Goal: Task Accomplishment & Management: Use online tool/utility

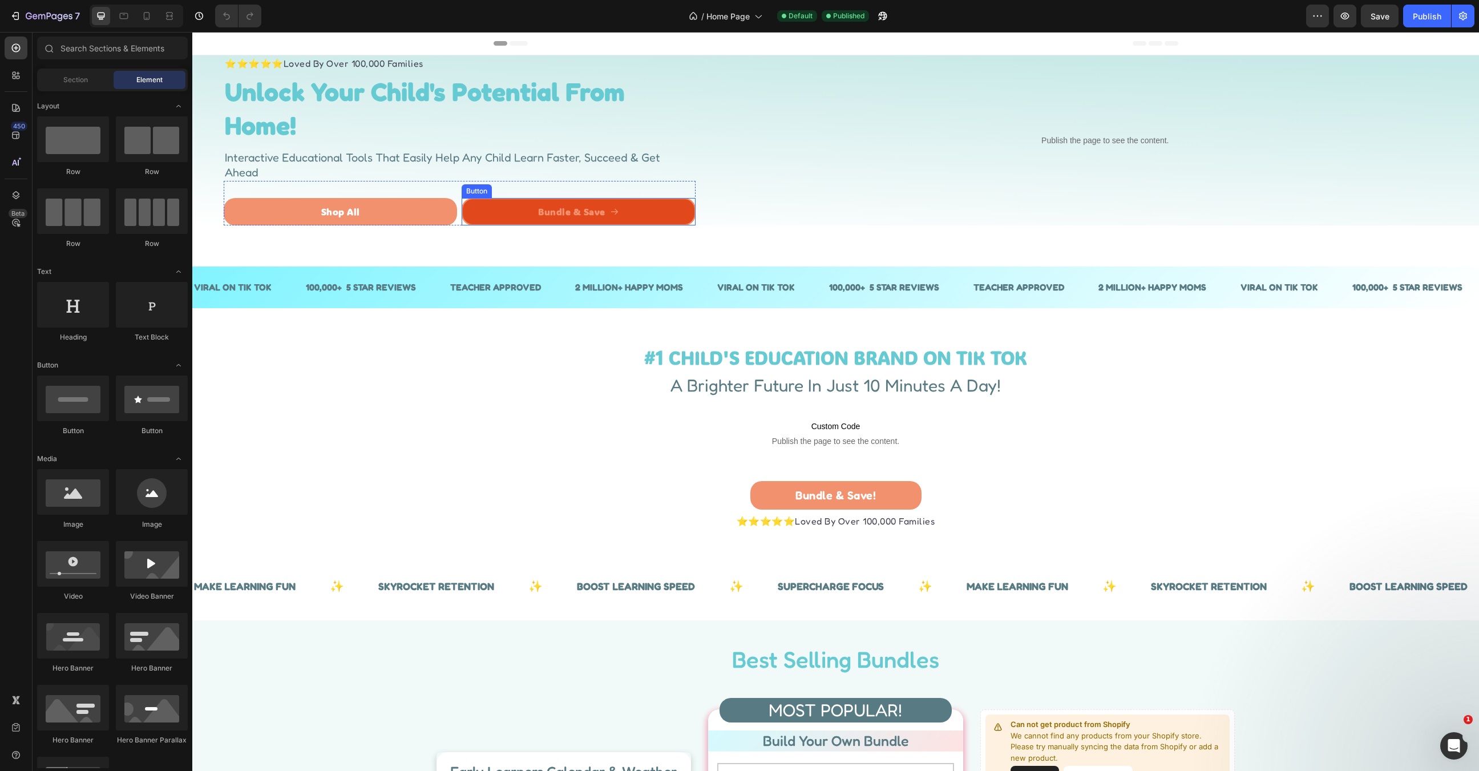
click at [658, 213] on link "Bundle & Save" at bounding box center [578, 211] width 233 height 27
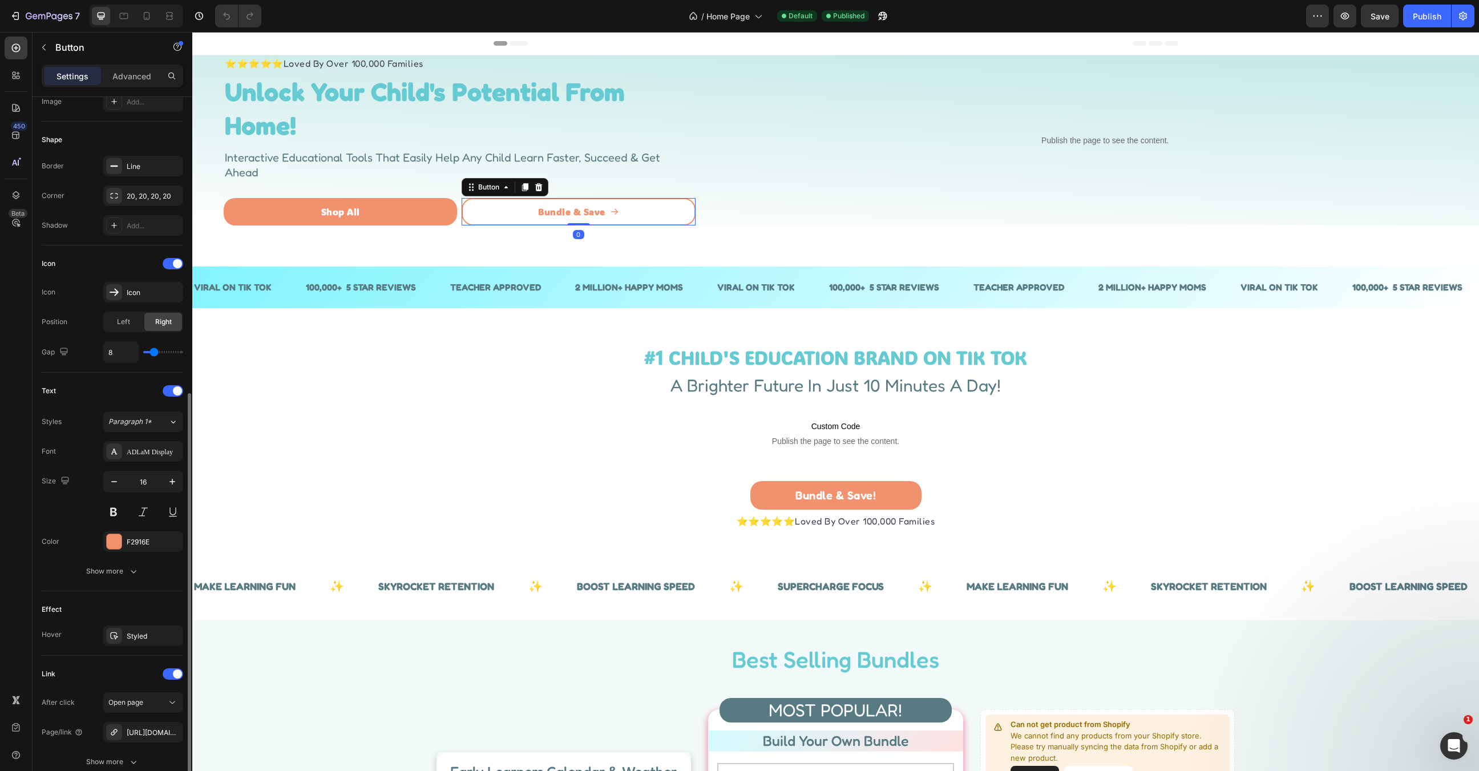
scroll to position [288, 0]
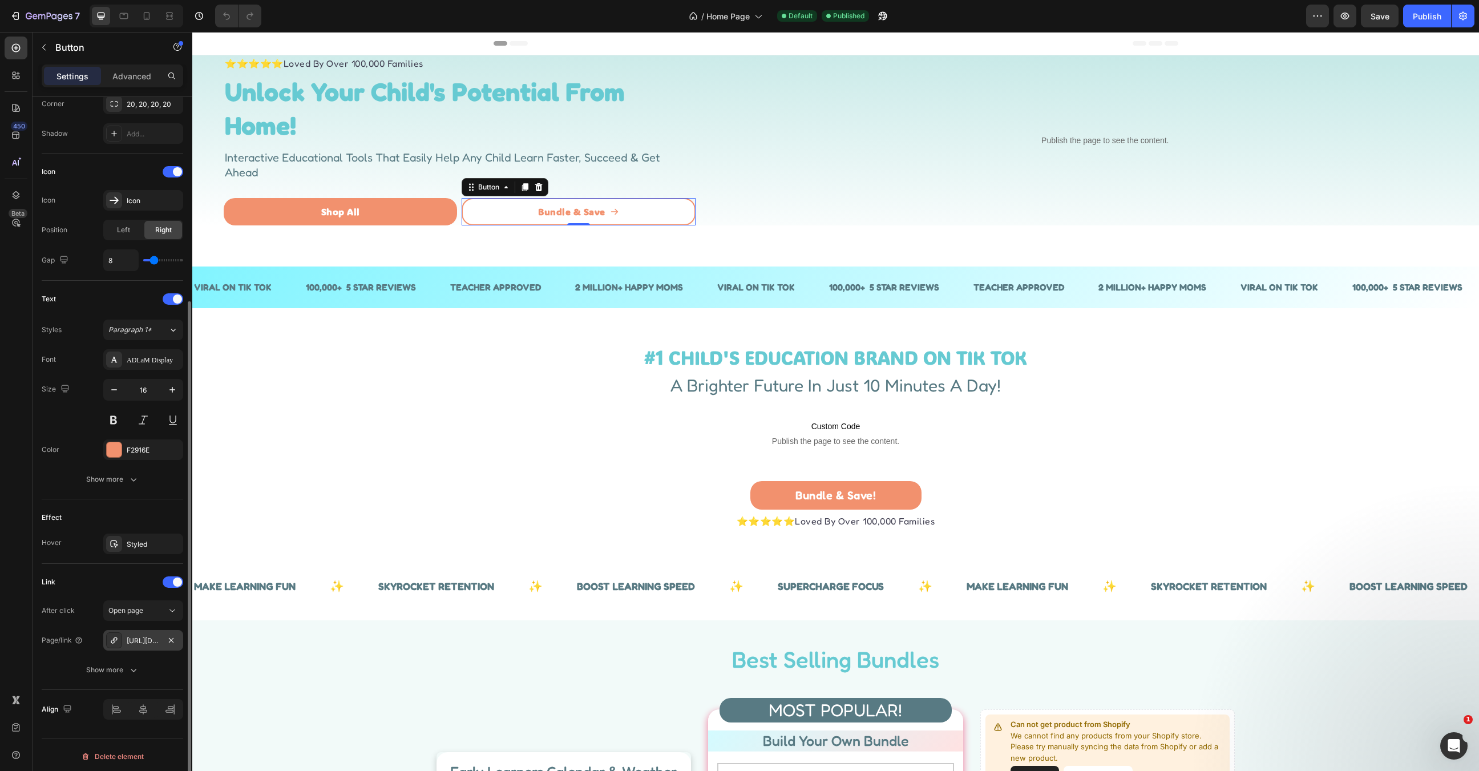
click at [136, 636] on div "https://hadleydesignsearlylearning.com/apps/gbb/easybundle/3" at bounding box center [143, 641] width 33 height 10
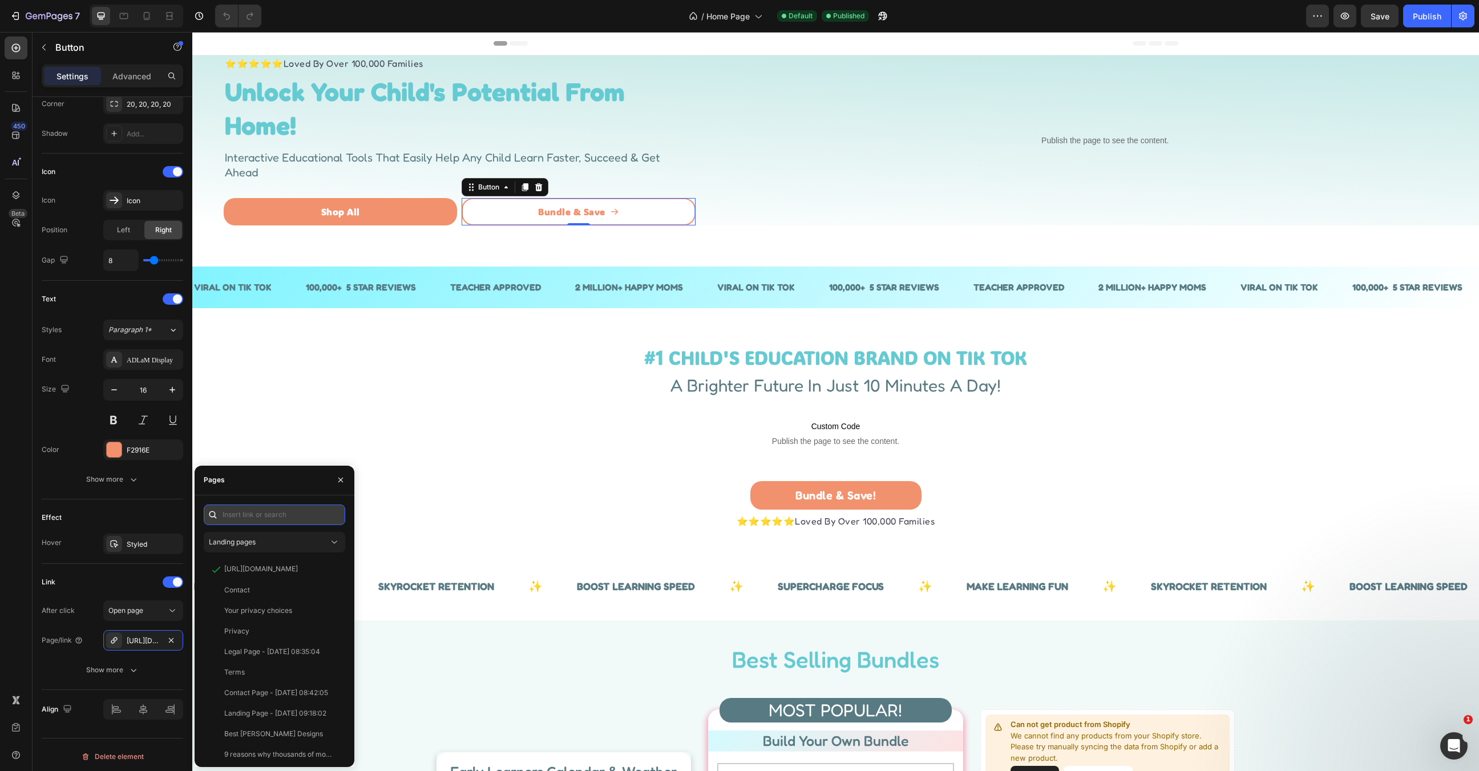
click at [243, 518] on input "text" at bounding box center [275, 515] width 142 height 21
paste input "[URL][DOMAIN_NAME]"
type input "[URL][DOMAIN_NAME]"
click at [287, 542] on div "[URL][DOMAIN_NAME]" at bounding box center [261, 542] width 74 height 10
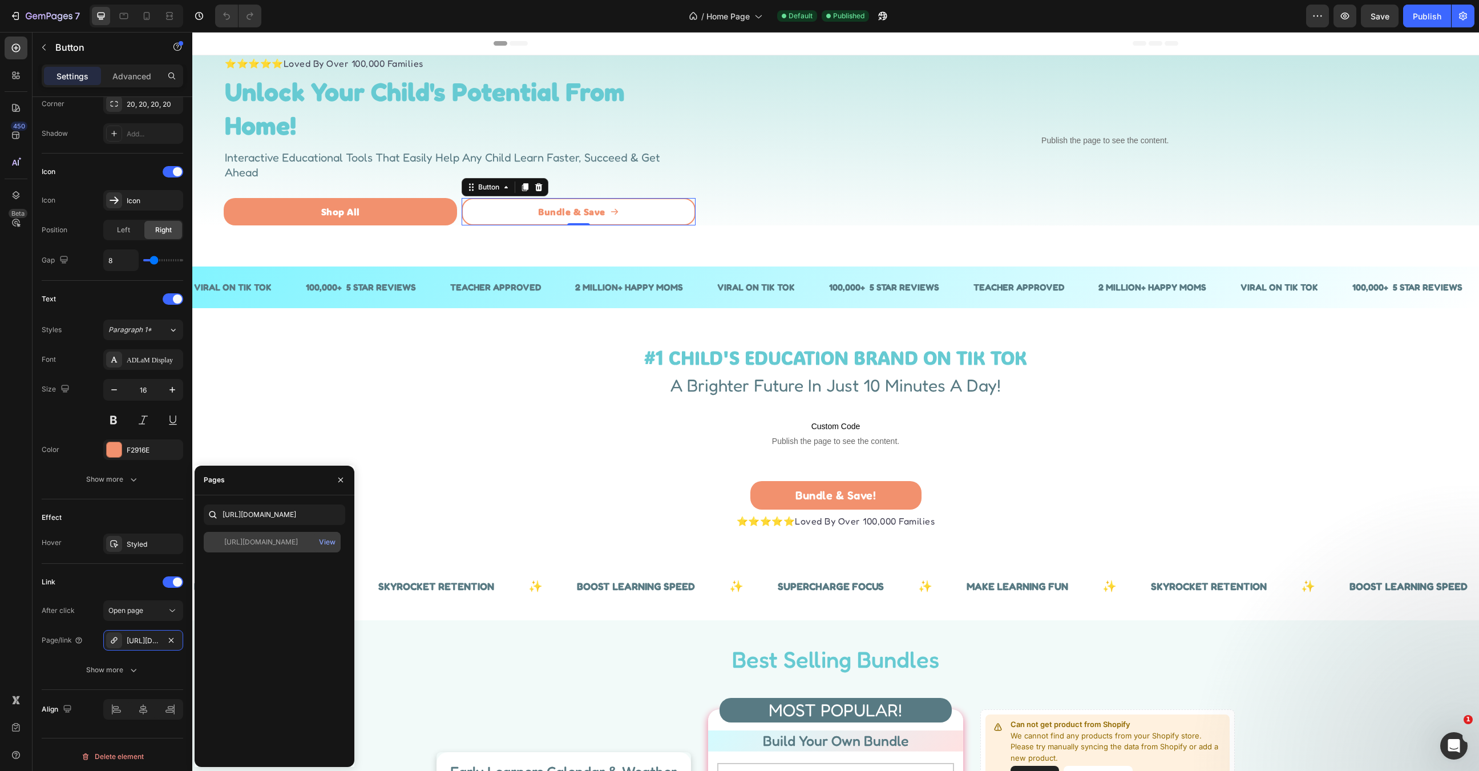
scroll to position [0, 0]
click at [603, 518] on p "⭐⭐⭐⭐⭐ Loved By Over 100,000 Families" at bounding box center [835, 521] width 1285 height 14
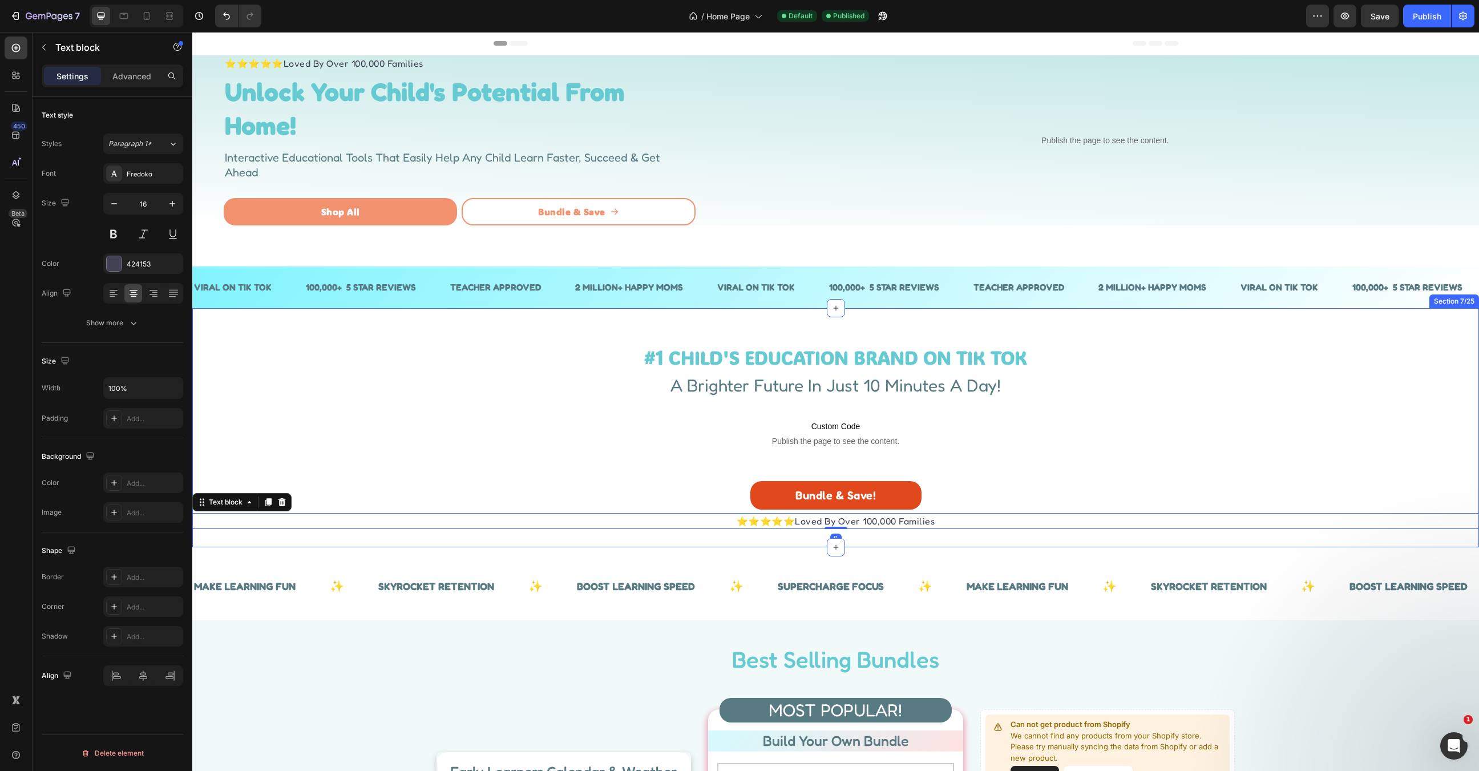
click at [782, 499] on link "Bundle & Save!" at bounding box center [836, 495] width 171 height 29
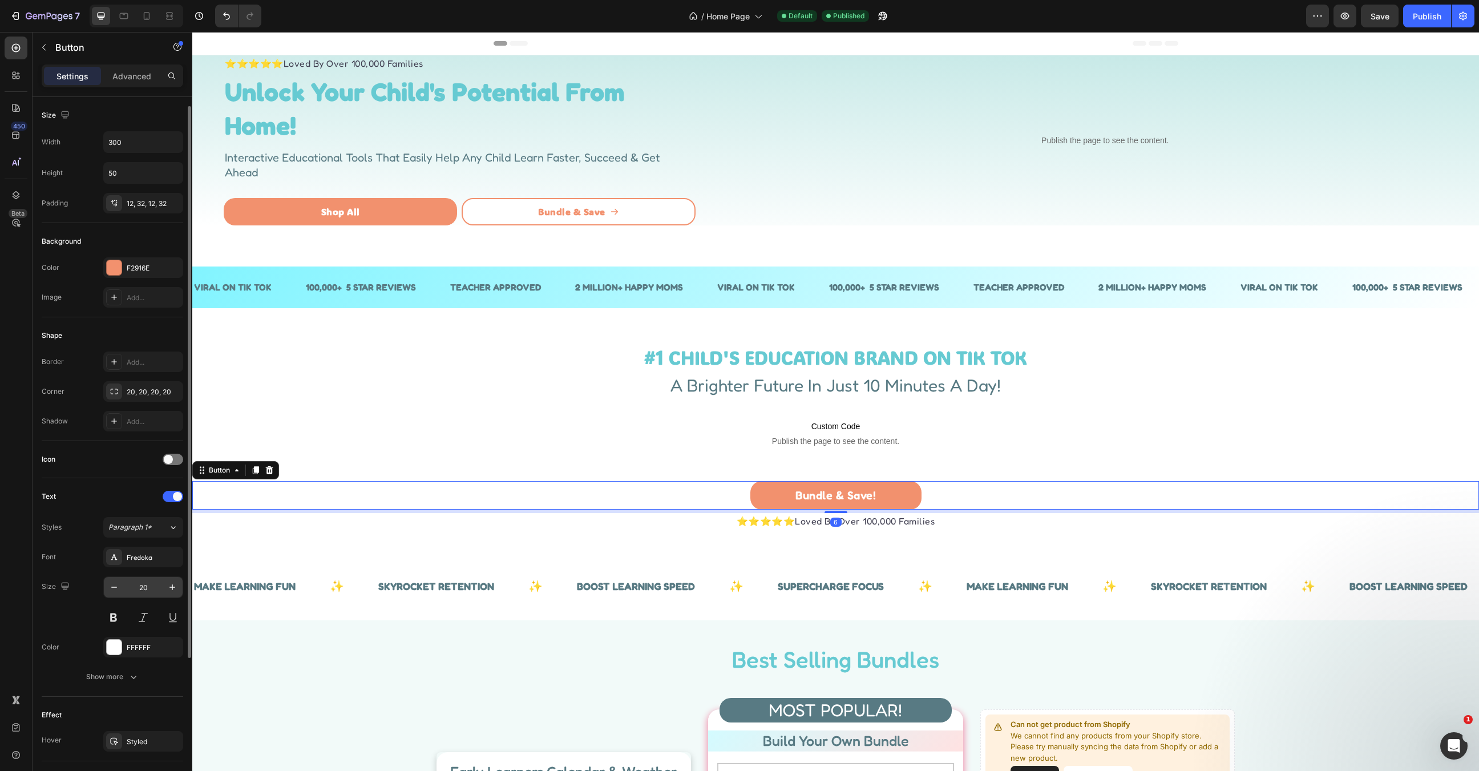
scroll to position [198, 0]
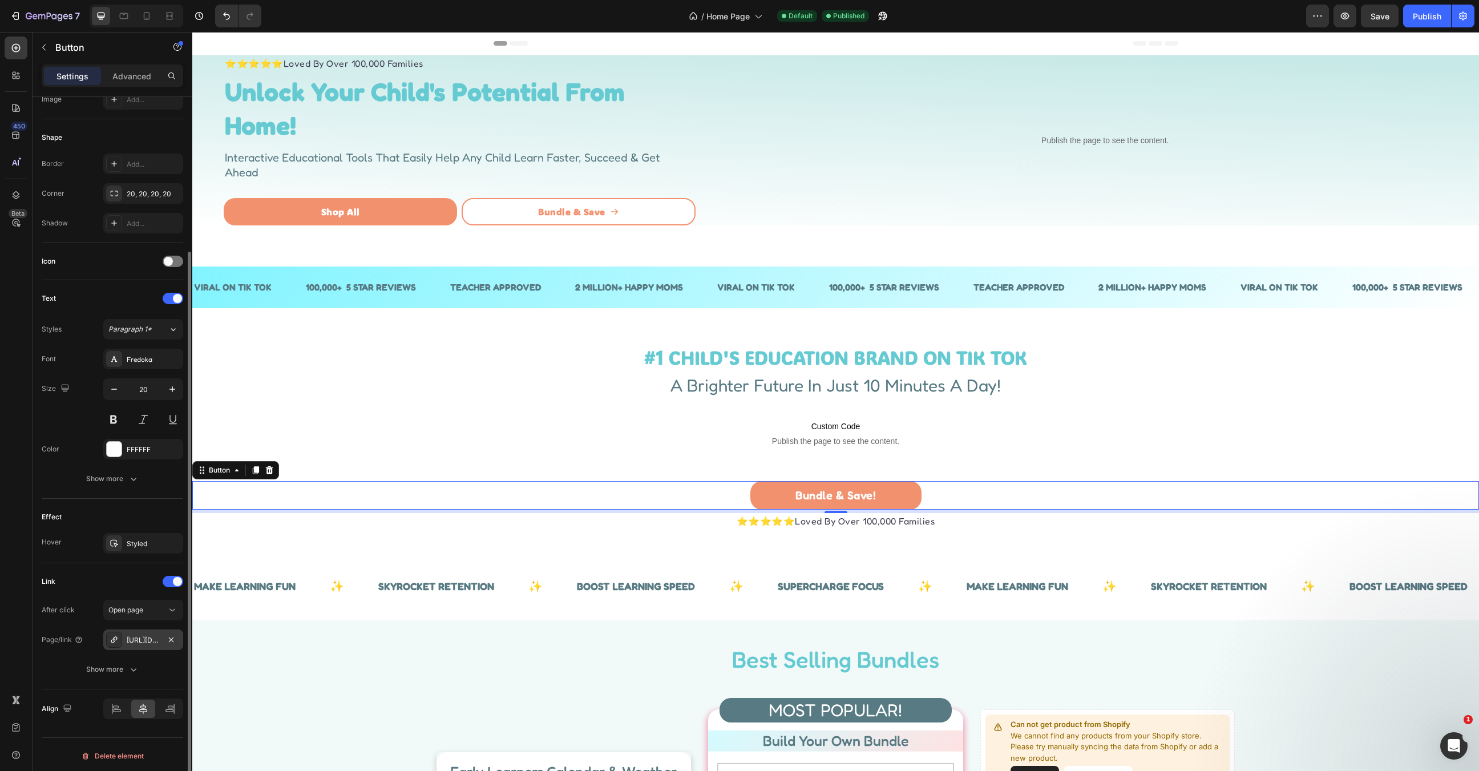
click at [140, 638] on div "https://hadleydesignsearlylearning.com/apps/gbb/easybundle/3" at bounding box center [143, 640] width 33 height 10
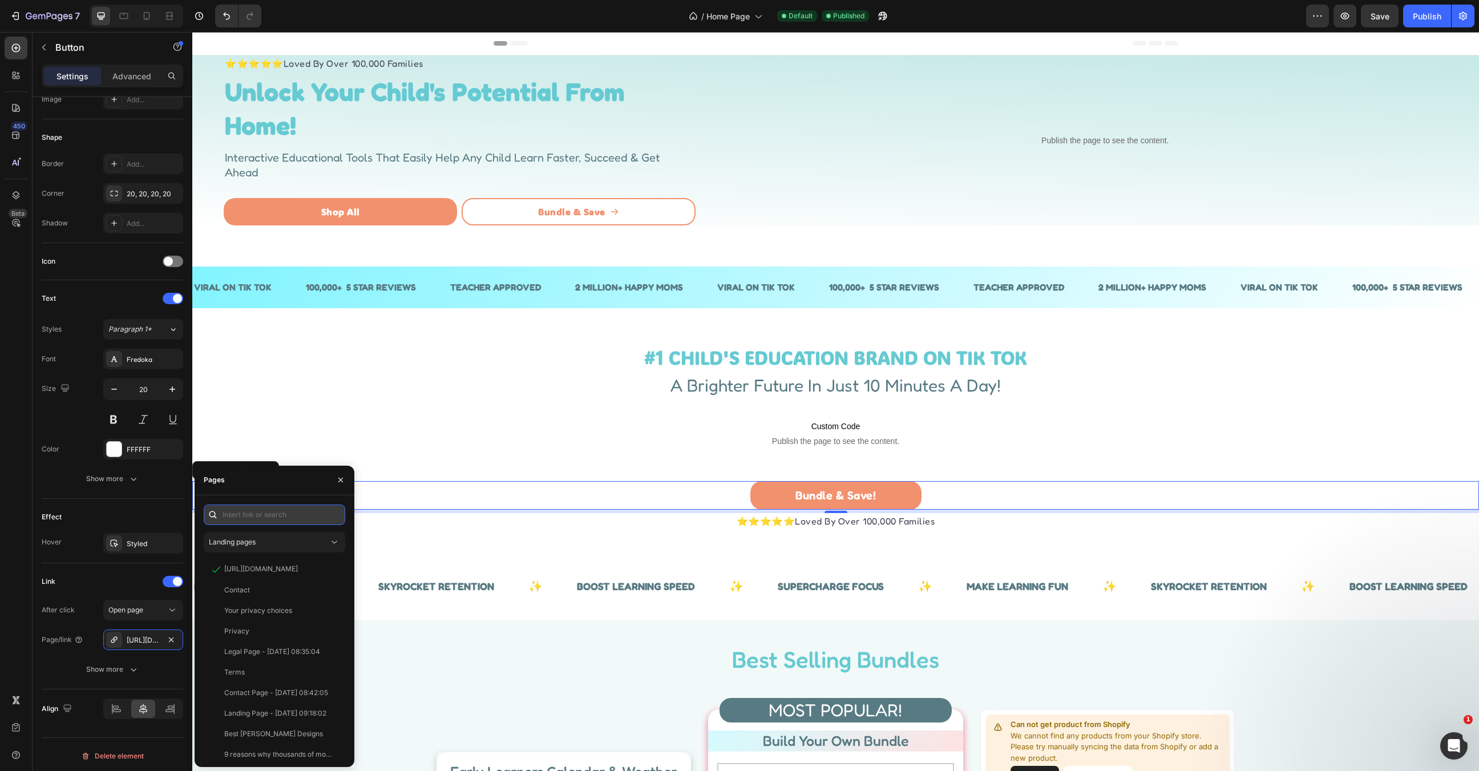
click at [273, 513] on input "text" at bounding box center [275, 515] width 142 height 21
paste input "[URL][DOMAIN_NAME]"
type input "[URL][DOMAIN_NAME]"
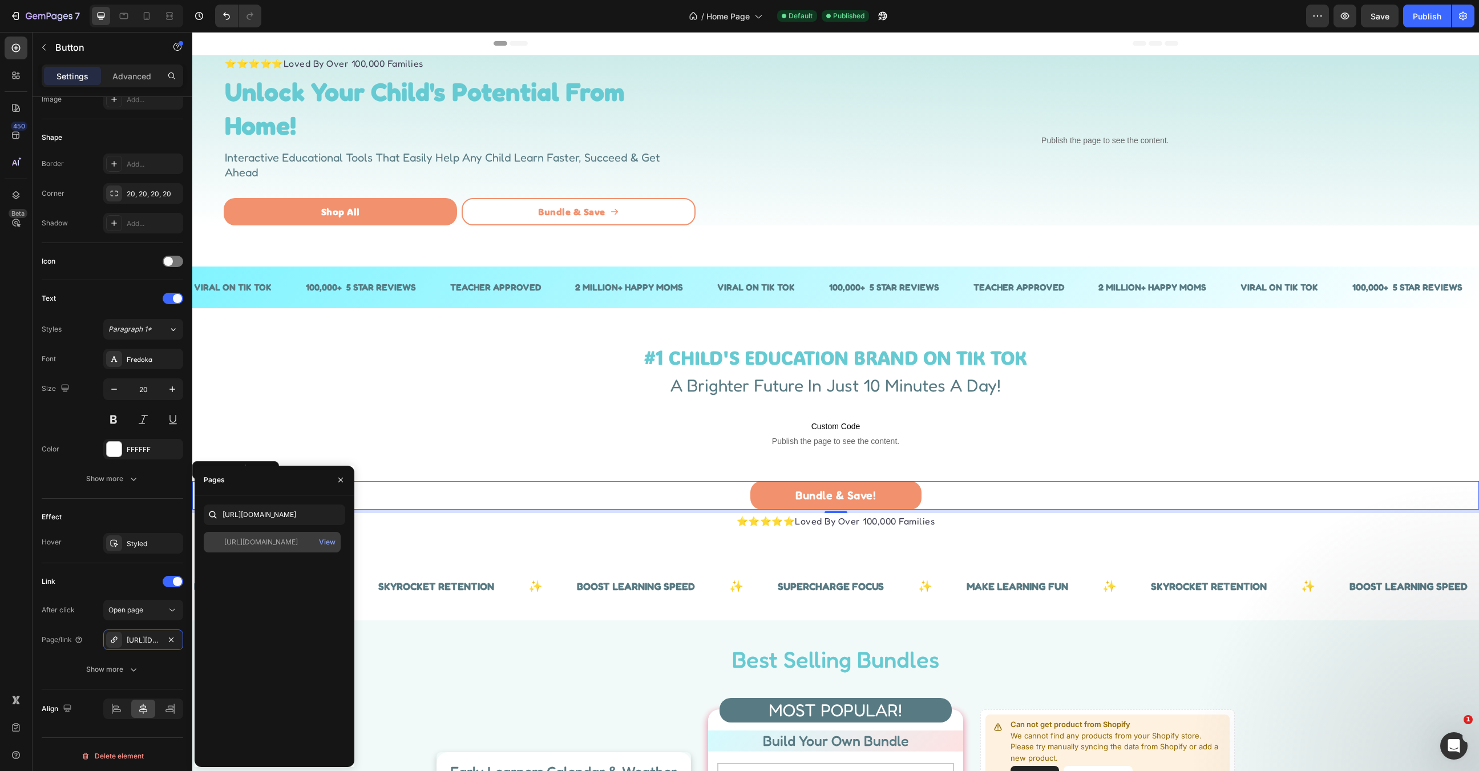
click at [274, 549] on div "https://hadleydesignsearlylearning.com/apps/gbb/easybundle/7 View" at bounding box center [272, 542] width 137 height 21
click at [584, 486] on div "Bundle & Save! Button 6" at bounding box center [835, 495] width 1287 height 29
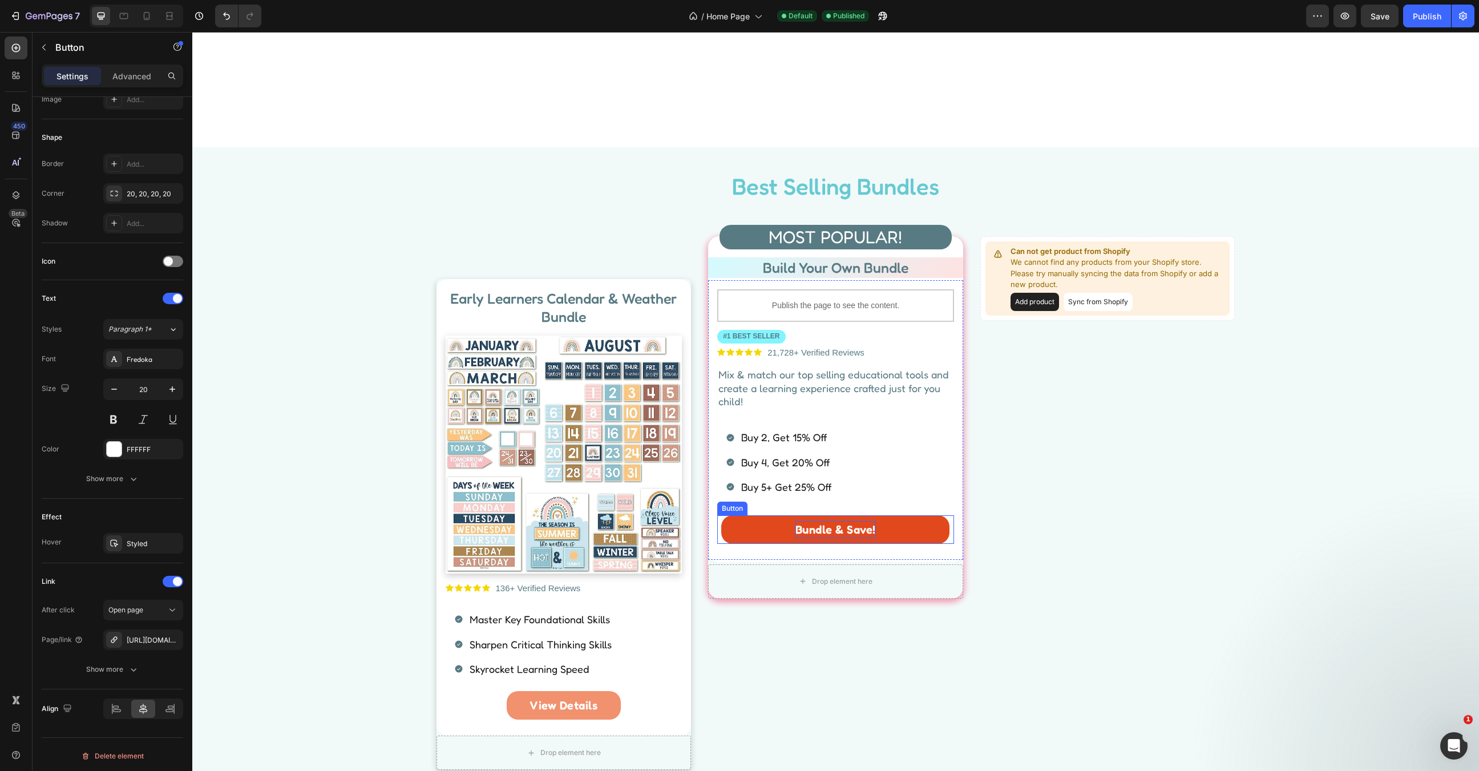
scroll to position [603, 0]
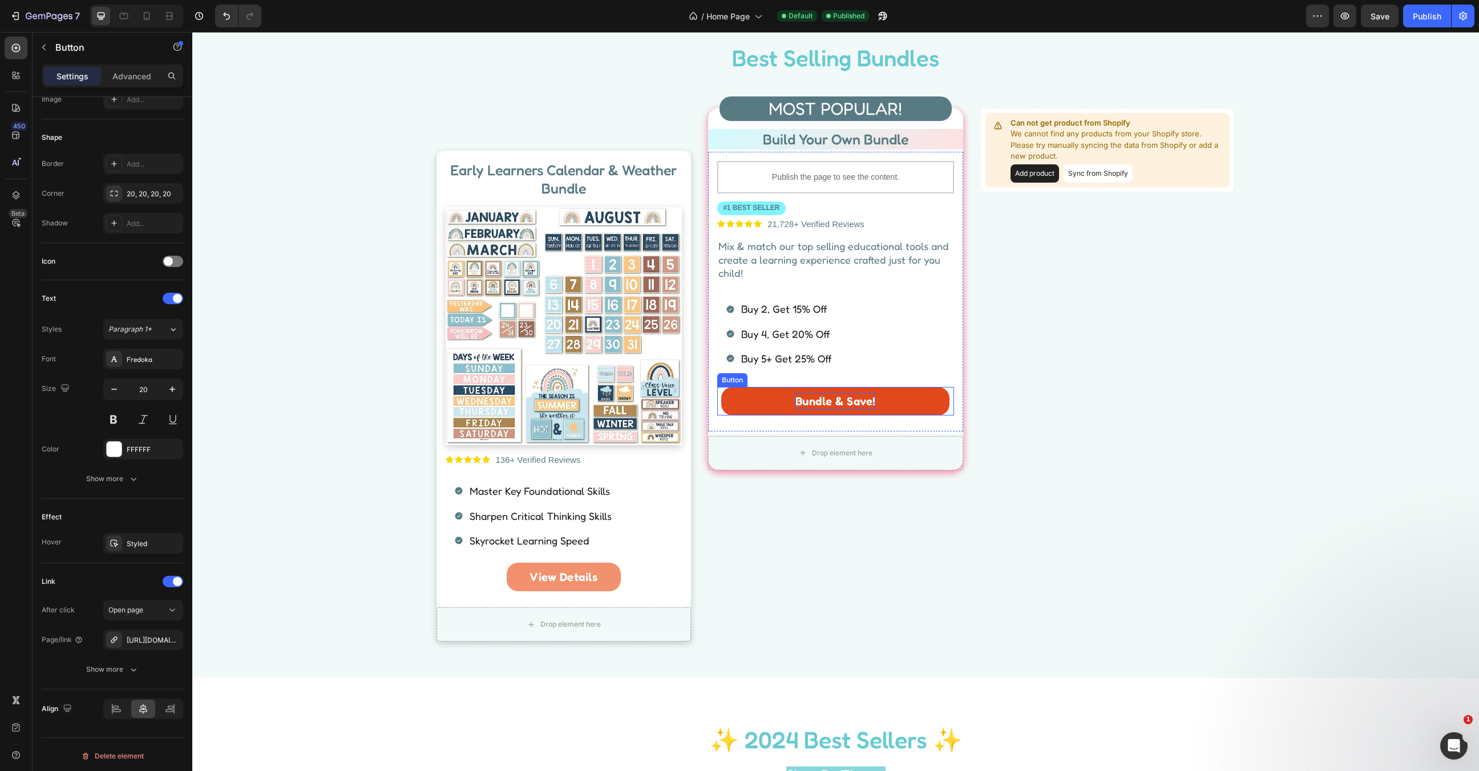
click at [834, 406] on p "Bundle & Save!" at bounding box center [836, 401] width 80 height 17
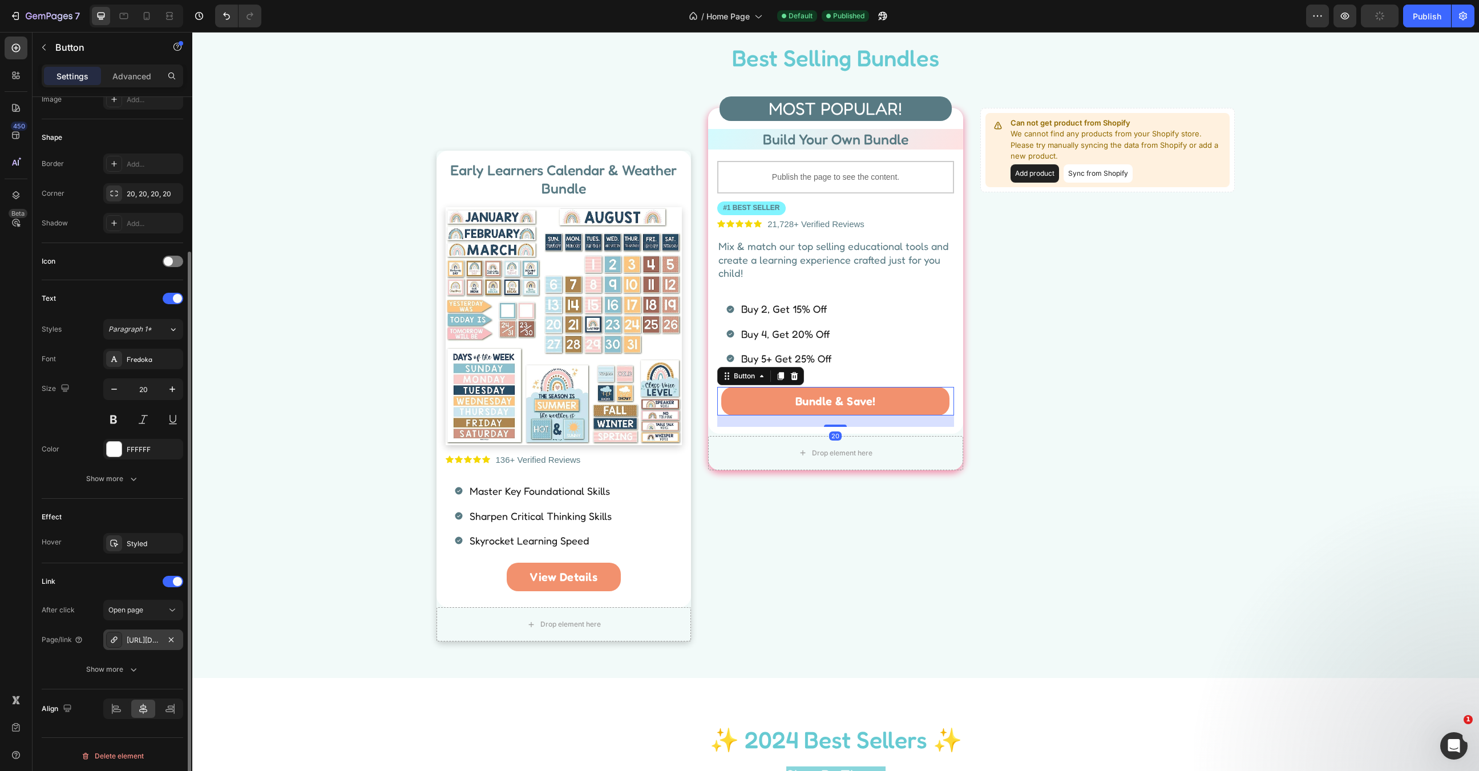
click at [148, 635] on div "https://hadleydesignsearlylearning.com/apps/gbb/easybundle/3" at bounding box center [143, 640] width 33 height 10
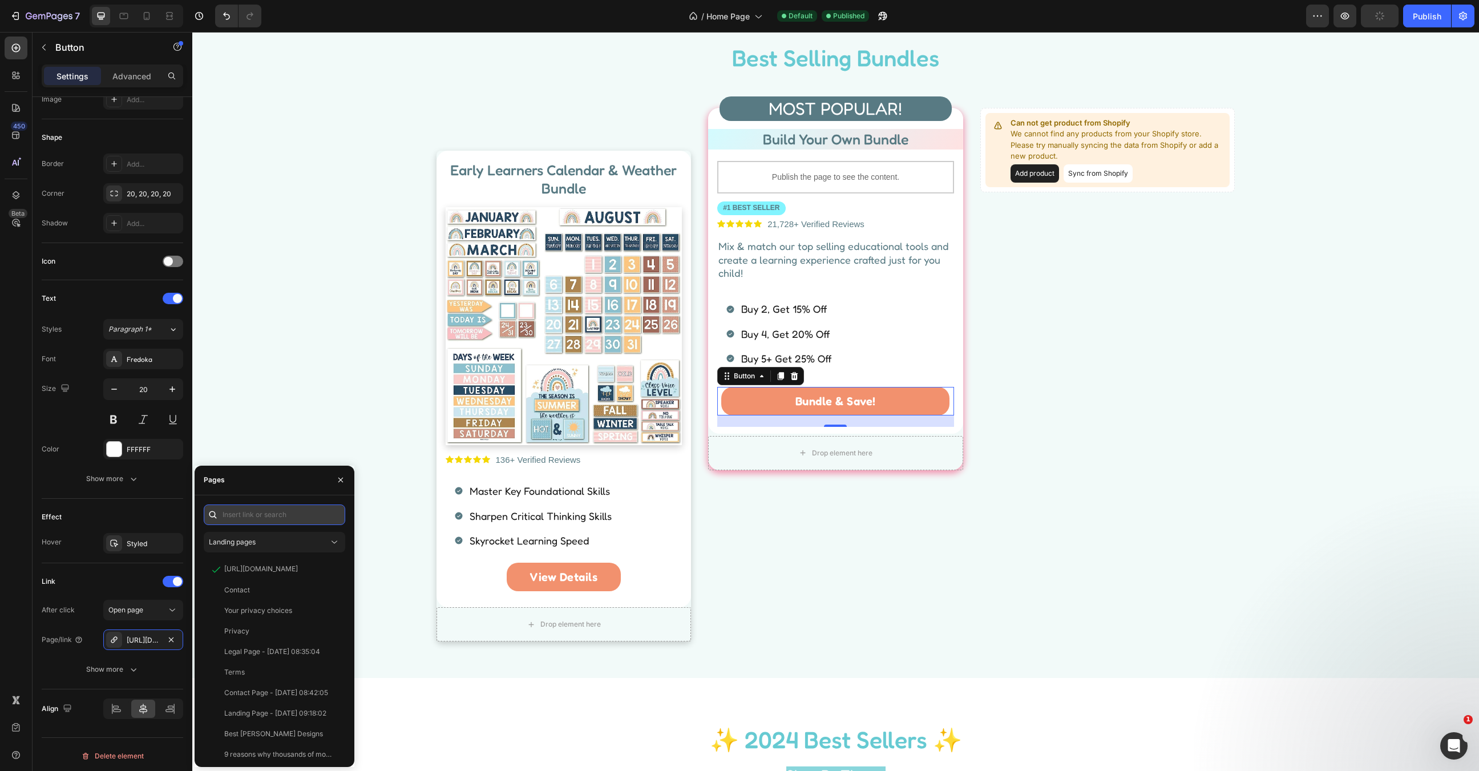
click at [253, 518] on input "text" at bounding box center [275, 515] width 142 height 21
paste input "[URL][DOMAIN_NAME]"
type input "[URL][DOMAIN_NAME]"
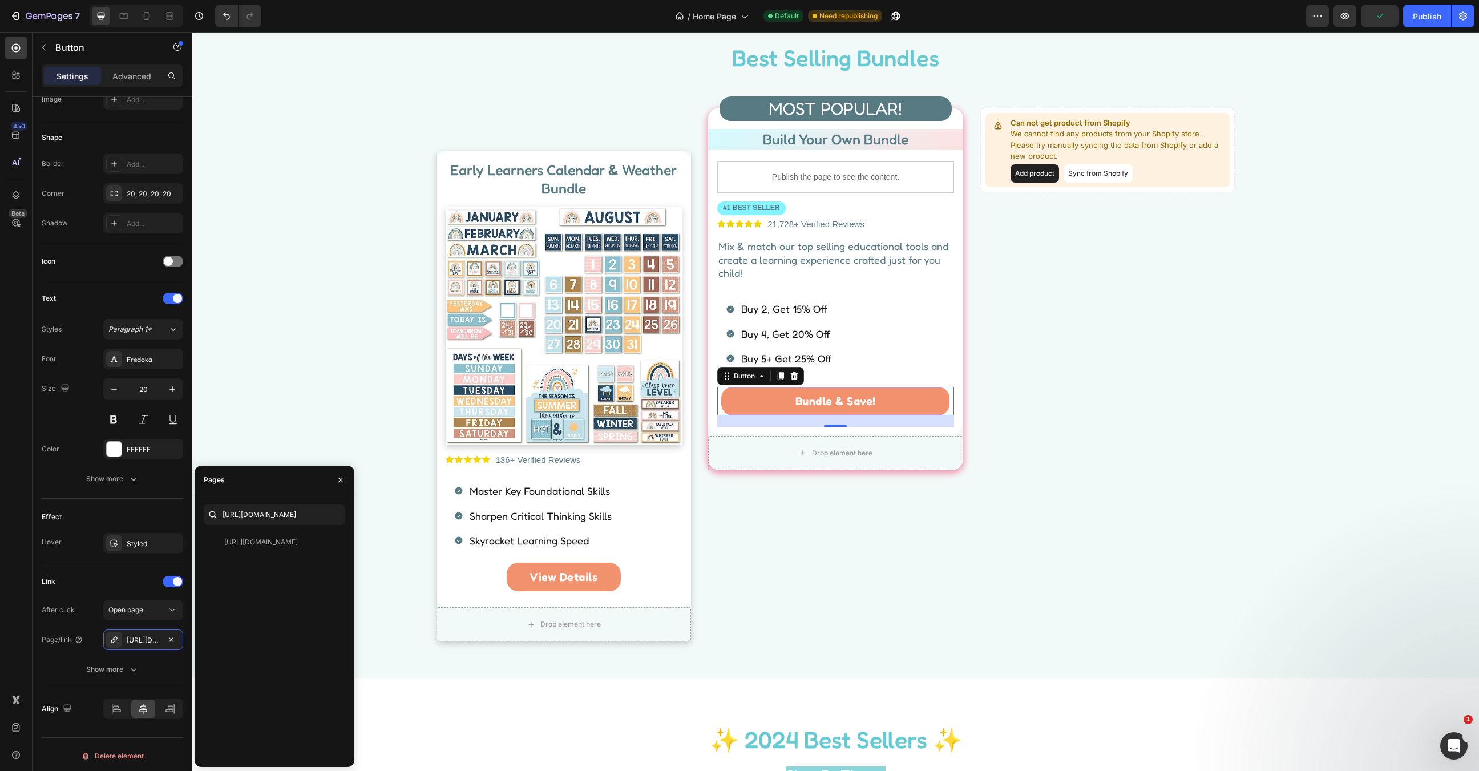
scroll to position [0, 0]
click at [261, 554] on div "https://hadleydesignsearlylearning.com/apps/gbb/easybundle/7 View" at bounding box center [275, 645] width 142 height 226
click at [261, 548] on div "https://hadleydesignsearlylearning.com/apps/gbb/easybundle/7 View" at bounding box center [272, 542] width 137 height 21
click at [876, 537] on div "MOST POPULAR! Heading Build Your Own Bundle Heading Publish the page to see the…" at bounding box center [835, 379] width 255 height 543
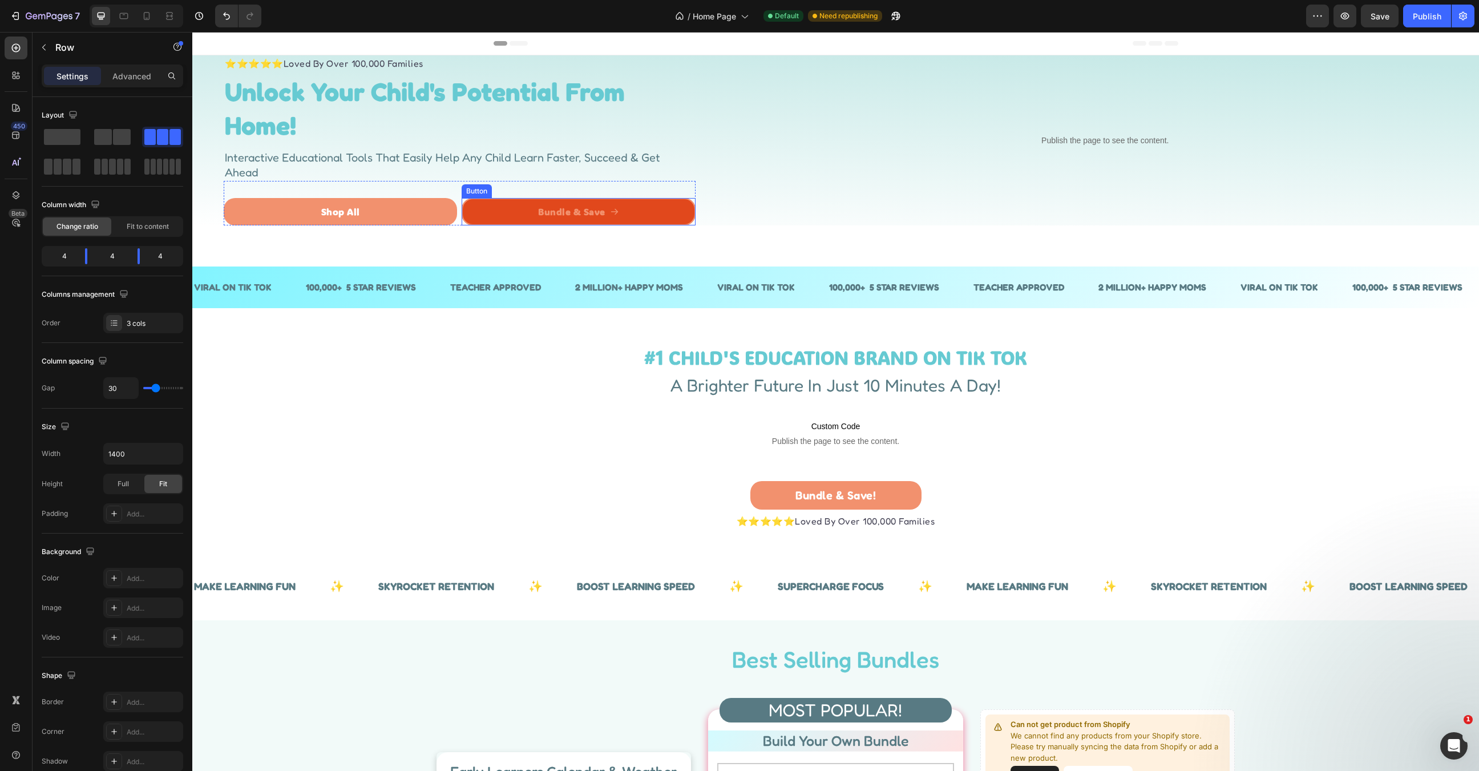
click at [505, 211] on link "Bundle & Save" at bounding box center [578, 211] width 233 height 27
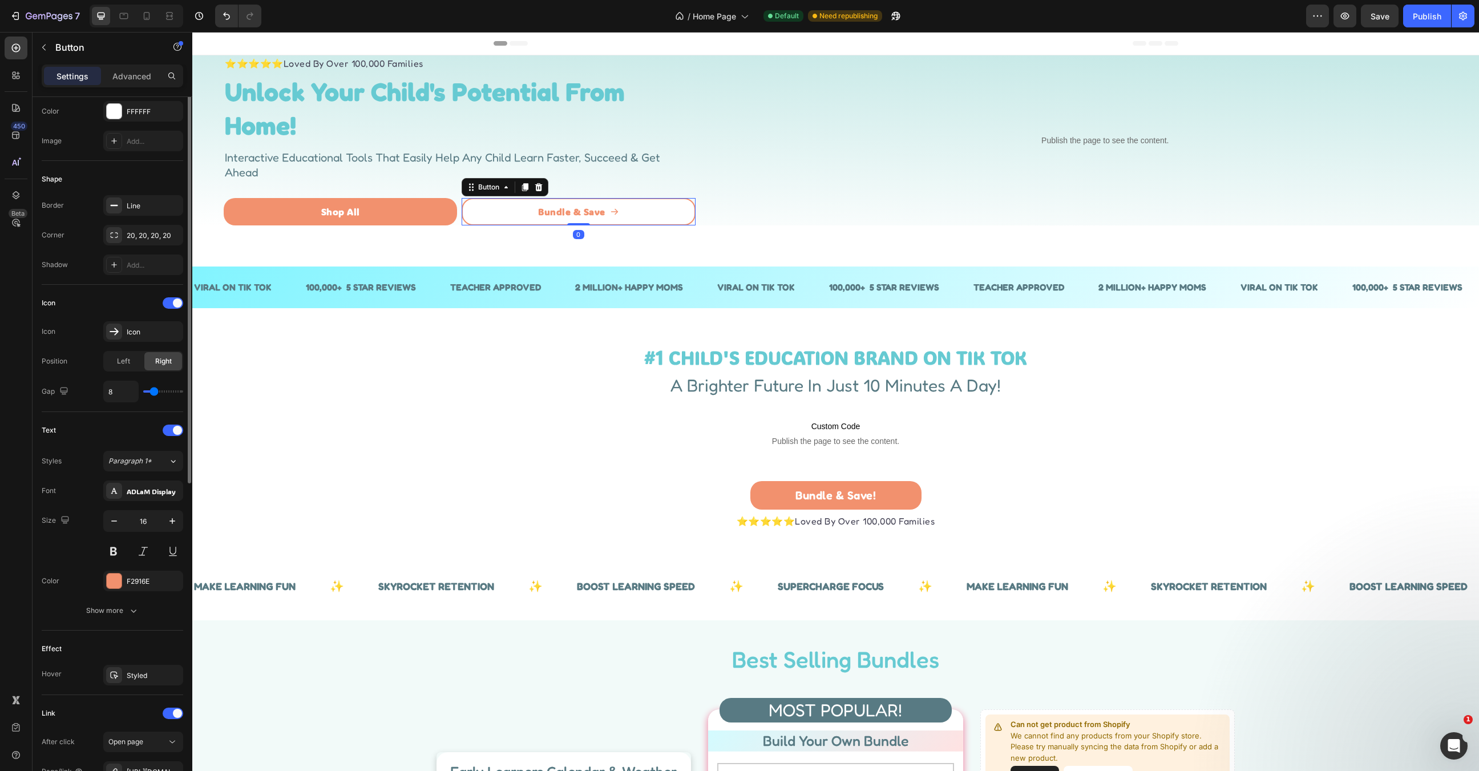
scroll to position [288, 0]
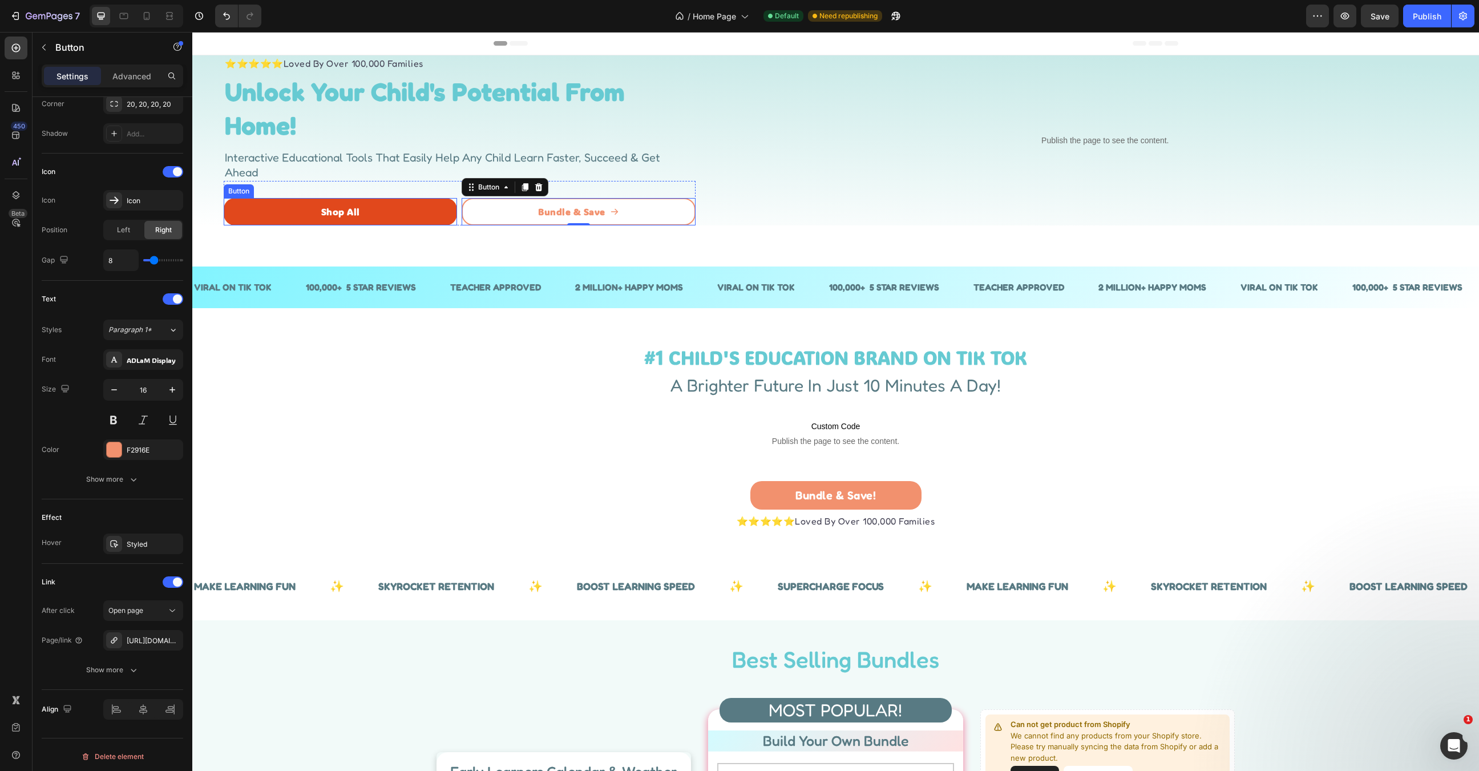
click at [391, 213] on link "Shop All" at bounding box center [340, 211] width 233 height 27
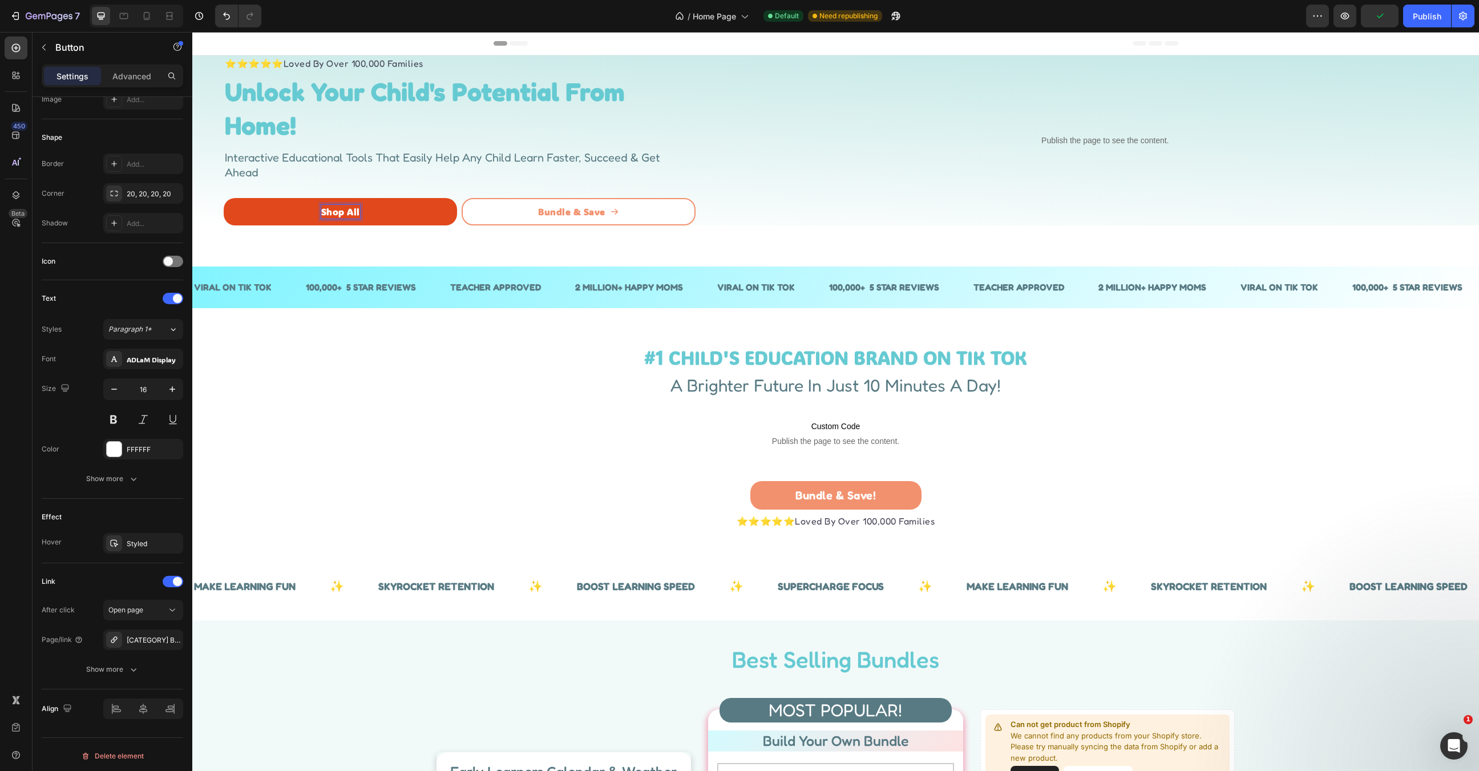
click at [356, 213] on p "Shop All" at bounding box center [340, 212] width 39 height 14
click at [420, 211] on link "Shop All" at bounding box center [340, 211] width 233 height 27
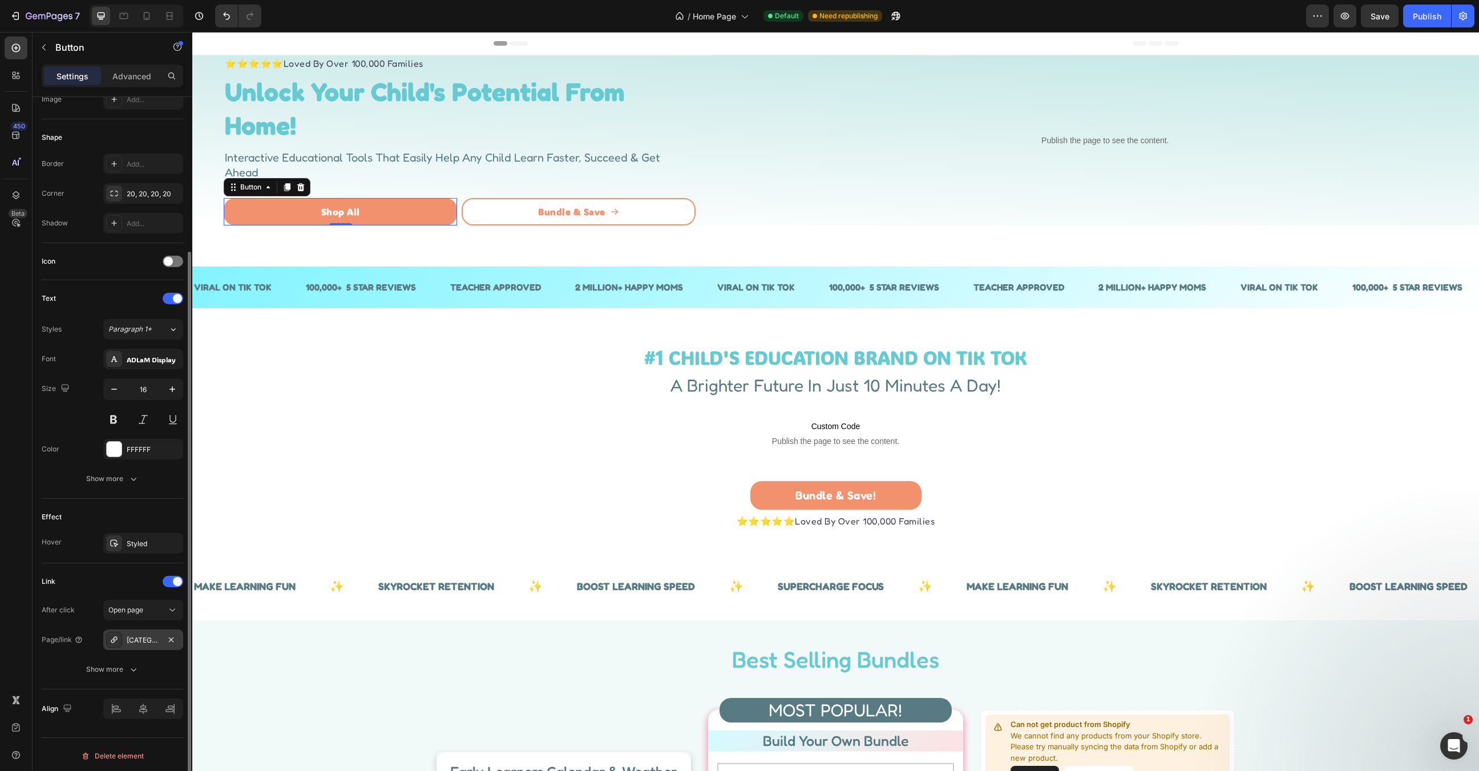
click at [148, 638] on div "[CATEGORY] BEST SELLERS" at bounding box center [143, 640] width 33 height 10
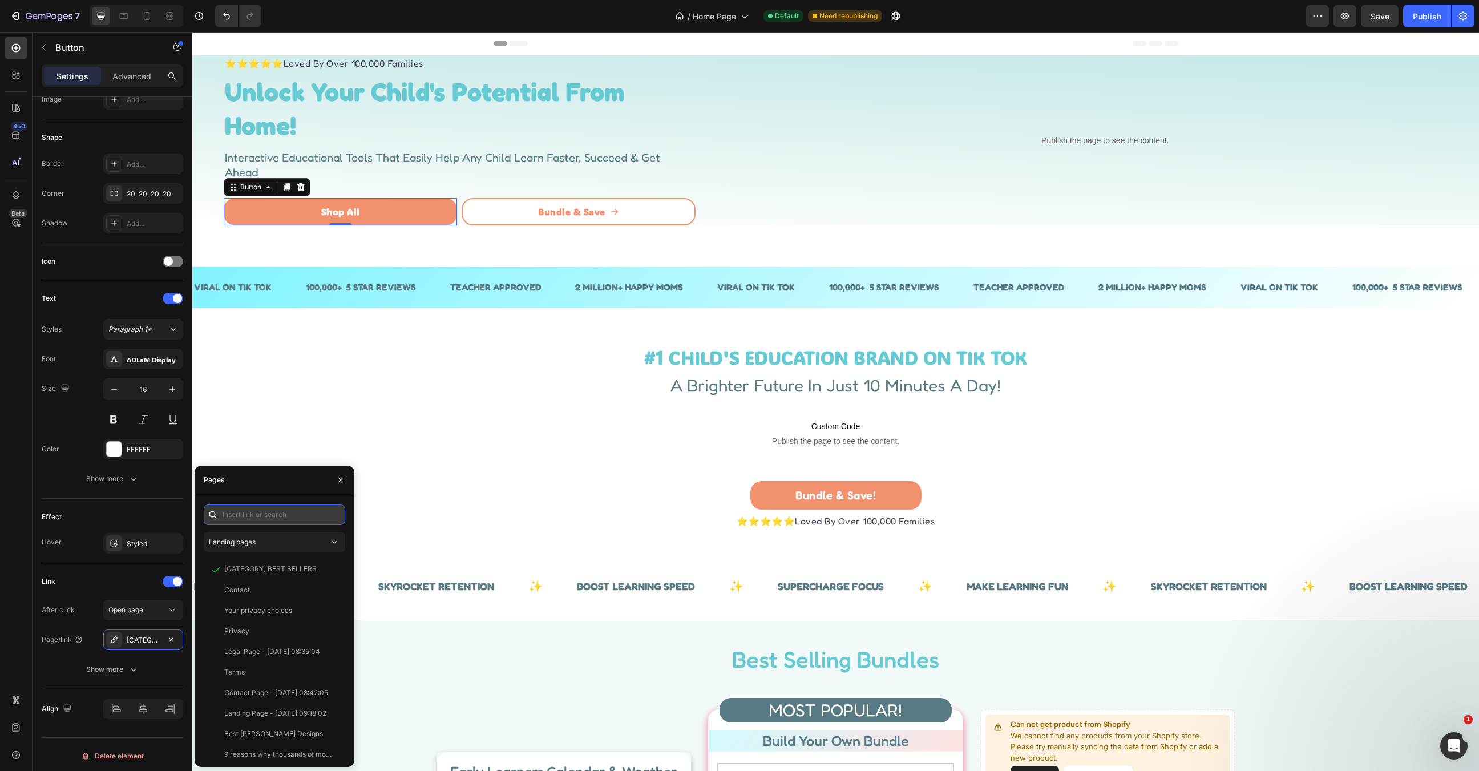
click at [239, 518] on input "text" at bounding box center [275, 515] width 142 height 21
paste input "https://hadleydesignsearlylearning.com/pages/best-selling-bundles"
type input "https://hadleydesignsearlylearning.com/pages/best-selling-bundles"
click at [271, 540] on div "https://hadleydesignsearlylearning.com/pages/best-selling-bundles" at bounding box center [261, 542] width 74 height 10
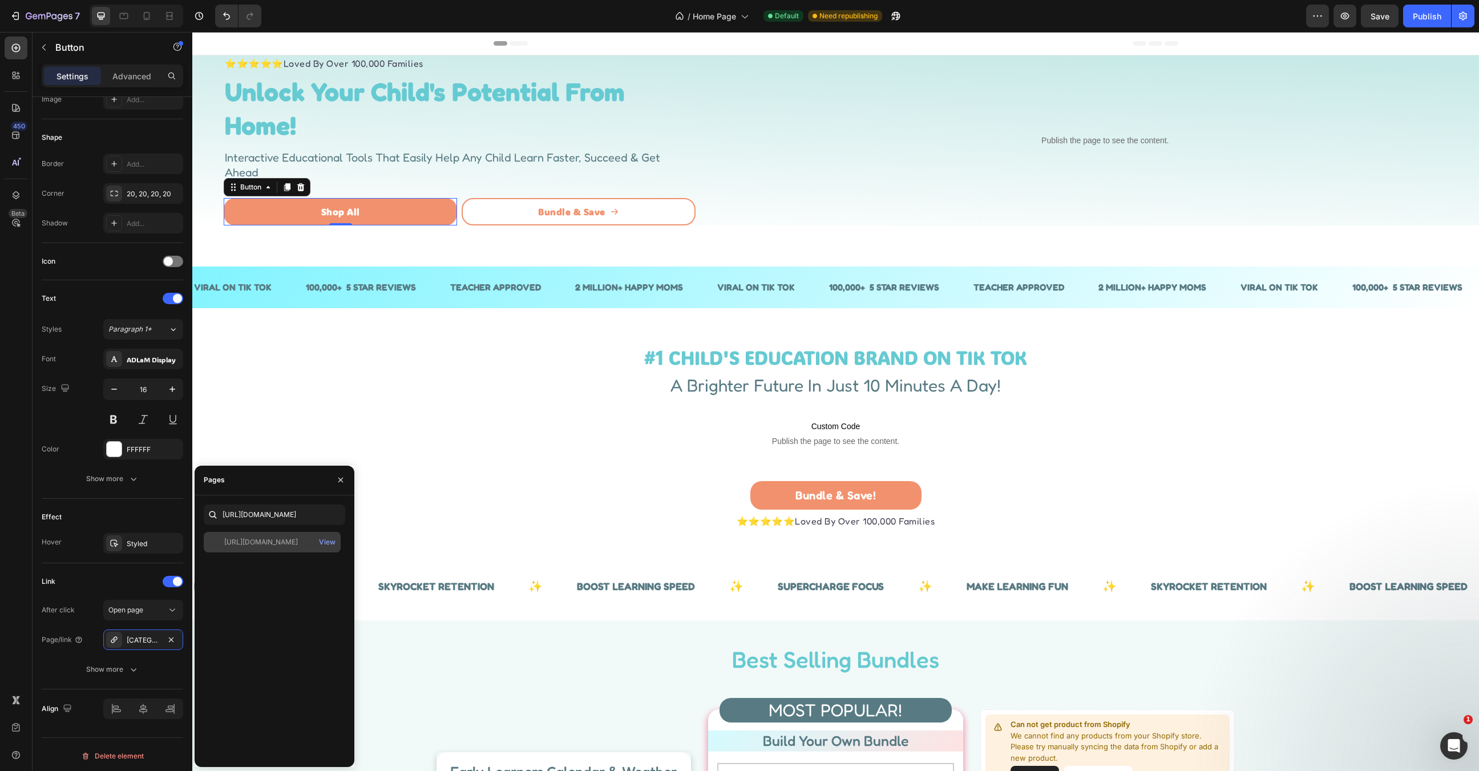
scroll to position [0, 0]
click at [530, 471] on div "Bundle & Save! Button" at bounding box center [835, 491] width 1287 height 43
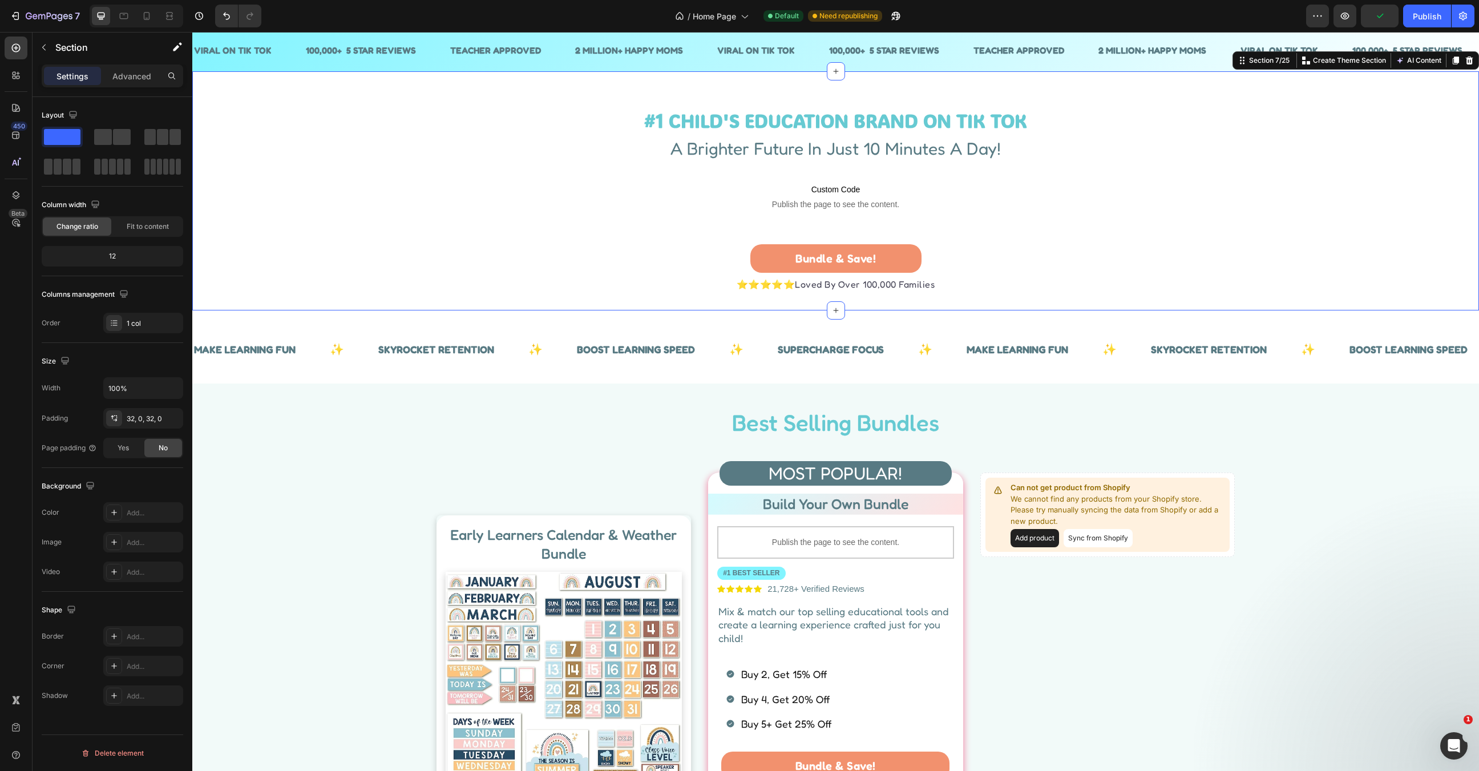
scroll to position [277, 0]
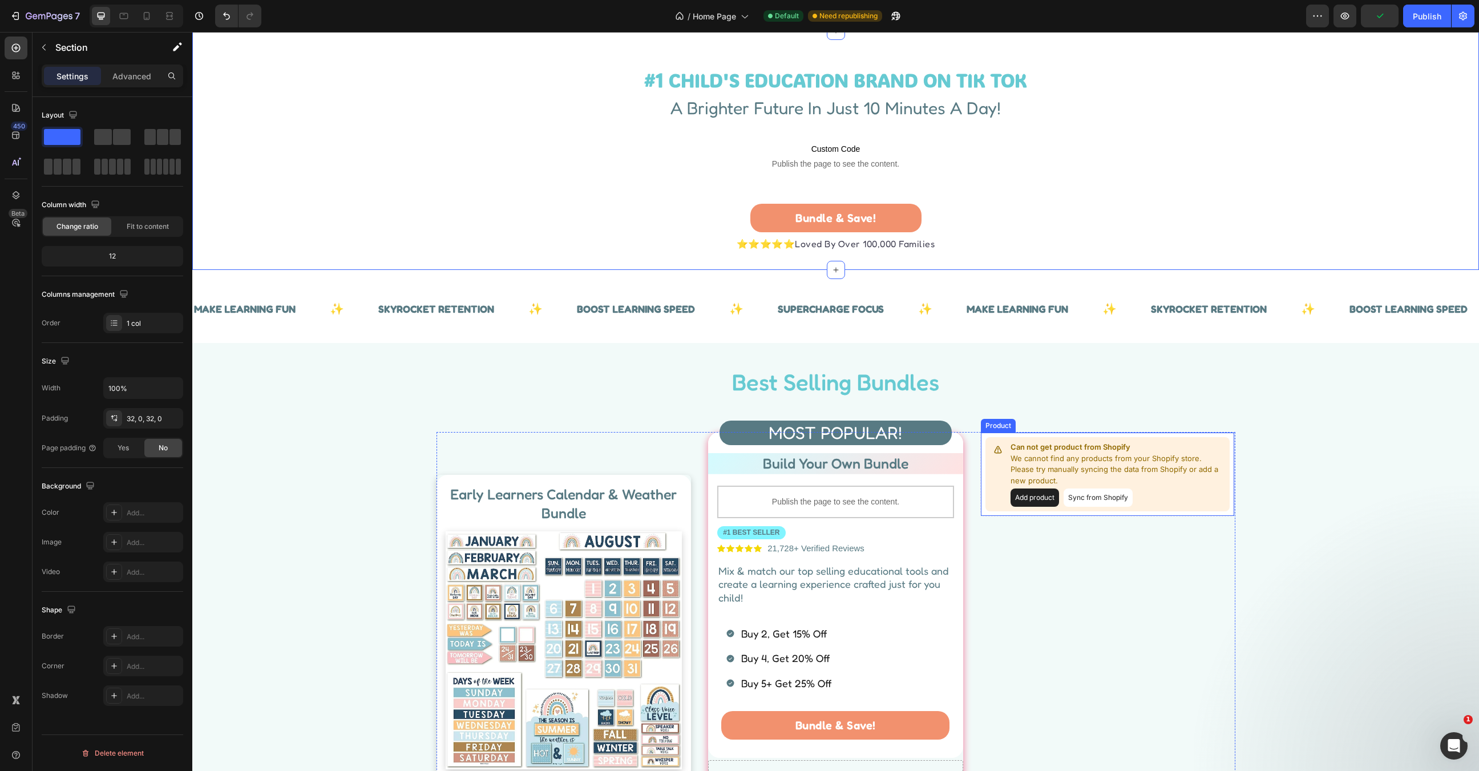
click at [1053, 470] on p "We cannot find any products from your Shopify store. Please try manually syncin…" at bounding box center [1118, 470] width 215 height 34
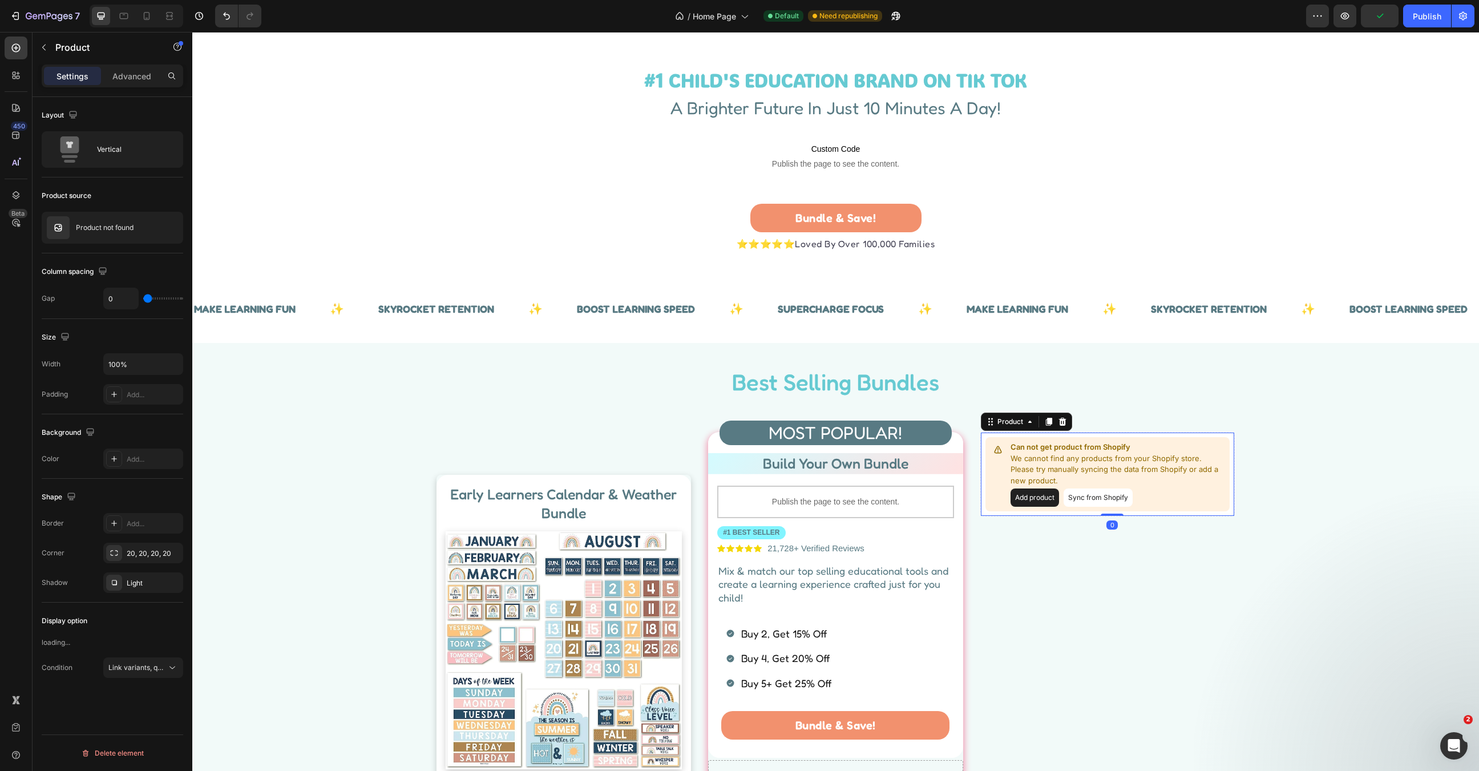
click at [1042, 491] on button "Add product" at bounding box center [1035, 498] width 49 height 18
click at [1075, 445] on p "Can not get product from Shopify" at bounding box center [1118, 447] width 215 height 11
click at [105, 234] on div "Product not found" at bounding box center [113, 228] width 142 height 32
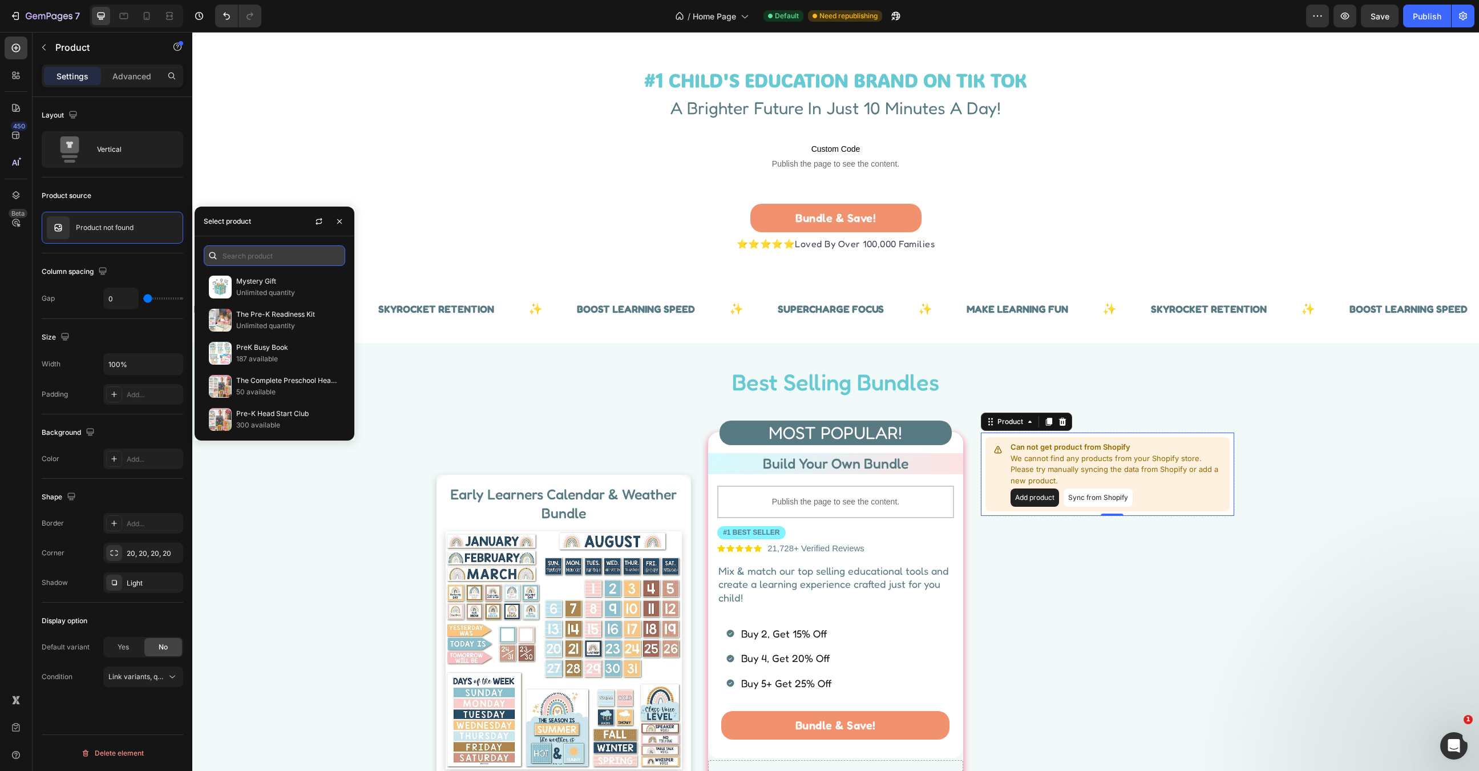
click at [271, 257] on input "text" at bounding box center [275, 255] width 142 height 21
click at [251, 256] on input "preschool" at bounding box center [275, 255] width 142 height 21
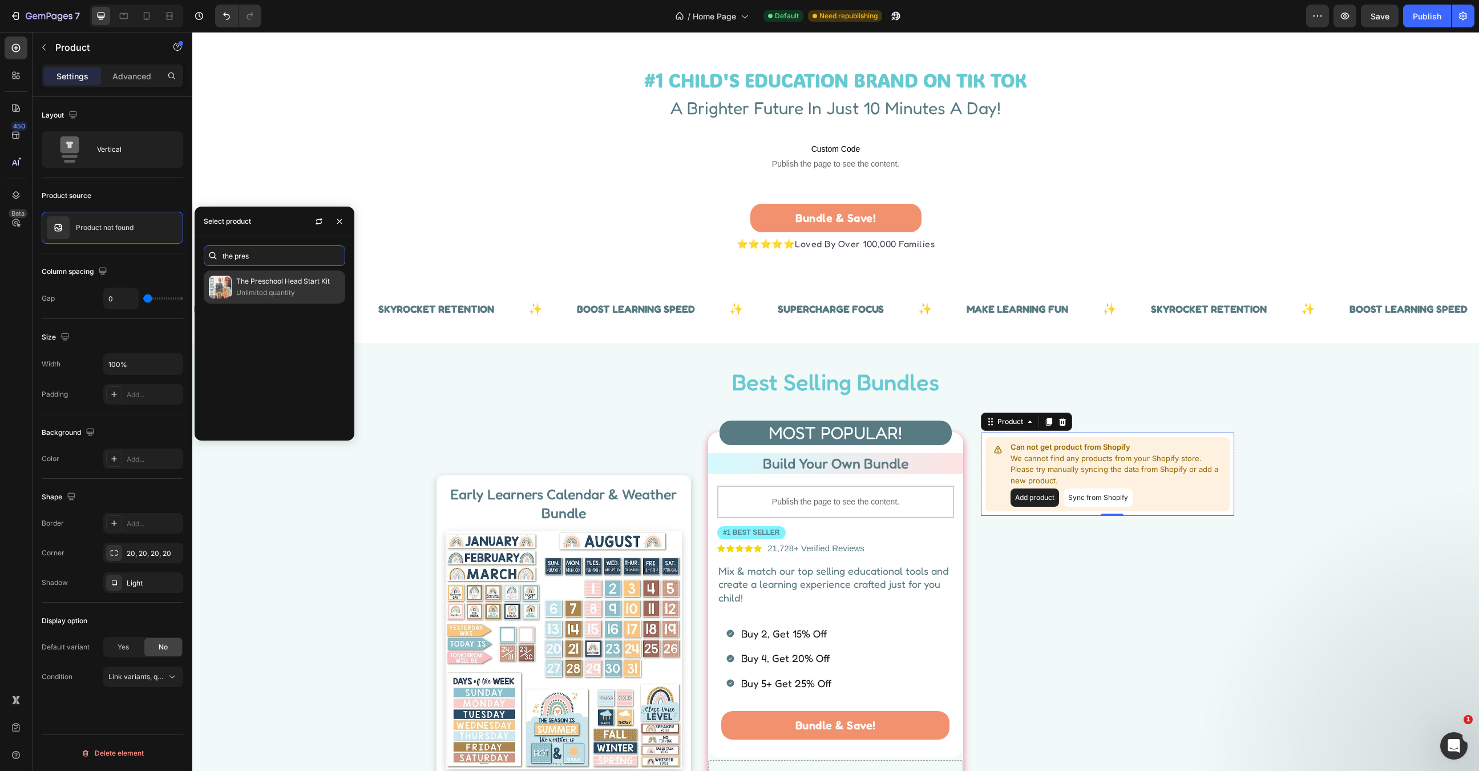
type input "the pres"
click at [248, 285] on p "The Preschool Head Start Kit" at bounding box center [288, 281] width 104 height 11
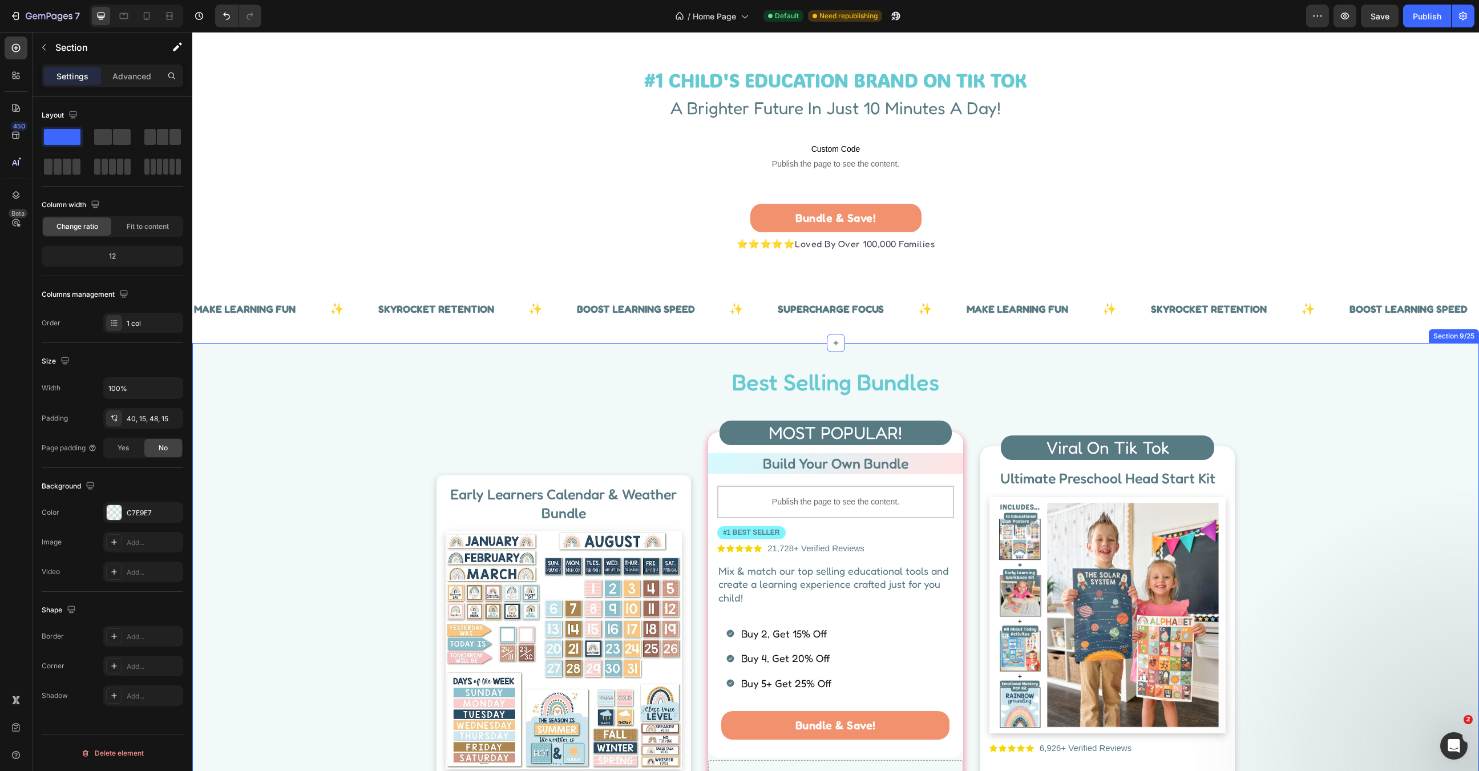
click at [1311, 485] on div "Best Selling Bundles Heading Row Early Learners Calendar & Weather Bundle Headi…" at bounding box center [836, 671] width 1270 height 610
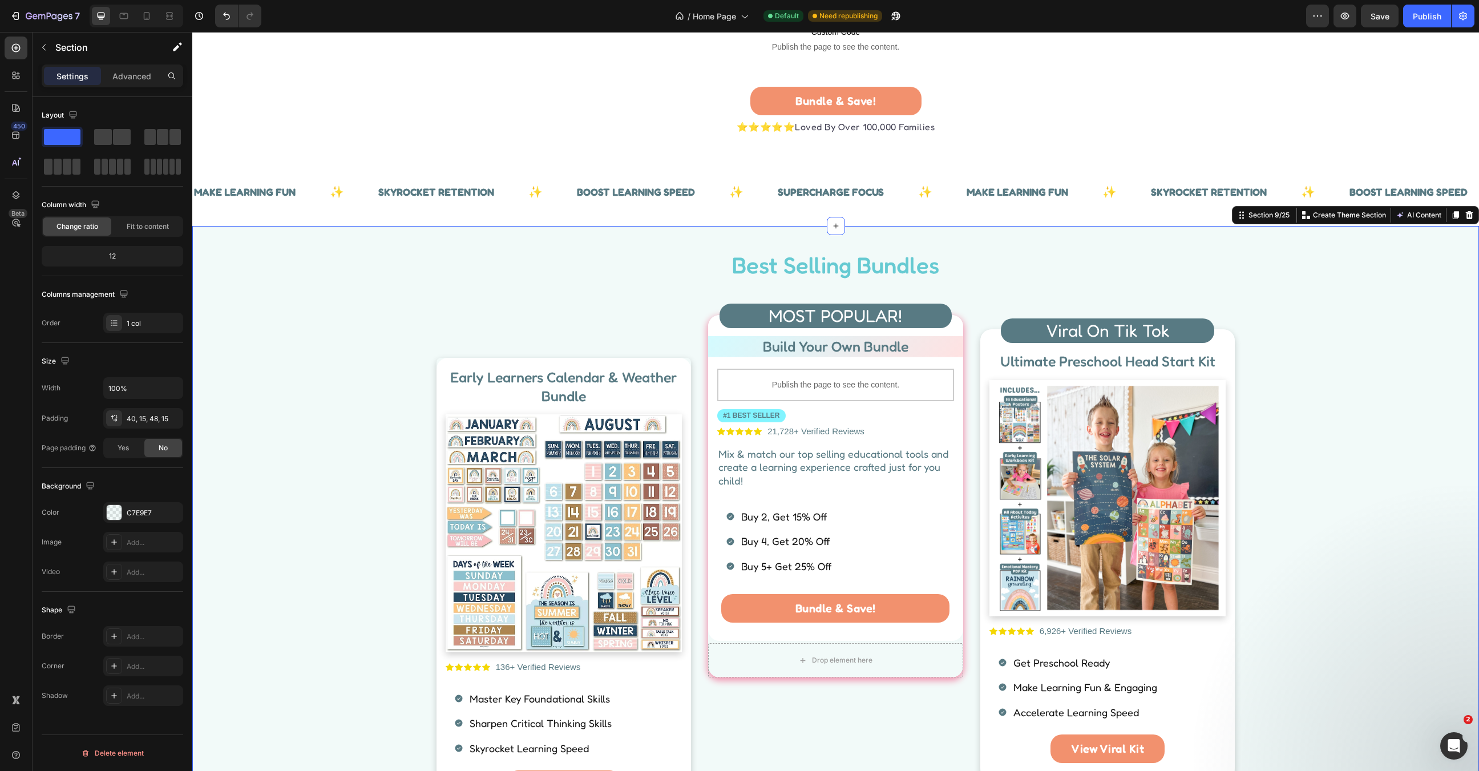
scroll to position [427, 0]
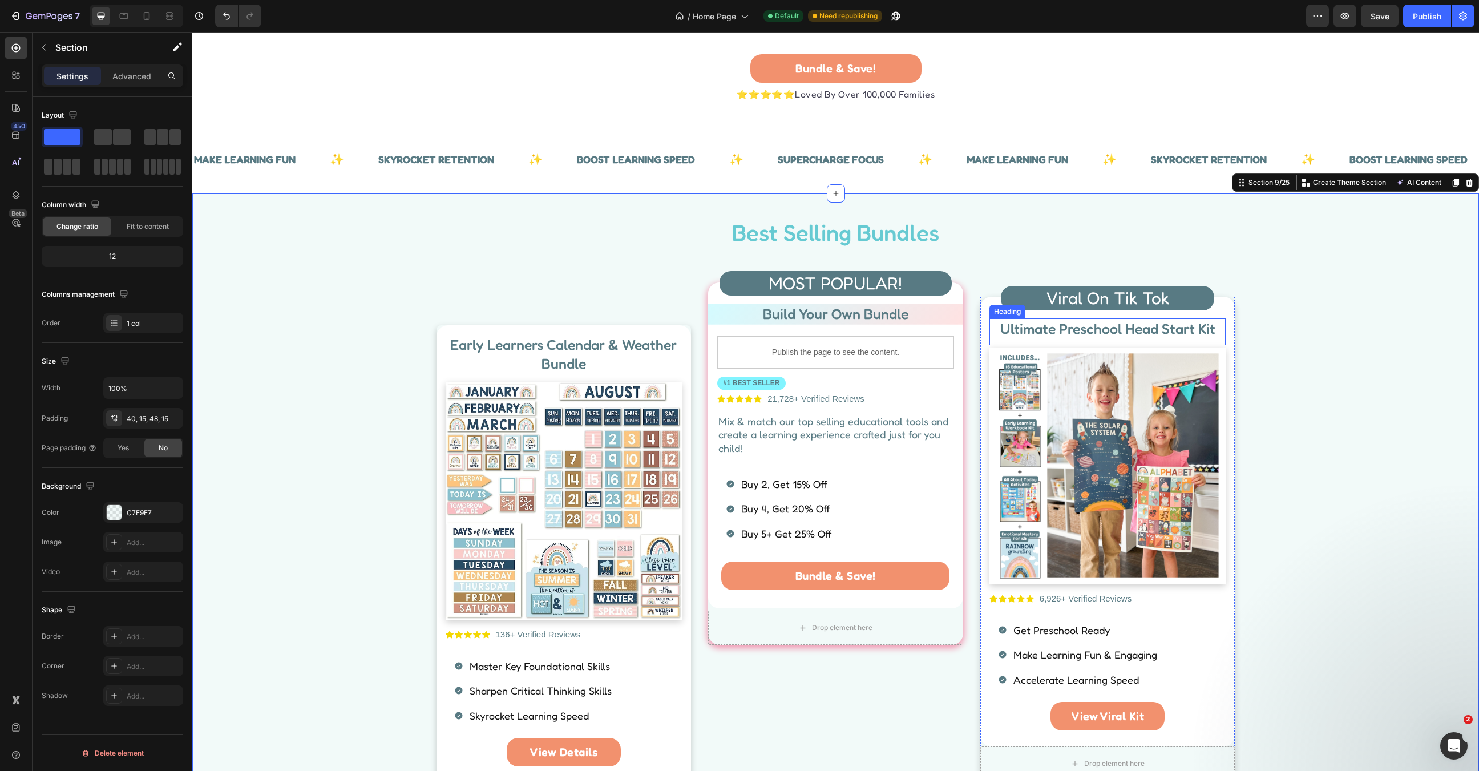
click at [1063, 333] on h2 "Ultimate Preschool Head Start Kit" at bounding box center [1108, 328] width 237 height 21
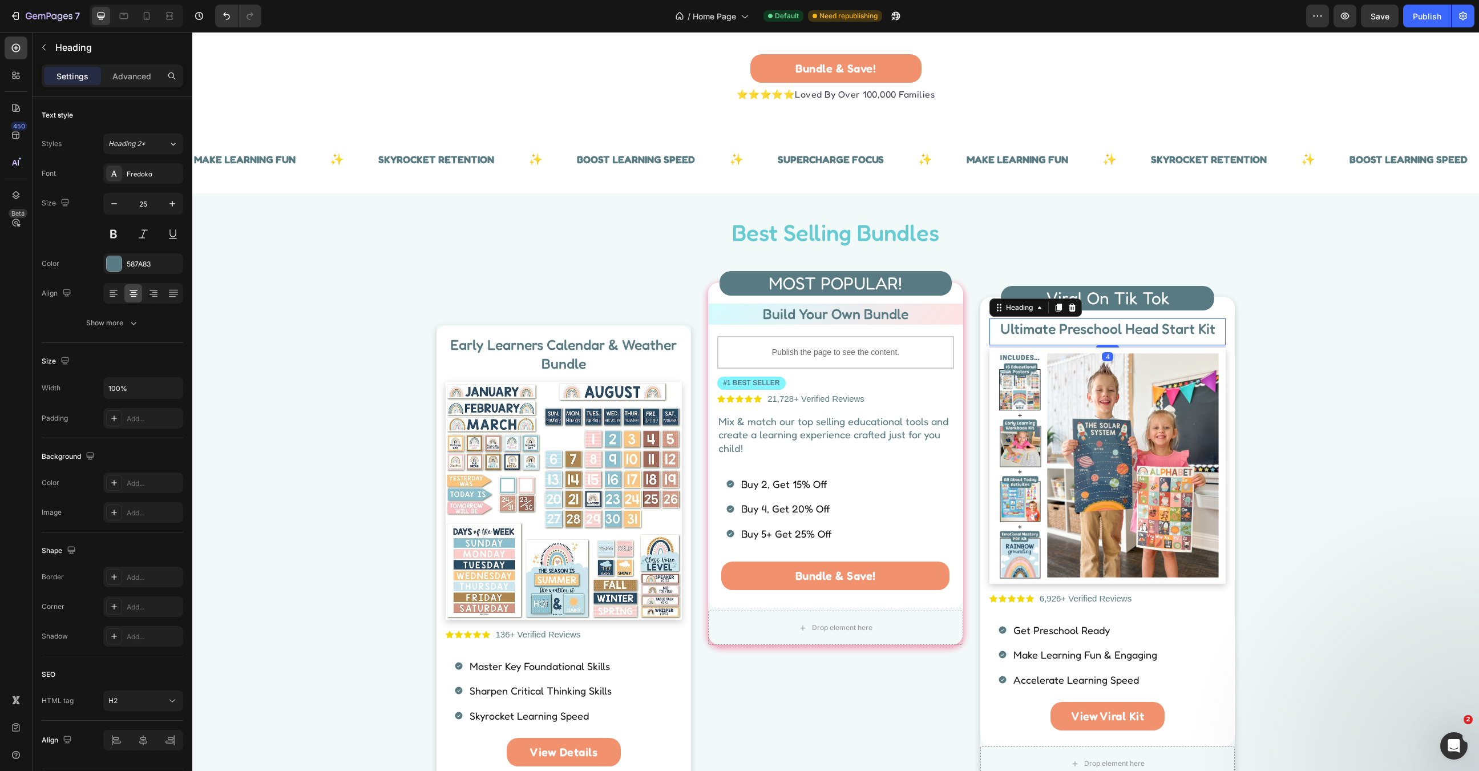
click at [1063, 333] on h2 "Ultimate Preschool Head Start Kit" at bounding box center [1108, 328] width 237 height 21
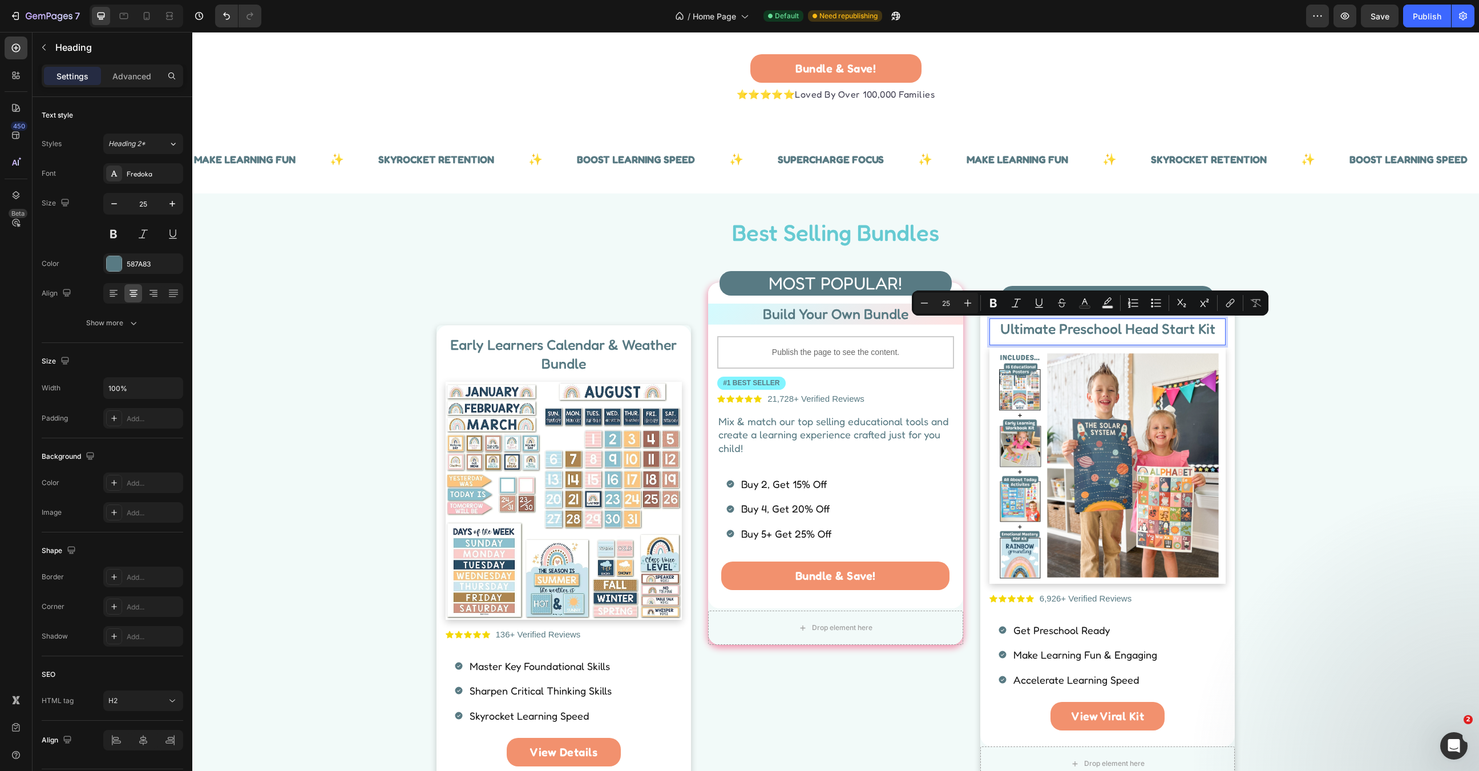
click at [1058, 329] on p "Ultimate Preschool Head Start Kit" at bounding box center [1108, 329] width 235 height 19
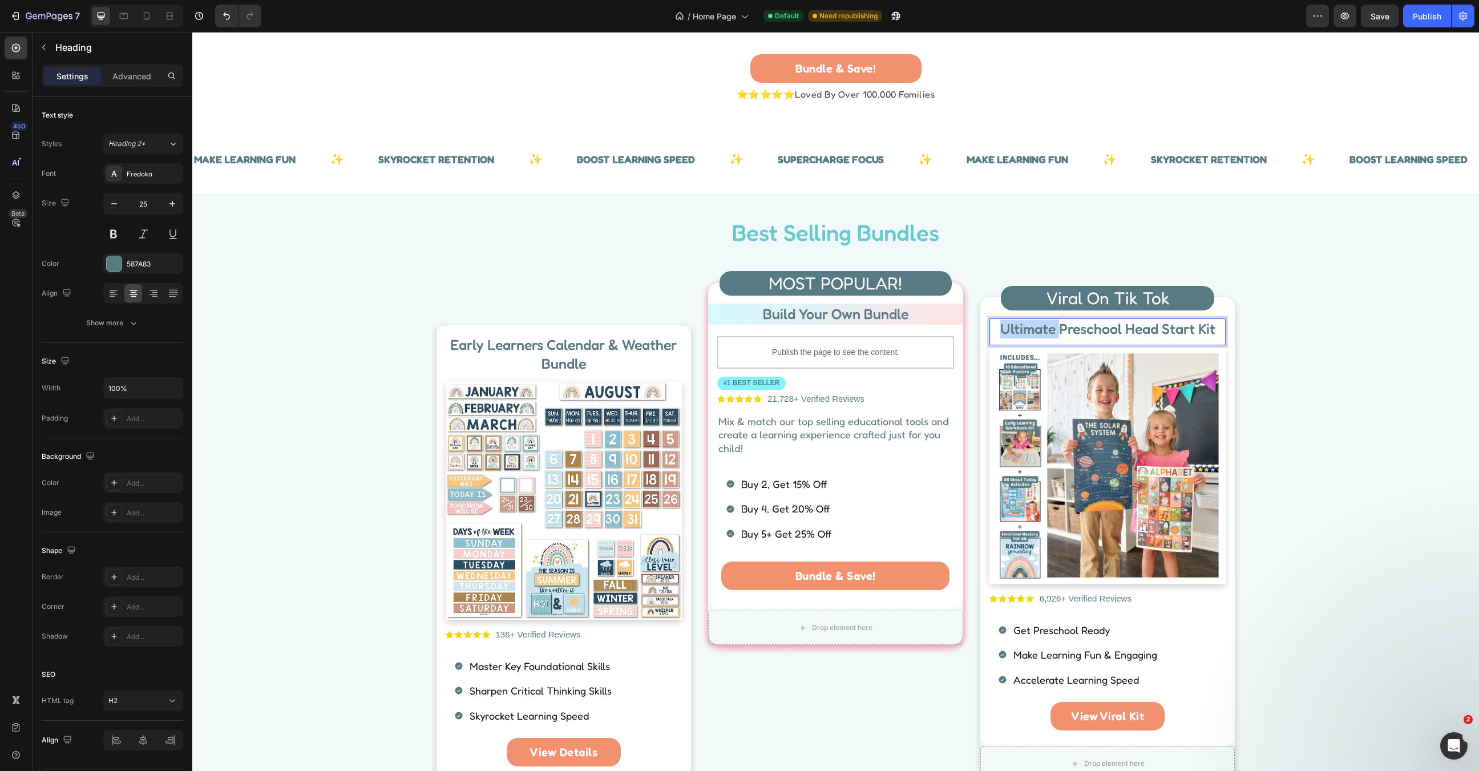
drag, startPoint x: 1059, startPoint y: 329, endPoint x: 987, endPoint y: 324, distance: 72.1
click at [987, 324] on div "Viral On Tik Tok Heading Ultimate Preschool Head Start Kit Heading 4 Image Icon…" at bounding box center [1108, 522] width 255 height 450
click at [1309, 392] on div "Best Selling Bundles Heading Row Early Learners Calendar & Weather Bundle Headi…" at bounding box center [836, 521] width 1270 height 610
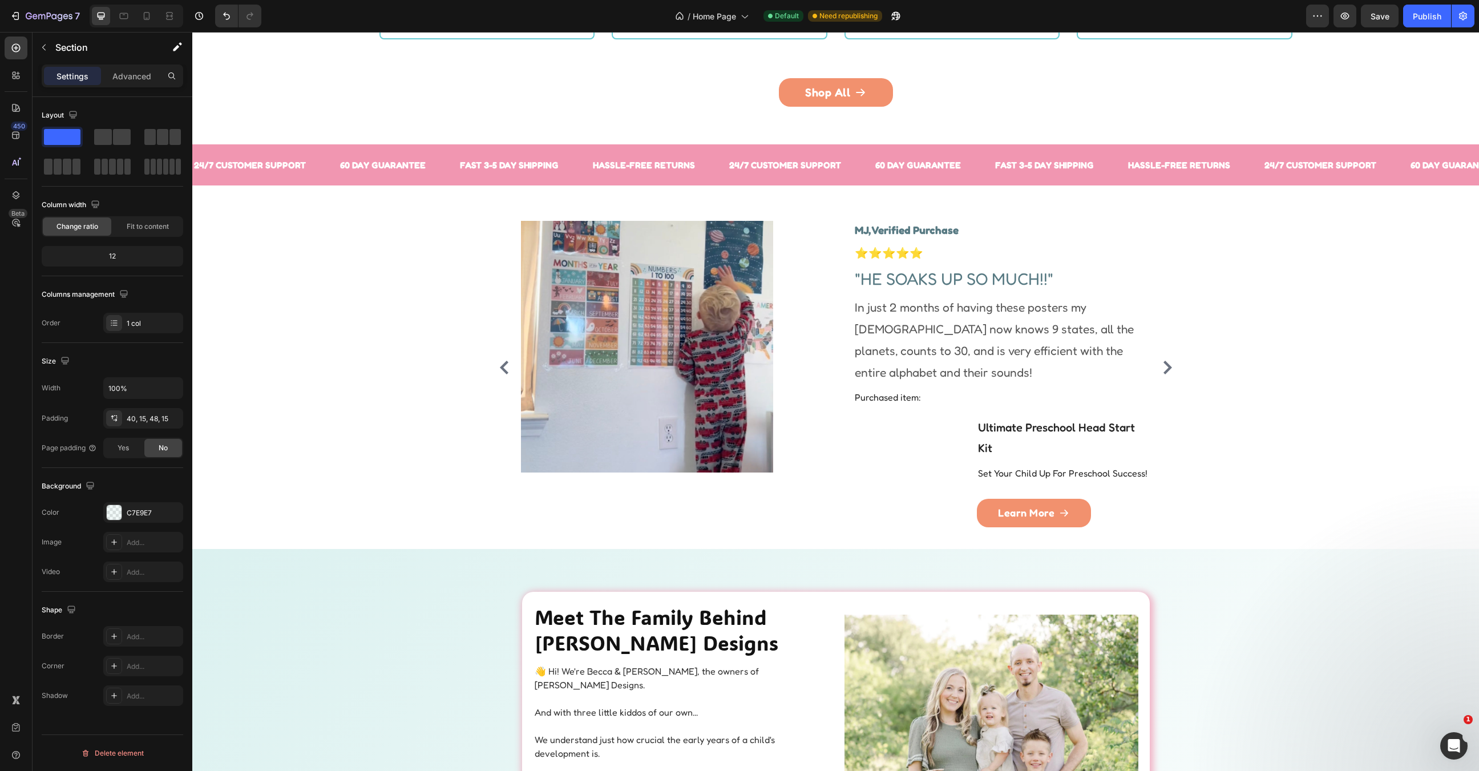
scroll to position [2434, 0]
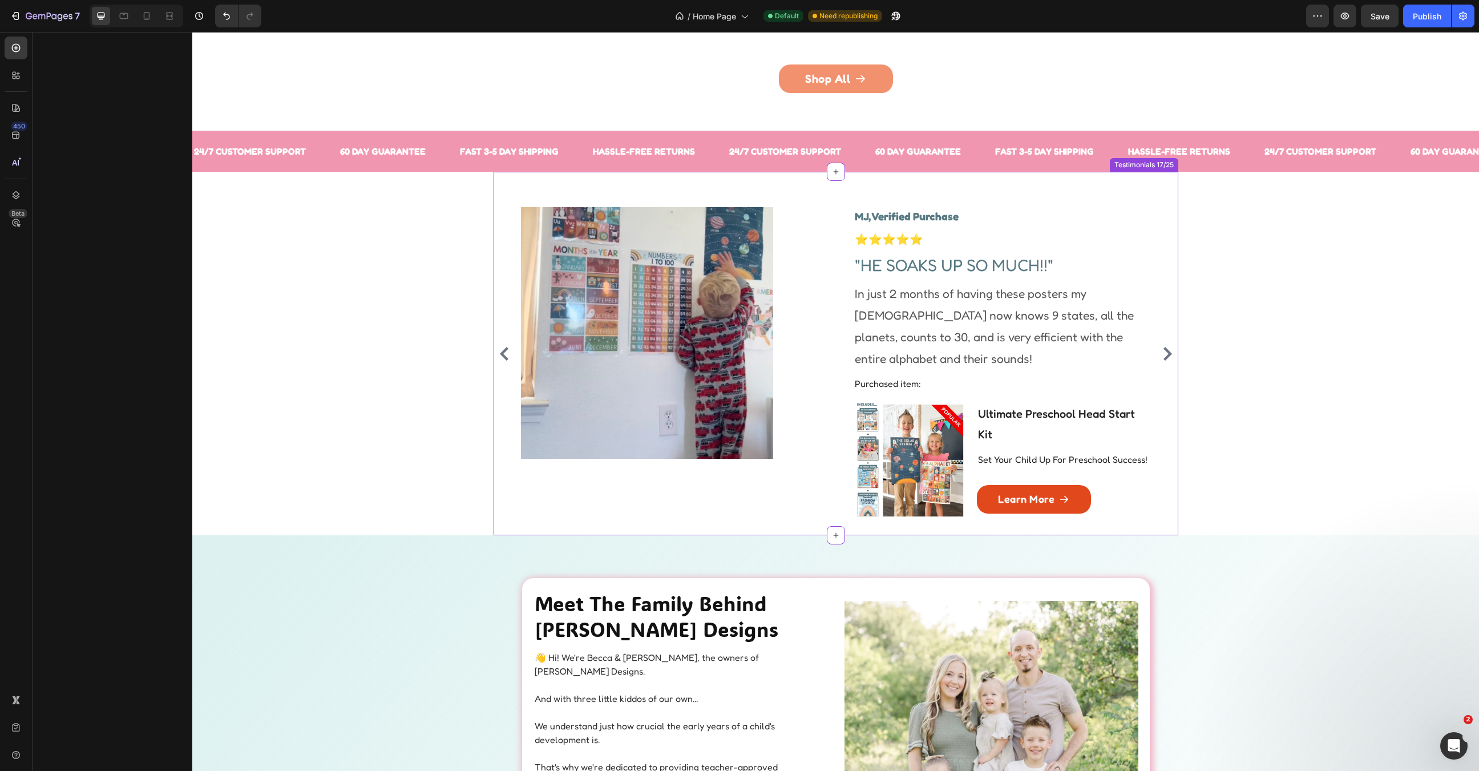
click at [1064, 504] on link "Learn More" at bounding box center [1034, 499] width 114 height 29
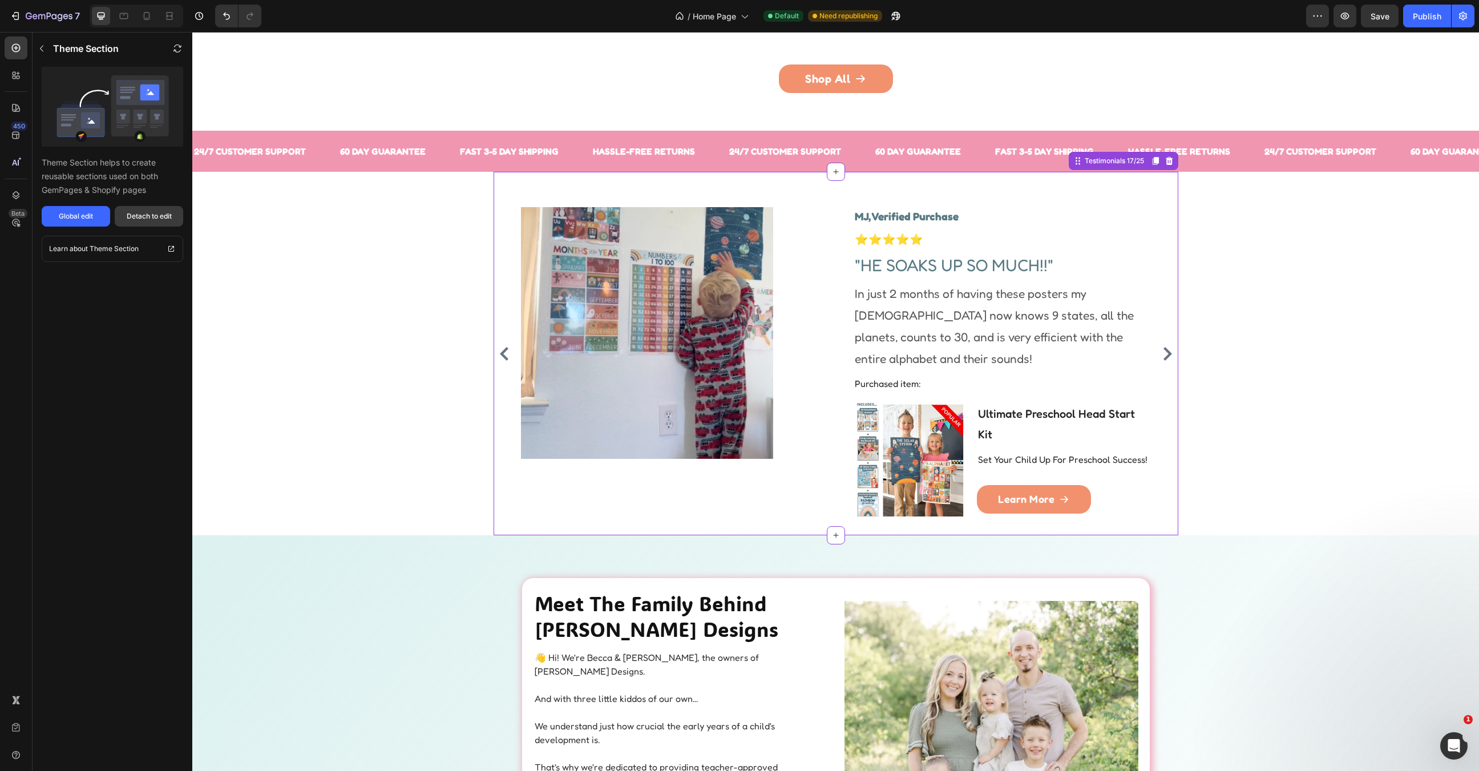
click at [154, 220] on div "Detach to edit" at bounding box center [149, 216] width 45 height 10
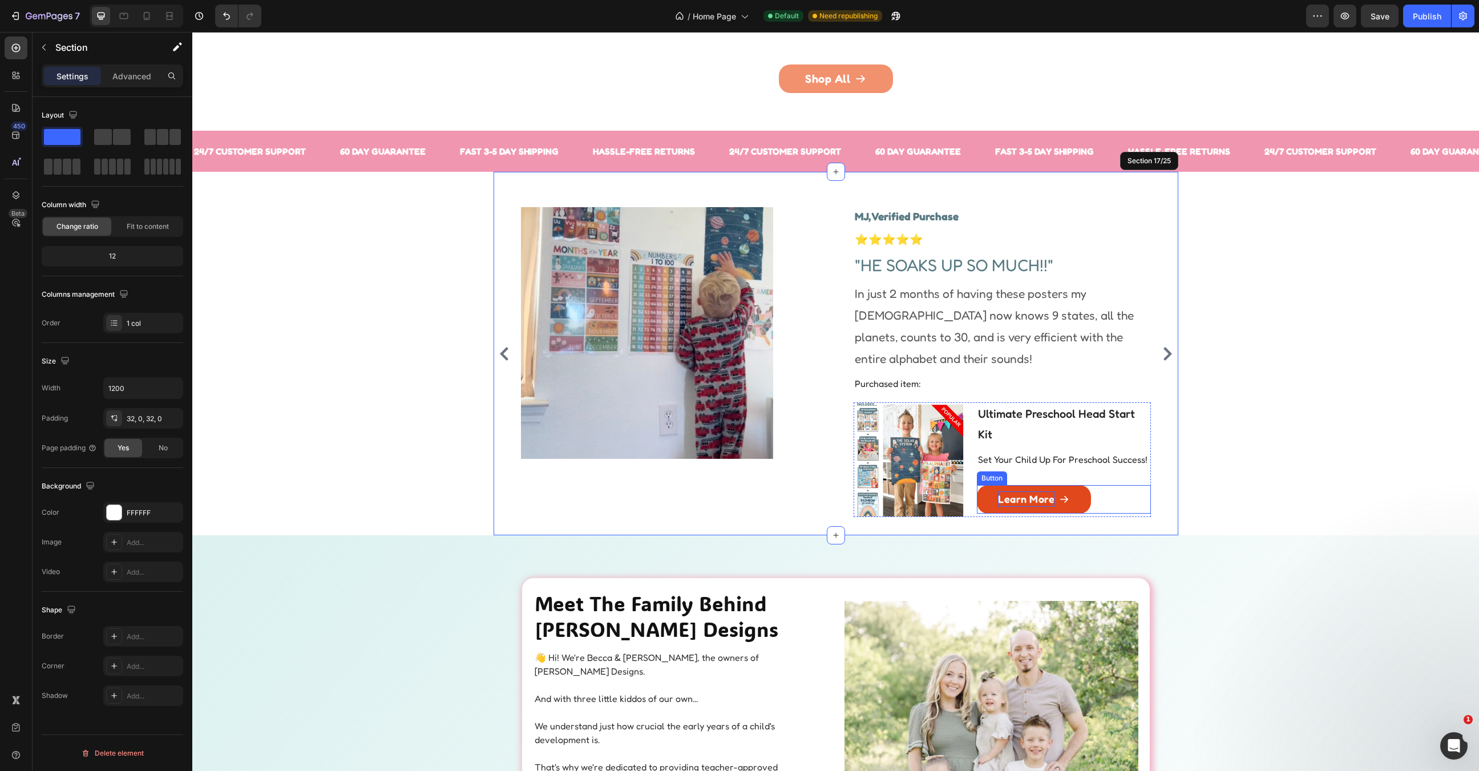
click at [1006, 503] on p "Learn More" at bounding box center [1026, 498] width 57 height 15
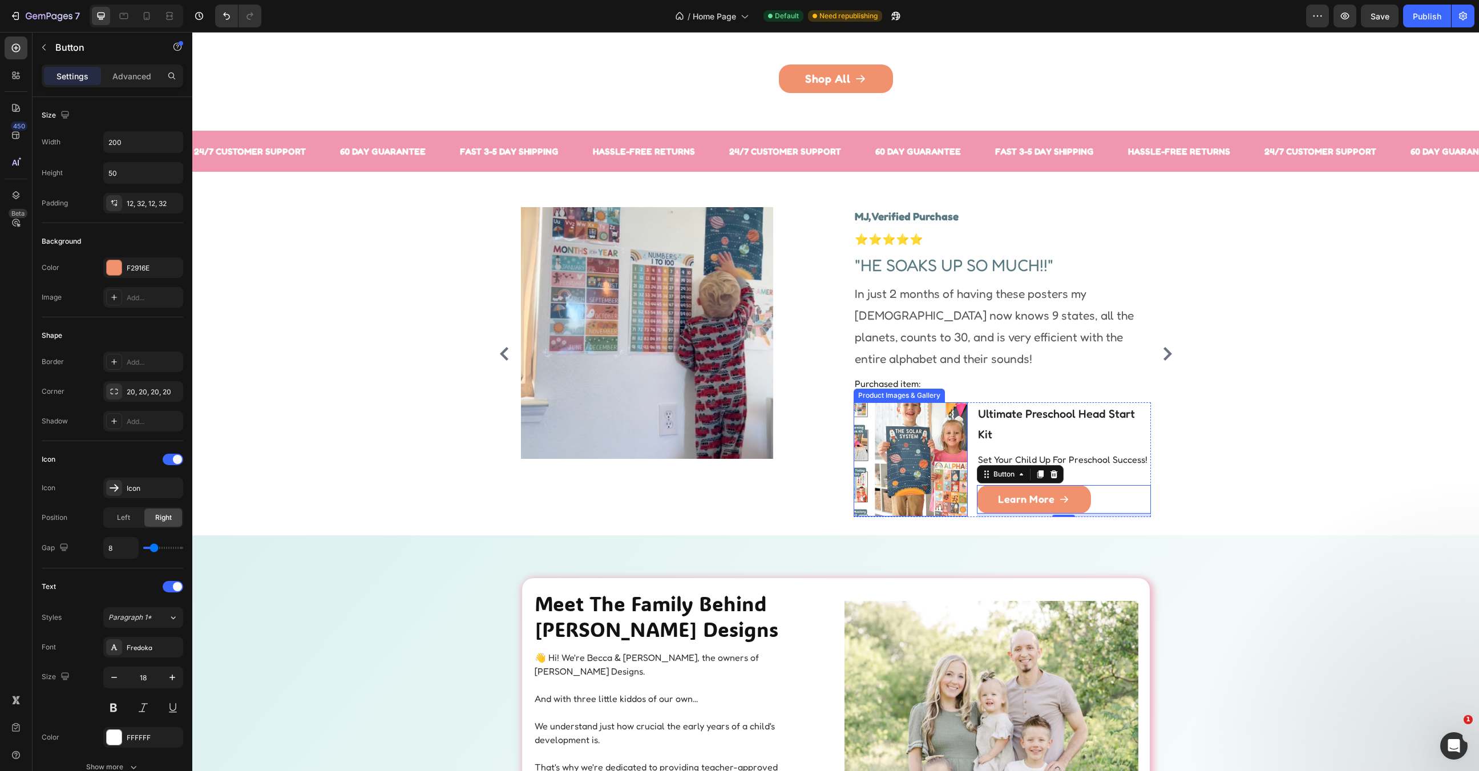
click at [898, 457] on img at bounding box center [911, 459] width 114 height 114
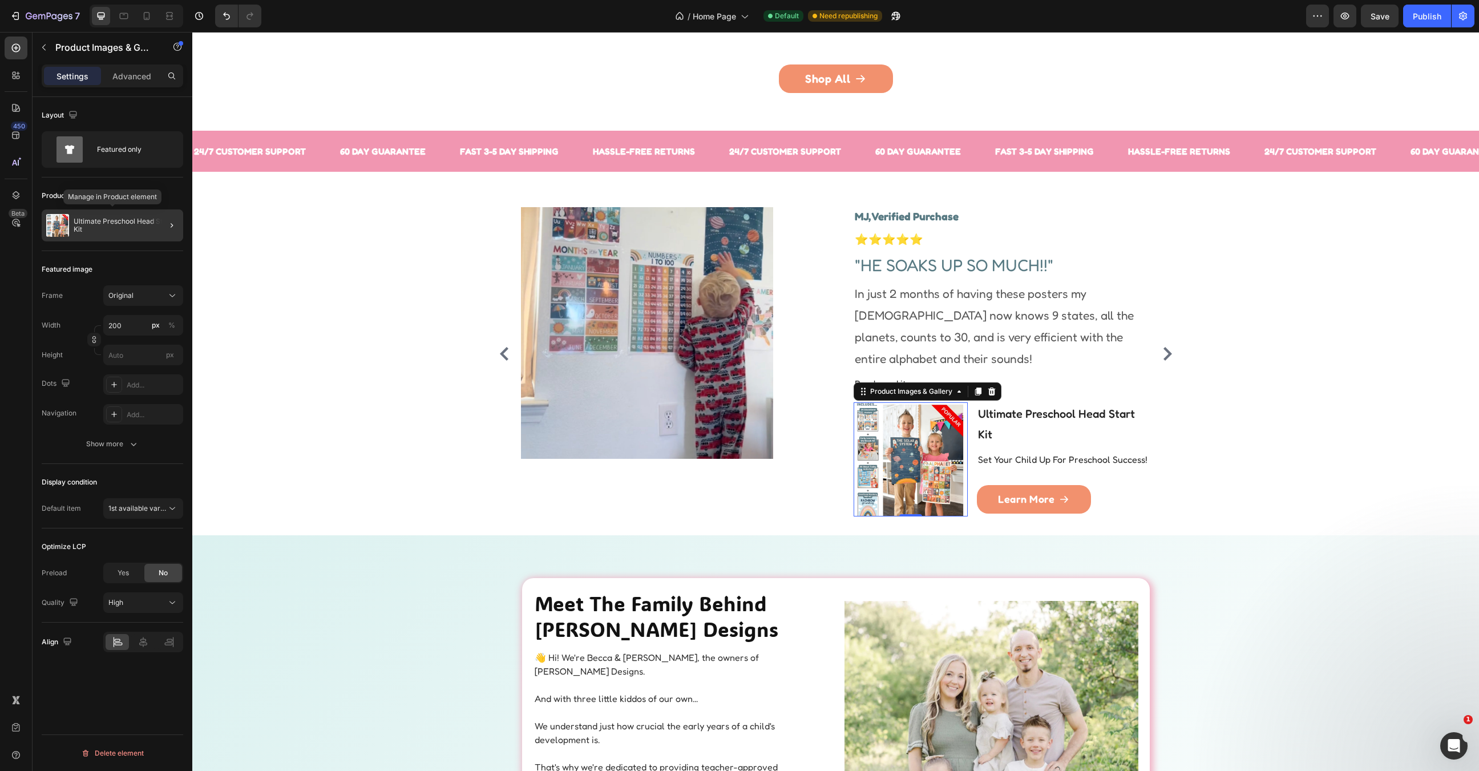
click at [133, 225] on p "Ultimate Preschool Head Start Kit" at bounding box center [126, 225] width 105 height 16
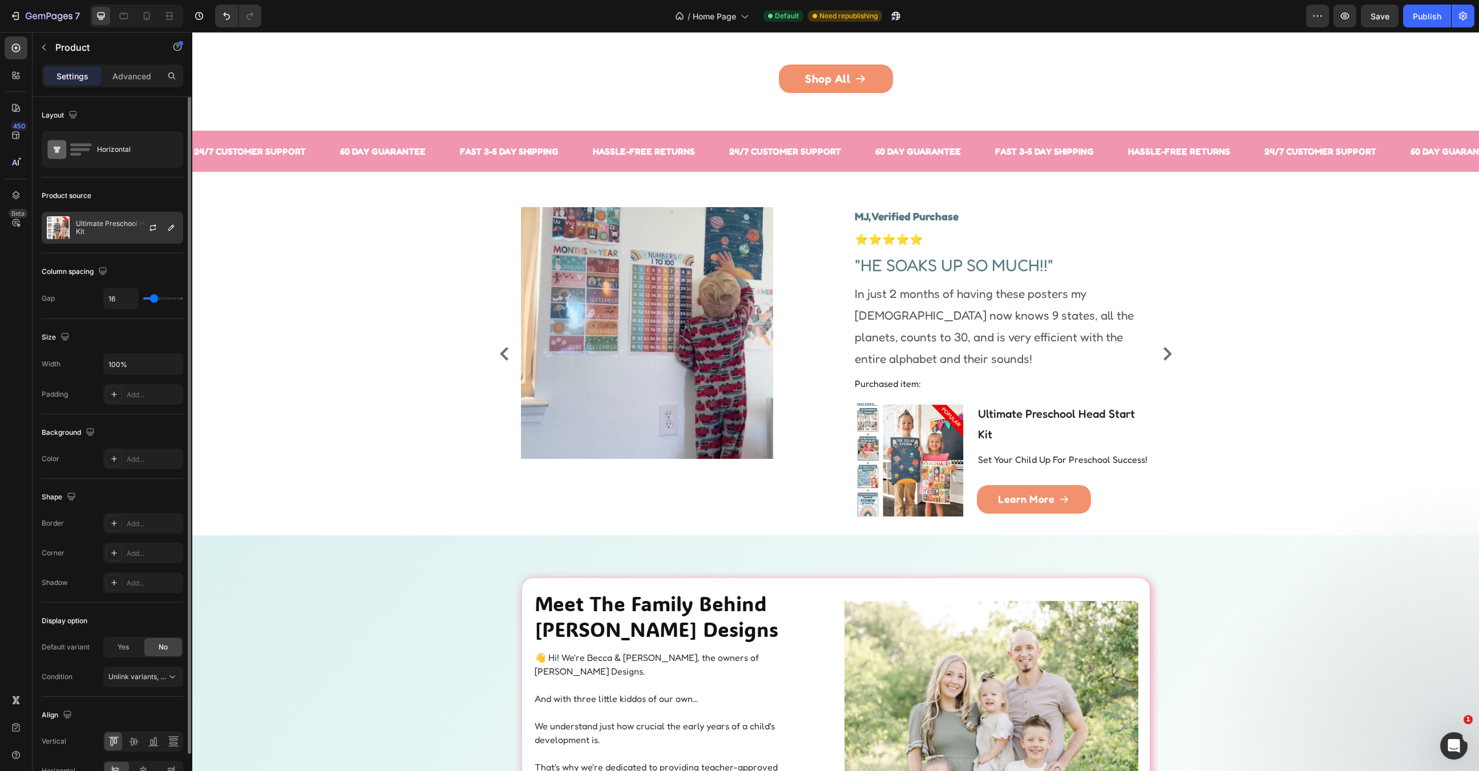
click at [115, 225] on p "Ultimate Preschool Head Start Kit" at bounding box center [127, 228] width 102 height 16
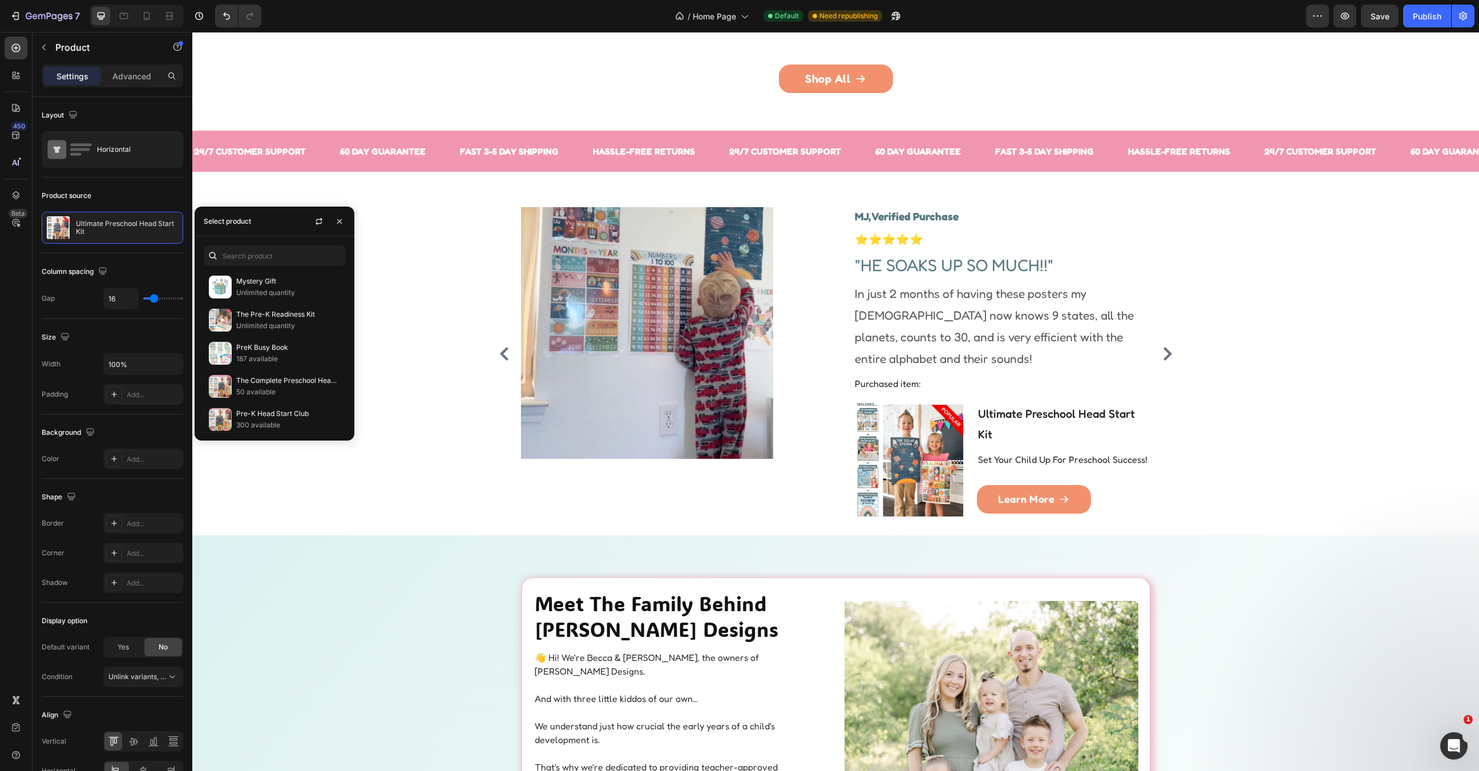
click at [255, 267] on div "Mystery Gift Unlimited quantity The Pre-K Readiness Kit Unlimited quantity PreK…" at bounding box center [275, 338] width 160 height 204
click at [262, 253] on input "text" at bounding box center [275, 255] width 142 height 21
type input "p"
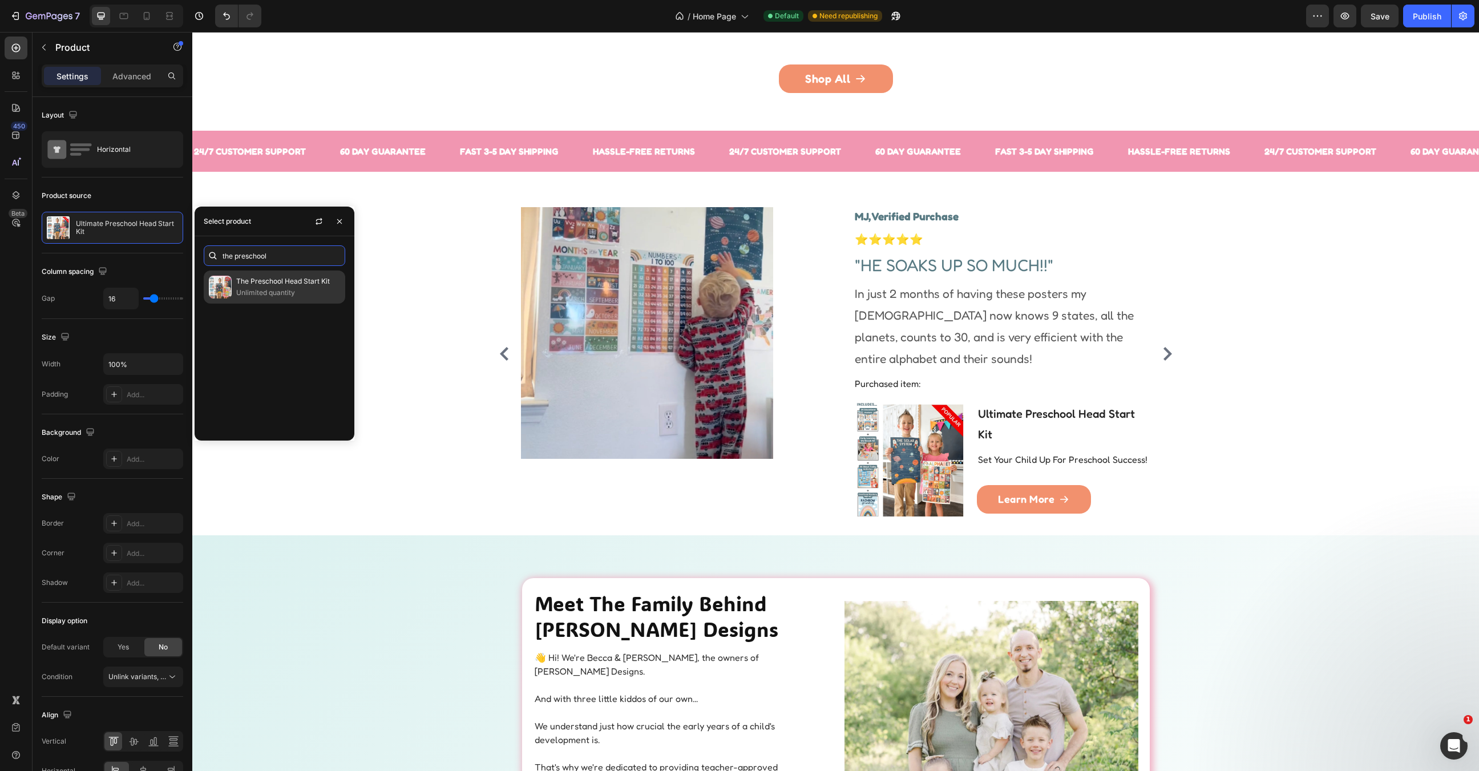
type input "the preschool"
click at [250, 289] on p "Unlimited quantity" at bounding box center [288, 292] width 104 height 11
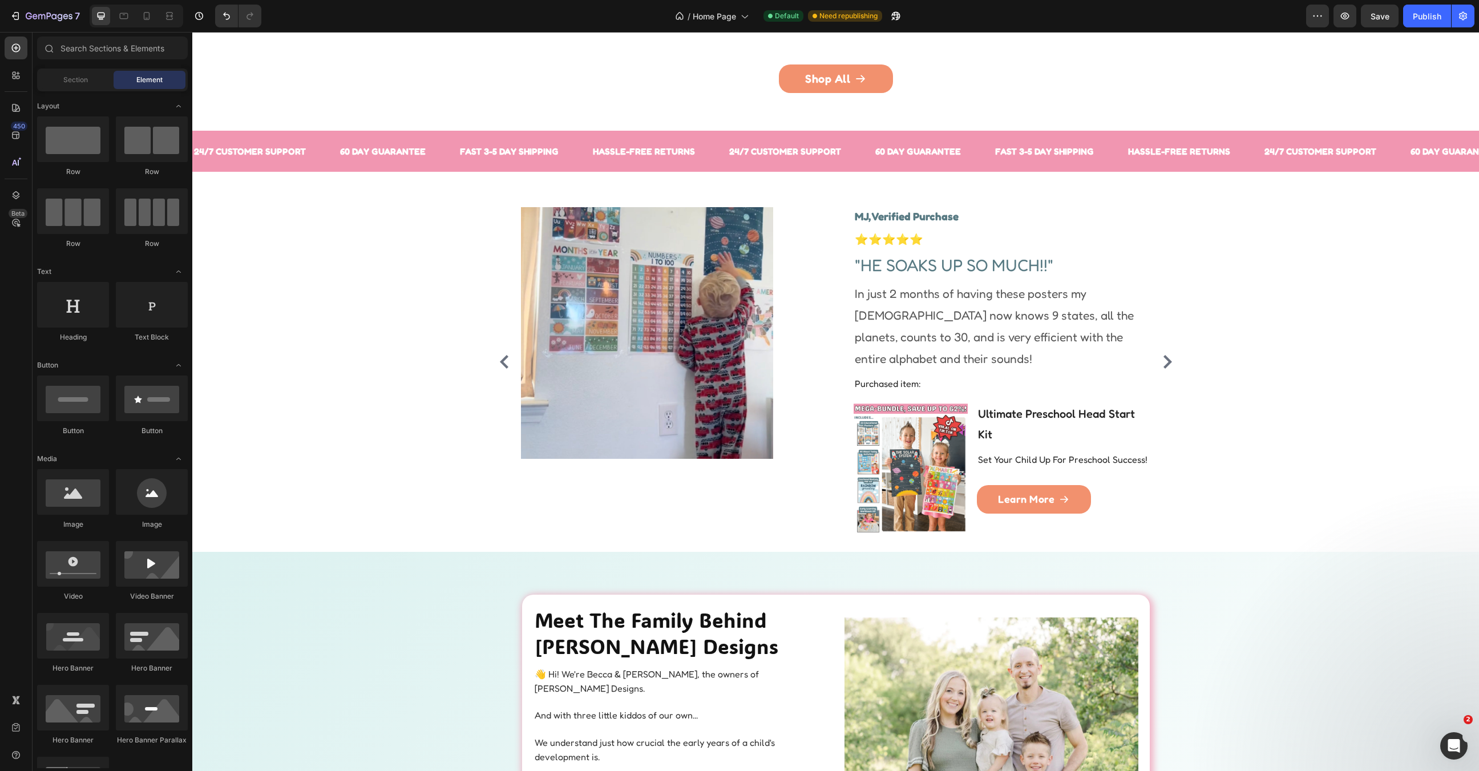
click at [1011, 491] on p "Learn More" at bounding box center [1026, 498] width 57 height 15
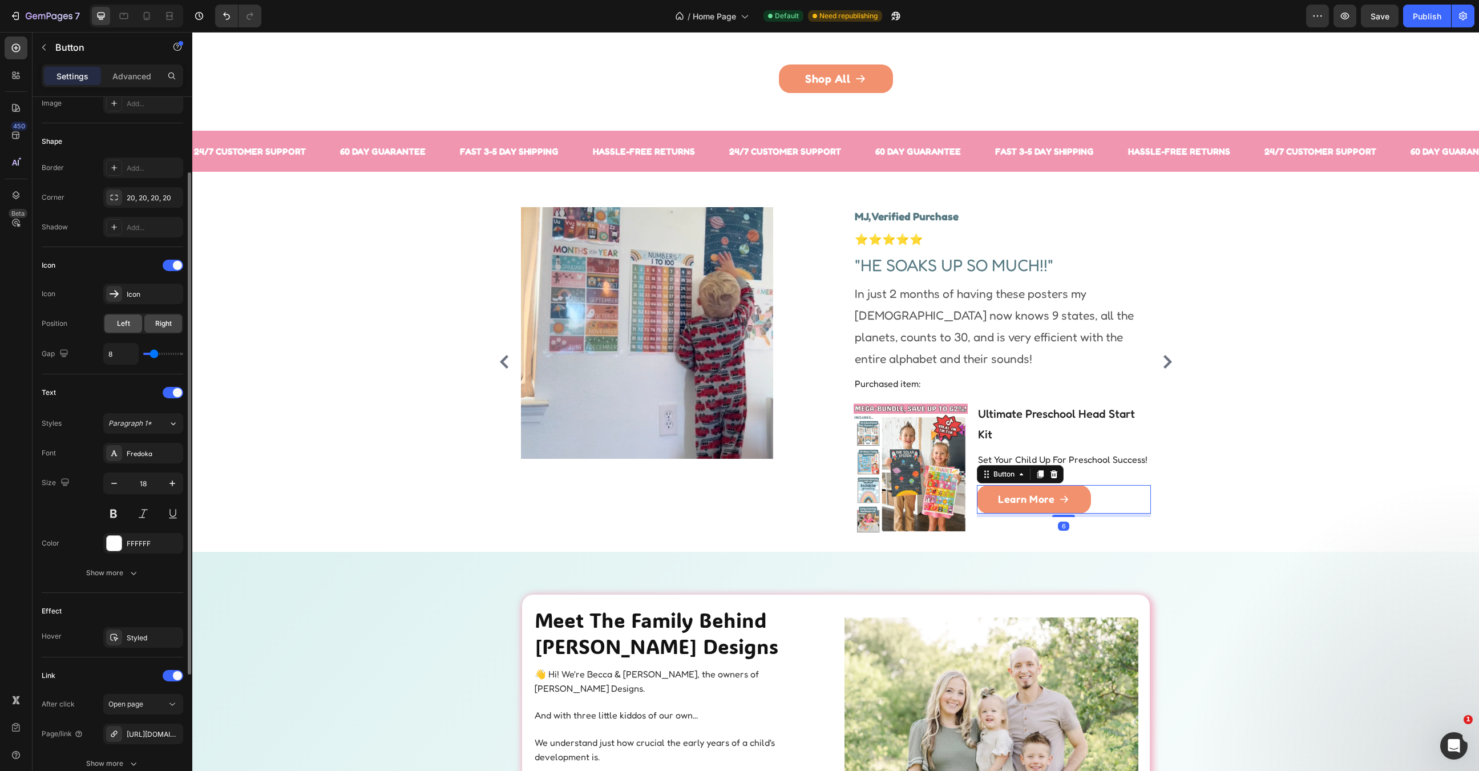
scroll to position [288, 0]
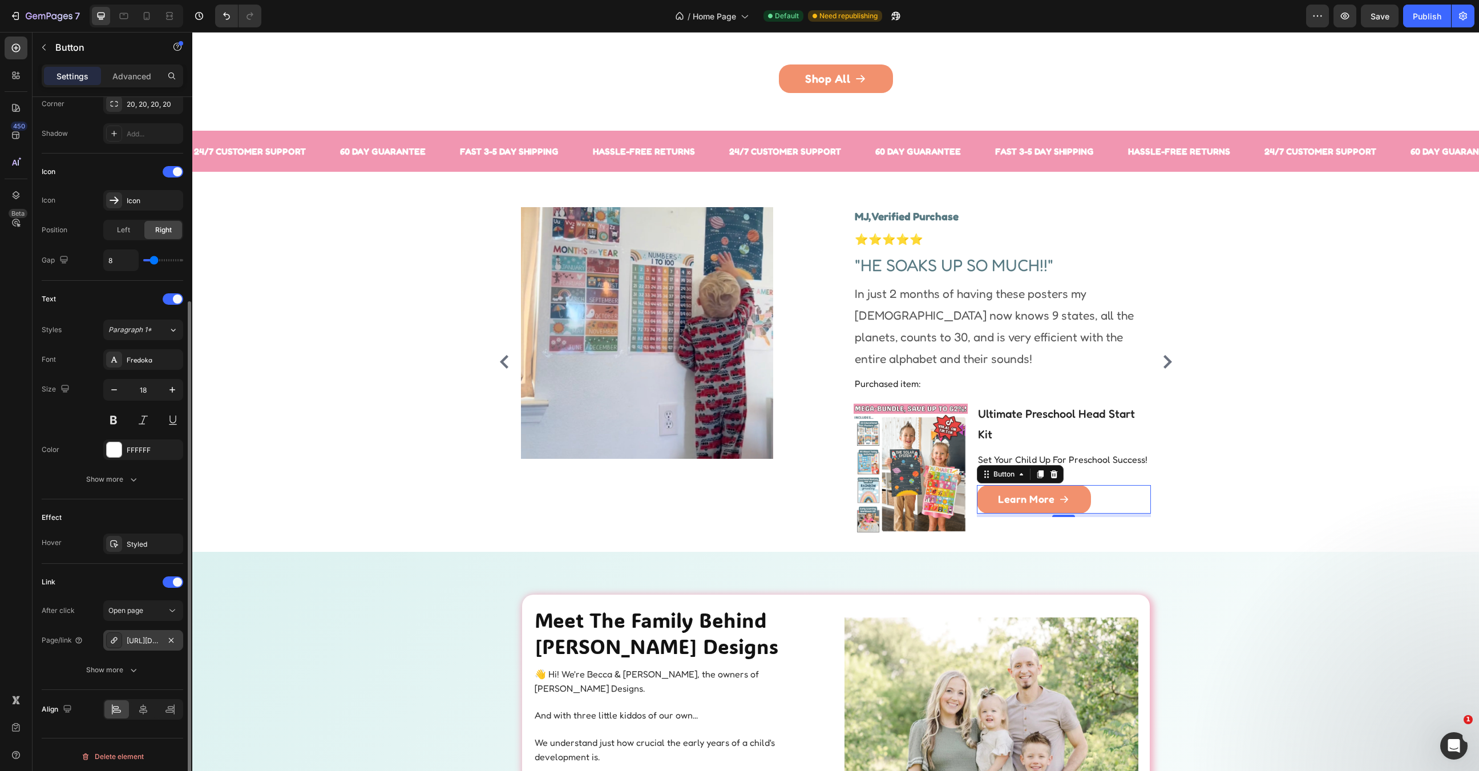
click at [142, 638] on div "https://hadleydesignsearlylearning.com/head-start-kit" at bounding box center [143, 641] width 33 height 10
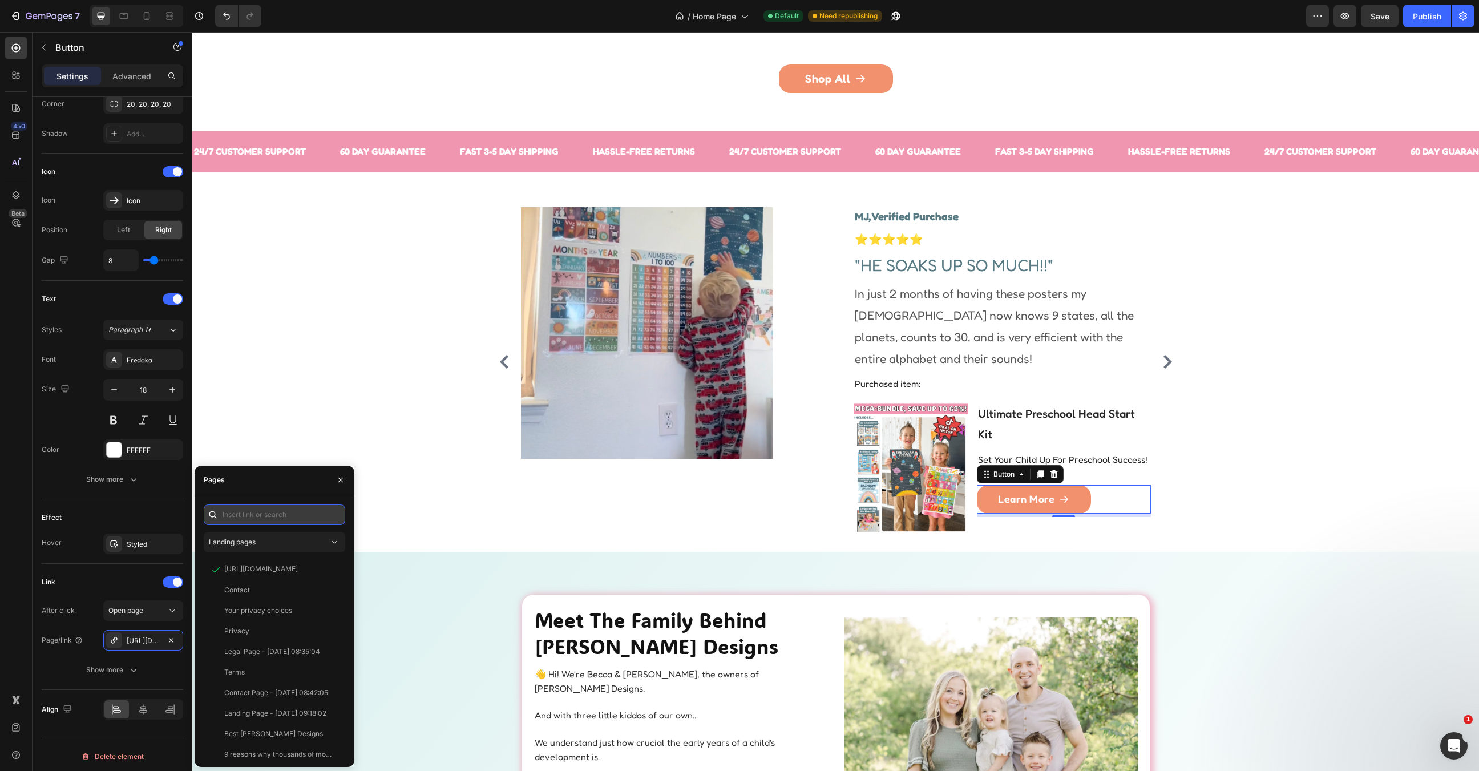
click at [267, 511] on input "text" at bounding box center [275, 515] width 142 height 21
type input "the pres"
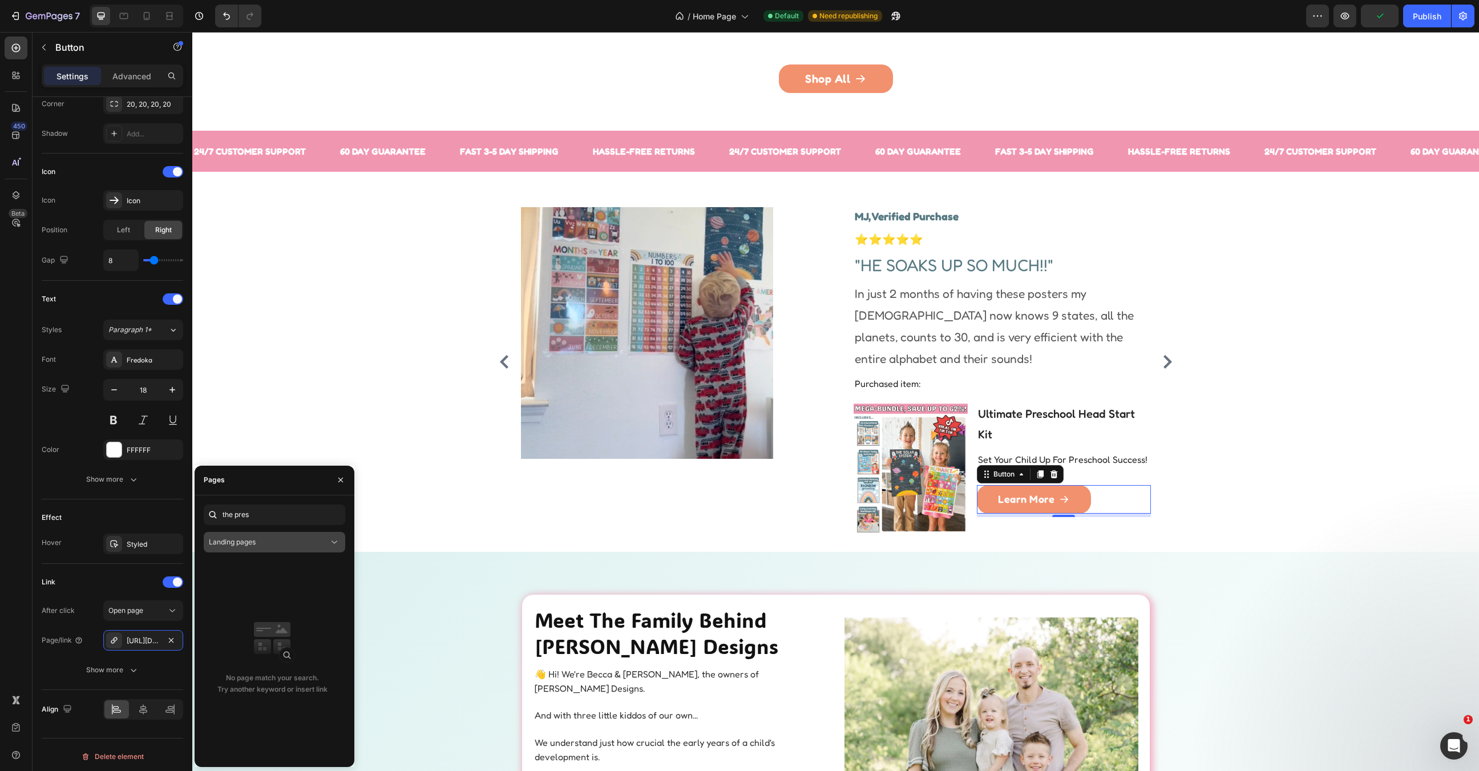
click at [283, 533] on button "Landing pages" at bounding box center [275, 542] width 142 height 21
click at [271, 610] on span "Product pages" at bounding box center [255, 613] width 47 height 10
click at [267, 511] on input "the pres" at bounding box center [275, 515] width 142 height 21
click at [287, 574] on div "The Preschool Head Start Kit View" at bounding box center [272, 569] width 137 height 21
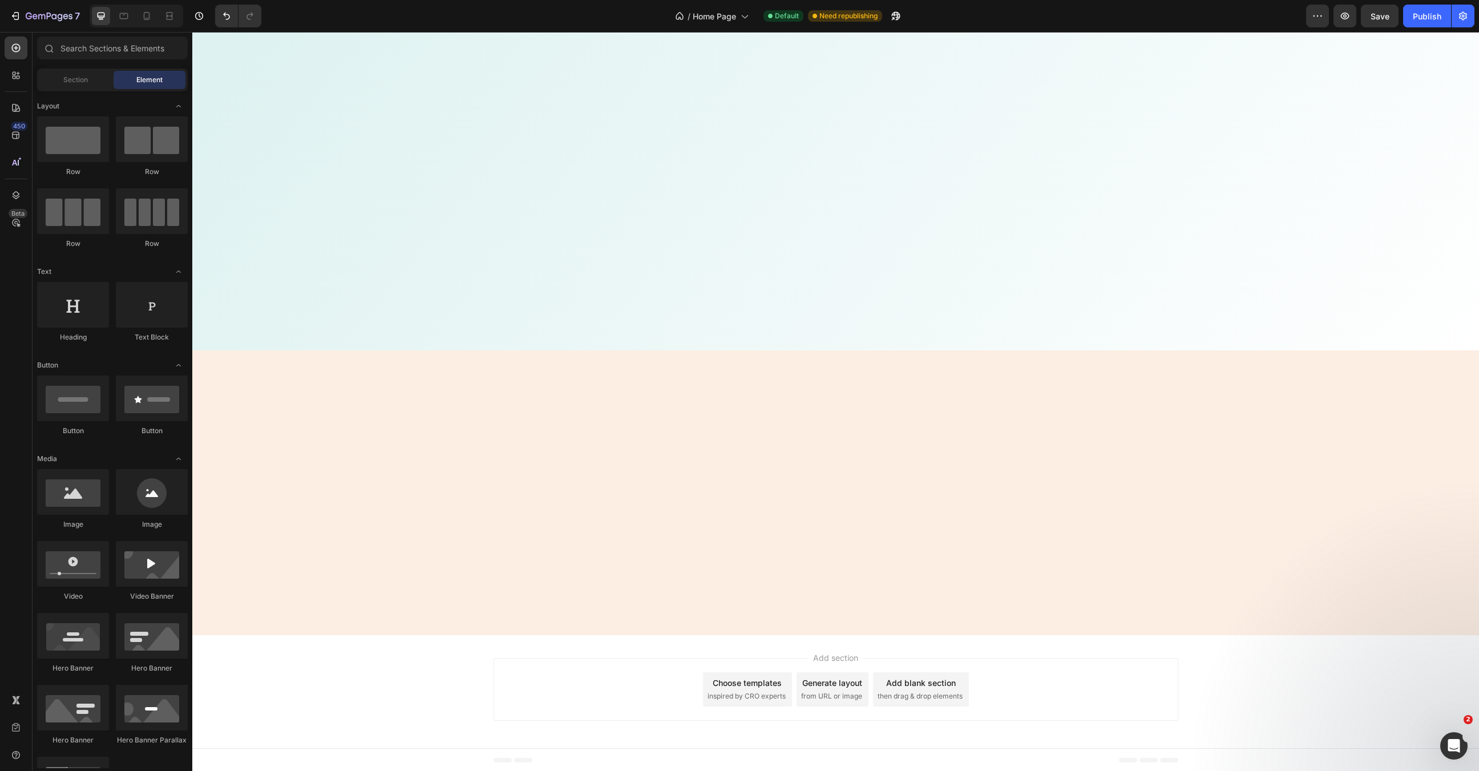
scroll to position [0, 0]
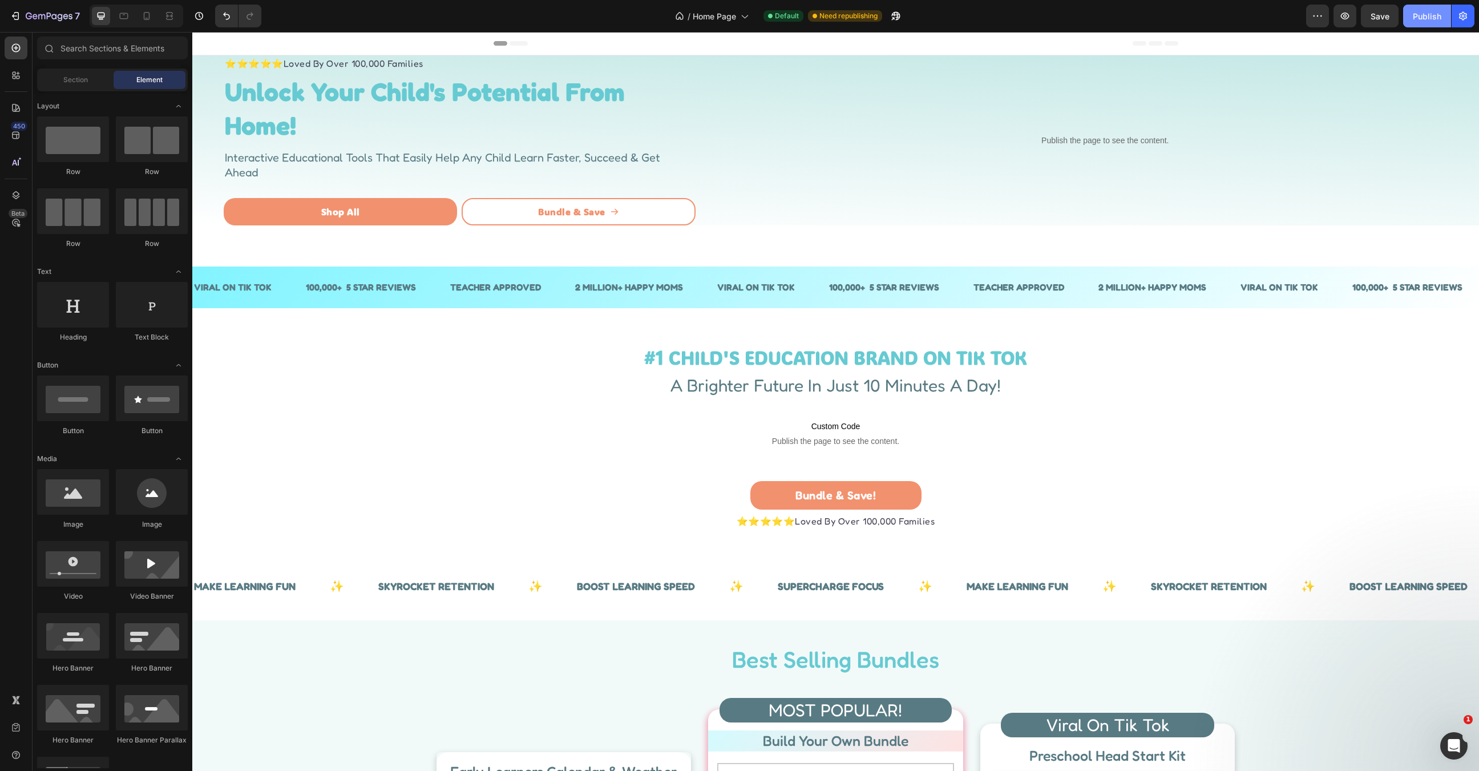
click at [1420, 14] on div "Publish" at bounding box center [1427, 16] width 29 height 12
click at [144, 20] on icon at bounding box center [146, 15] width 11 height 11
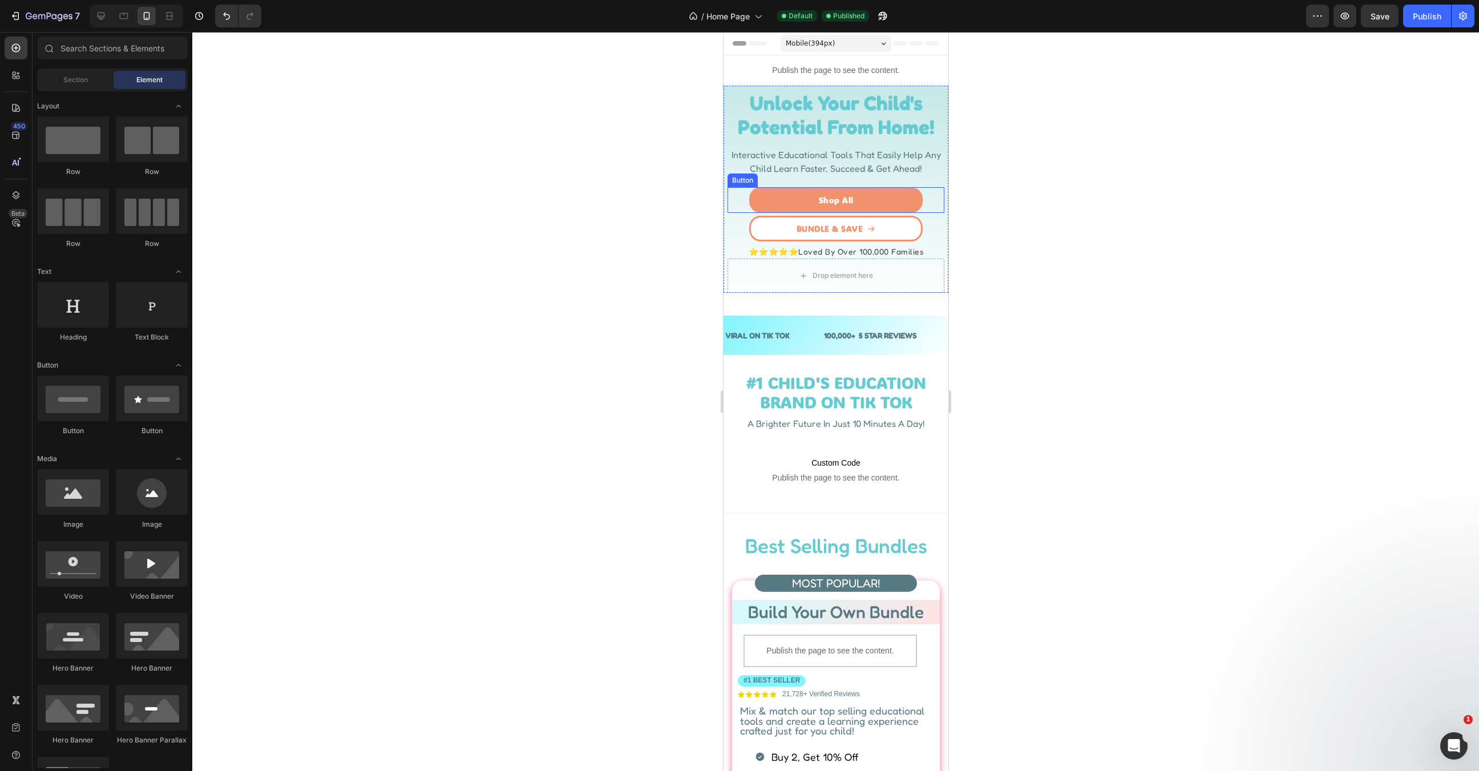
click at [871, 234] on link "BUNDLE & SAVE" at bounding box center [836, 229] width 174 height 26
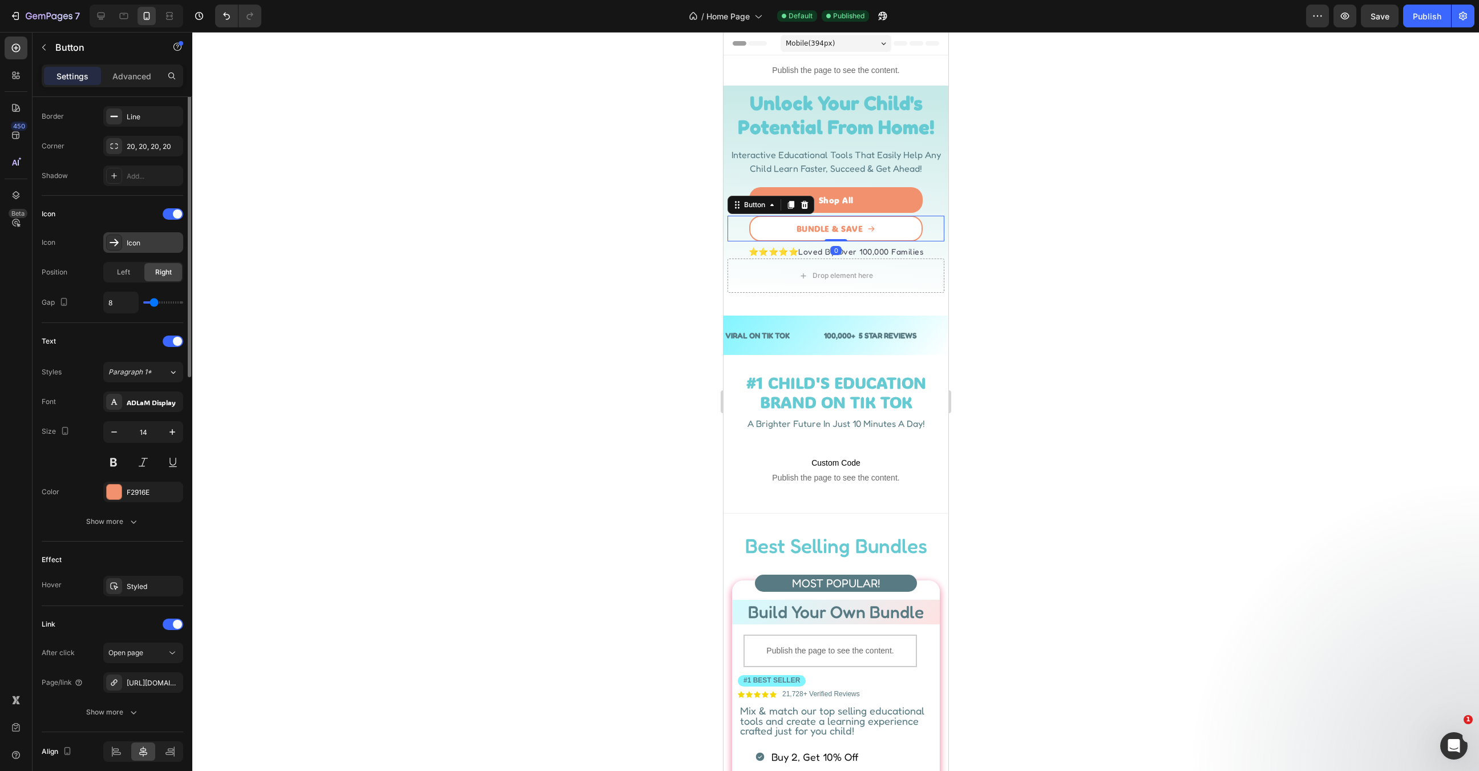
scroll to position [288, 0]
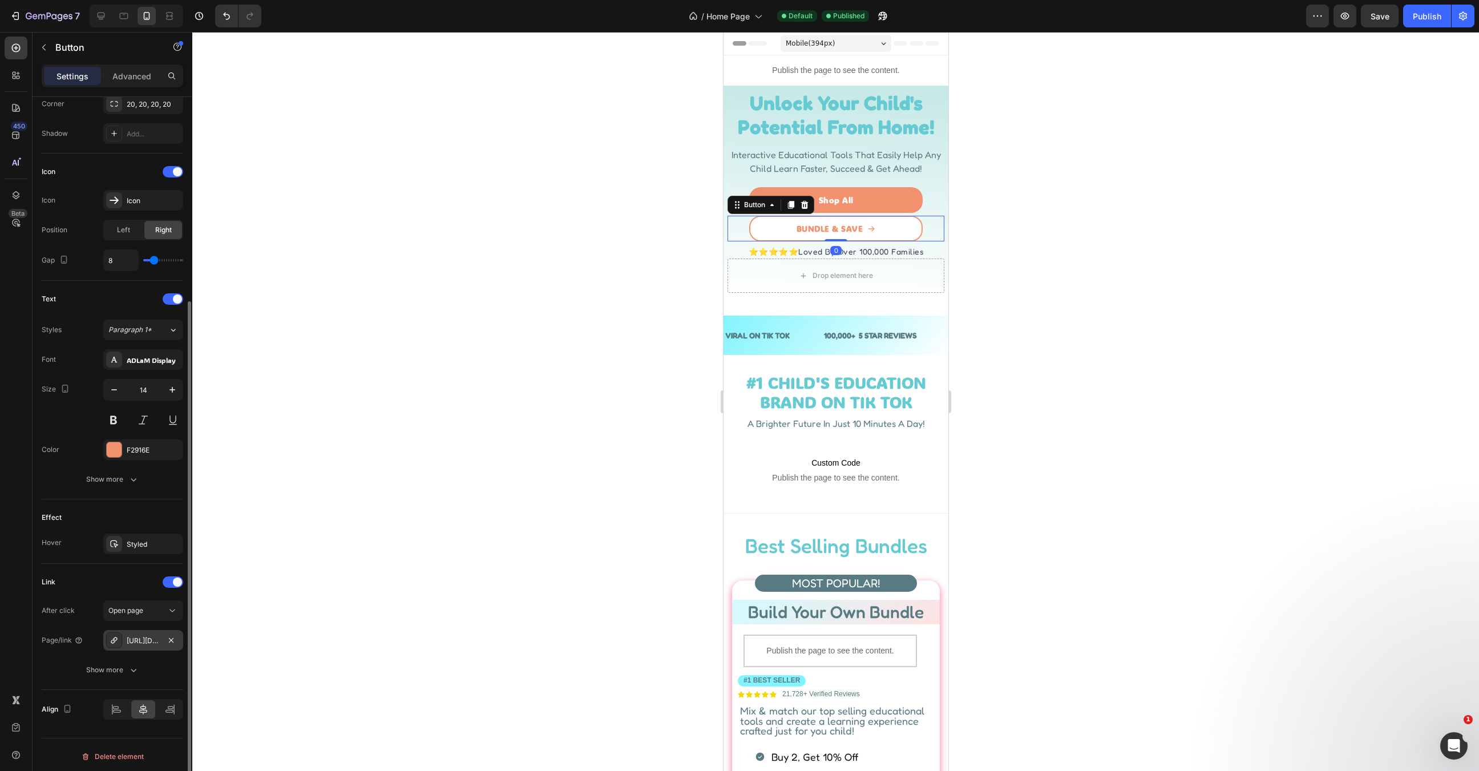
click at [139, 636] on div "https://hadleydesignsearlylearning.com/apps/gbb/easybundle/3" at bounding box center [143, 641] width 33 height 10
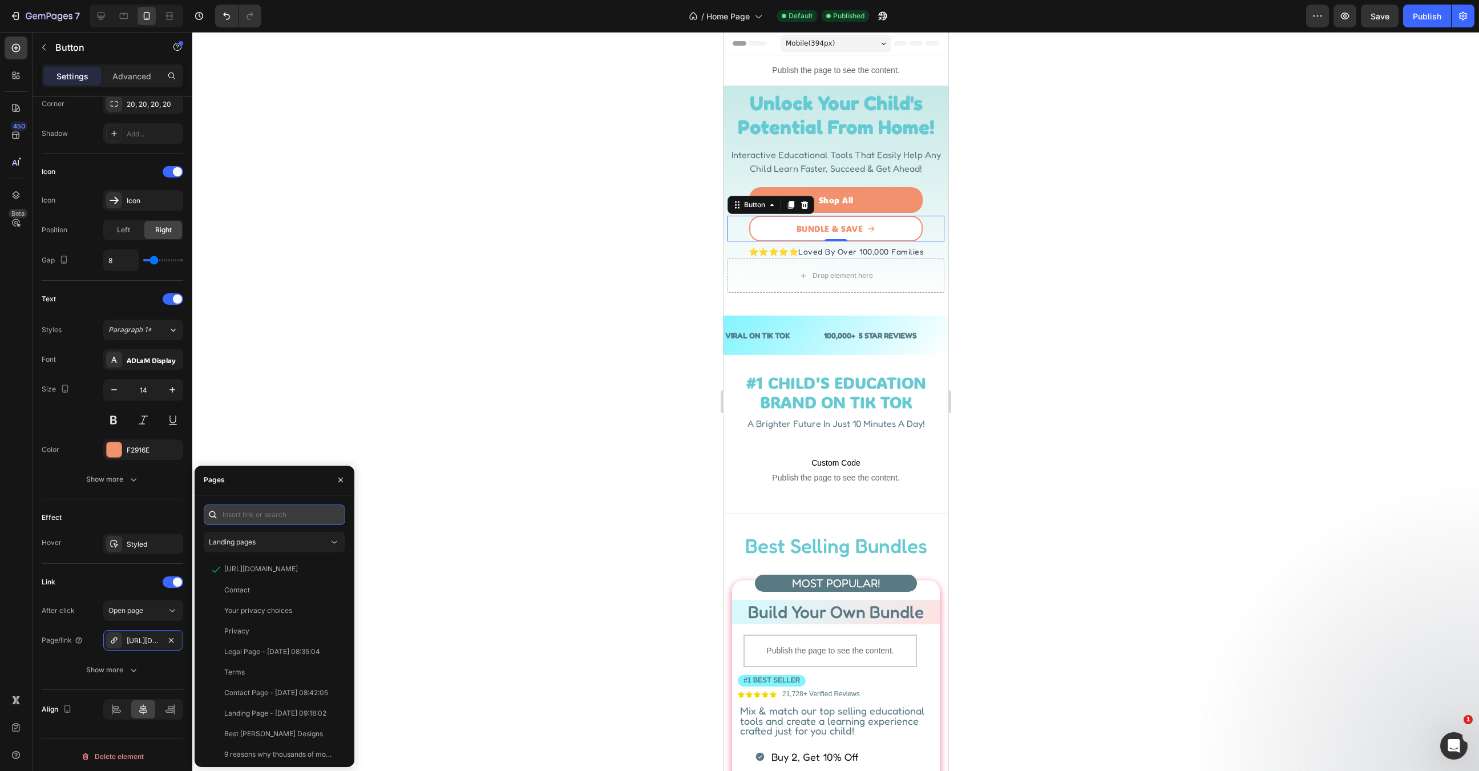
click at [244, 518] on input "text" at bounding box center [275, 515] width 142 height 21
paste input "https://hadleydesignsearlylearning.com/apps/gbb/easybundle/7"
type input "https://hadleydesignsearlylearning.com/apps/gbb/easybundle/7"
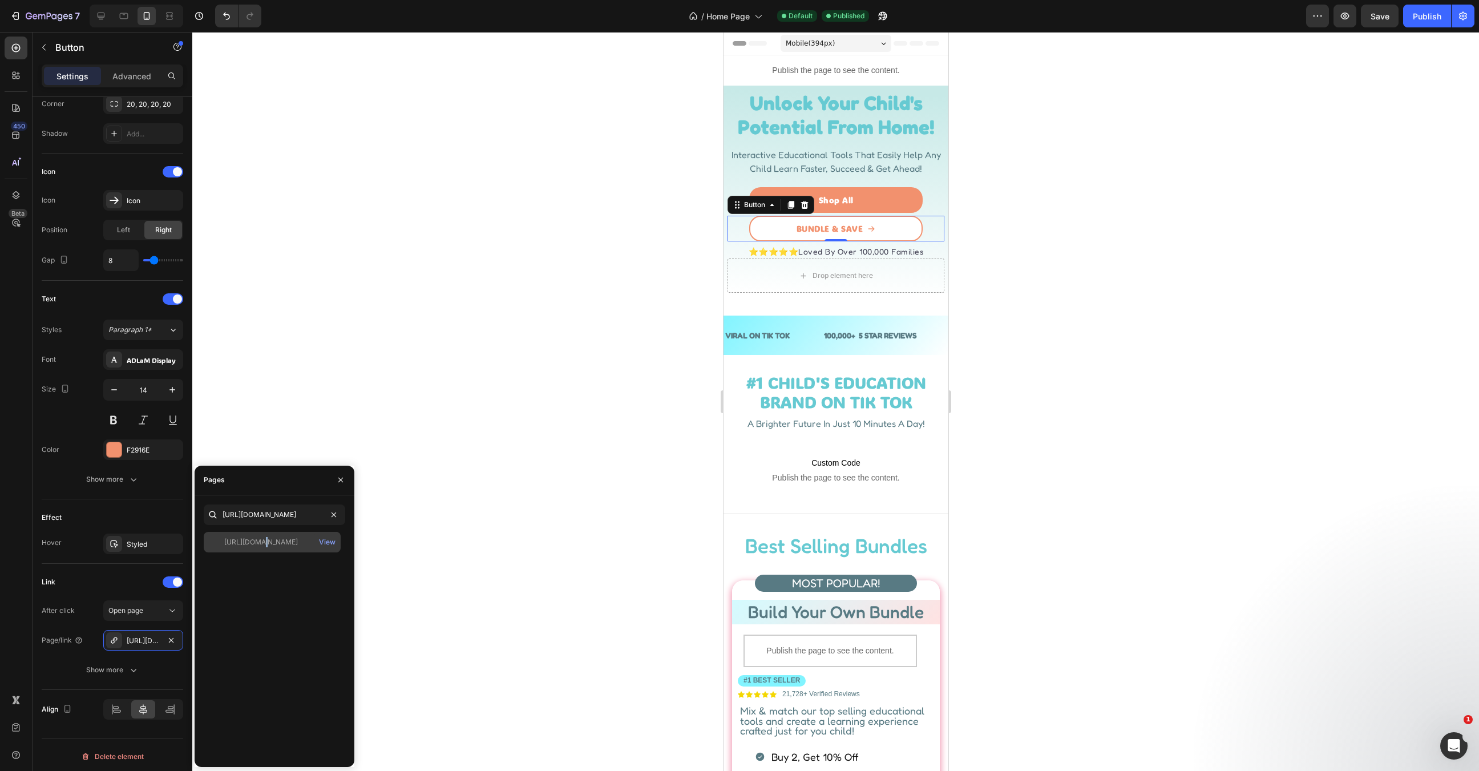
click at [257, 540] on div "https://hadleydesignsearlylearning.com/apps/gbb/easybundle/7" at bounding box center [261, 542] width 74 height 10
click at [569, 485] on div at bounding box center [835, 401] width 1287 height 739
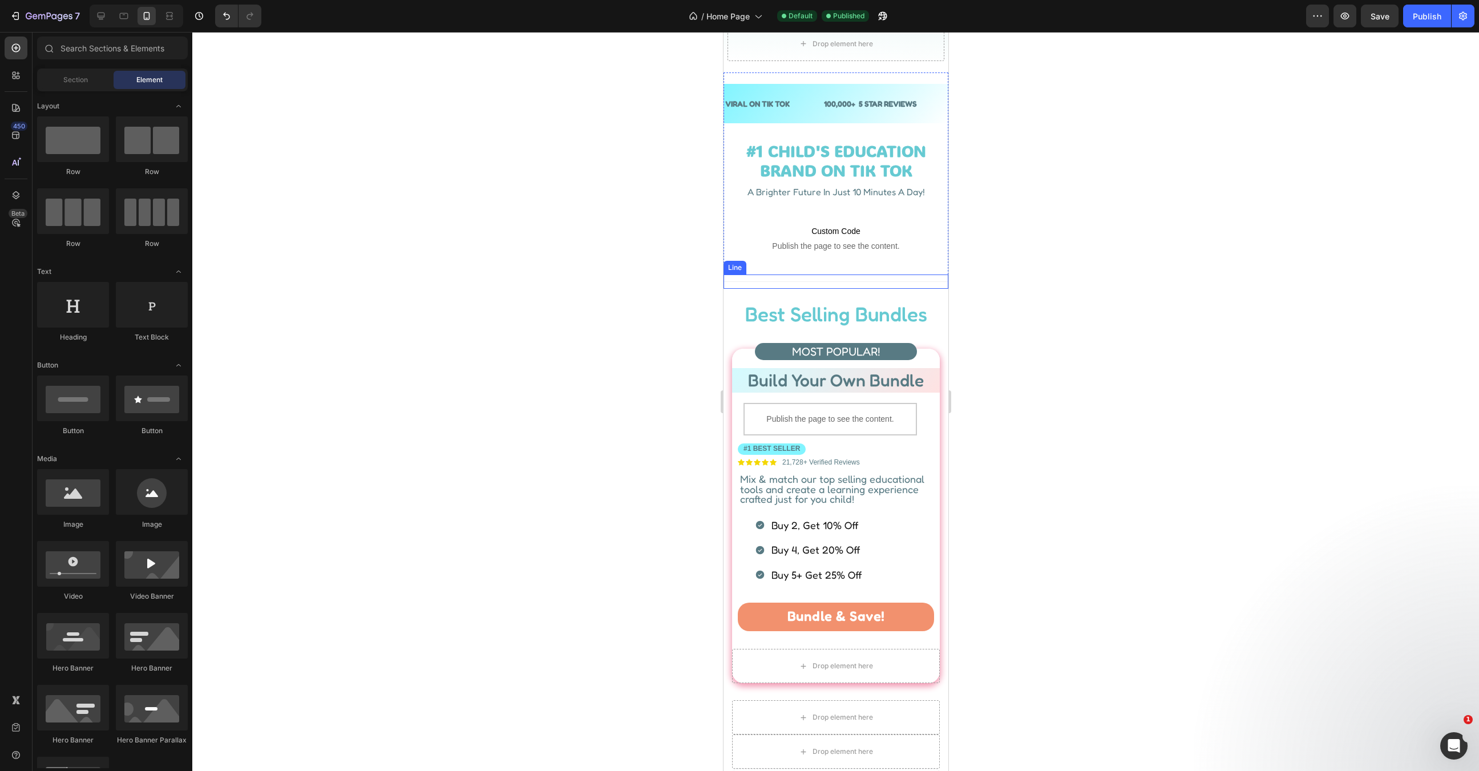
scroll to position [257, 0]
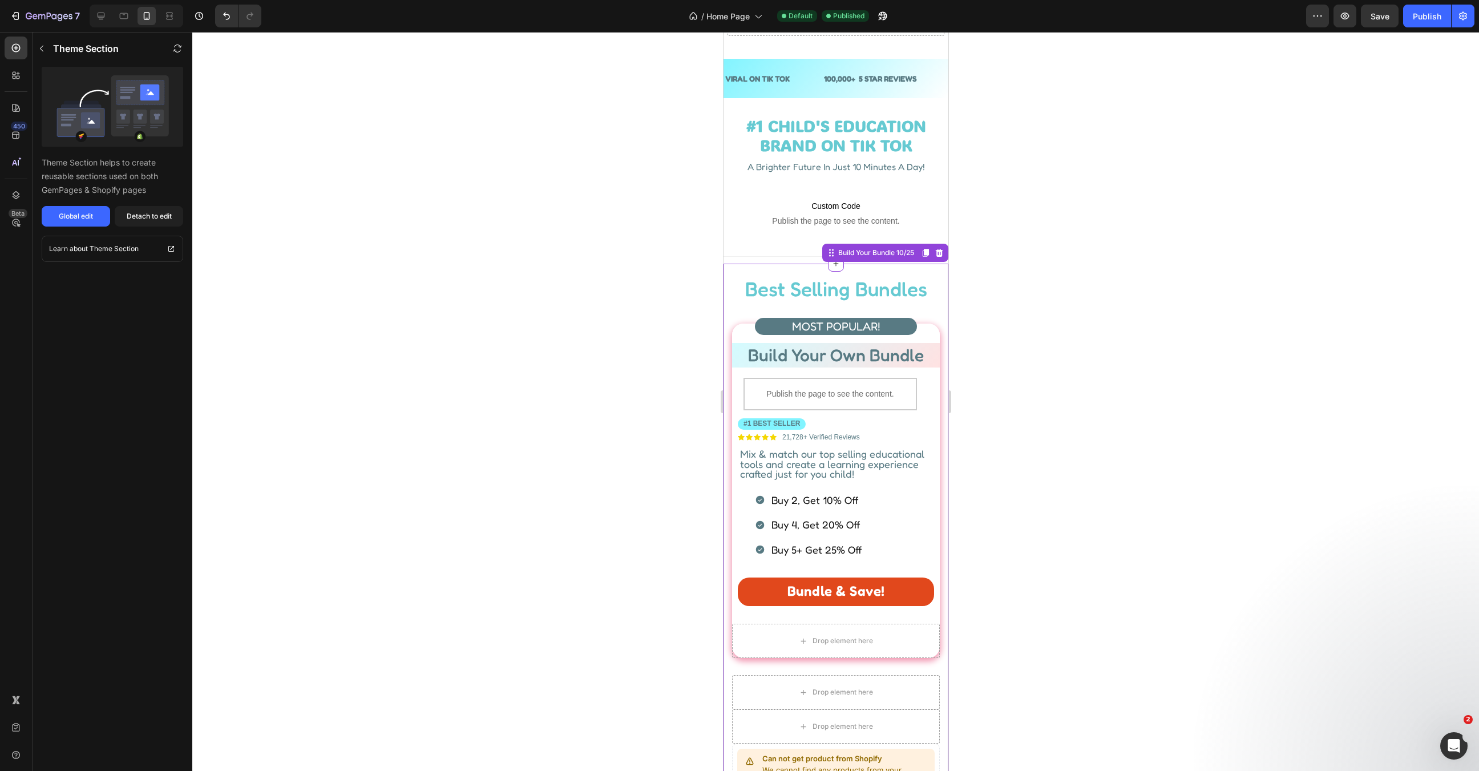
click at [899, 587] on link "Bundle & Save!" at bounding box center [835, 592] width 196 height 29
click at [136, 216] on div "Detach to edit" at bounding box center [149, 216] width 45 height 10
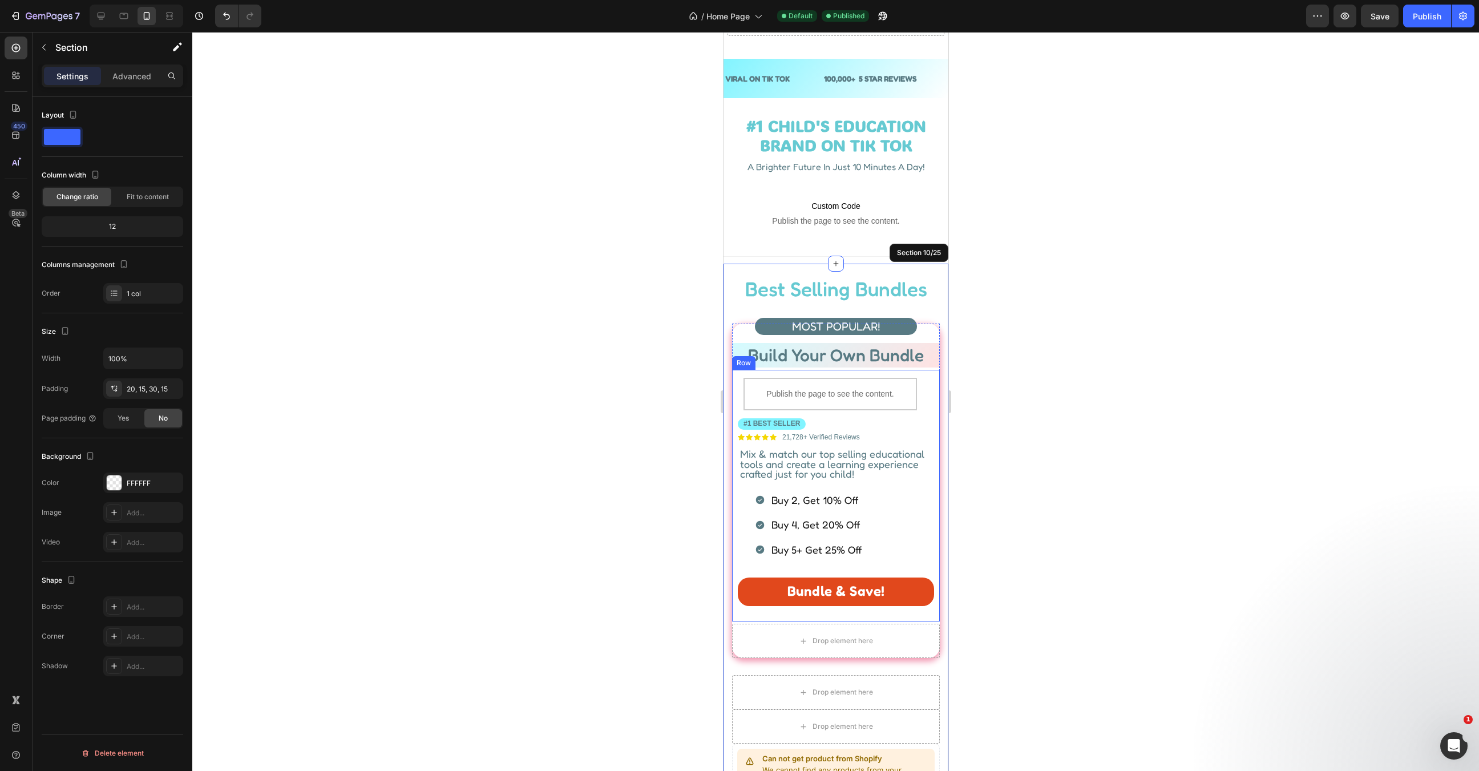
click at [767, 593] on link "Bundle & Save!" at bounding box center [835, 592] width 196 height 29
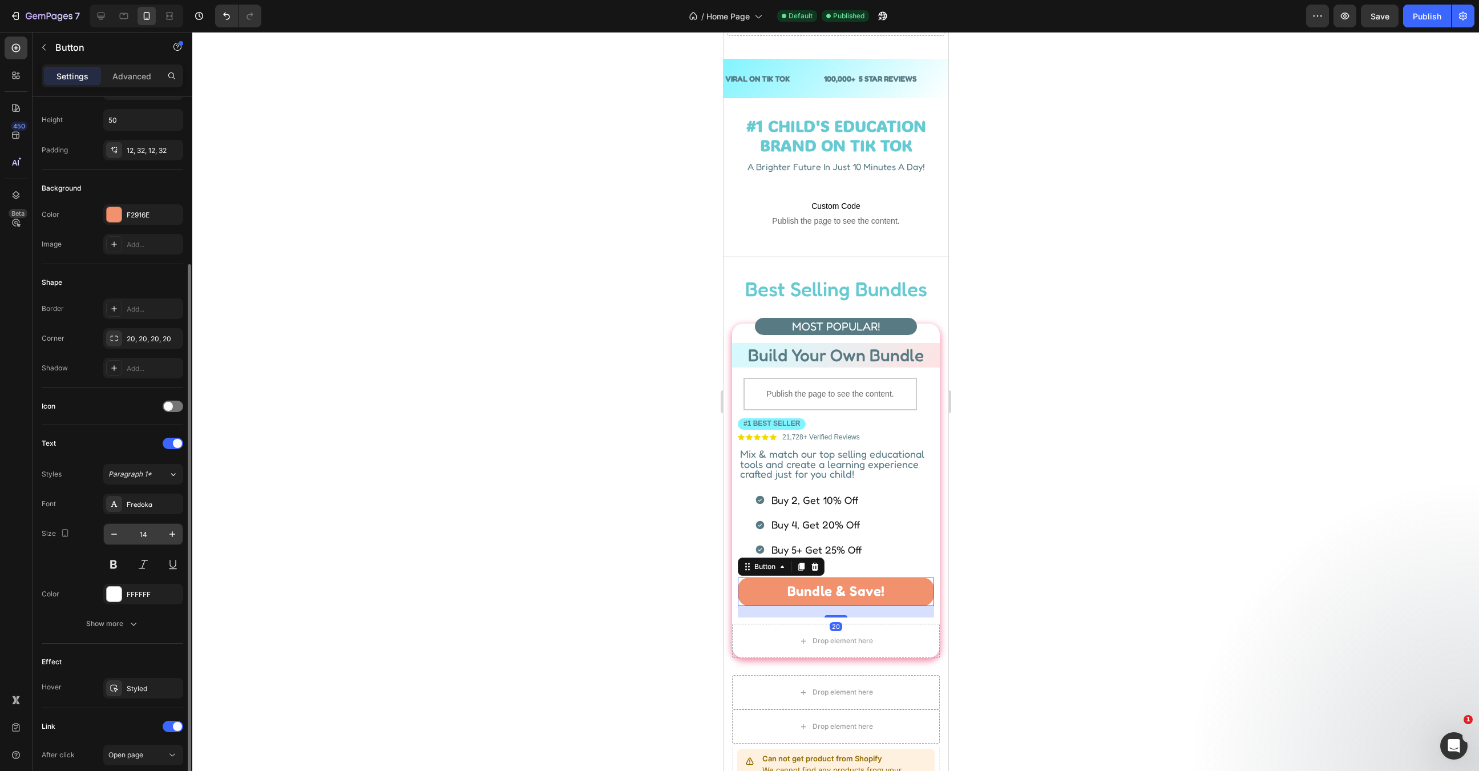
scroll to position [198, 0]
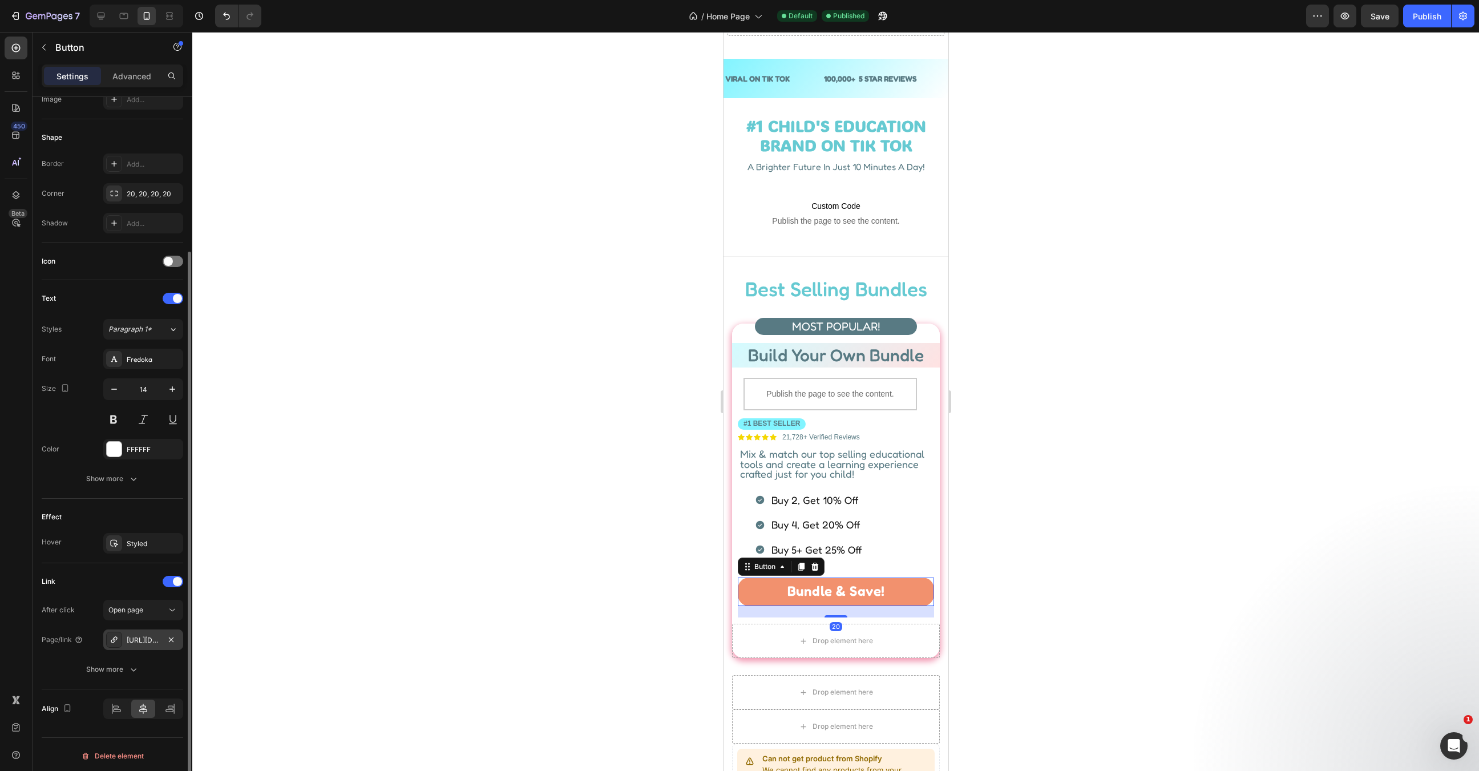
click at [143, 640] on div "https://hadleydesignsearlylearning.com/apps/gbb/easybundle/3" at bounding box center [143, 640] width 33 height 10
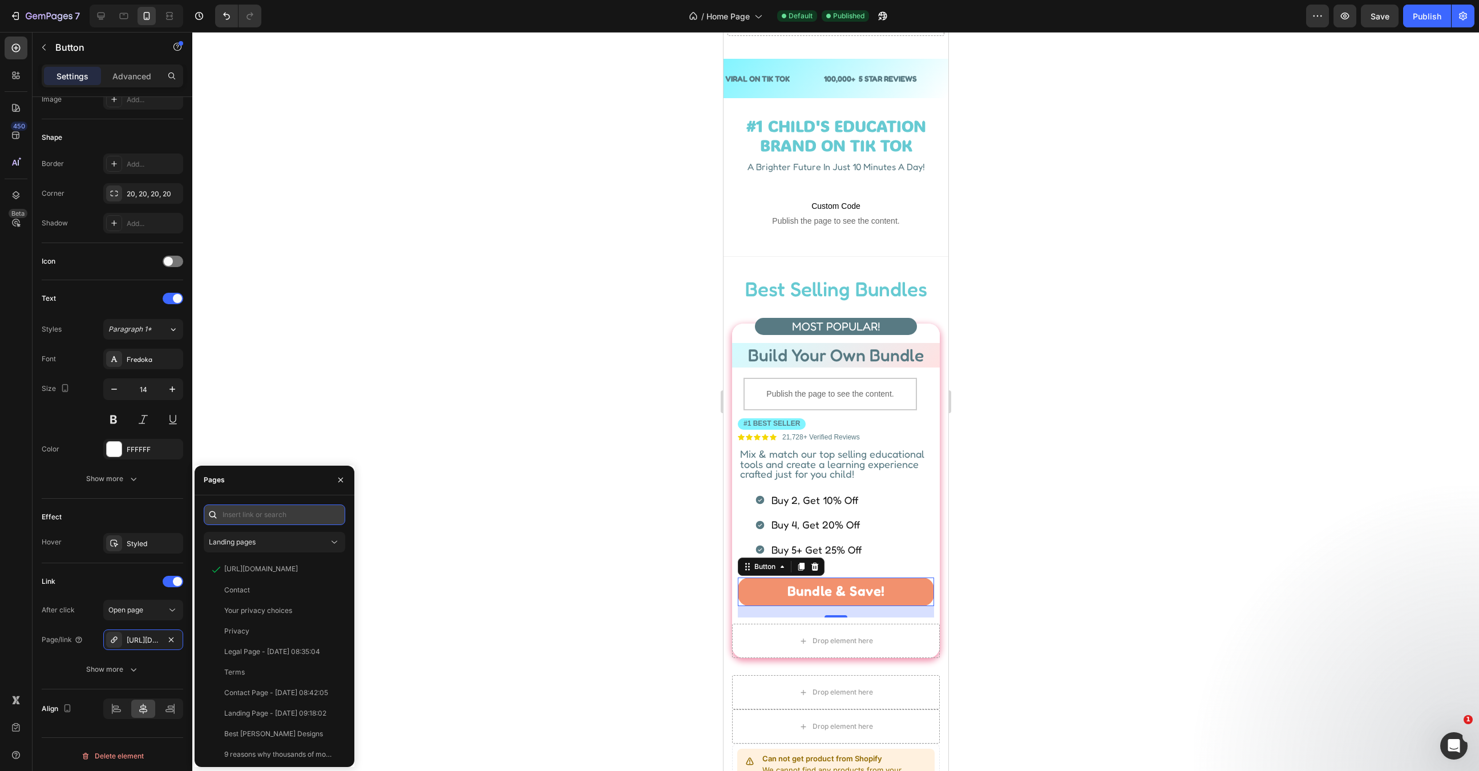
click at [284, 515] on input "text" at bounding box center [275, 515] width 142 height 21
paste input "https://hadleydesignsearlylearning.com/apps/gbb/easybundle/7"
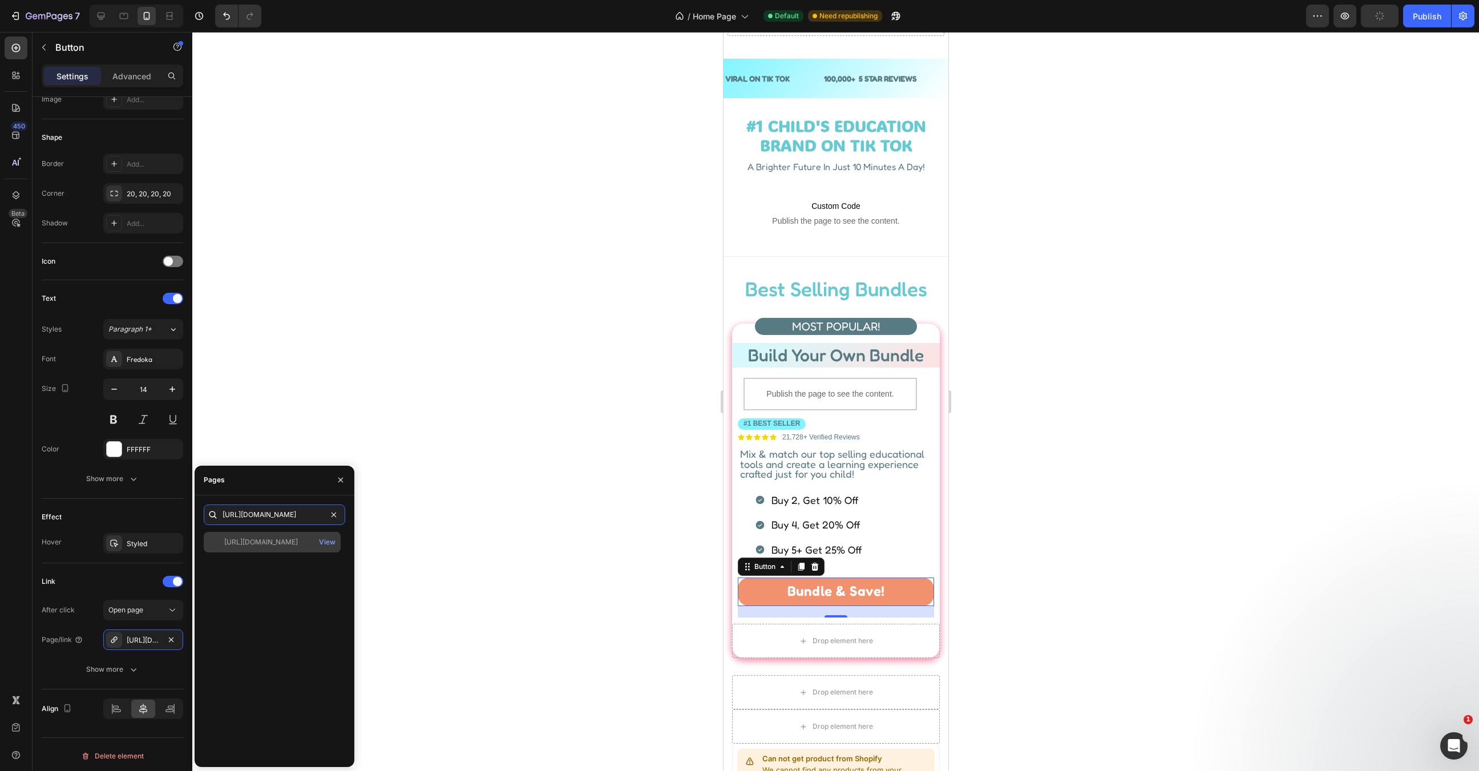
type input "https://hadleydesignsearlylearning.com/apps/gbb/easybundle/7"
click at [298, 540] on div "https://hadleydesignsearlylearning.com/apps/gbb/easybundle/7" at bounding box center [261, 542] width 74 height 10
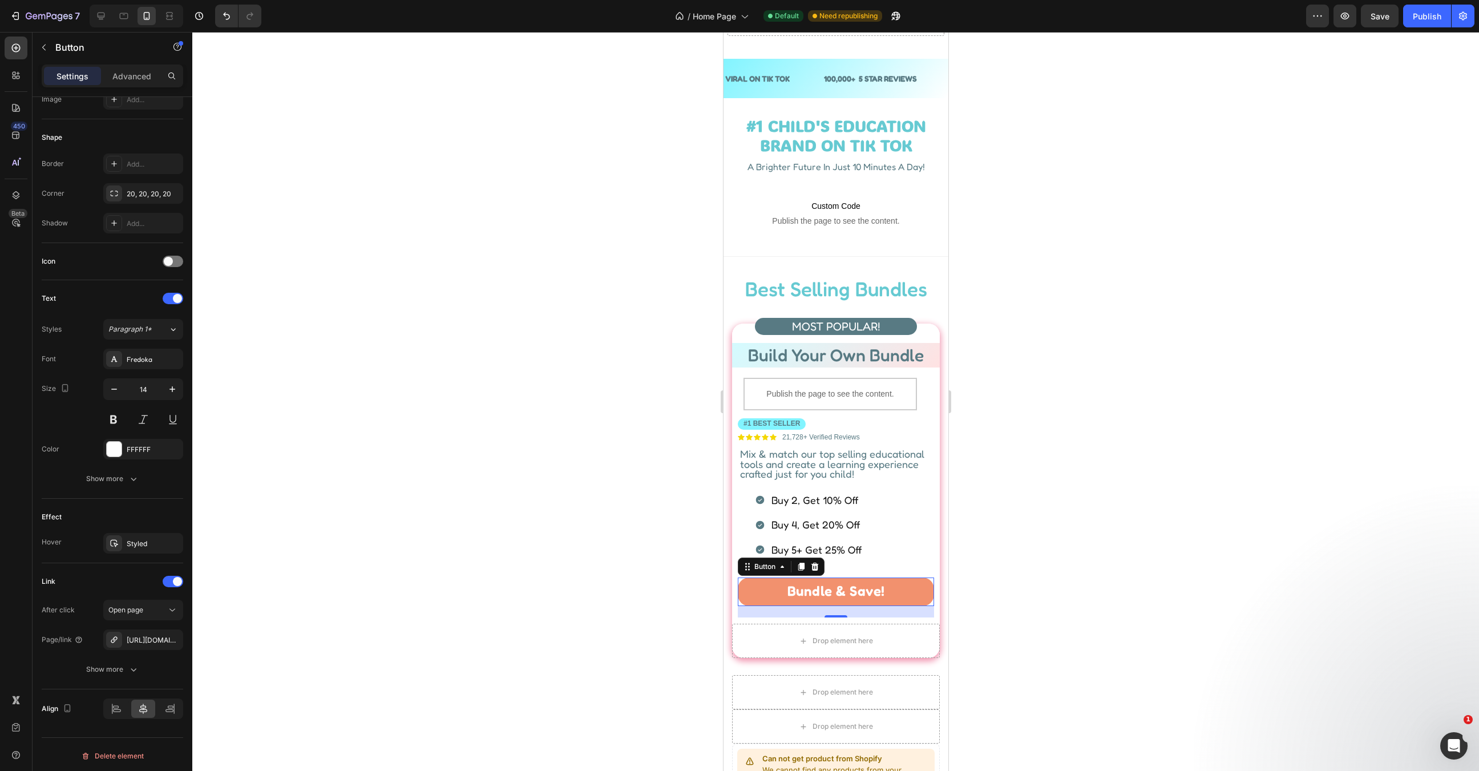
click at [595, 550] on div at bounding box center [835, 401] width 1287 height 739
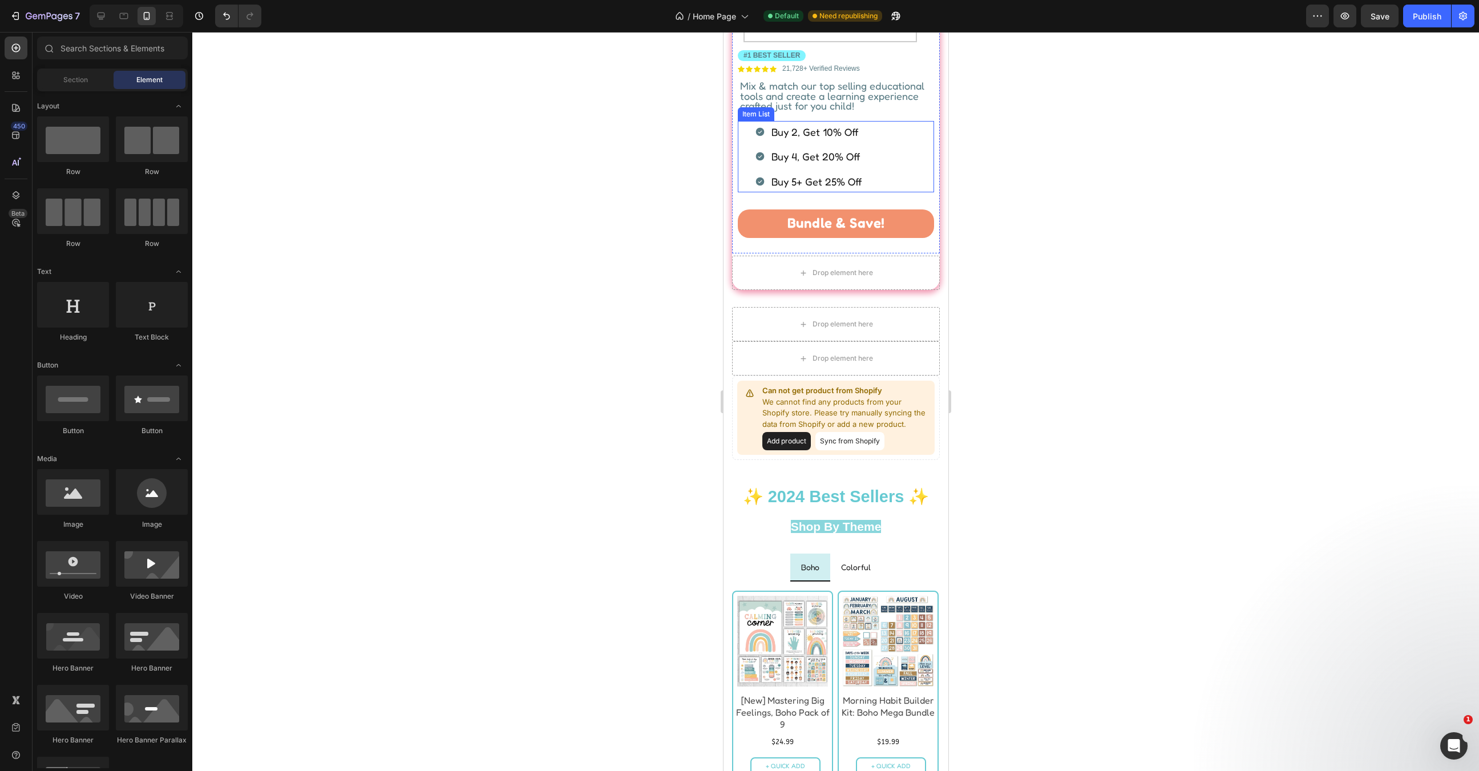
scroll to position [644, 0]
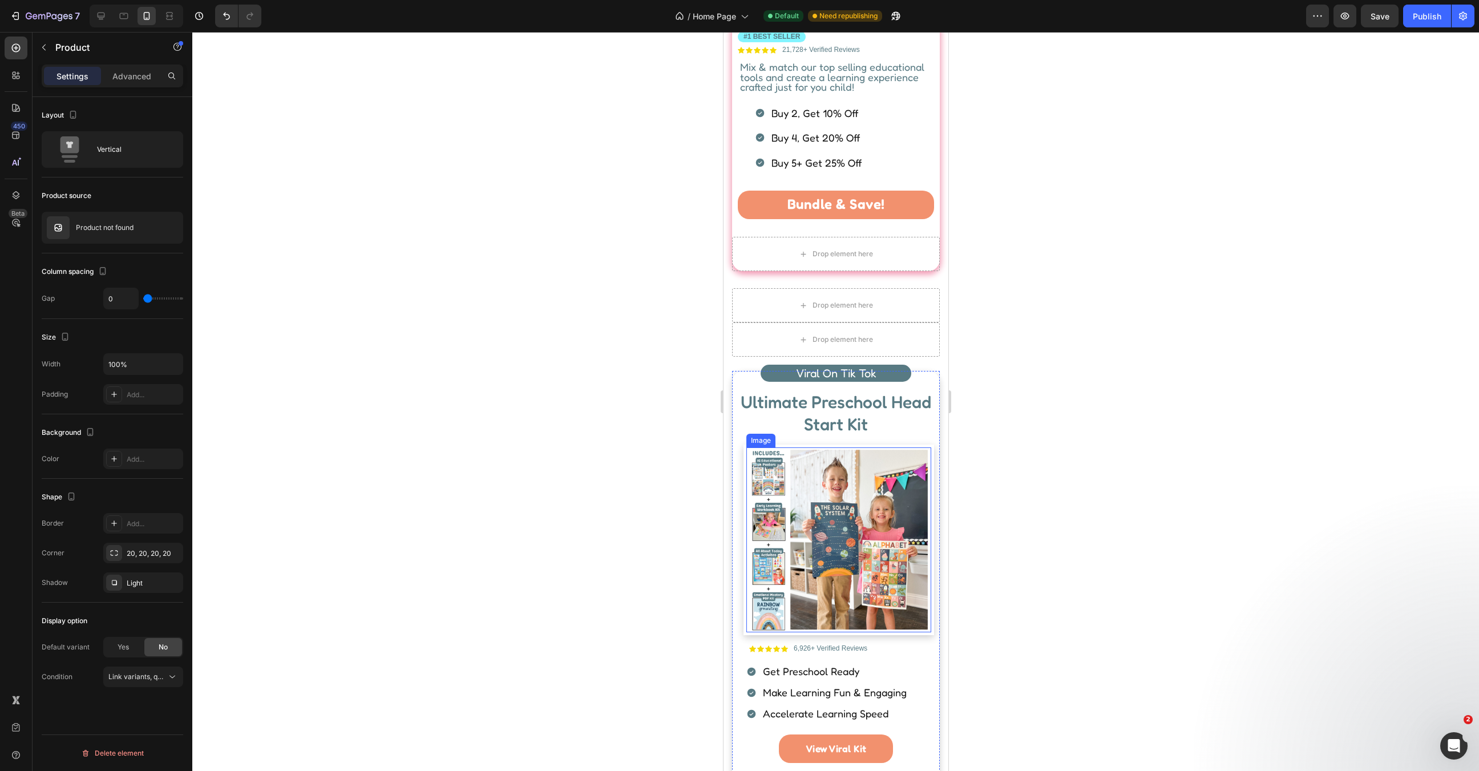
click at [832, 523] on img at bounding box center [838, 539] width 185 height 185
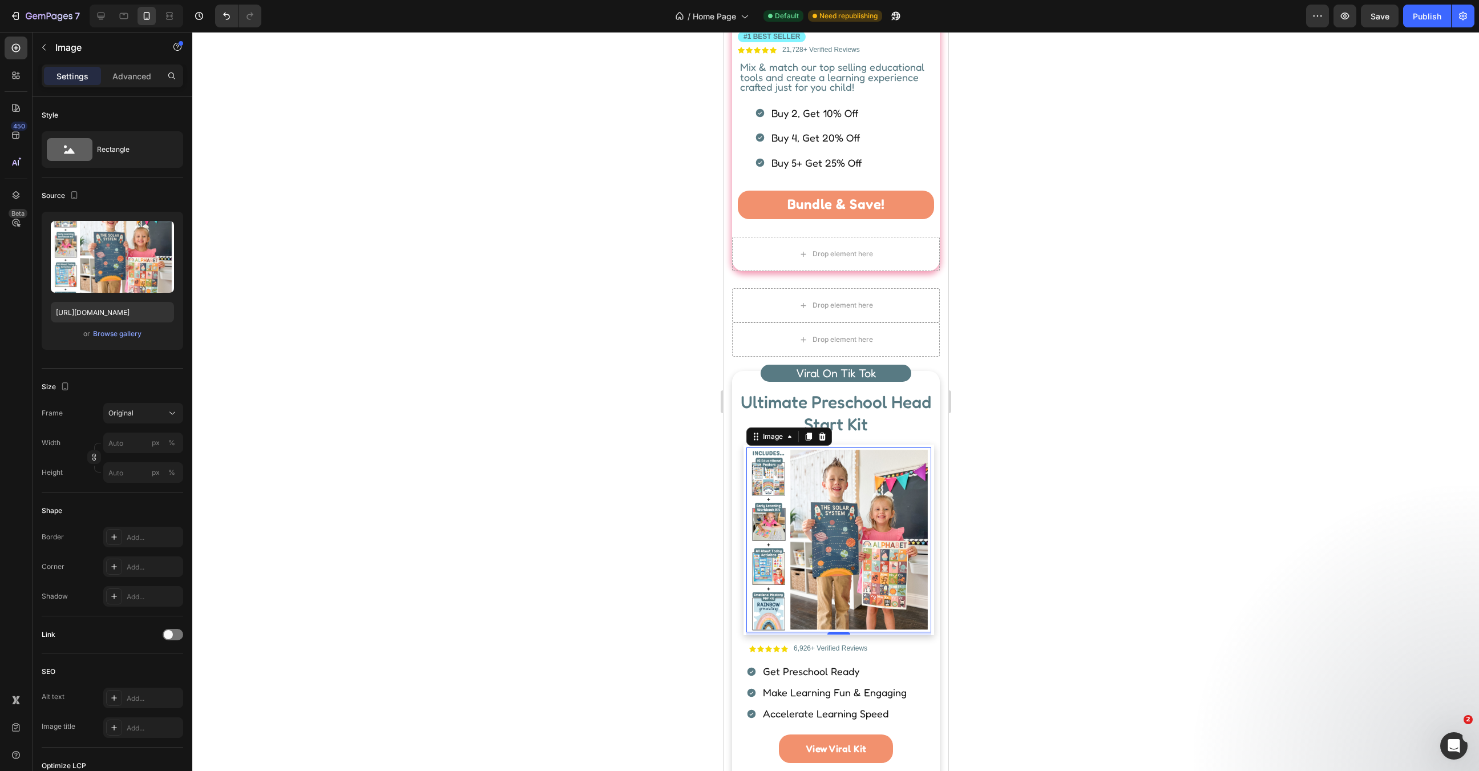
click at [866, 470] on img at bounding box center [838, 539] width 185 height 185
click at [861, 394] on span "Ultimate Preschool Head Start Kit" at bounding box center [835, 413] width 191 height 43
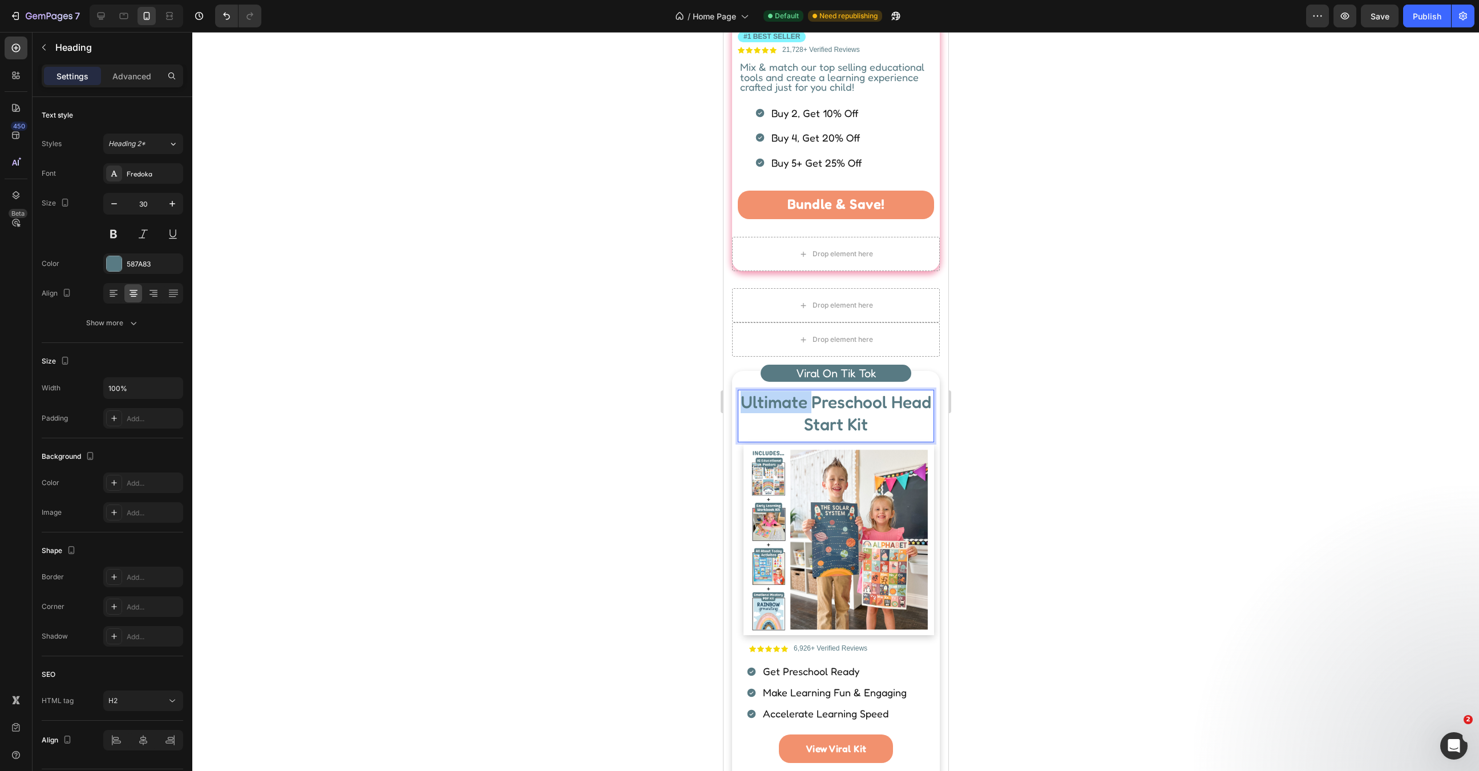
drag, startPoint x: 811, startPoint y: 397, endPoint x: 692, endPoint y: 393, distance: 118.8
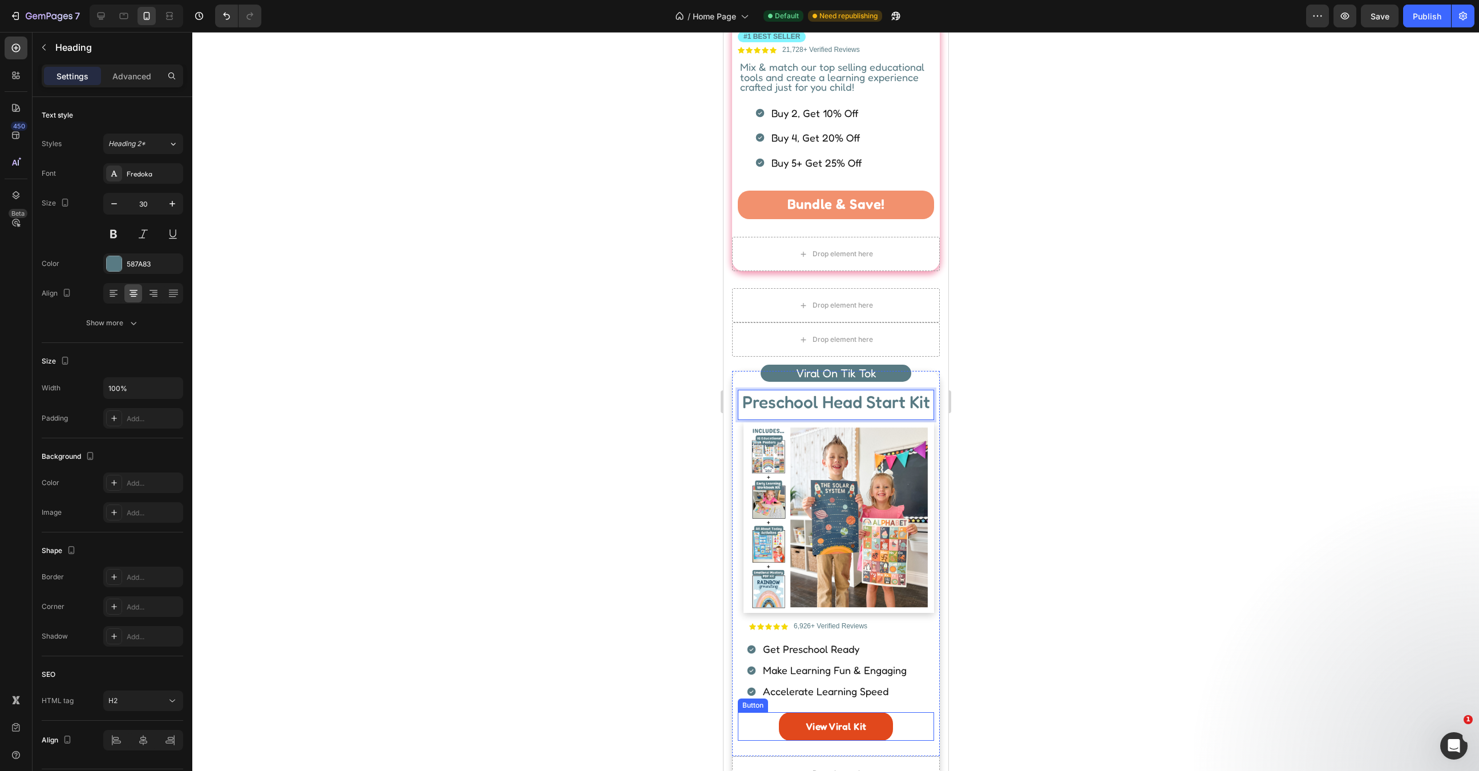
scroll to position [814, 0]
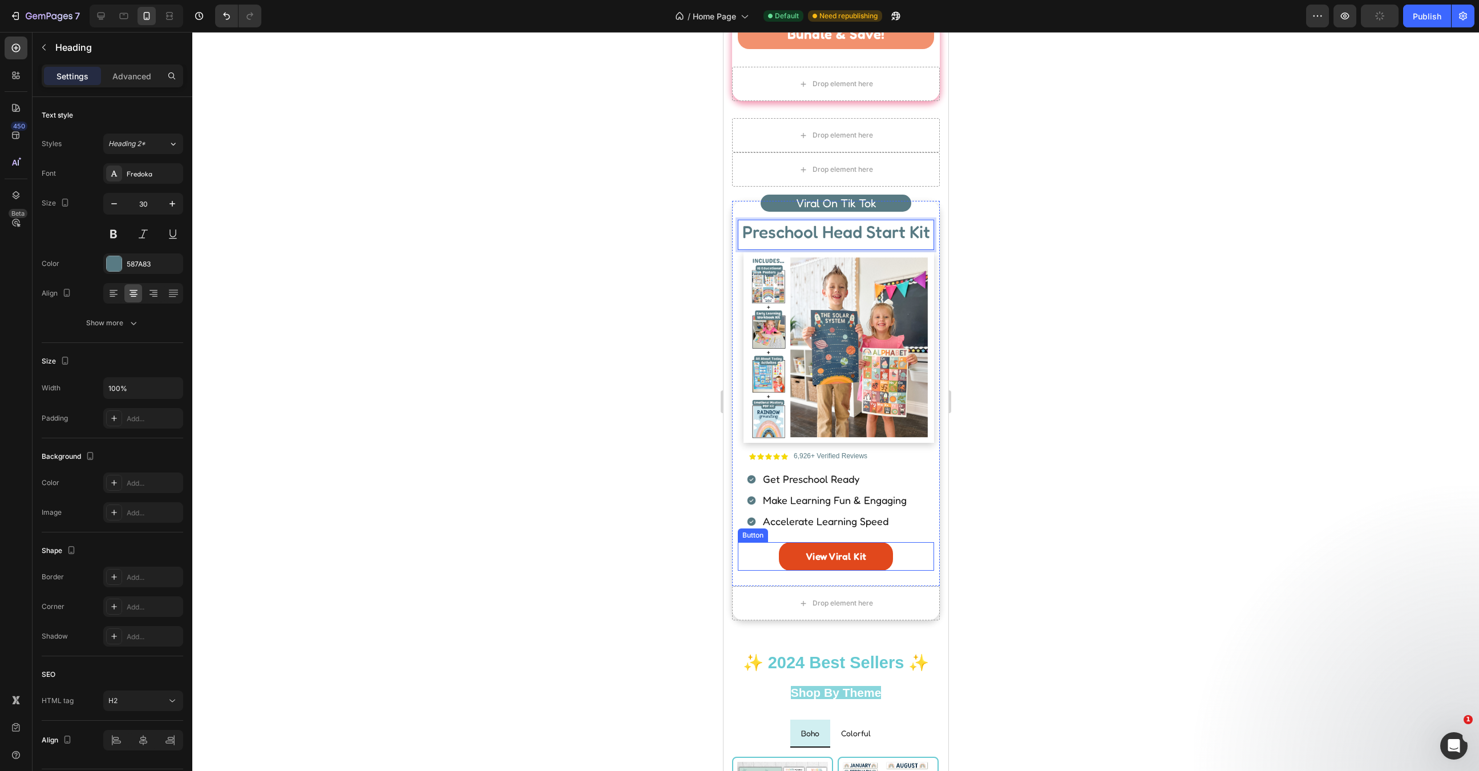
click at [876, 559] on link "View Viral Kit" at bounding box center [835, 556] width 114 height 29
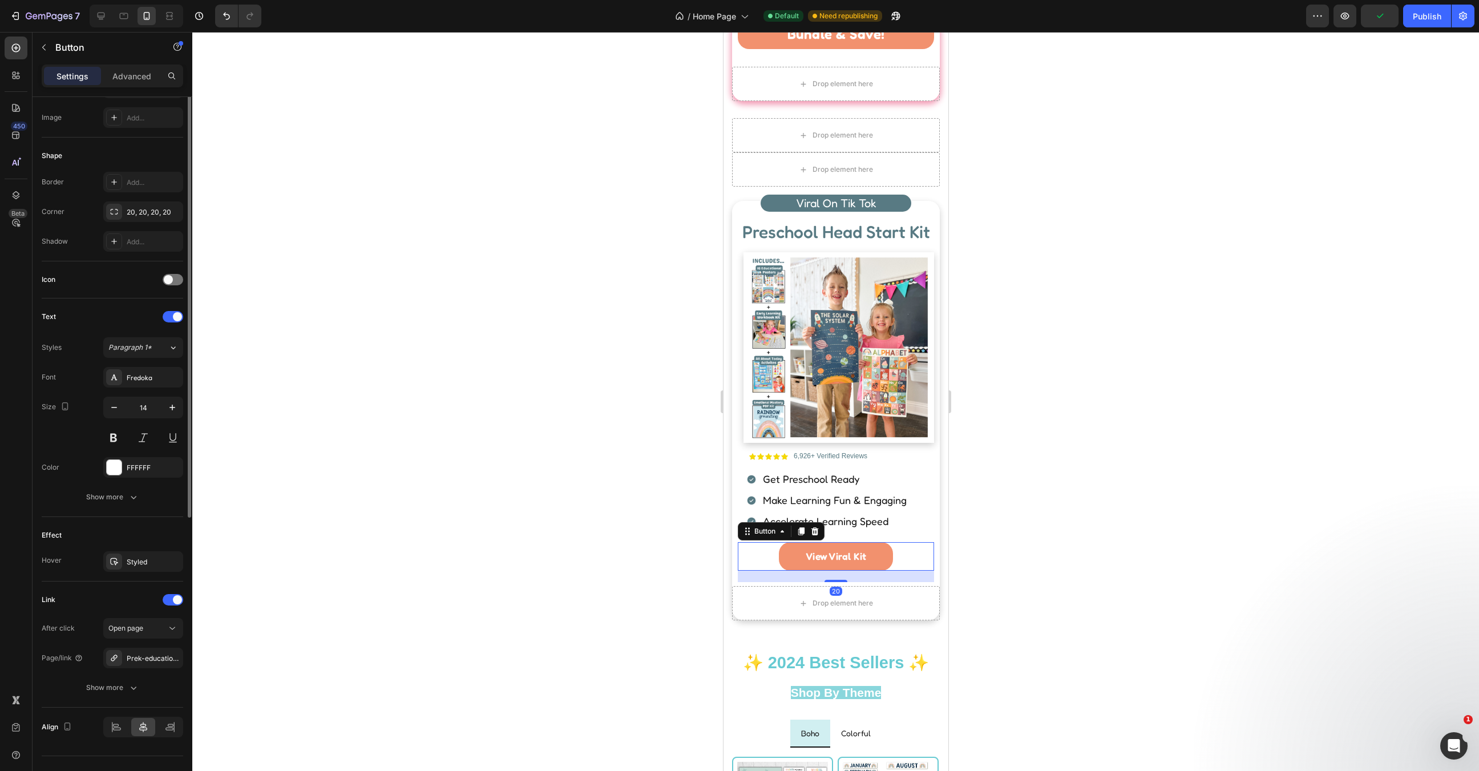
scroll to position [198, 0]
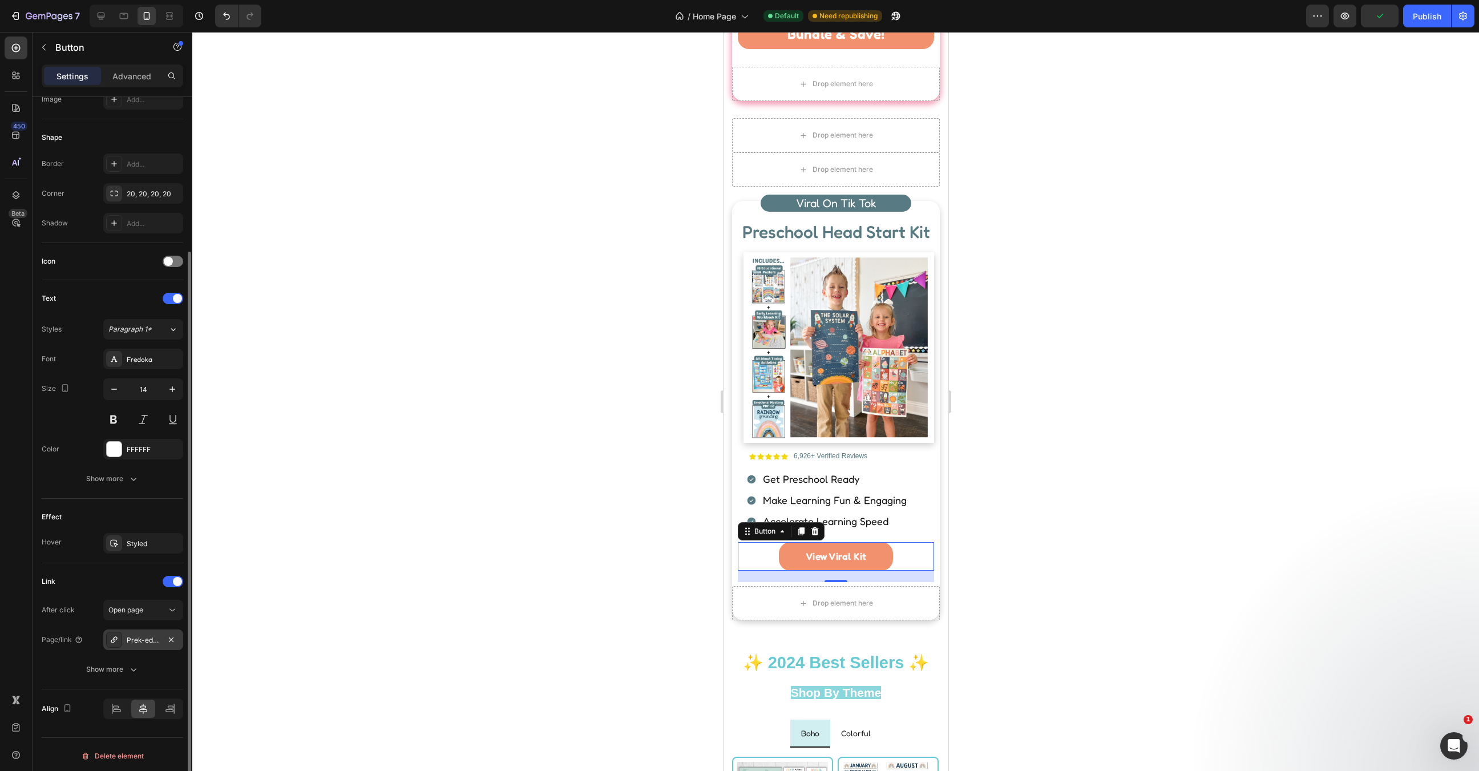
click at [143, 640] on div "Prek-educational-posters-set-of-16-copy" at bounding box center [143, 640] width 33 height 10
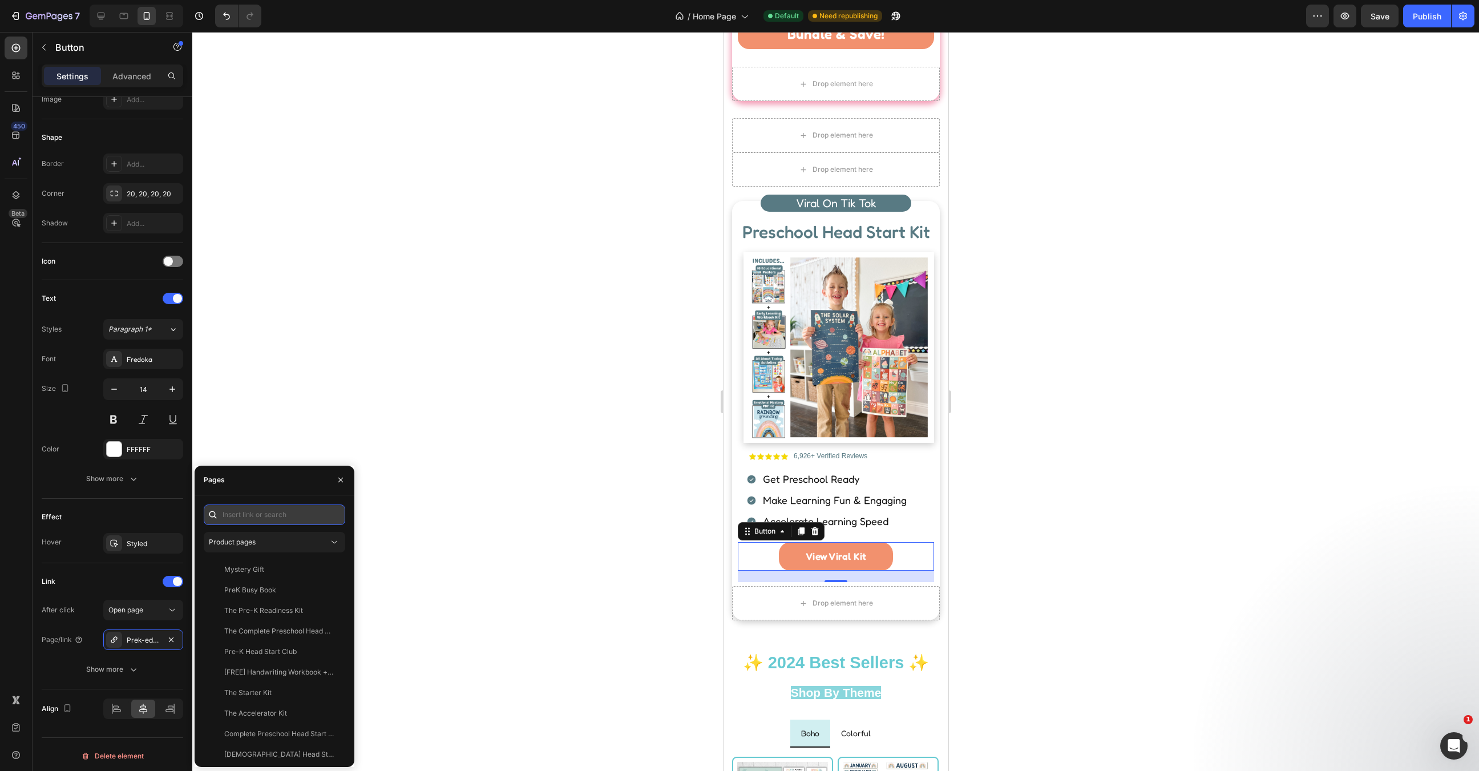
click at [244, 520] on input "text" at bounding box center [275, 515] width 142 height 21
type input "the preschool"
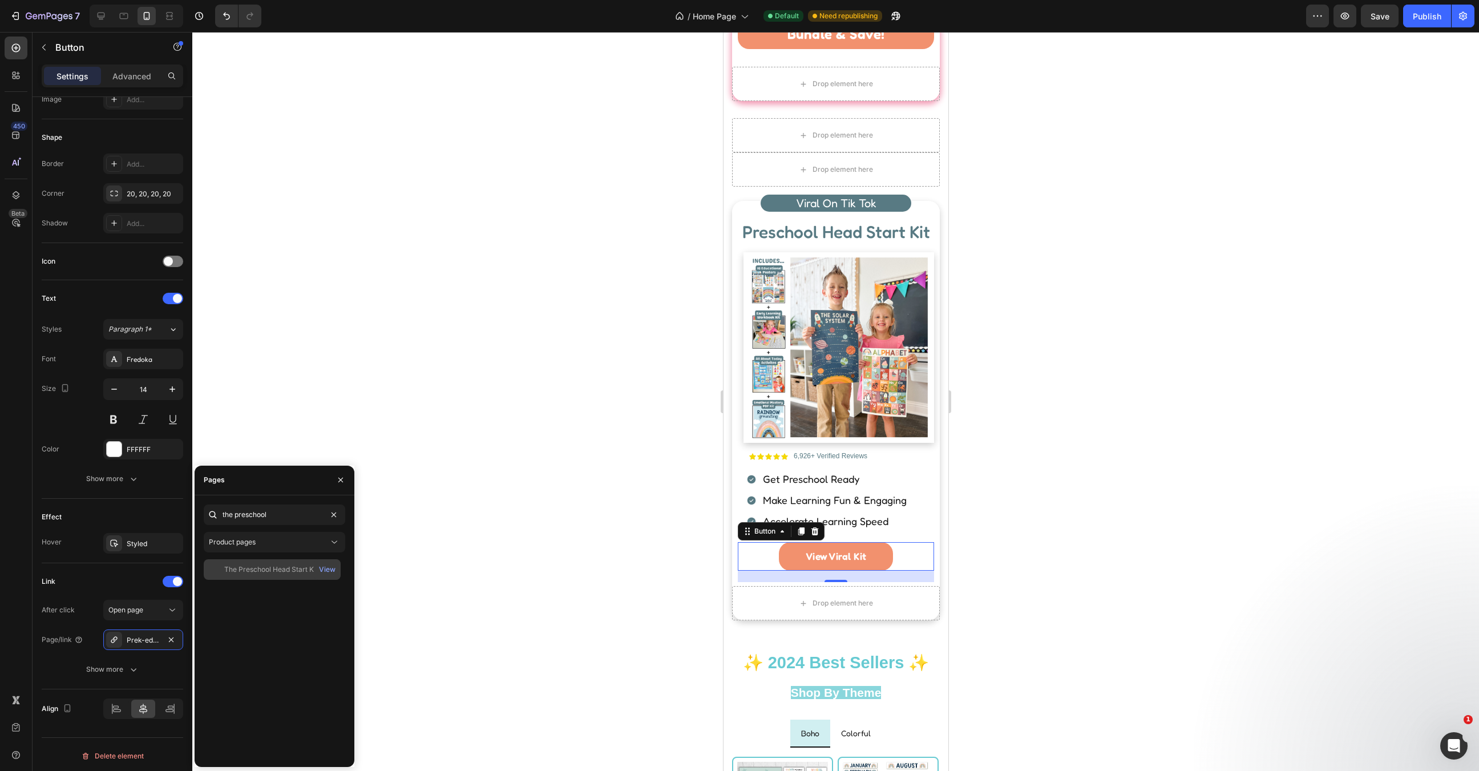
click at [269, 567] on div "The Preschool Head Start Kit" at bounding box center [271, 569] width 94 height 10
click at [545, 532] on div at bounding box center [835, 401] width 1287 height 739
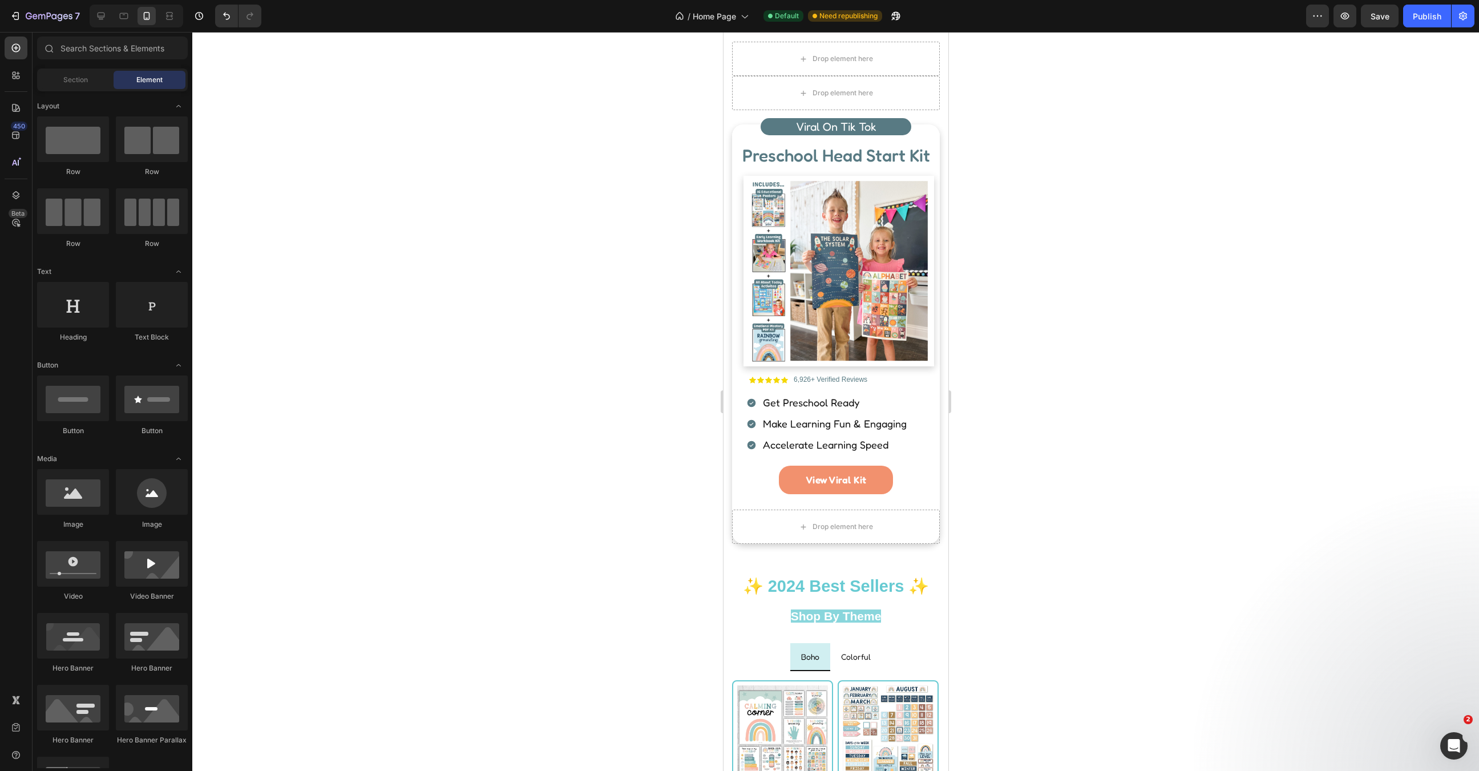
scroll to position [776, 0]
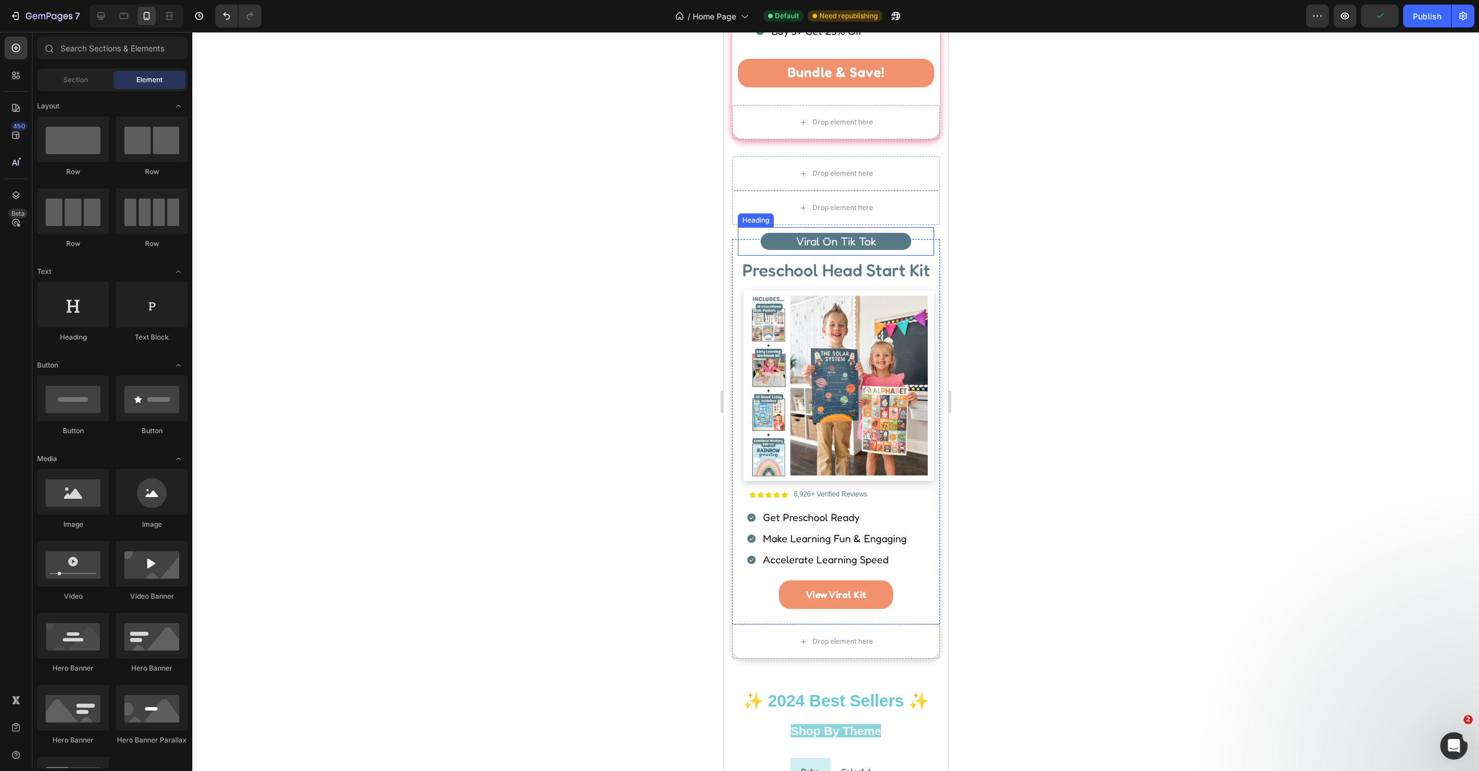
click at [927, 240] on div "Viral On Tik Tok Heading" at bounding box center [835, 241] width 196 height 29
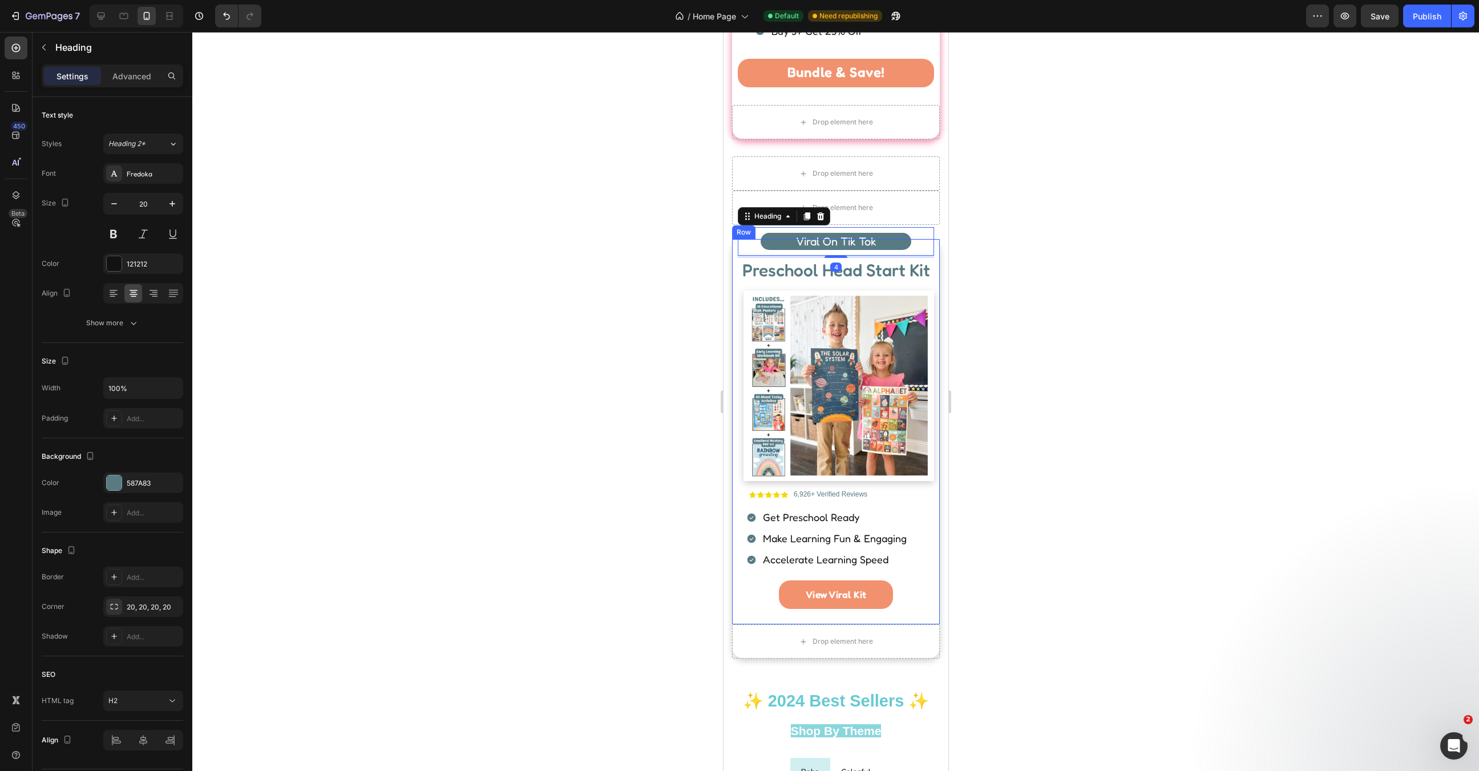
click at [937, 260] on div "Viral On Tik Tok Heading 4 ⁠⁠⁠⁠⁠⁠⁠ Preschool Head Start Kit Heading Image Icon …" at bounding box center [836, 431] width 208 height 385
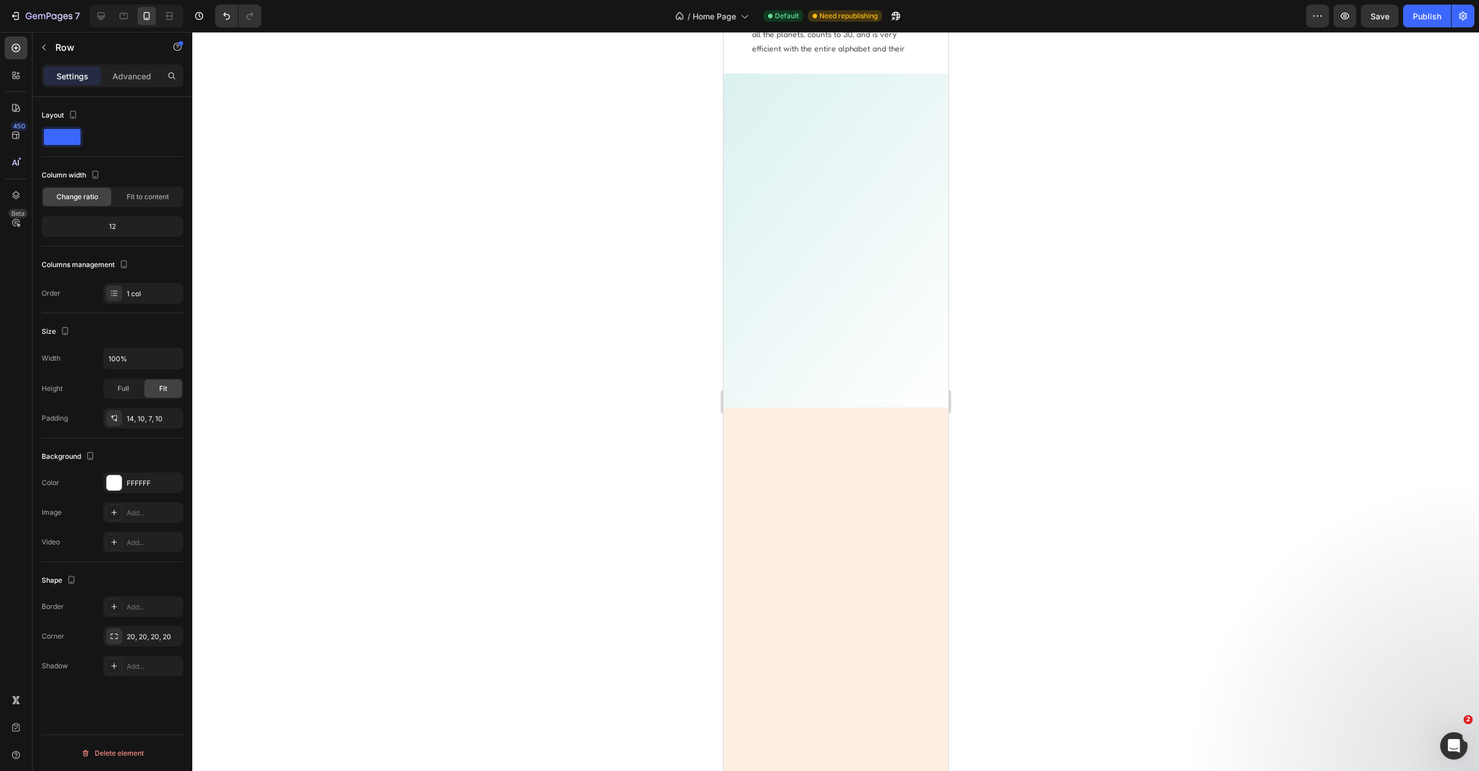
scroll to position [0, 0]
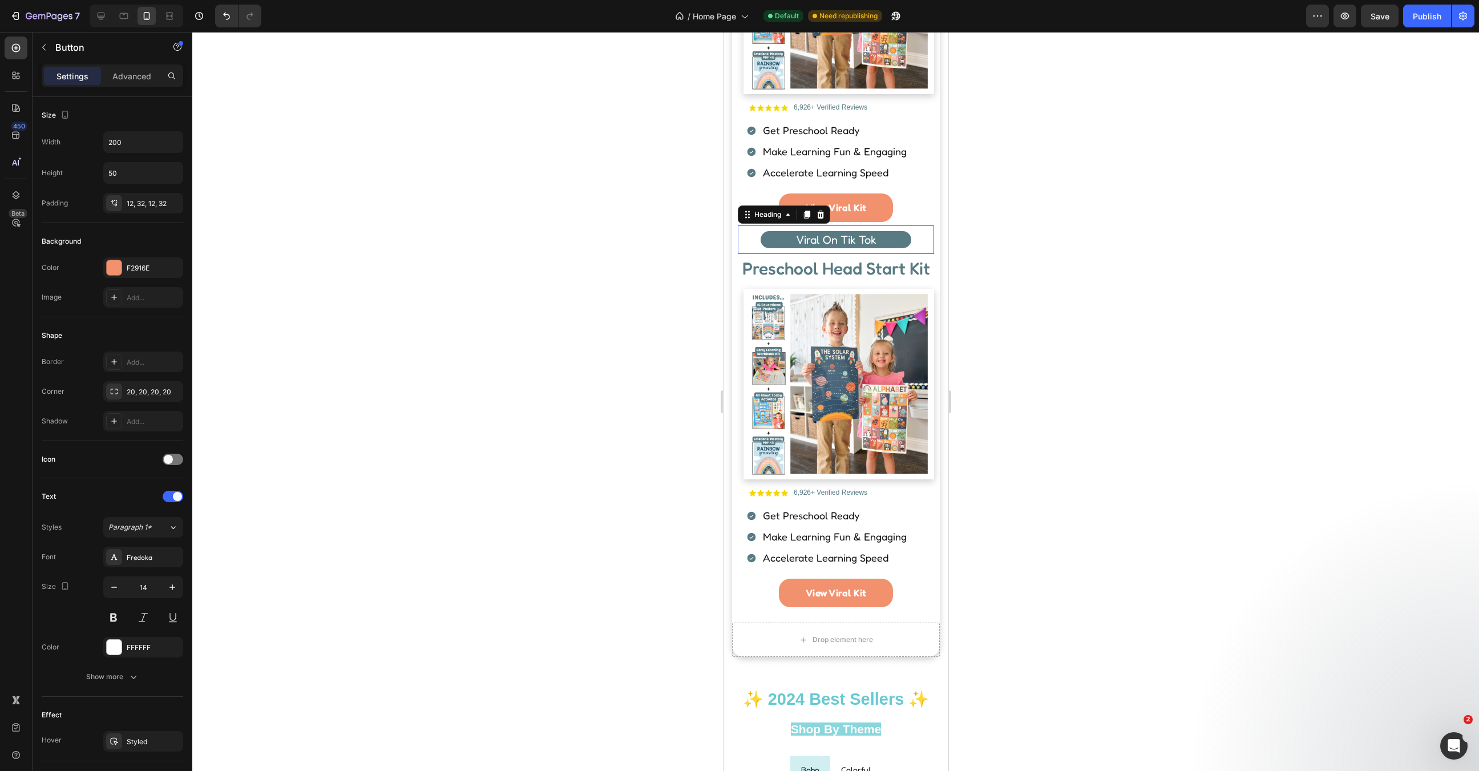
click at [921, 246] on div "Viral On Tik Tok Heading 0" at bounding box center [835, 239] width 196 height 29
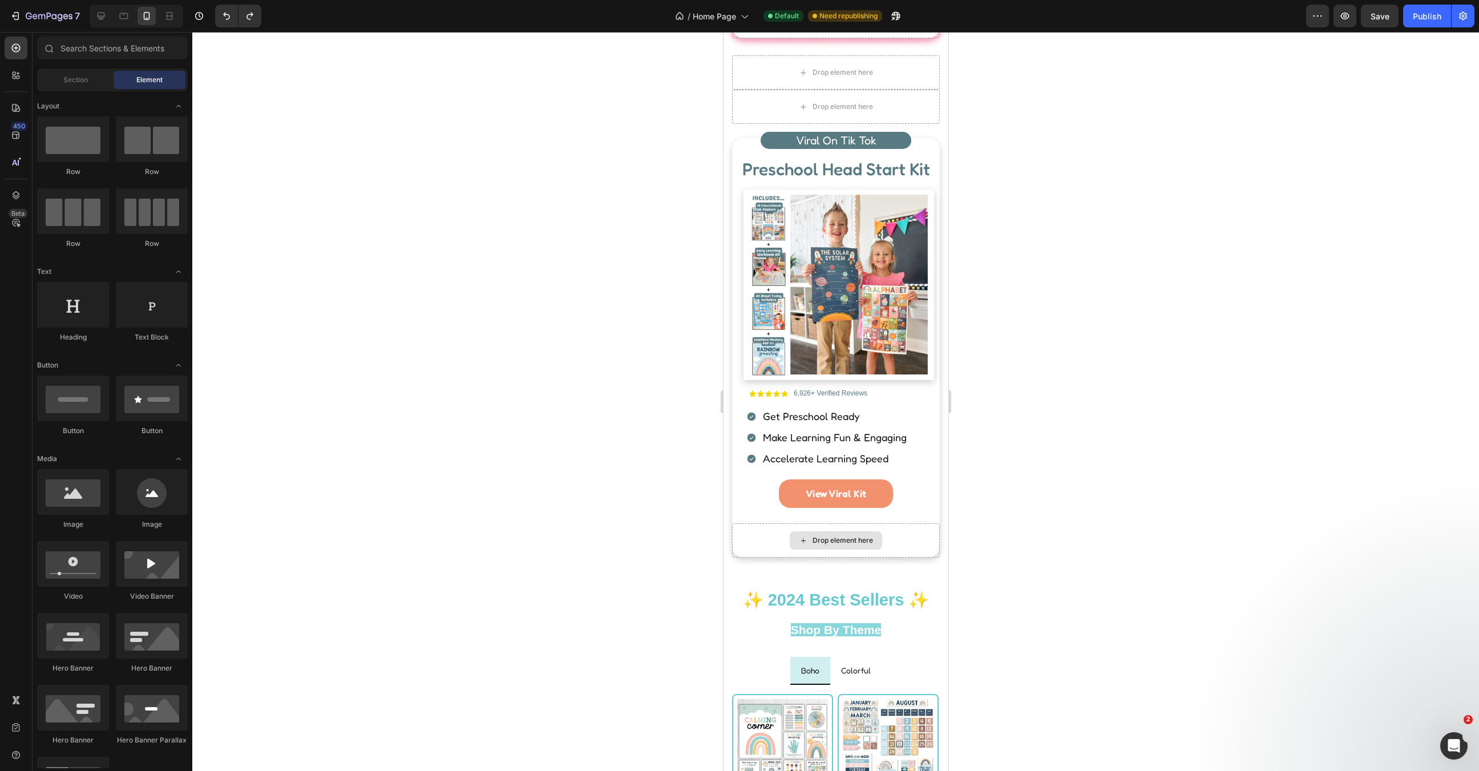
scroll to position [875, 0]
click at [732, 151] on div "Viral On Tik Tok Heading Preschool Head Start Kit Heading Image Icon Icon Icon …" at bounding box center [836, 332] width 208 height 385
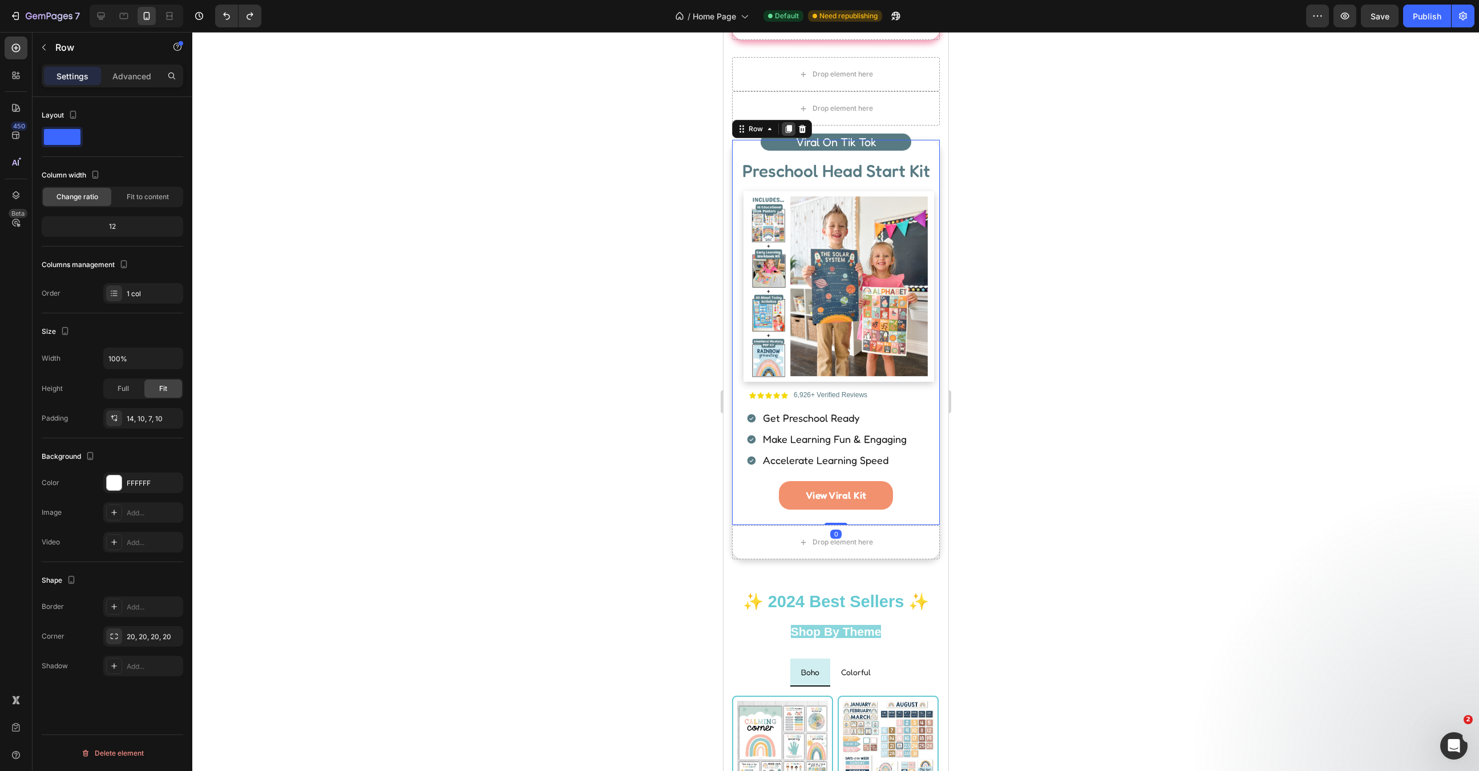
click at [784, 126] on icon at bounding box center [788, 128] width 9 height 9
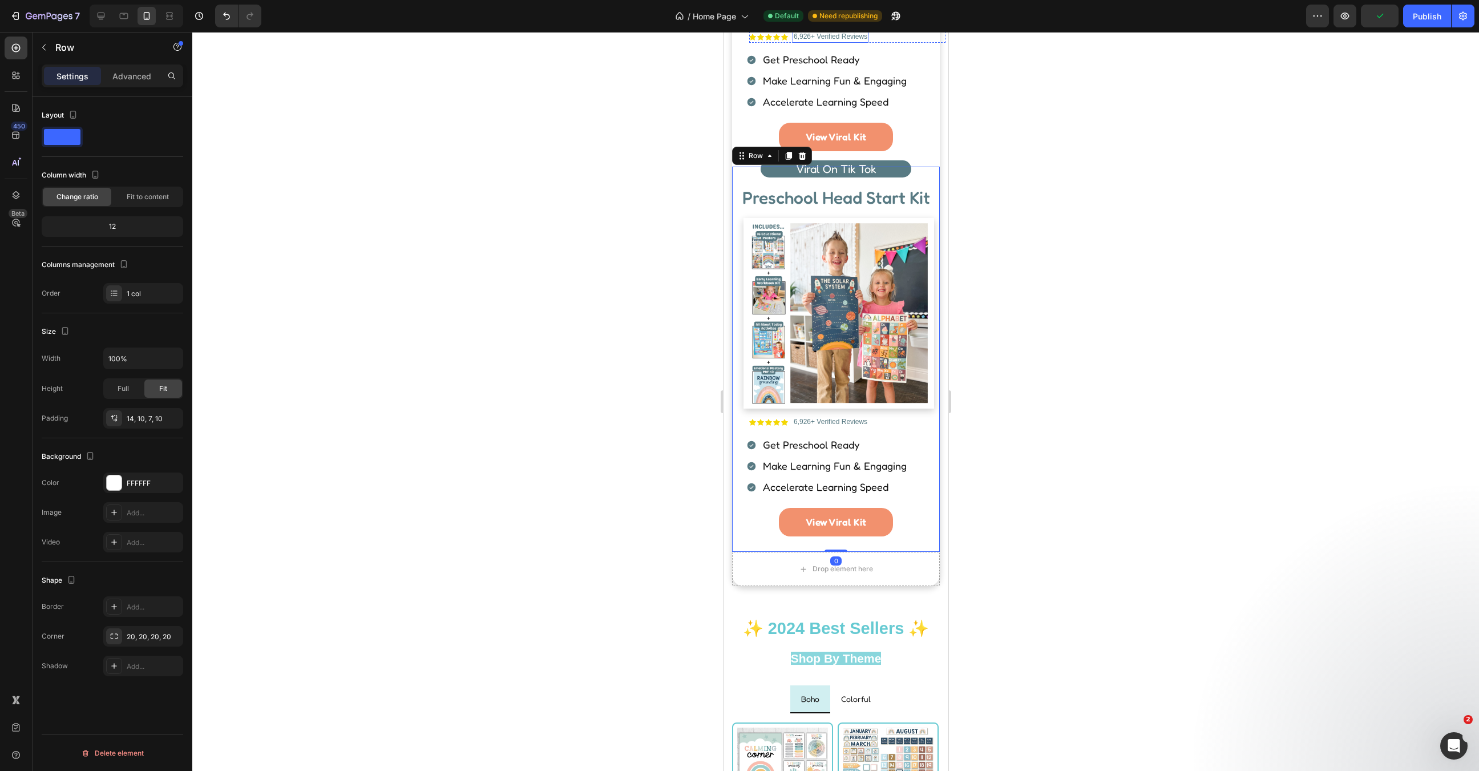
scroll to position [1192, 0]
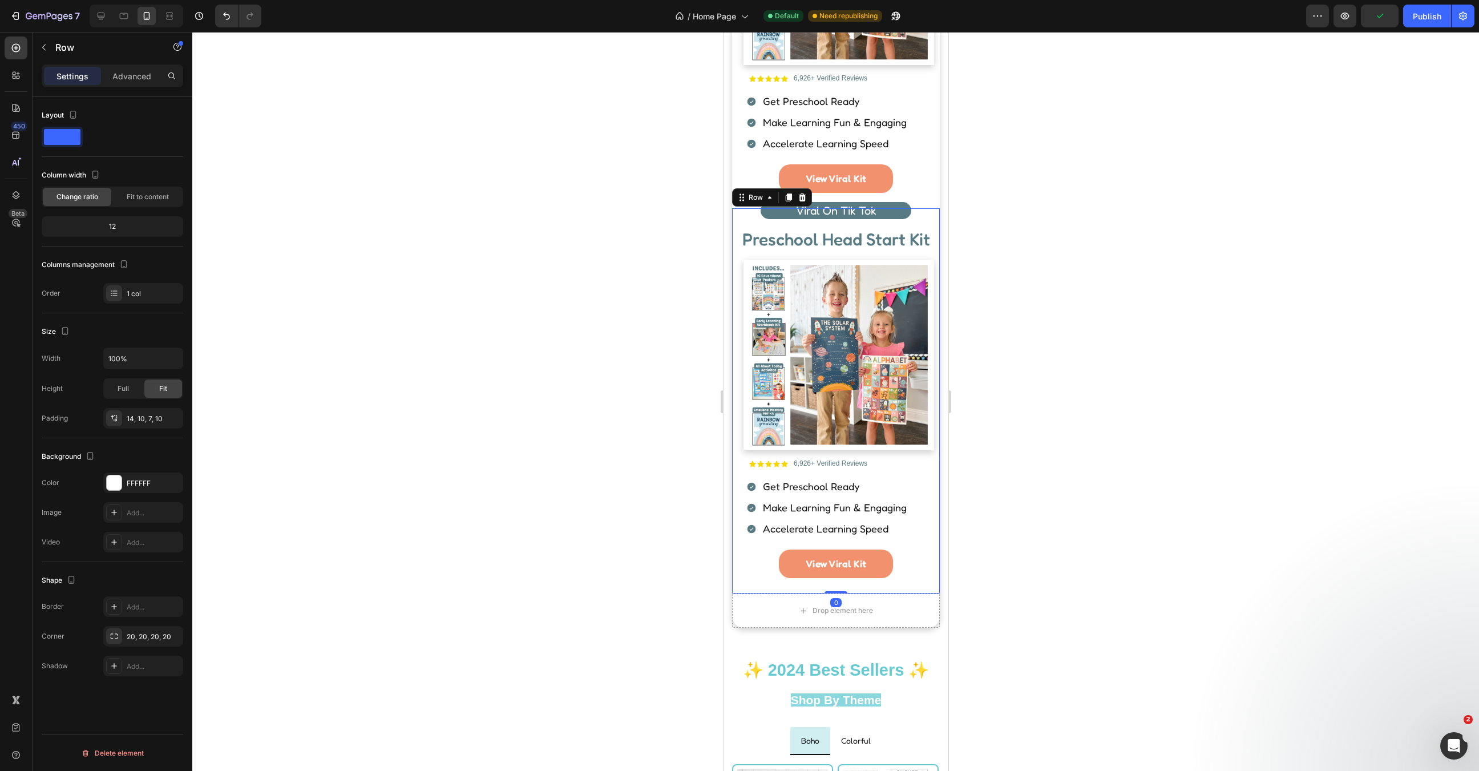
click at [981, 222] on div at bounding box center [835, 401] width 1287 height 739
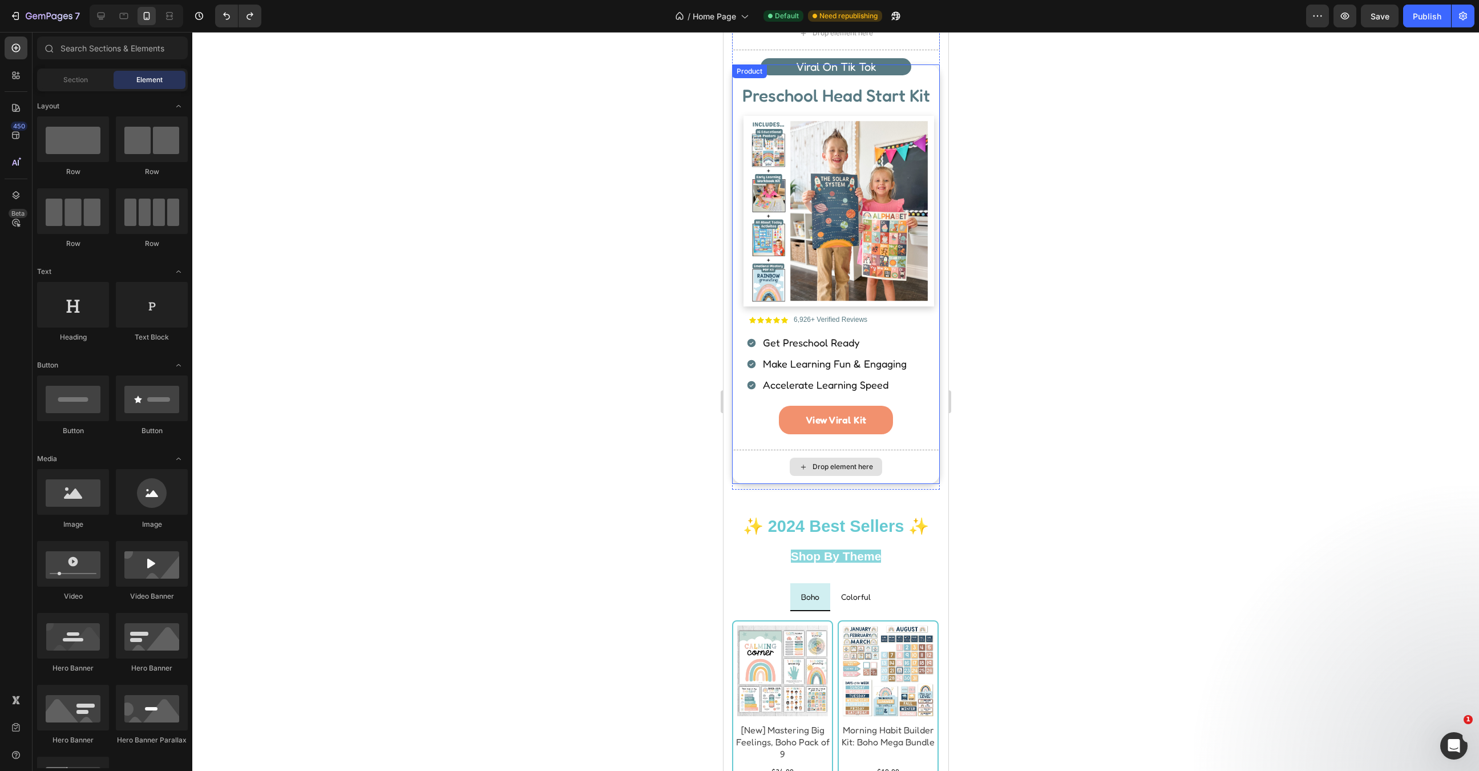
scroll to position [890, 0]
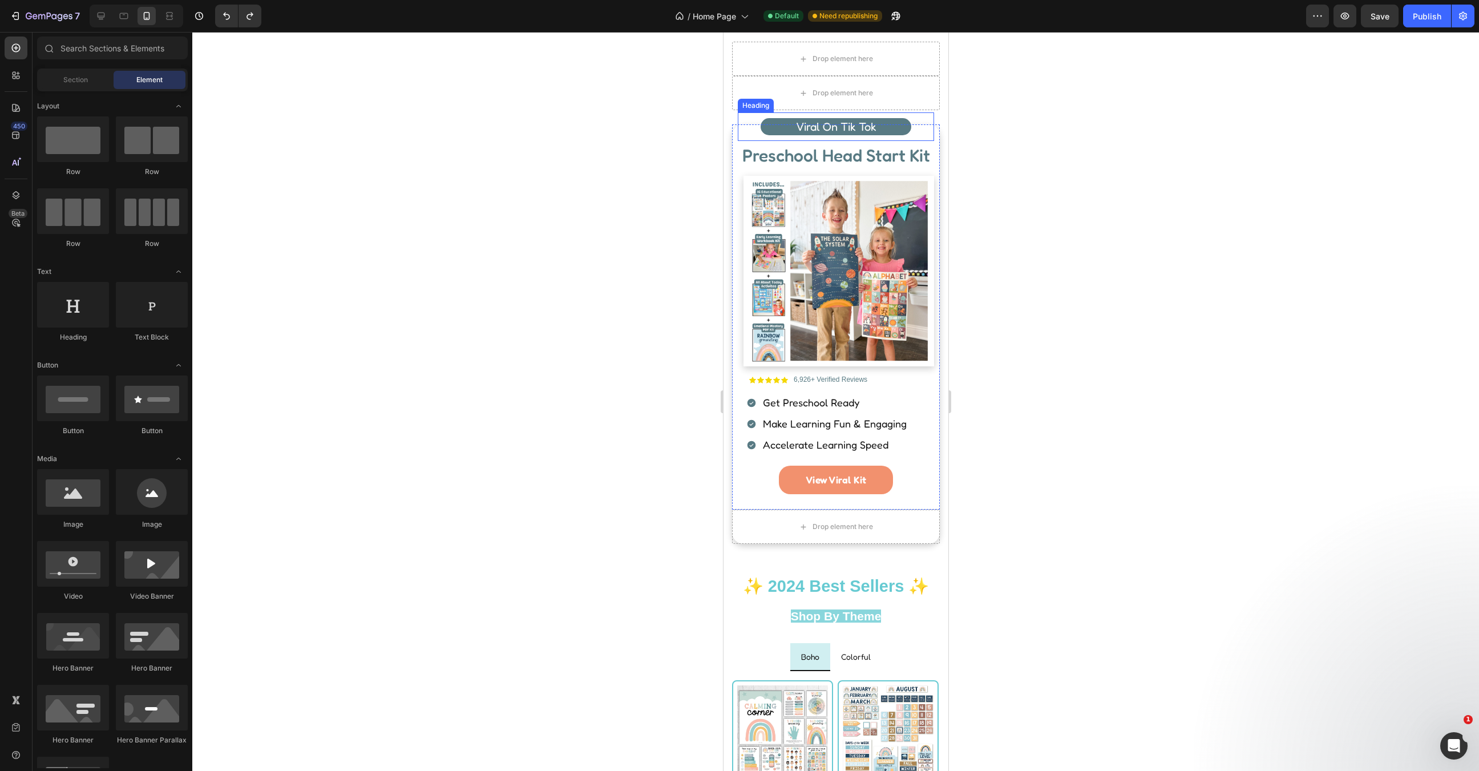
click at [748, 126] on div "Viral On Tik Tok Heading" at bounding box center [835, 126] width 196 height 29
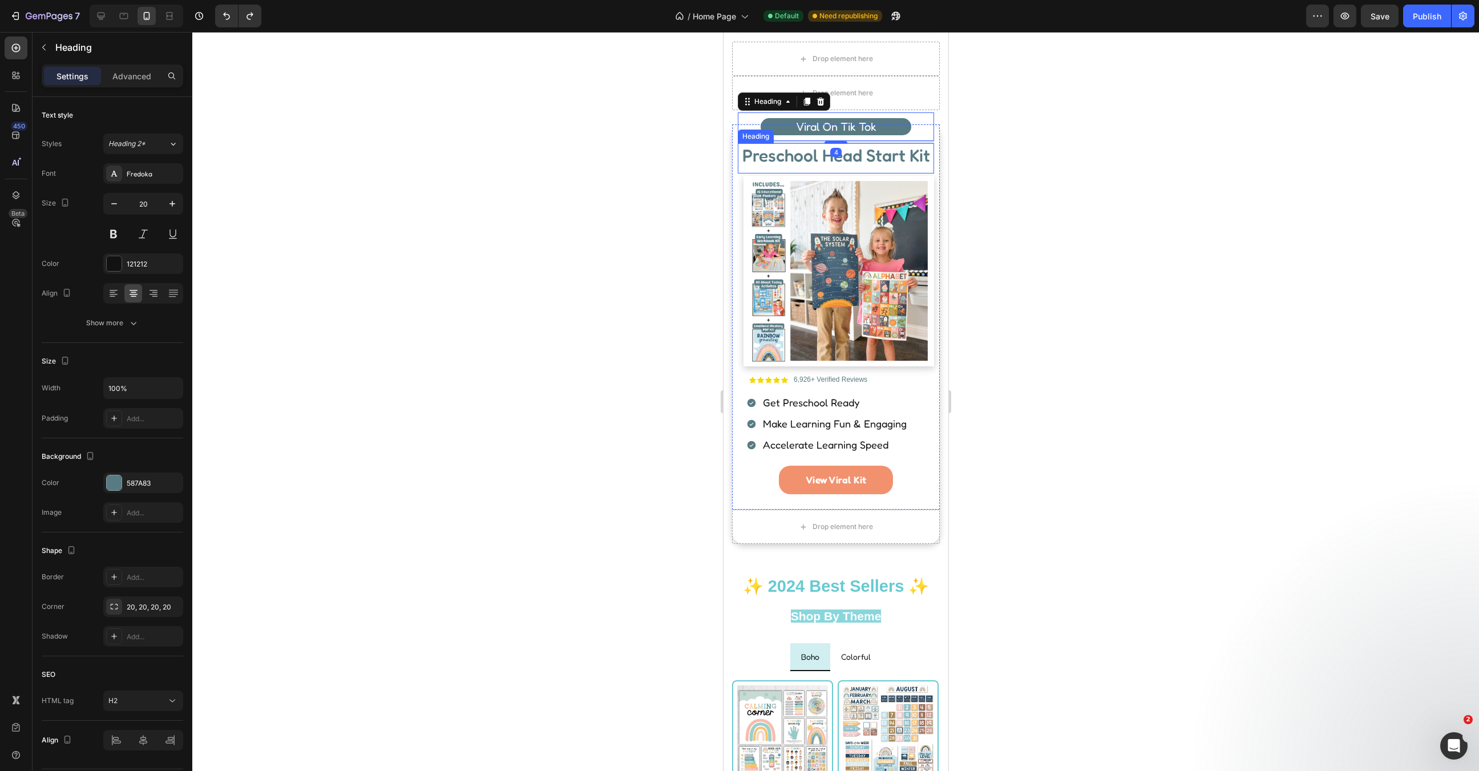
click at [736, 145] on div "Viral On Tik Tok Heading 4 Preschool Head Start Kit Heading Image Icon Icon Ico…" at bounding box center [836, 316] width 208 height 385
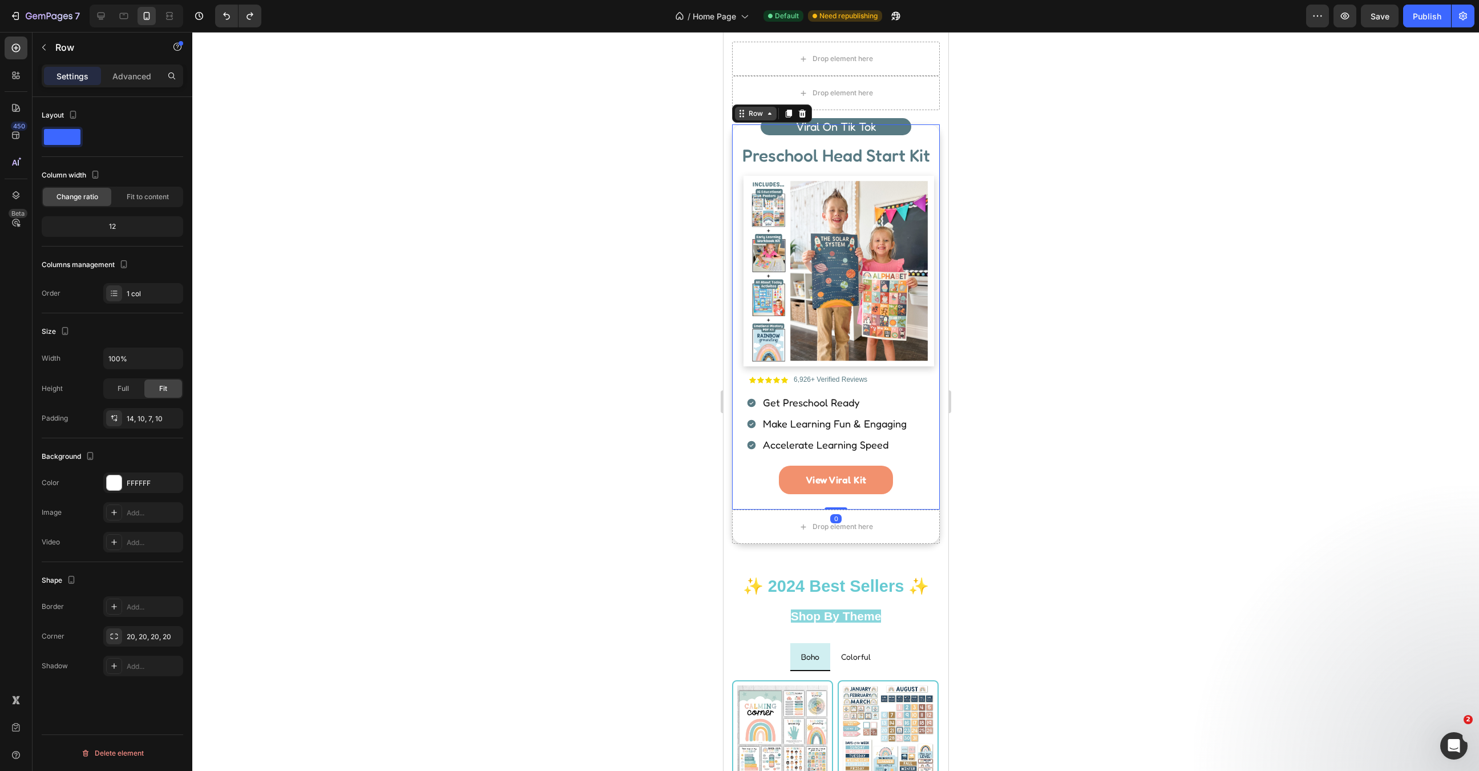
click at [753, 108] on div "Row" at bounding box center [755, 113] width 19 height 10
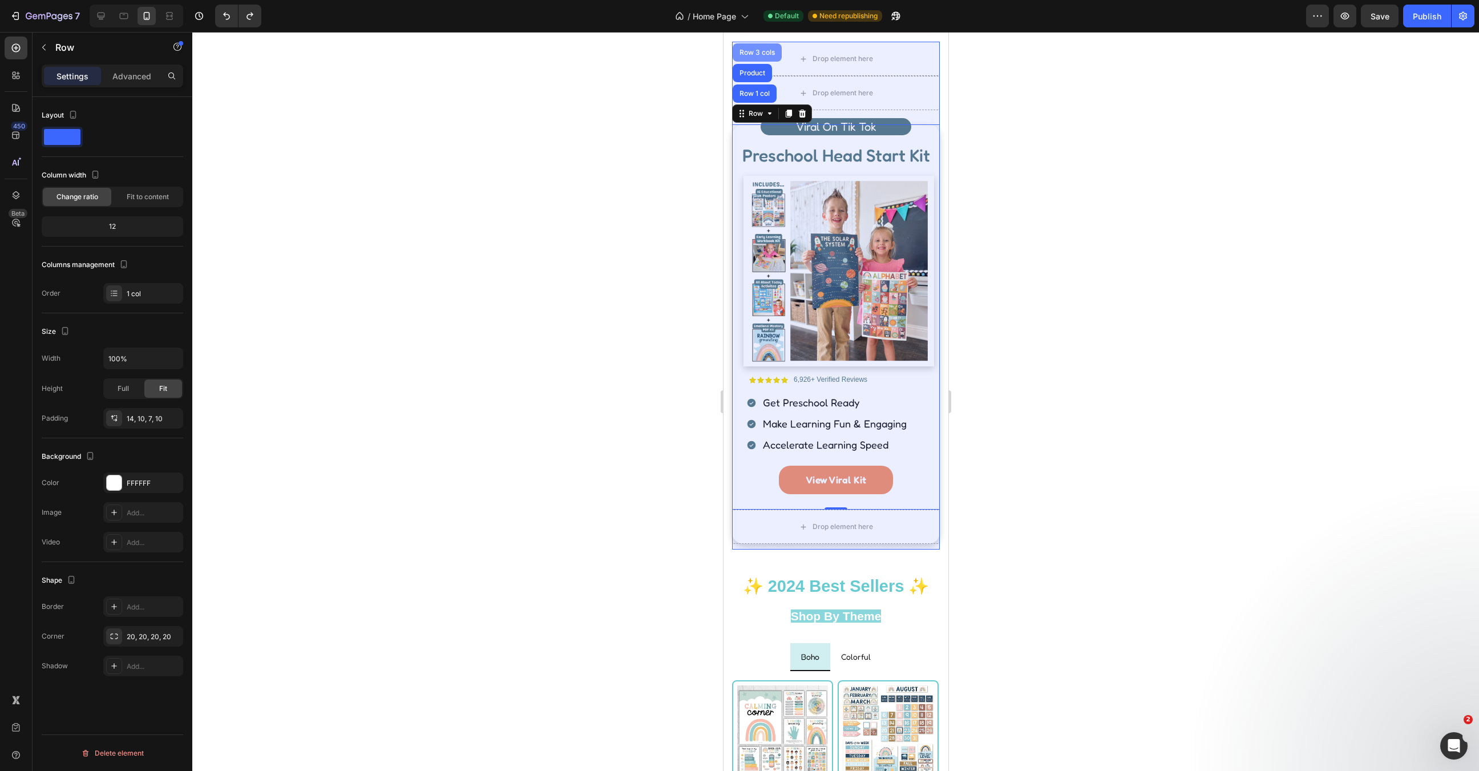
click at [754, 51] on div "Row 3 cols" at bounding box center [757, 52] width 40 height 7
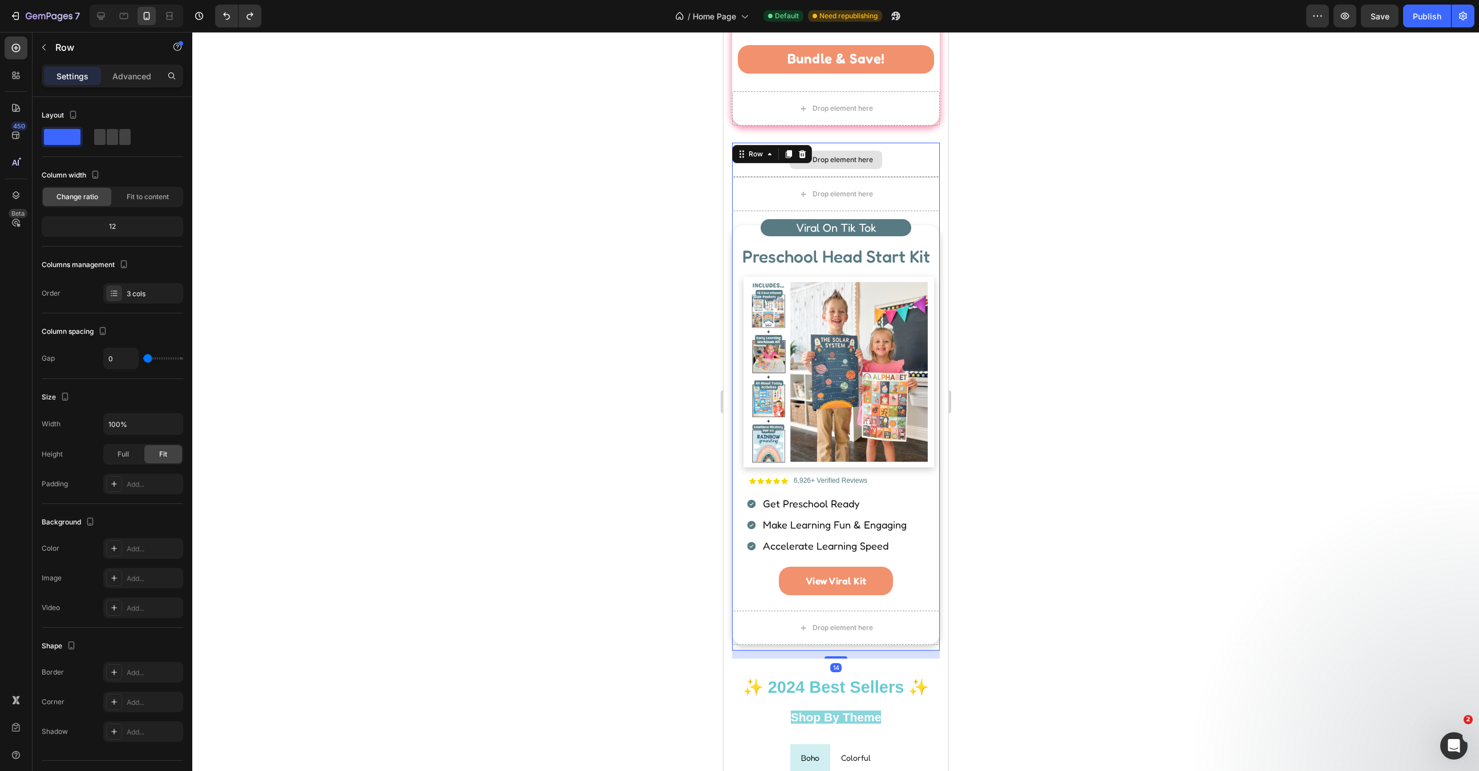
scroll to position [781, 0]
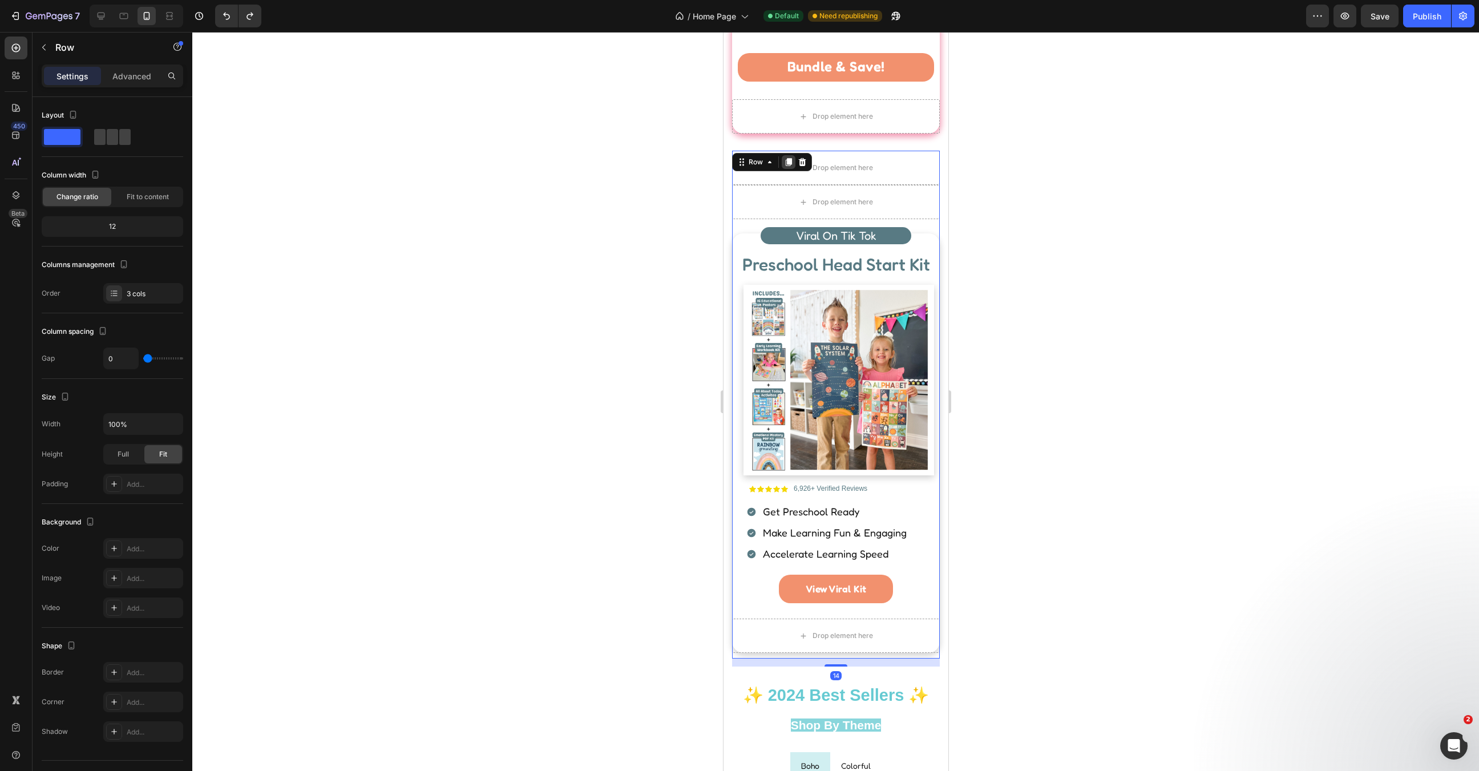
click at [785, 159] on icon at bounding box center [788, 162] width 9 height 9
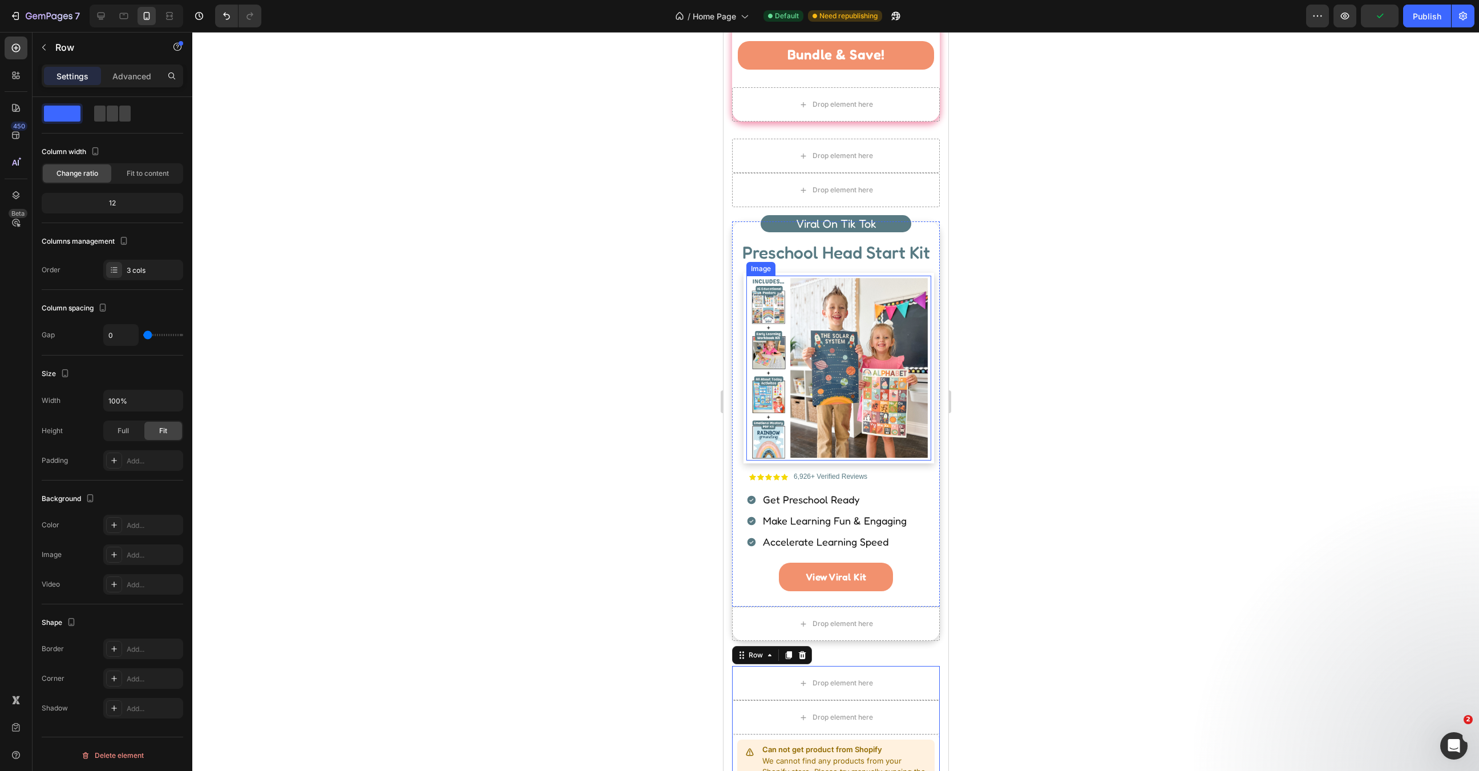
scroll to position [966, 0]
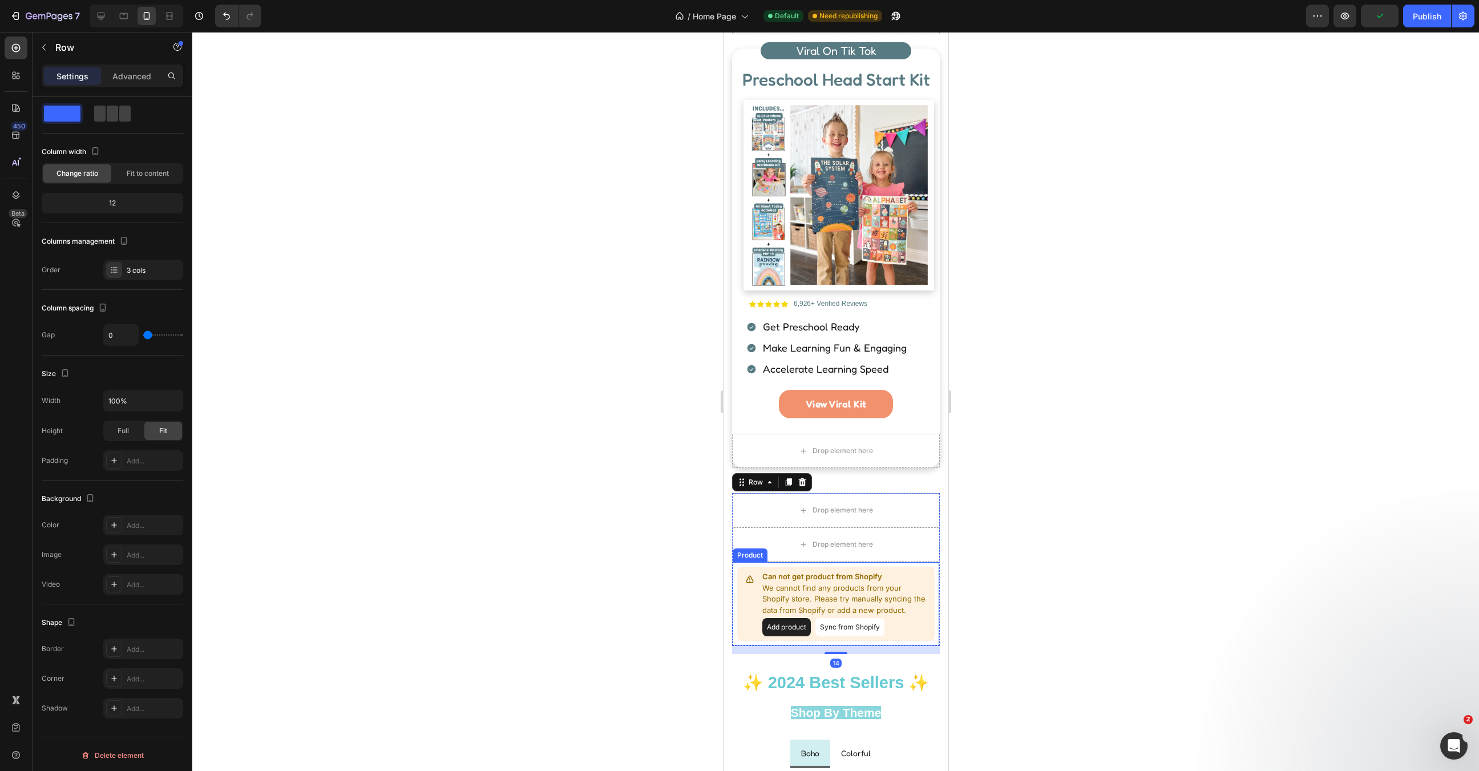
click at [837, 590] on p "We cannot find any products from your Shopify store. Please try manually syncin…" at bounding box center [846, 600] width 168 height 34
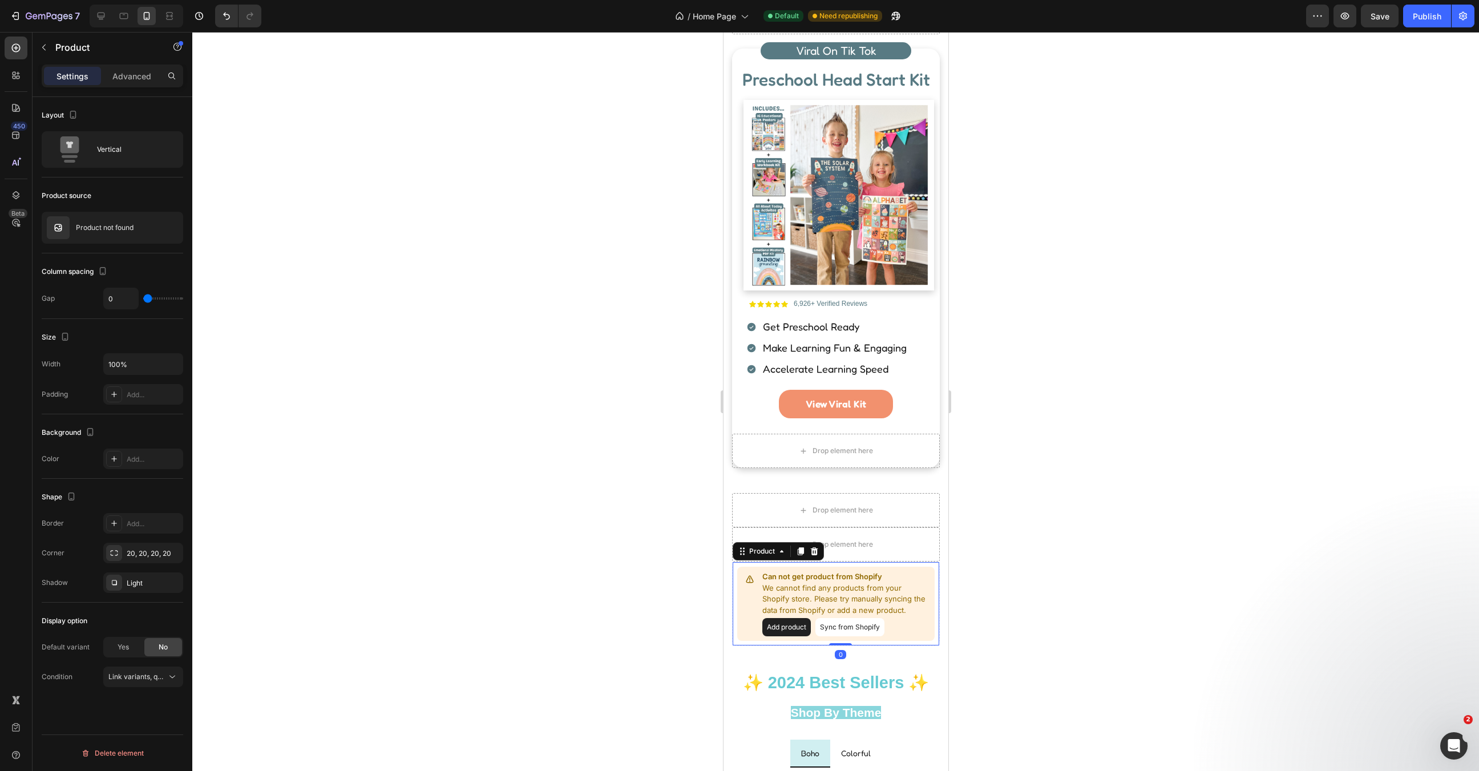
click at [798, 618] on button "Add product" at bounding box center [786, 627] width 49 height 18
click at [865, 600] on p "We cannot find any products from your Shopify store. Please try manually syncin…" at bounding box center [846, 600] width 168 height 34
click at [94, 142] on div "Vertical" at bounding box center [113, 149] width 142 height 37
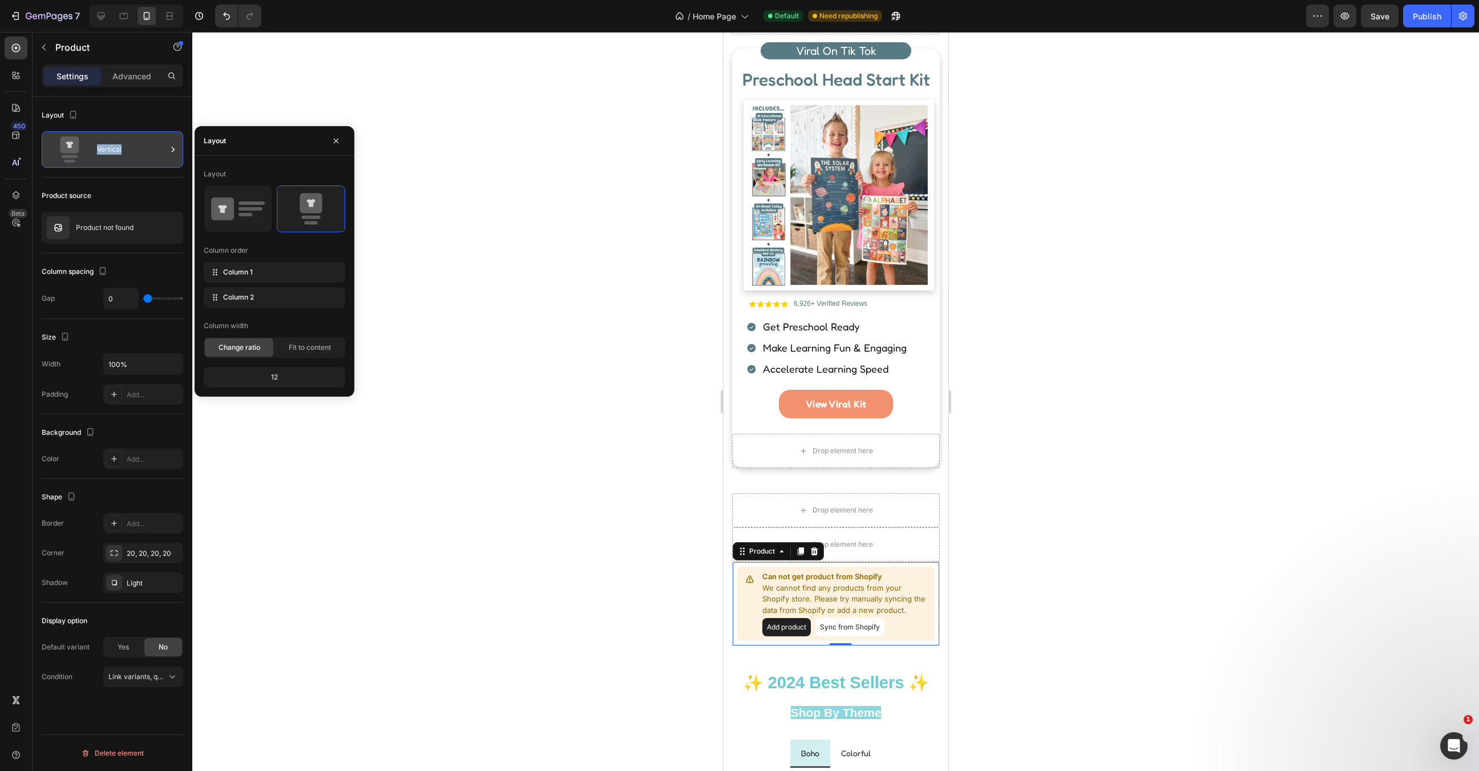
click at [94, 142] on div "Vertical" at bounding box center [113, 149] width 142 height 37
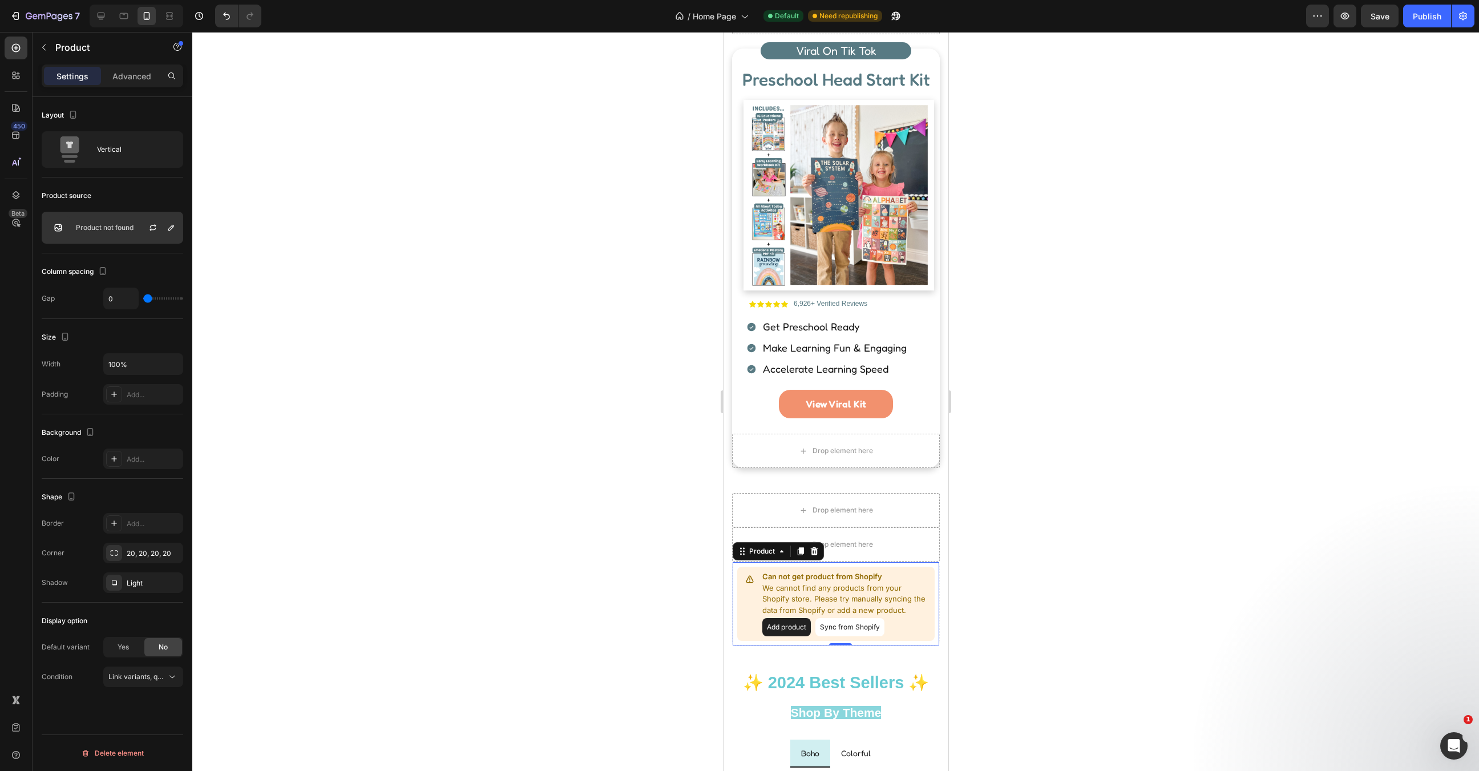
click at [104, 221] on div "Product not found" at bounding box center [113, 228] width 142 height 32
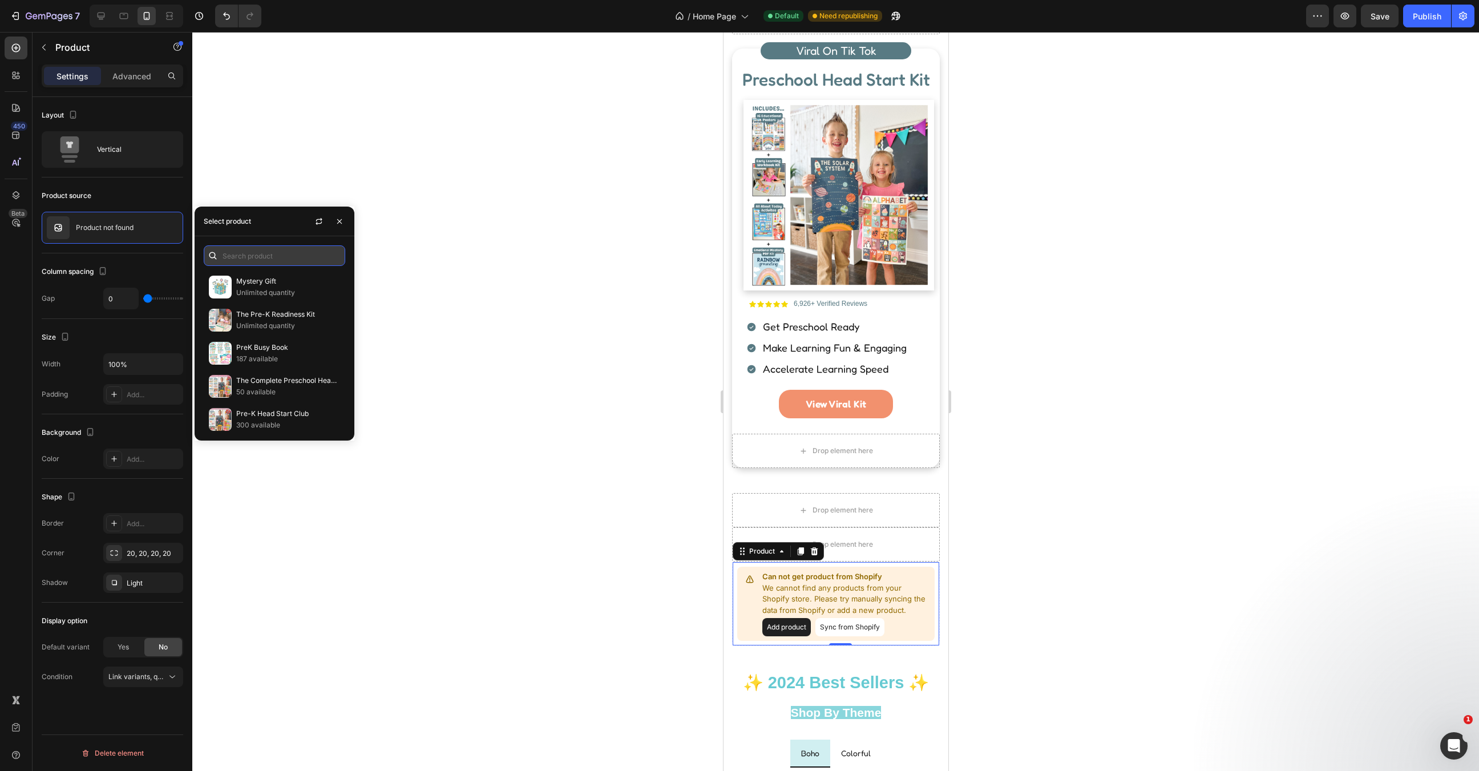
click at [276, 259] on input "text" at bounding box center [275, 255] width 142 height 21
click at [276, 259] on input "the christian" at bounding box center [275, 255] width 142 height 21
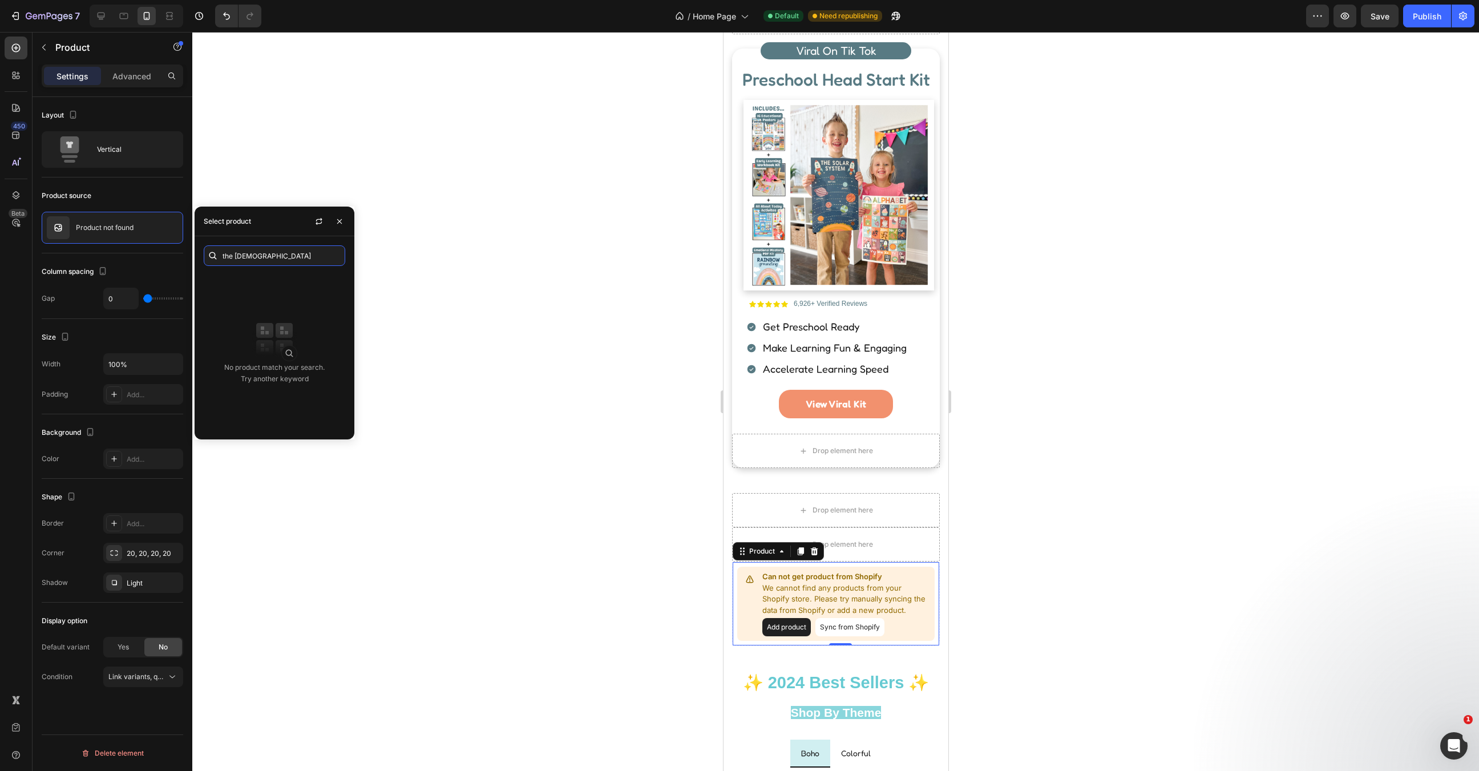
drag, startPoint x: 276, startPoint y: 259, endPoint x: 281, endPoint y: 240, distance: 19.5
click at [276, 257] on input "the christian" at bounding box center [275, 255] width 142 height 21
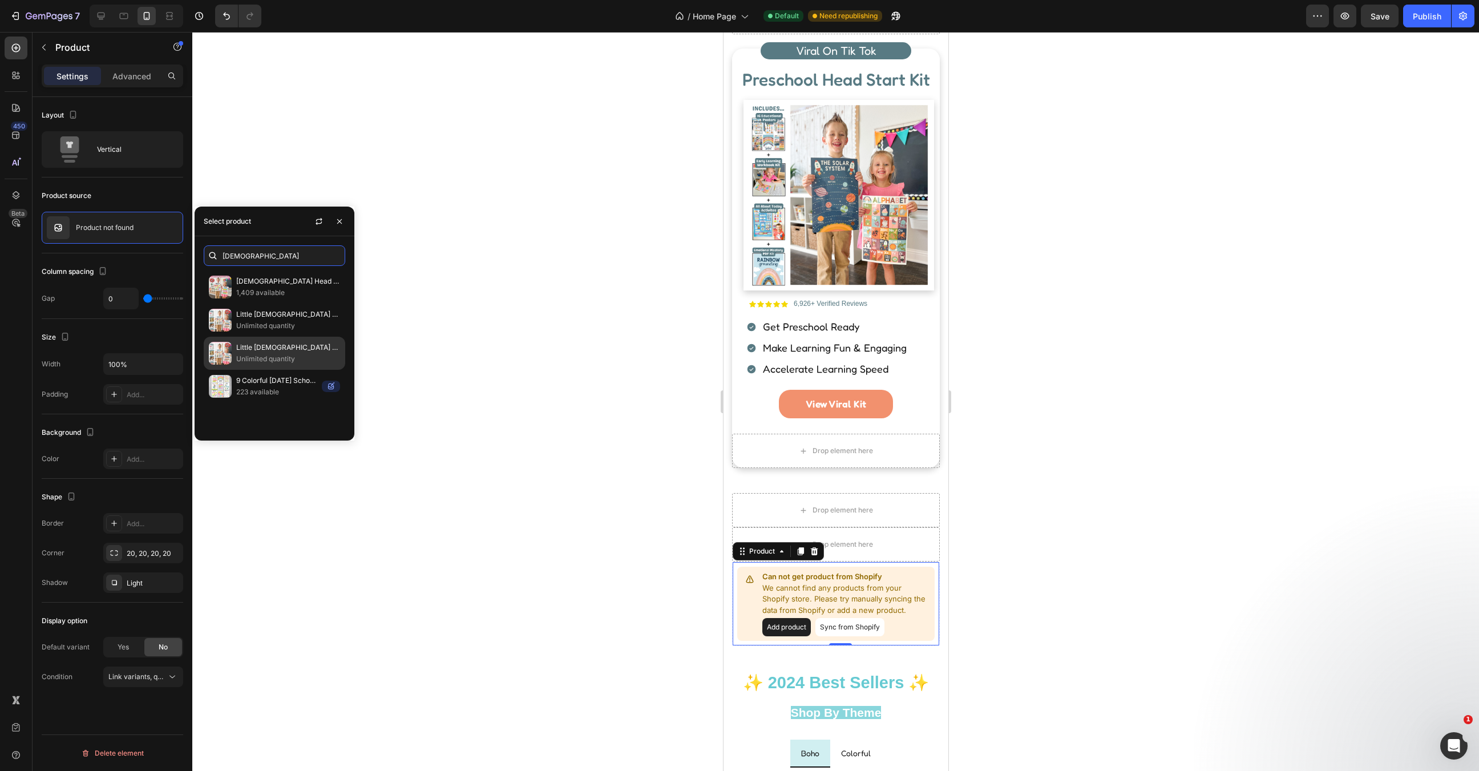
type input "christian"
click at [279, 349] on p "Little Christians Head Start Kit" at bounding box center [288, 347] width 104 height 11
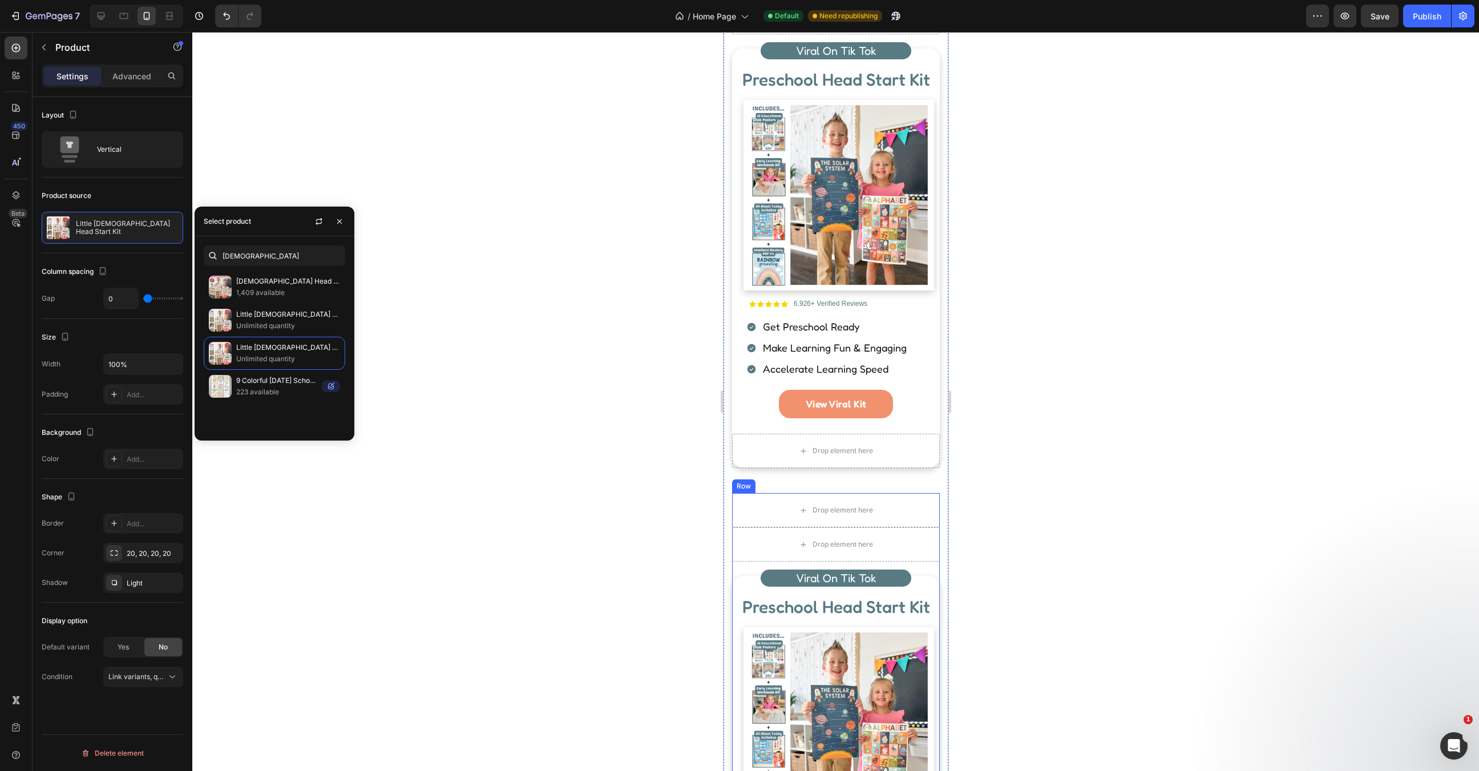
scroll to position [1122, 0]
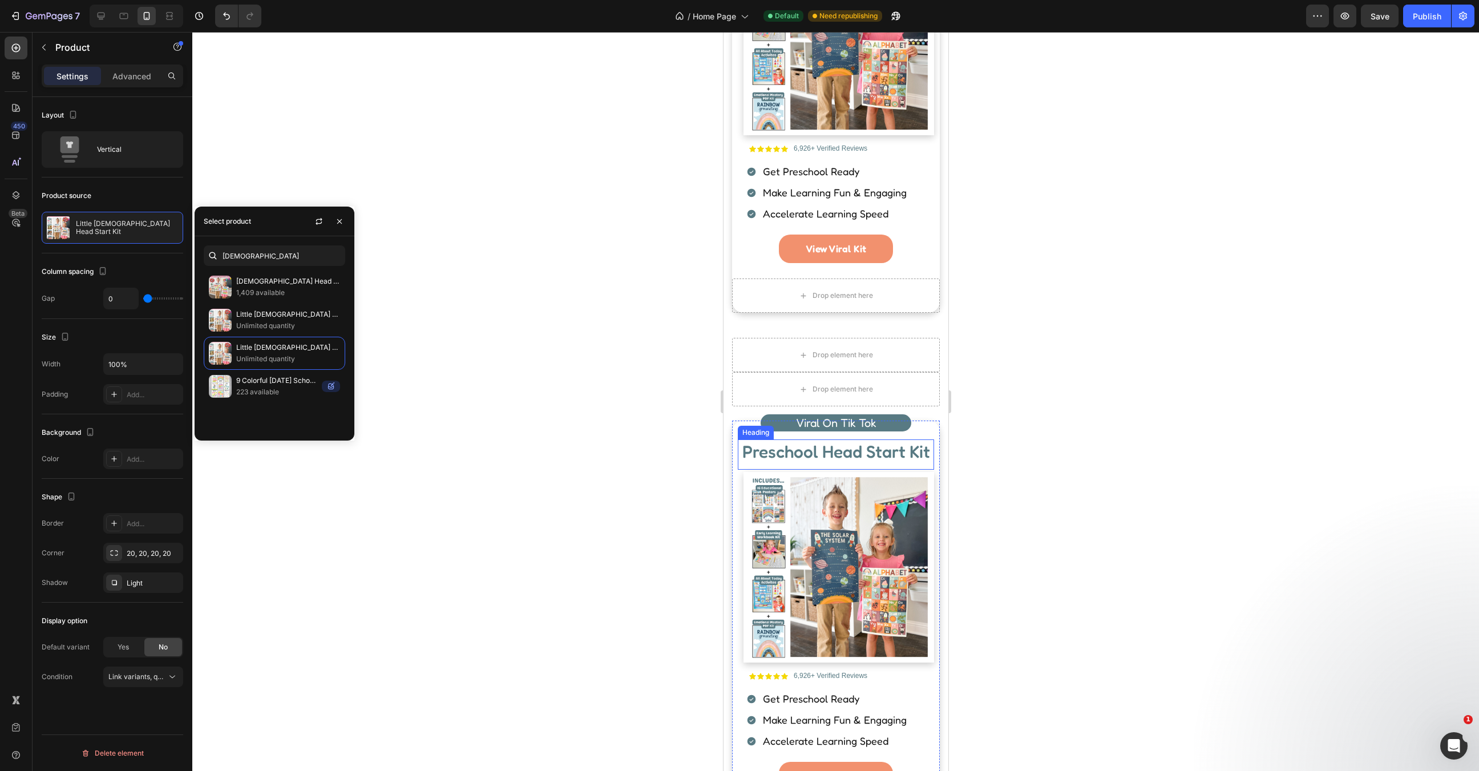
click at [872, 525] on img at bounding box center [838, 567] width 185 height 185
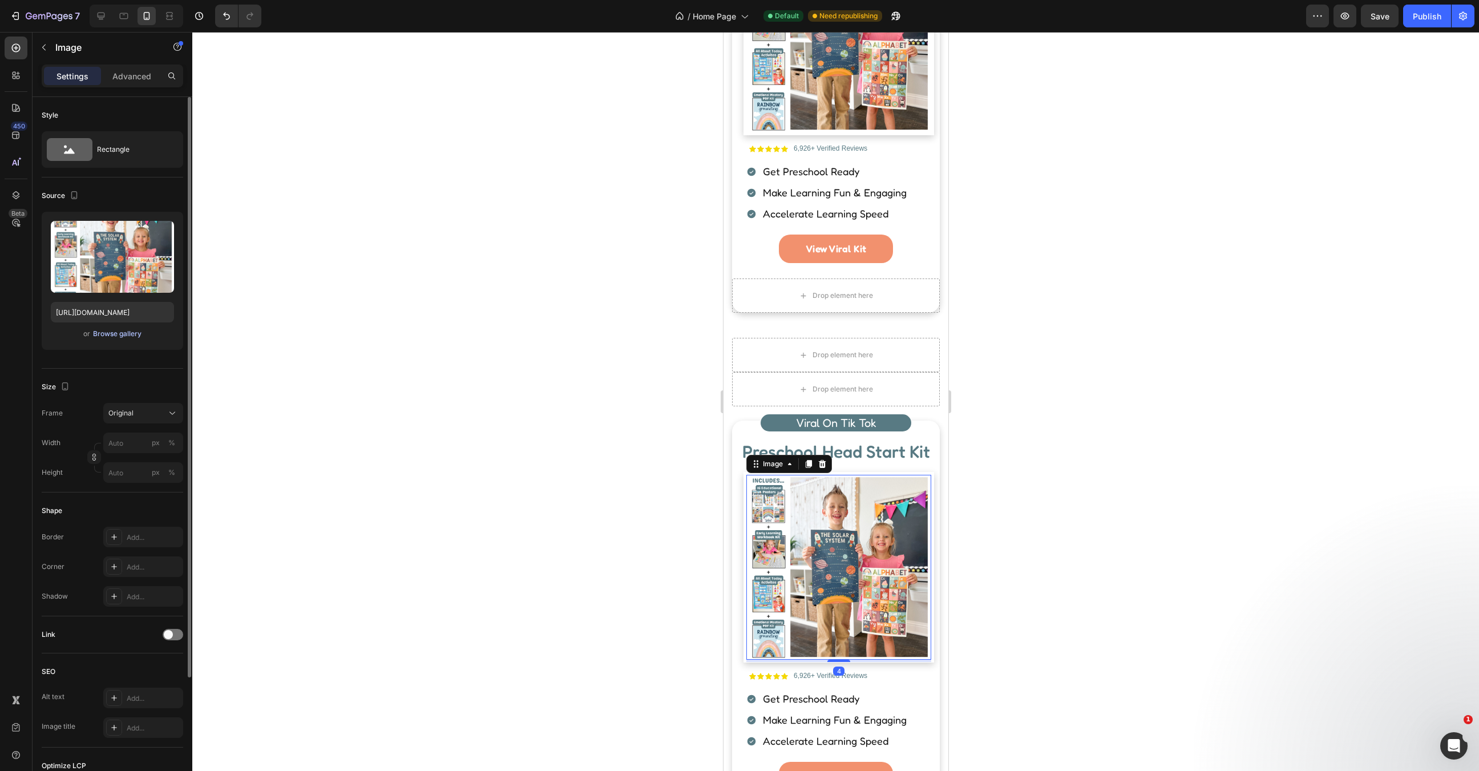
click at [116, 332] on div "Browse gallery" at bounding box center [117, 334] width 49 height 10
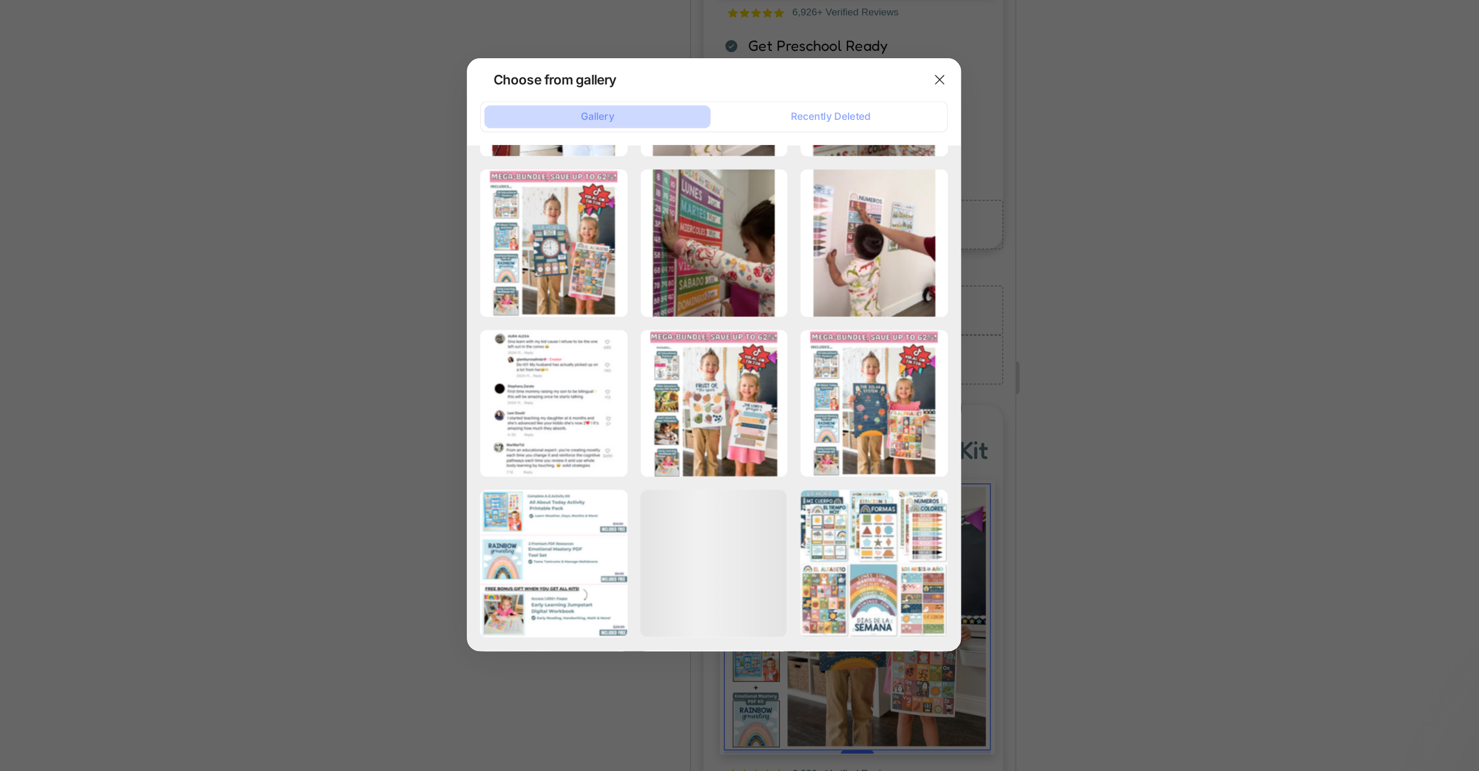
scroll to position [14759, 0]
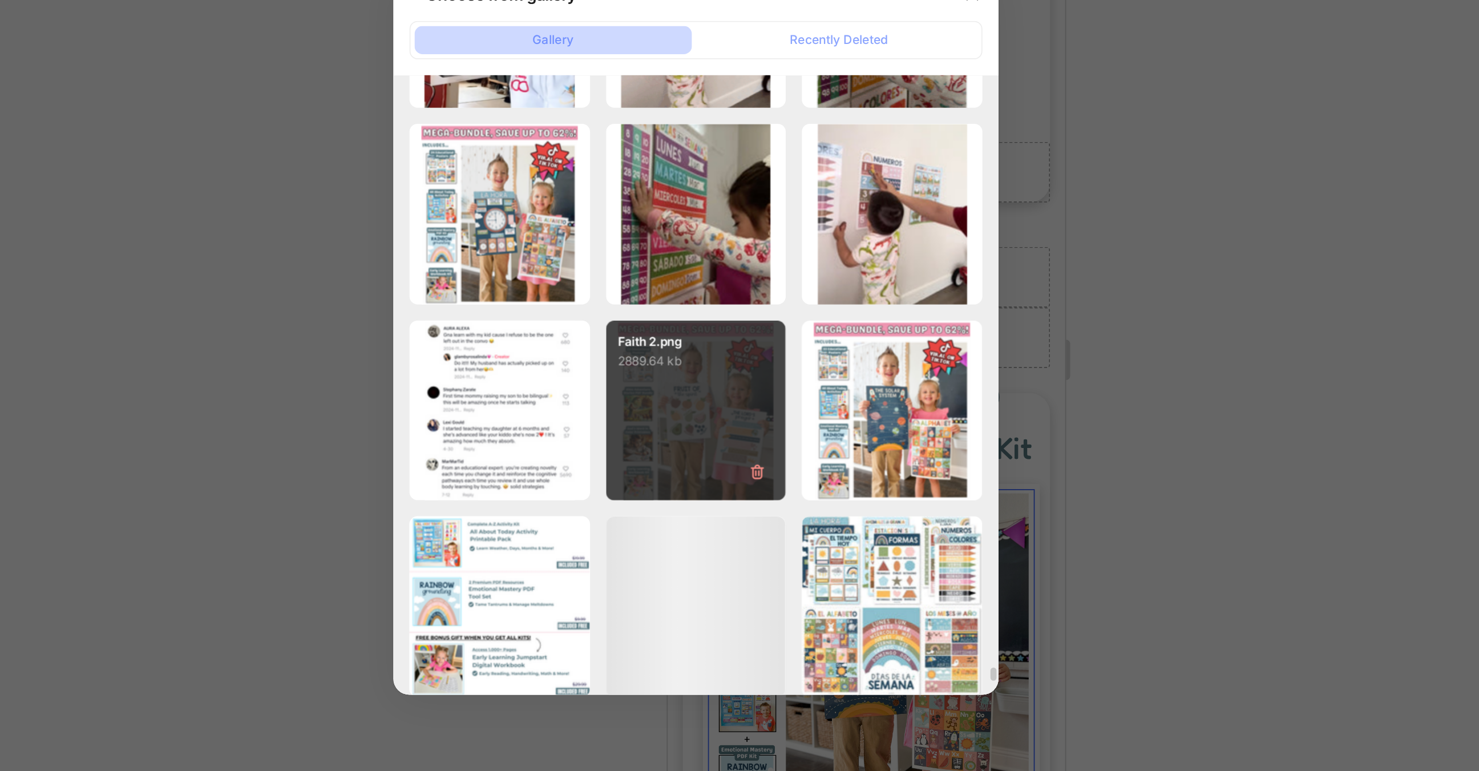
click at [752, 426] on div "Faith 2.png 2889.64 kb" at bounding box center [740, 431] width 102 height 102
type input "https://cdn.shopify.com/s/files/1/0607/5406/7542/files/gempages_528018222079804…"
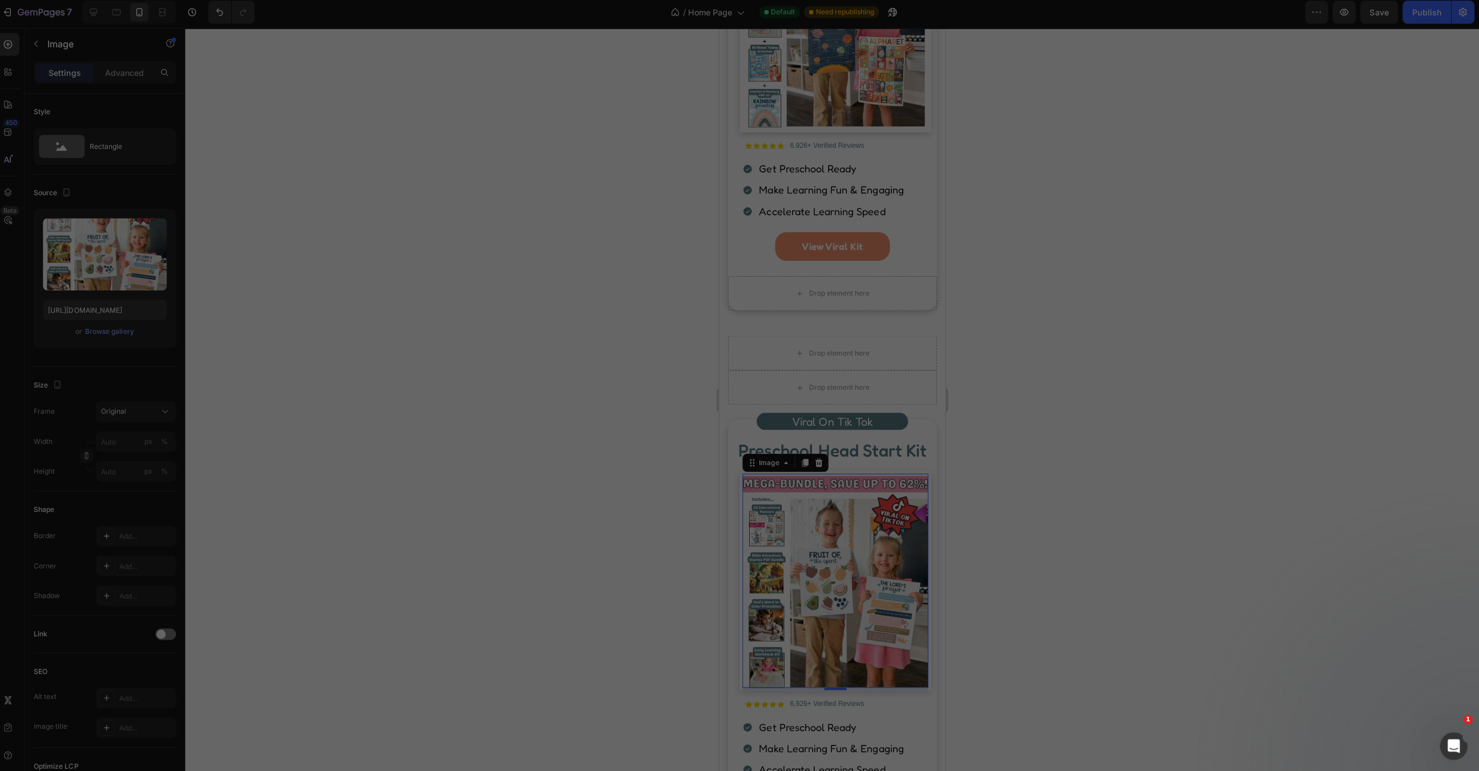
scroll to position [0, 0]
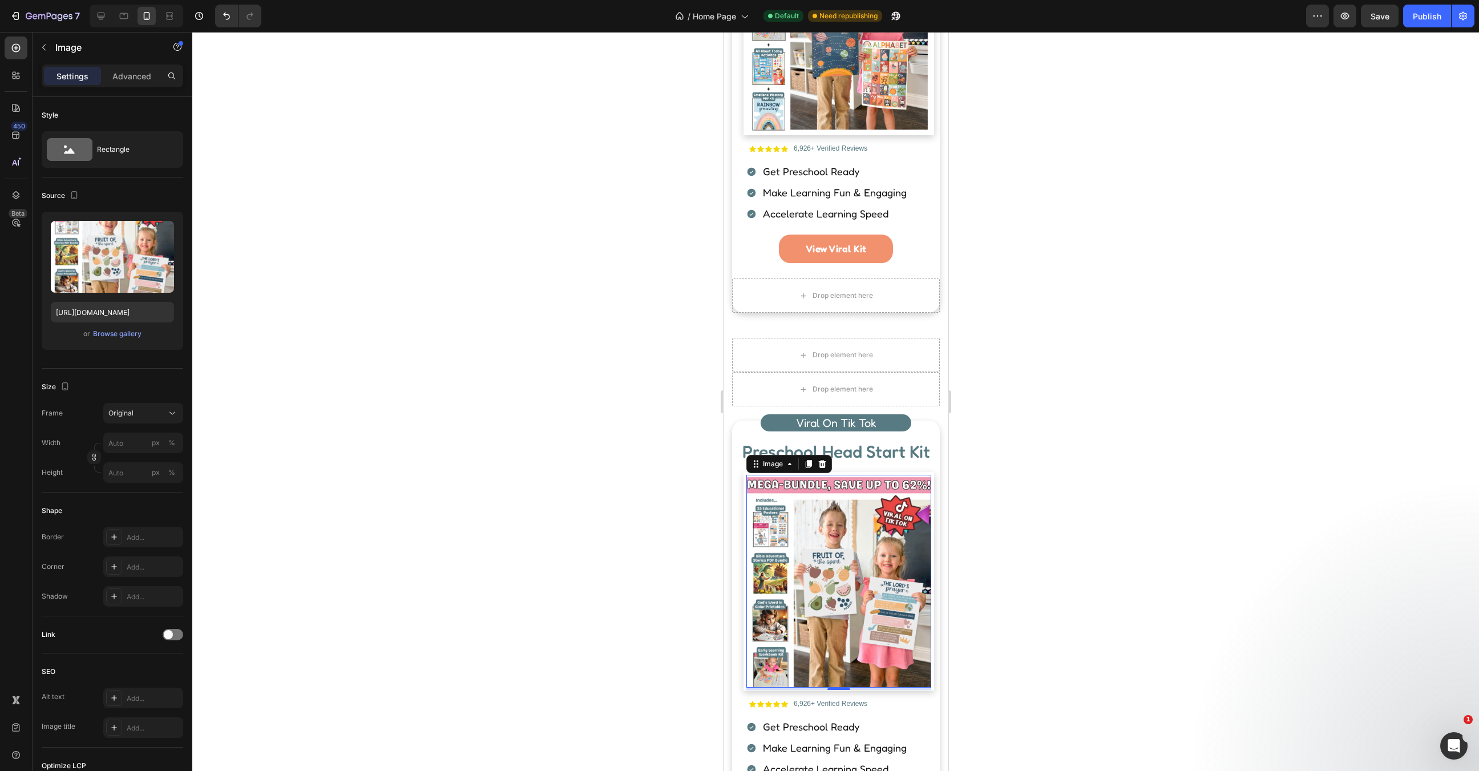
click at [1034, 475] on div at bounding box center [835, 401] width 1287 height 739
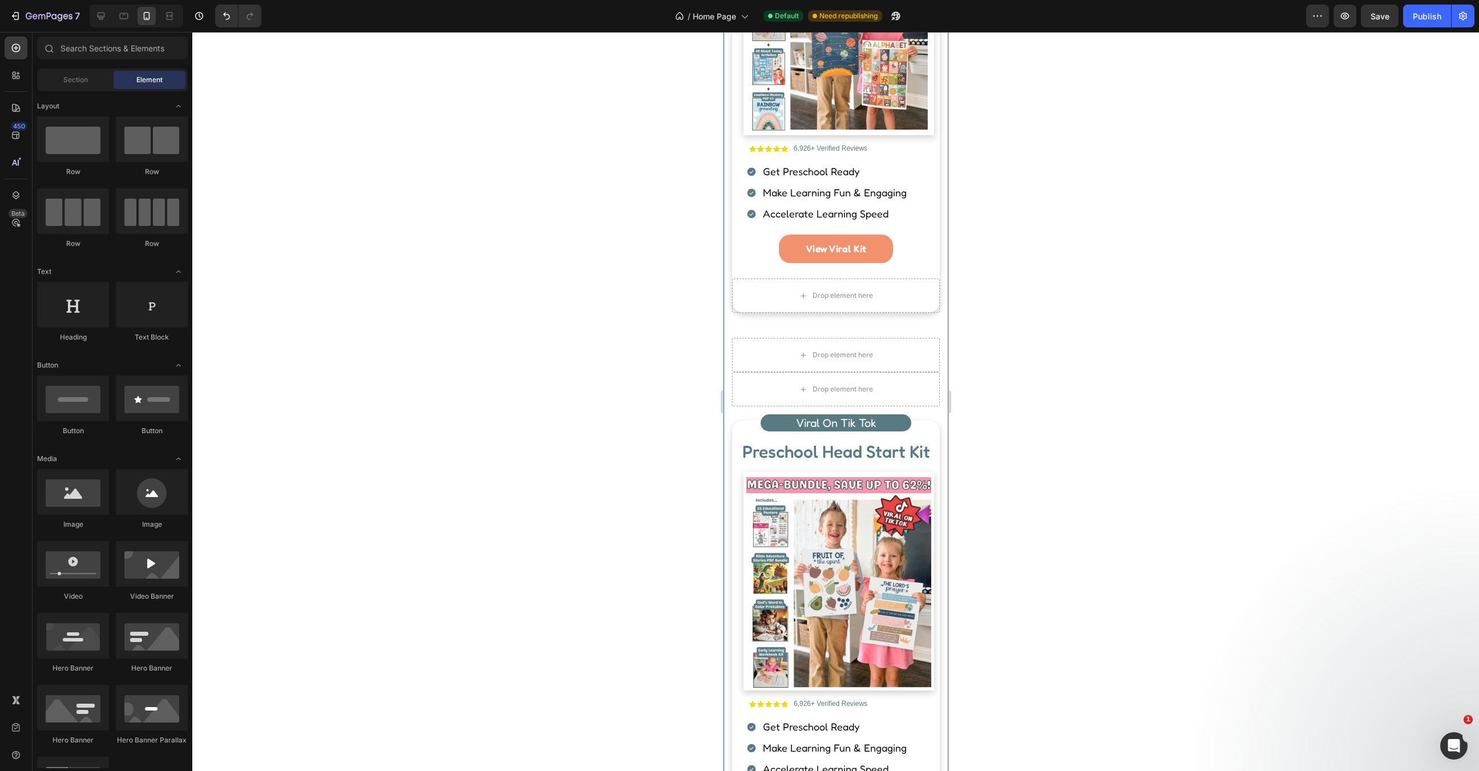
scroll to position [1139, 0]
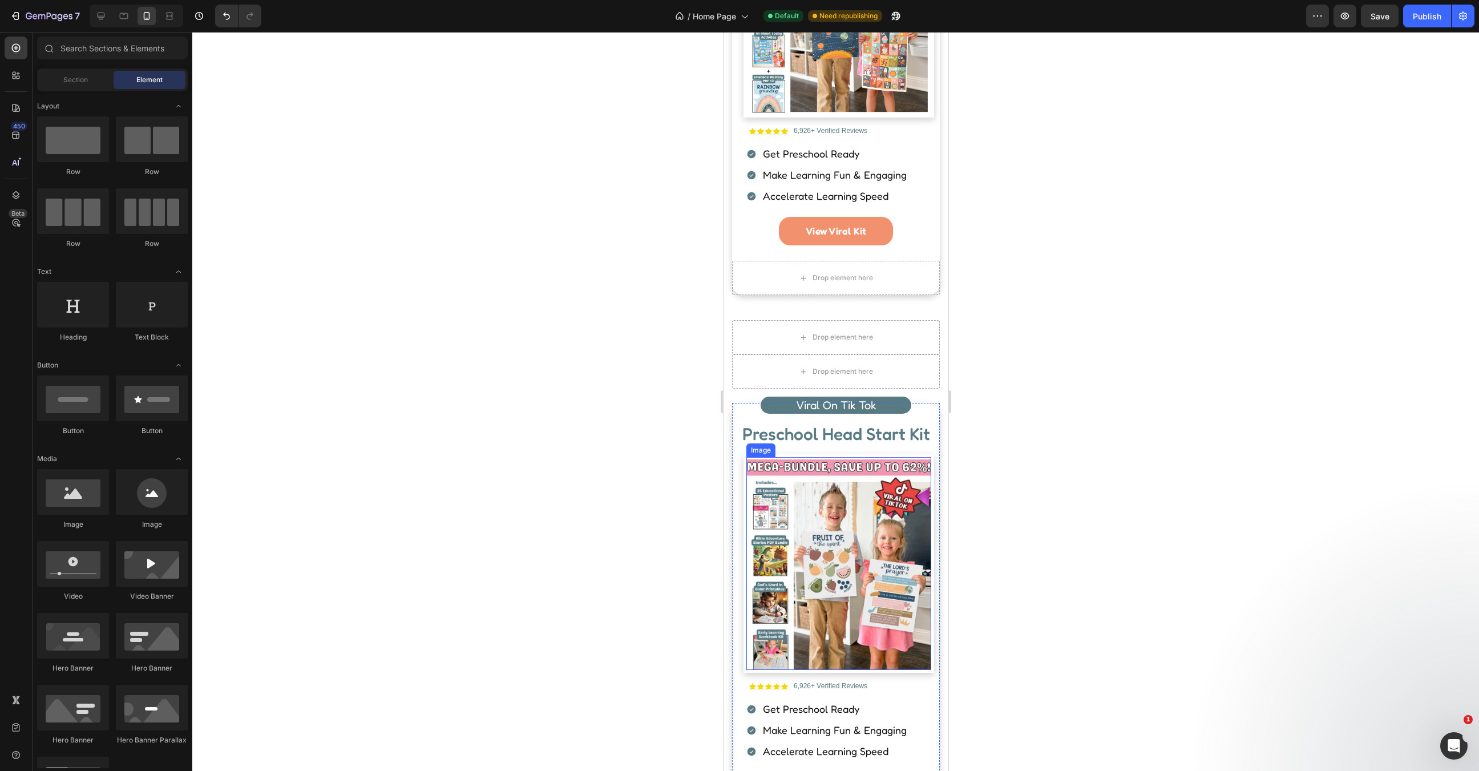
click at [836, 423] on span "Preschool Head Start Kit" at bounding box center [836, 433] width 188 height 21
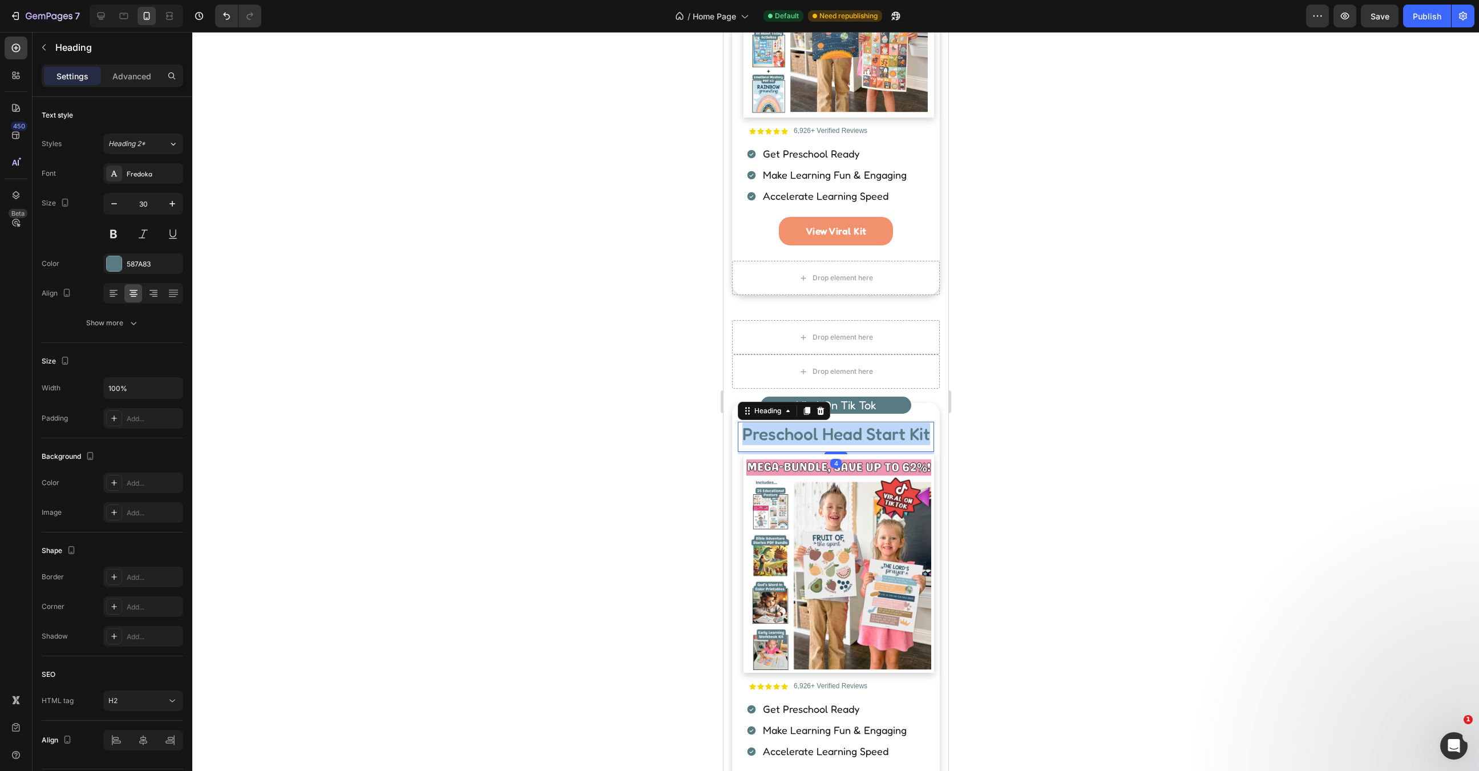
click at [836, 423] on span "Preschool Head Start Kit" at bounding box center [836, 433] width 188 height 21
click at [836, 423] on span "hr" at bounding box center [836, 433] width 16 height 21
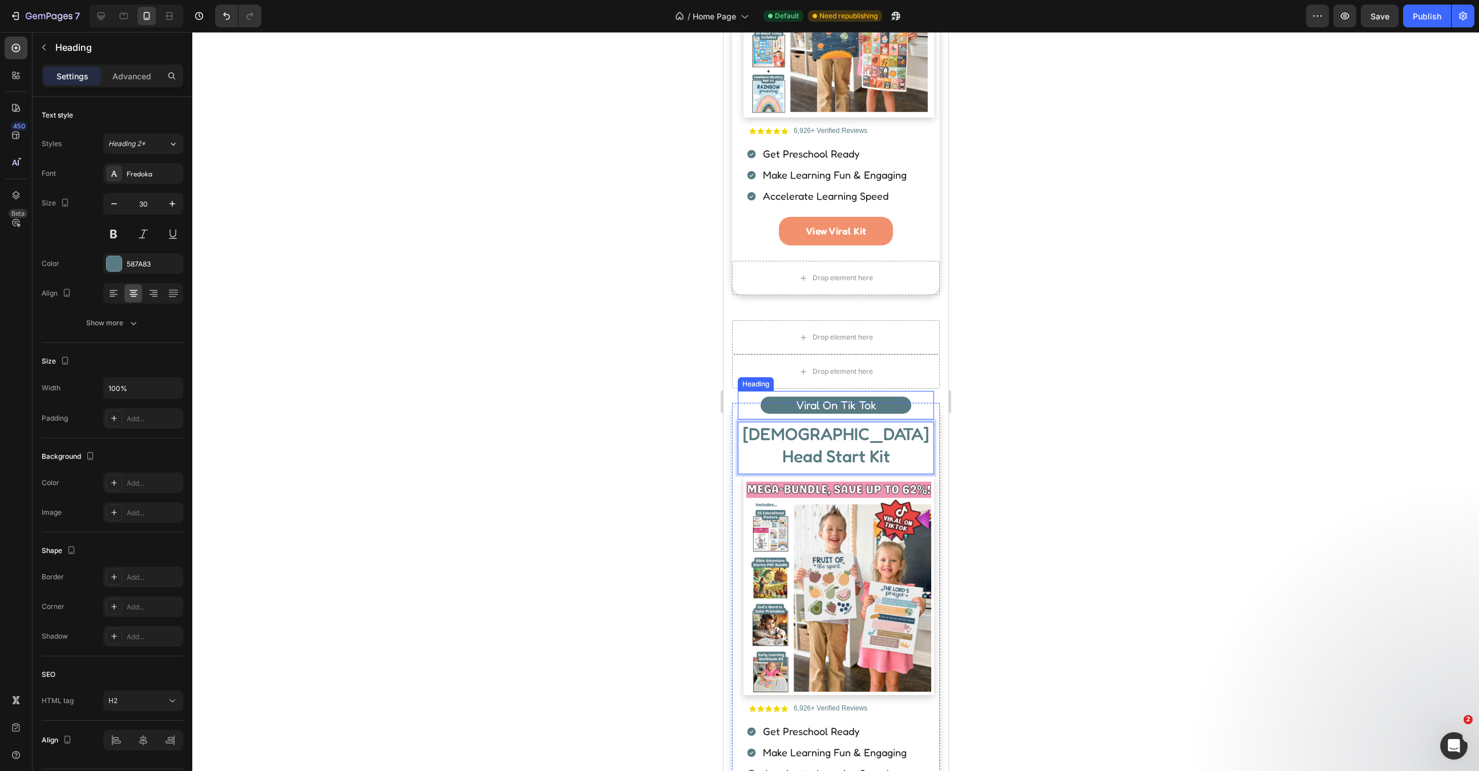
click at [845, 401] on span "Viral On Tik Tok" at bounding box center [836, 405] width 80 height 14
click at [845, 401] on span "Best Selle" at bounding box center [835, 405] width 51 height 14
click at [845, 401] on span "Best Seller" at bounding box center [835, 405] width 55 height 14
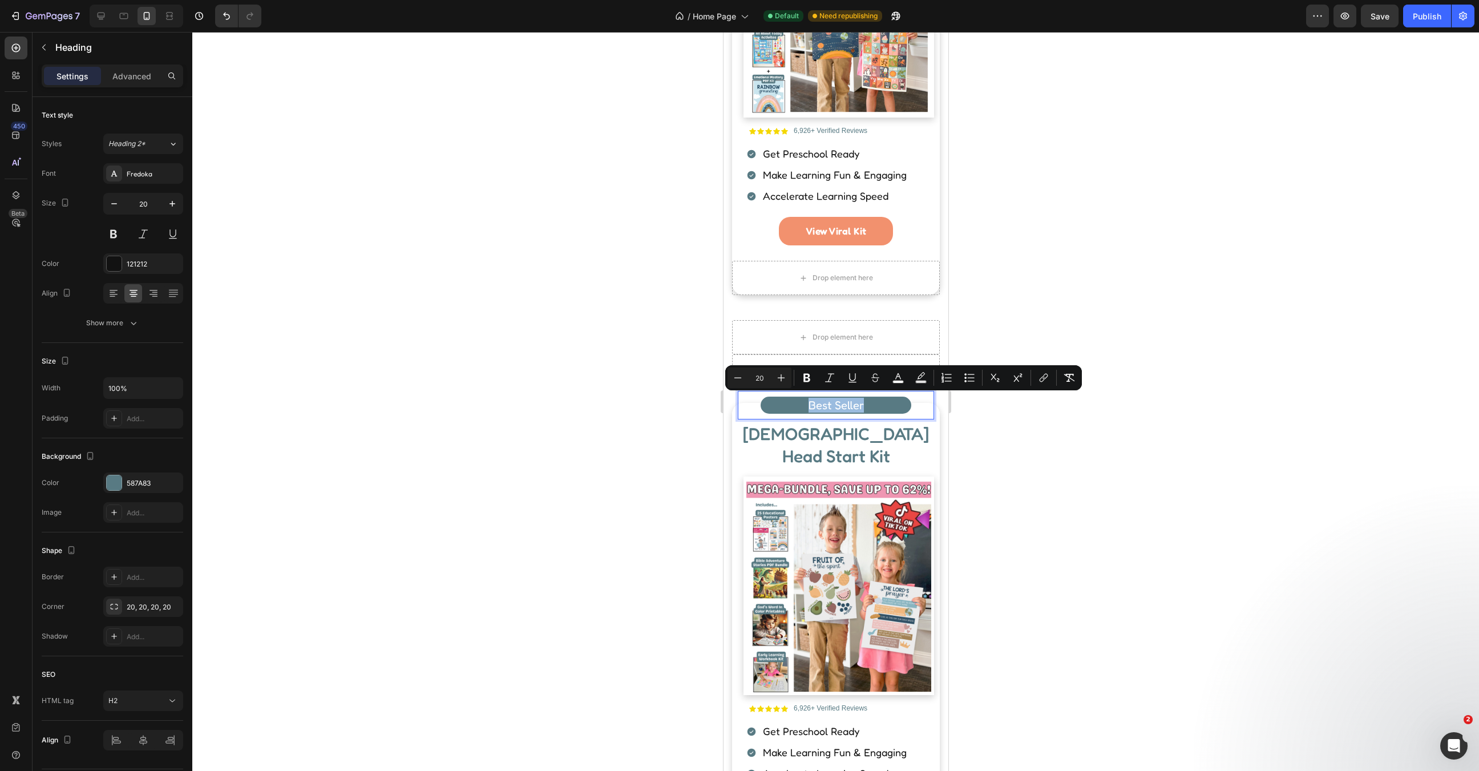
click at [845, 401] on span "Best Seller" at bounding box center [835, 405] width 55 height 14
drag, startPoint x: 808, startPoint y: 378, endPoint x: 123, endPoint y: 431, distance: 686.4
click at [808, 378] on icon "Editor contextual toolbar" at bounding box center [807, 378] width 7 height 9
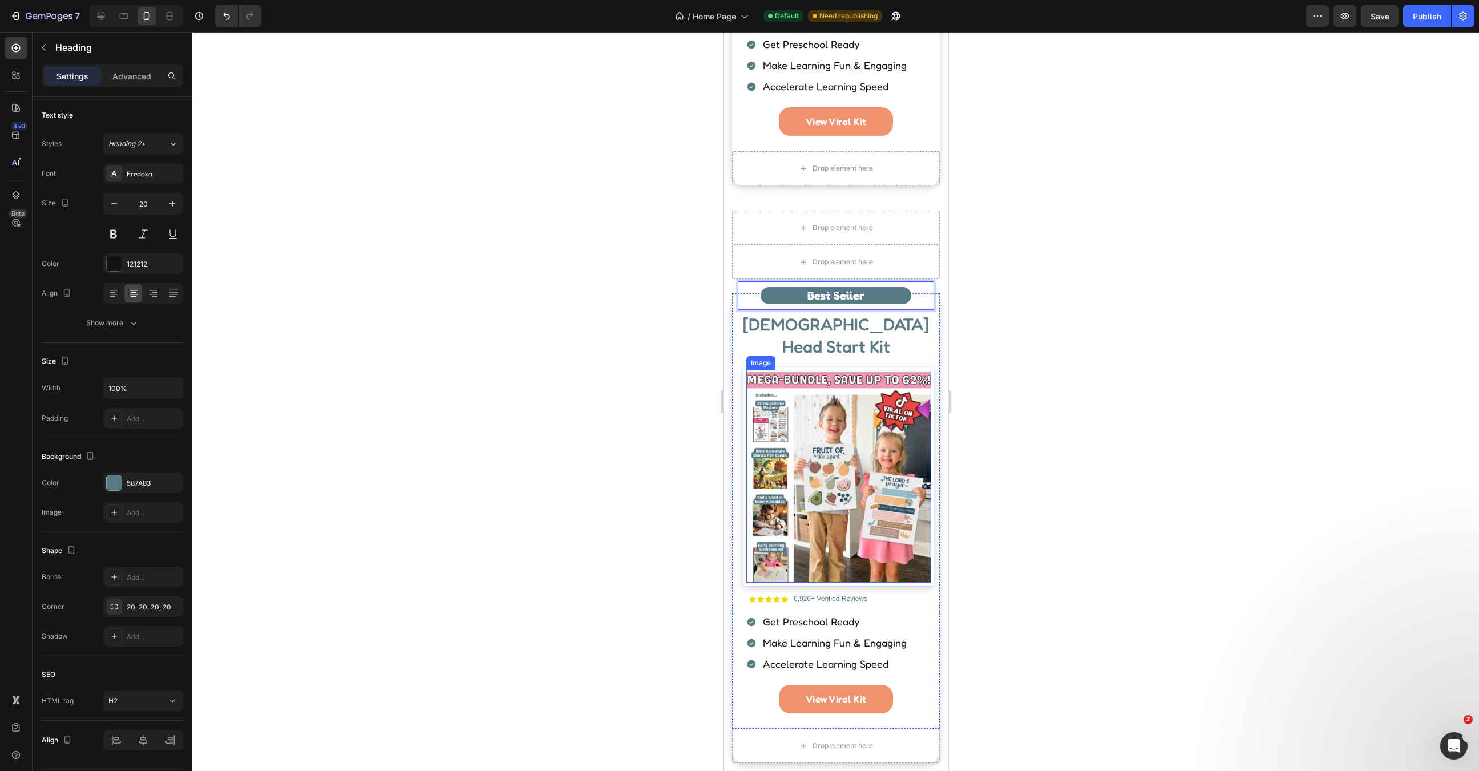
click at [807, 615] on span "Get Preschool Ready" at bounding box center [811, 621] width 96 height 13
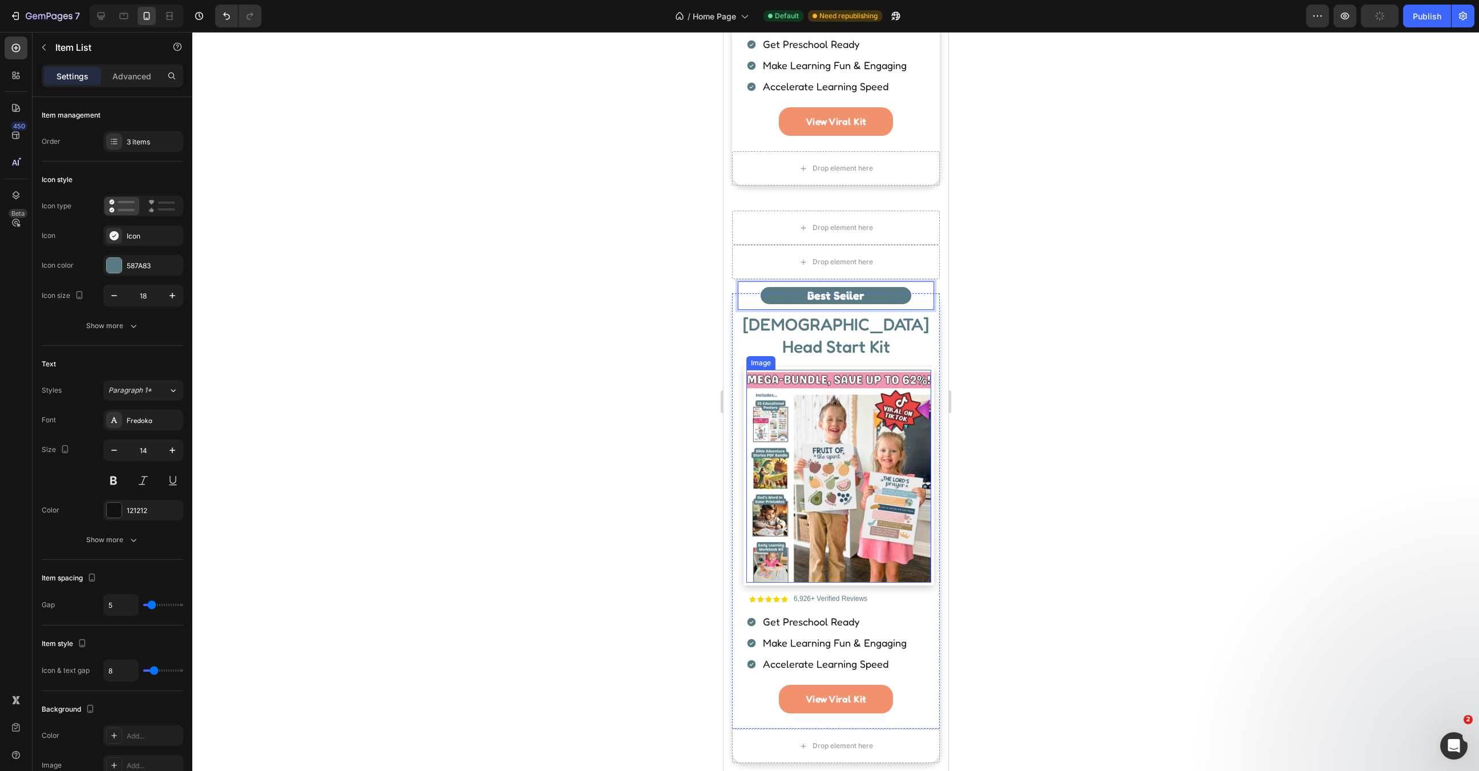
scroll to position [1341, 0]
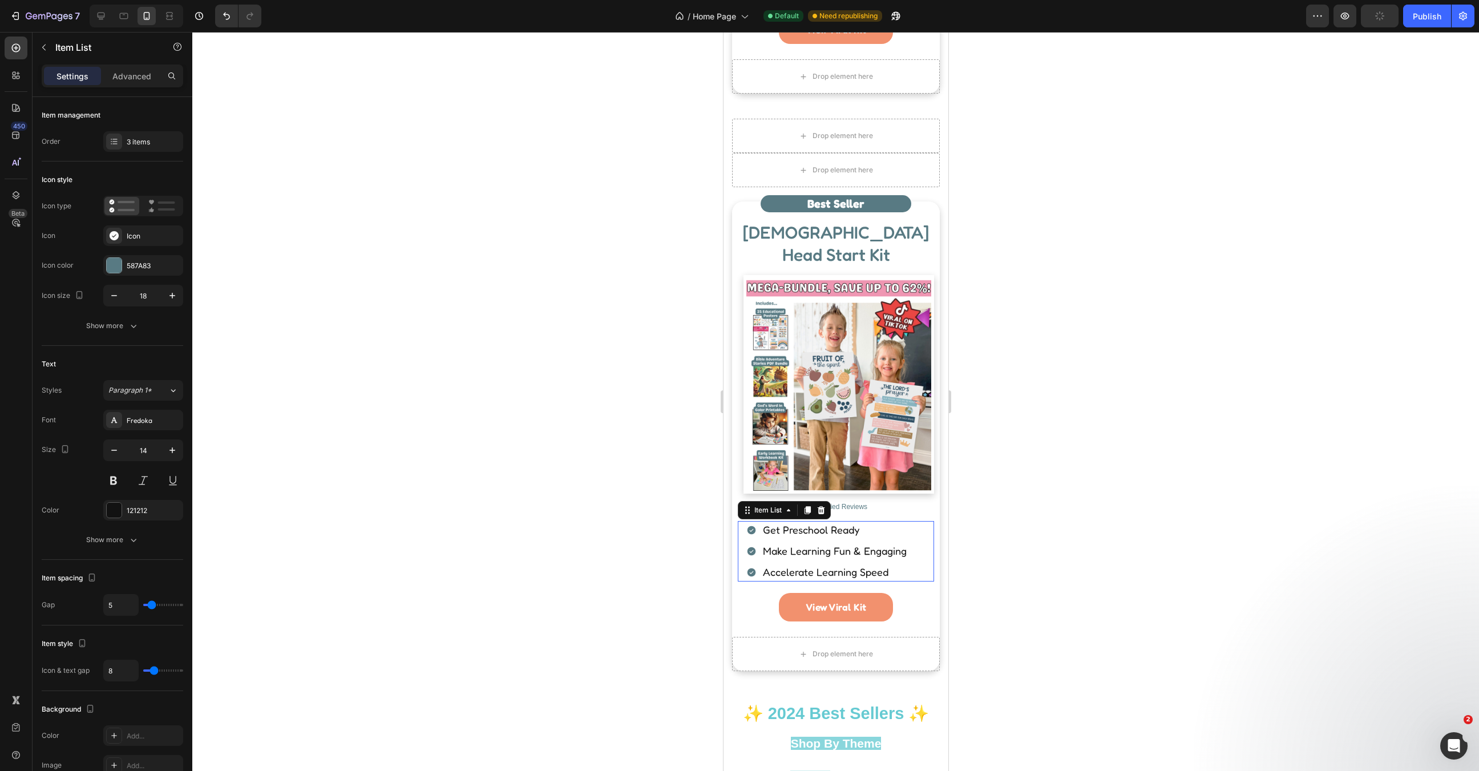
click at [807, 523] on span "Get Preschool Ready" at bounding box center [811, 529] width 96 height 13
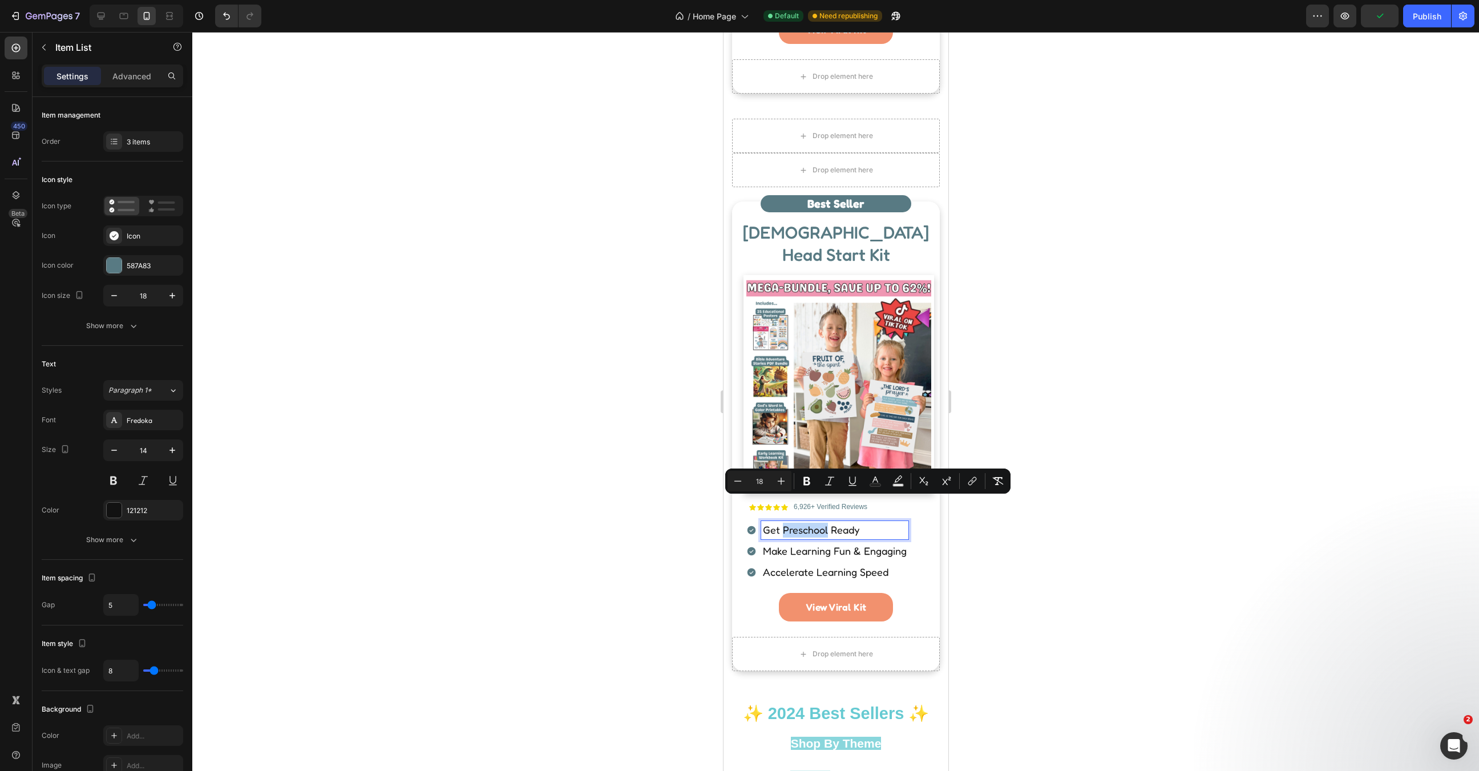
click at [807, 523] on span "Get Preschool Ready" at bounding box center [811, 529] width 96 height 13
click at [825, 544] on span "Make Learning Fun & Engaging" at bounding box center [835, 550] width 144 height 13
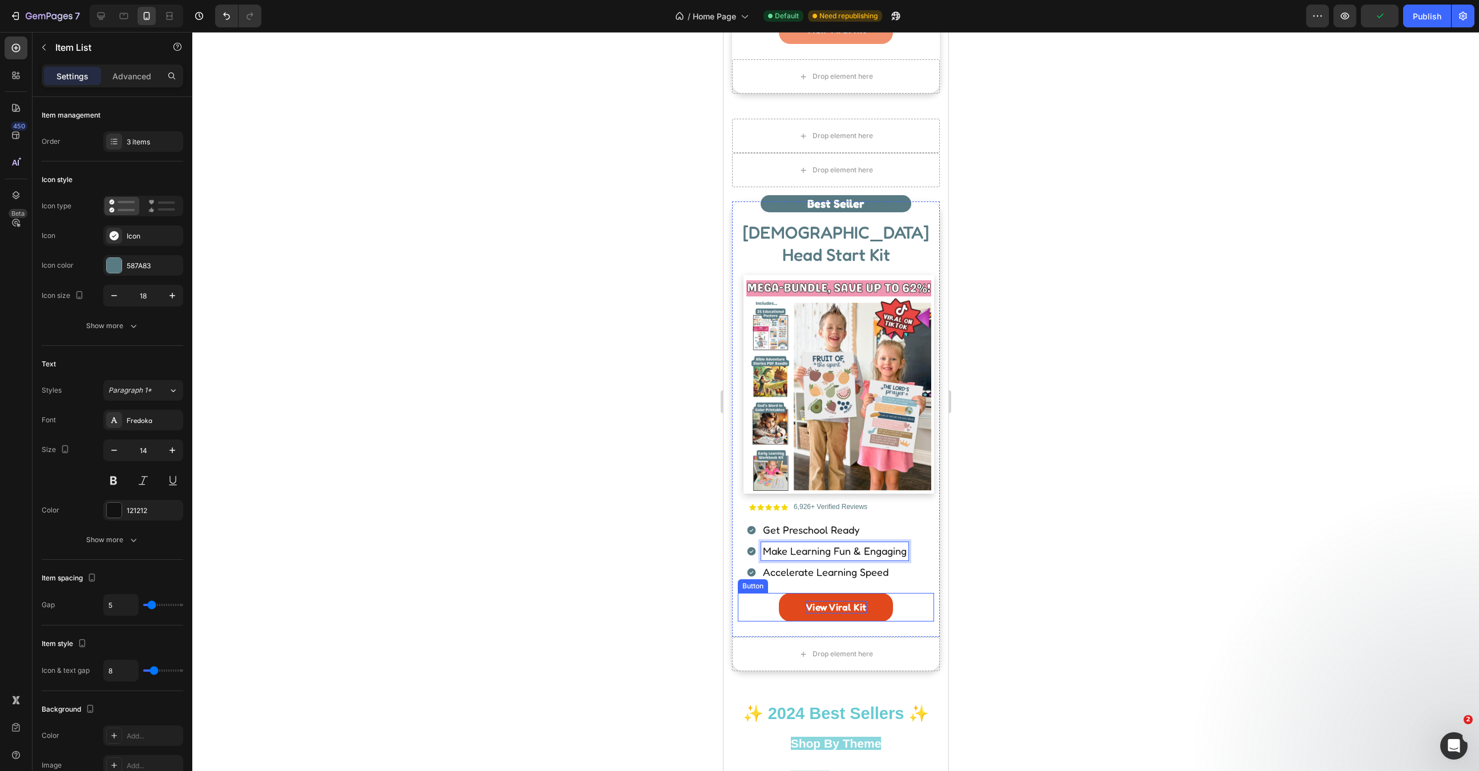
click at [831, 601] on span "View Viral Kit" at bounding box center [835, 607] width 61 height 12
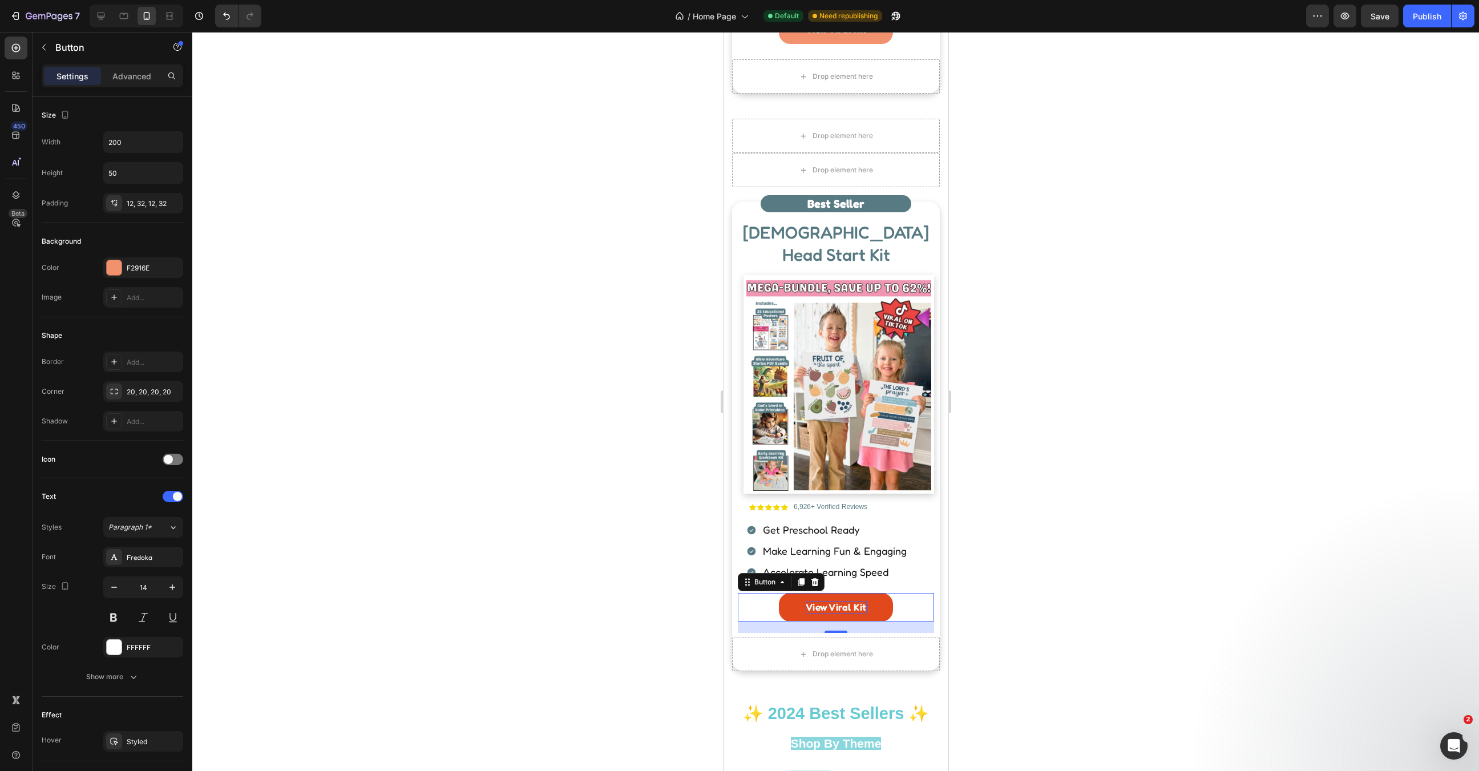
click at [838, 601] on span "View Viral Kit" at bounding box center [835, 607] width 61 height 12
click at [888, 593] on link "View Kit" at bounding box center [835, 607] width 114 height 29
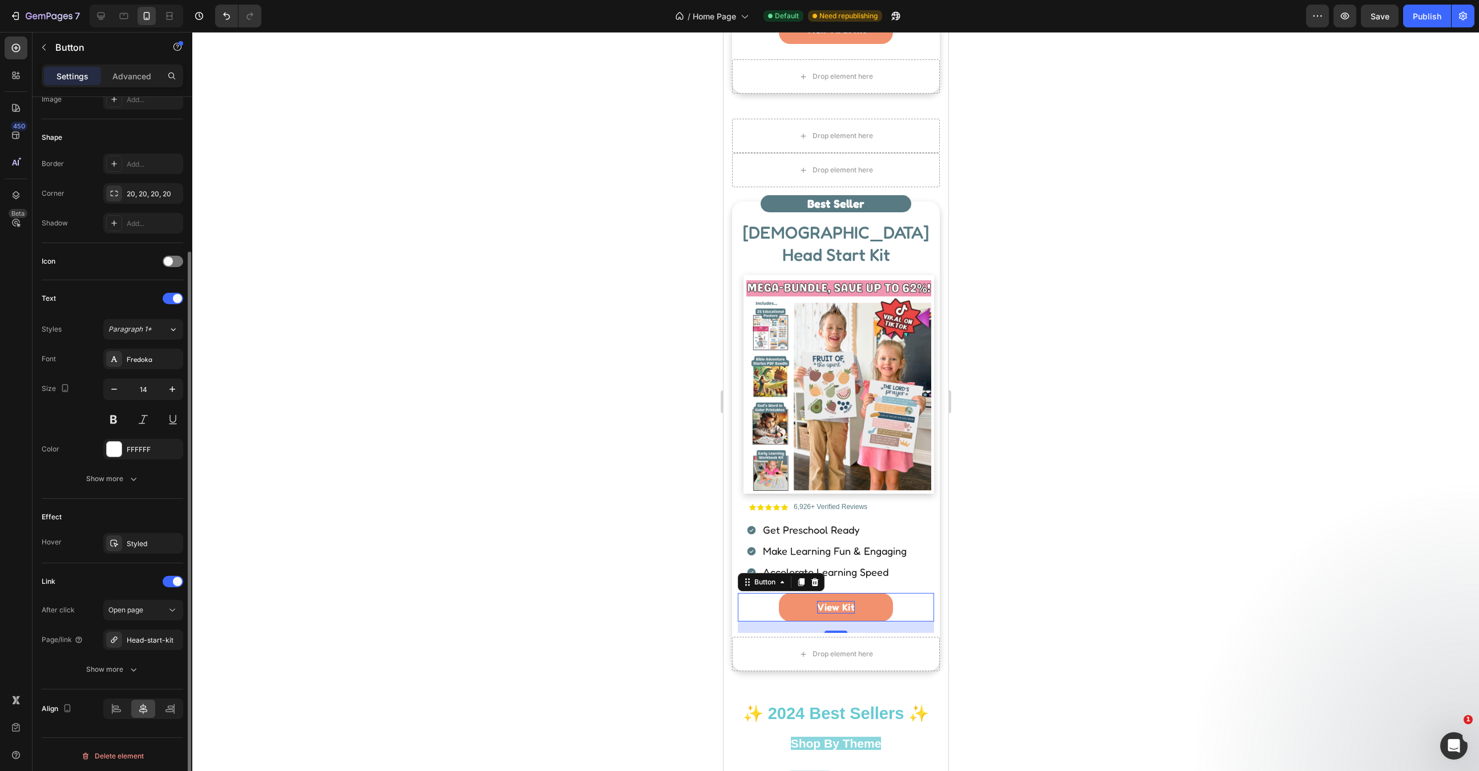
click at [136, 651] on div "After click Open page Page/link Head-start-kit Show more" at bounding box center [113, 640] width 142 height 80
click at [136, 649] on div "After click Open page Page/link Head-start-kit Show more" at bounding box center [113, 640] width 142 height 80
click at [143, 644] on div "Head-start-kit" at bounding box center [143, 640] width 80 height 21
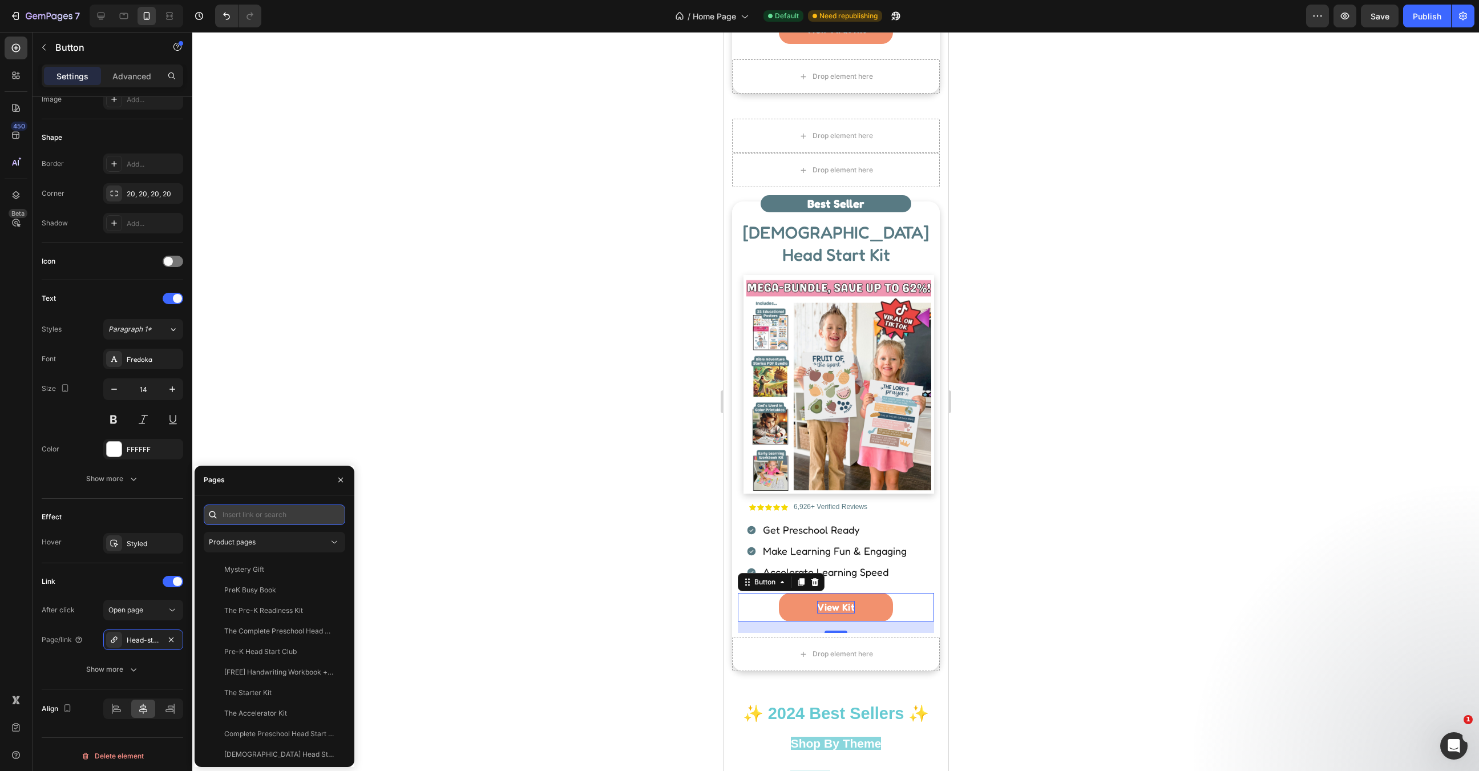
click at [256, 518] on input "text" at bounding box center [275, 515] width 142 height 21
type input "christian"
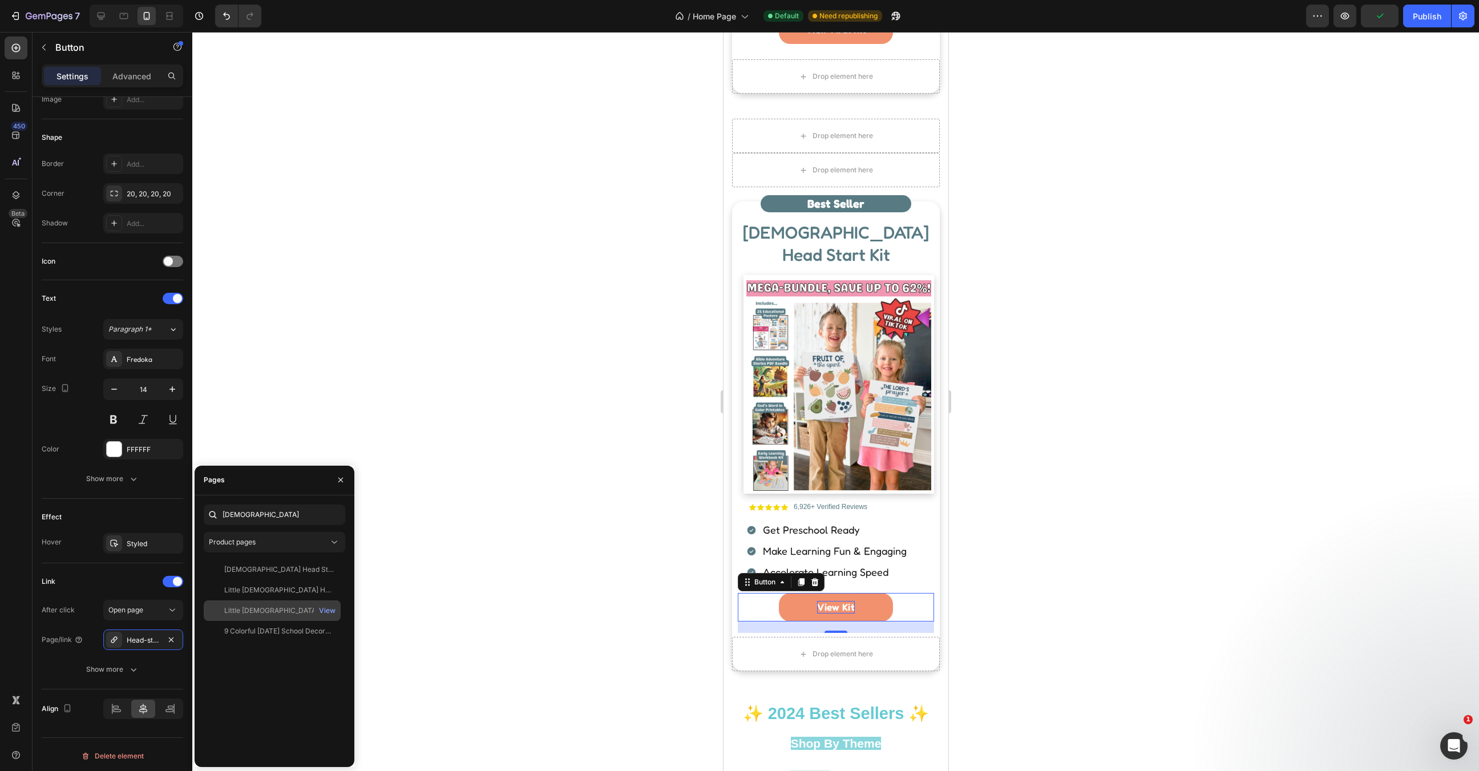
click at [277, 610] on div "Little Christians Head Start Kit" at bounding box center [279, 611] width 110 height 10
click at [803, 239] on span "Christian Head Start Kit" at bounding box center [836, 243] width 186 height 43
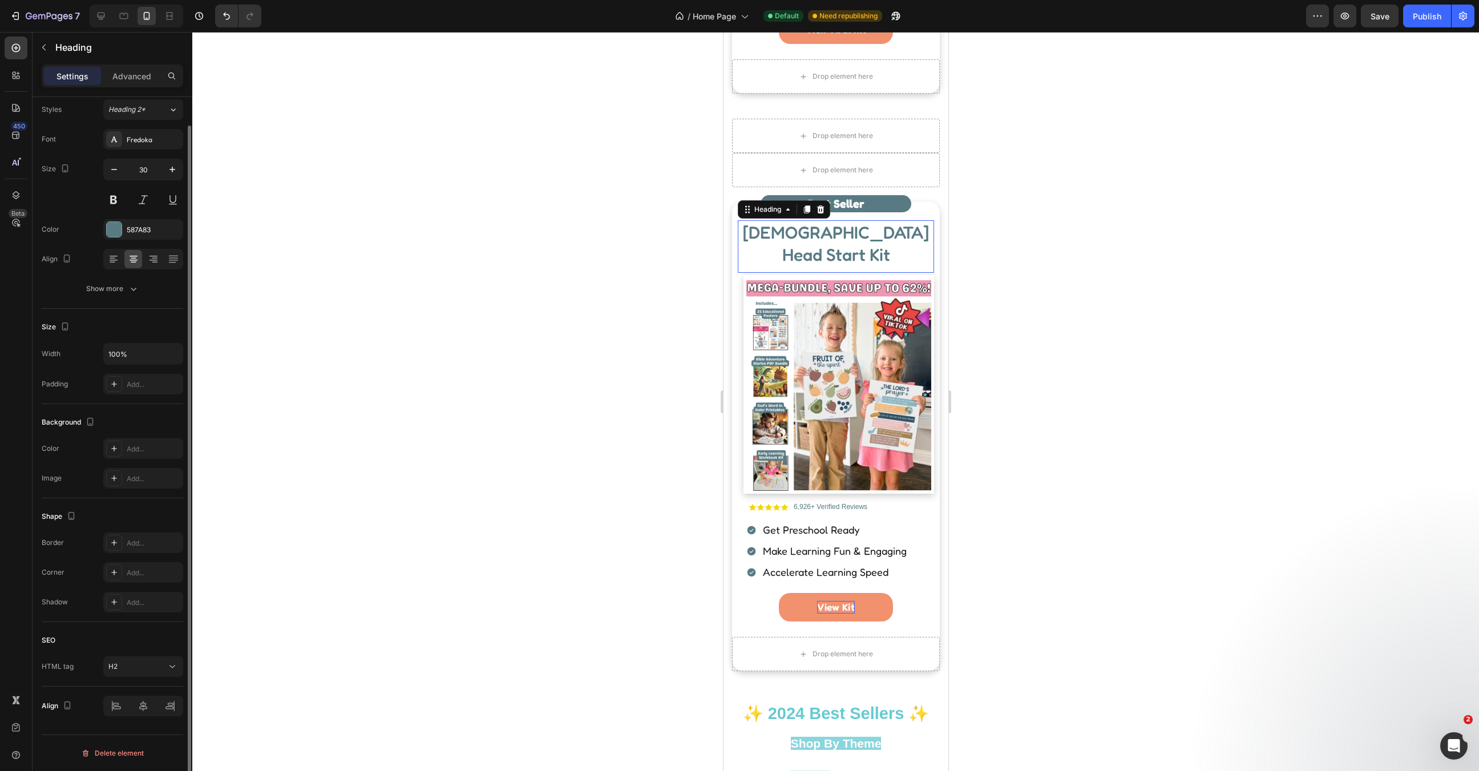
scroll to position [0, 0]
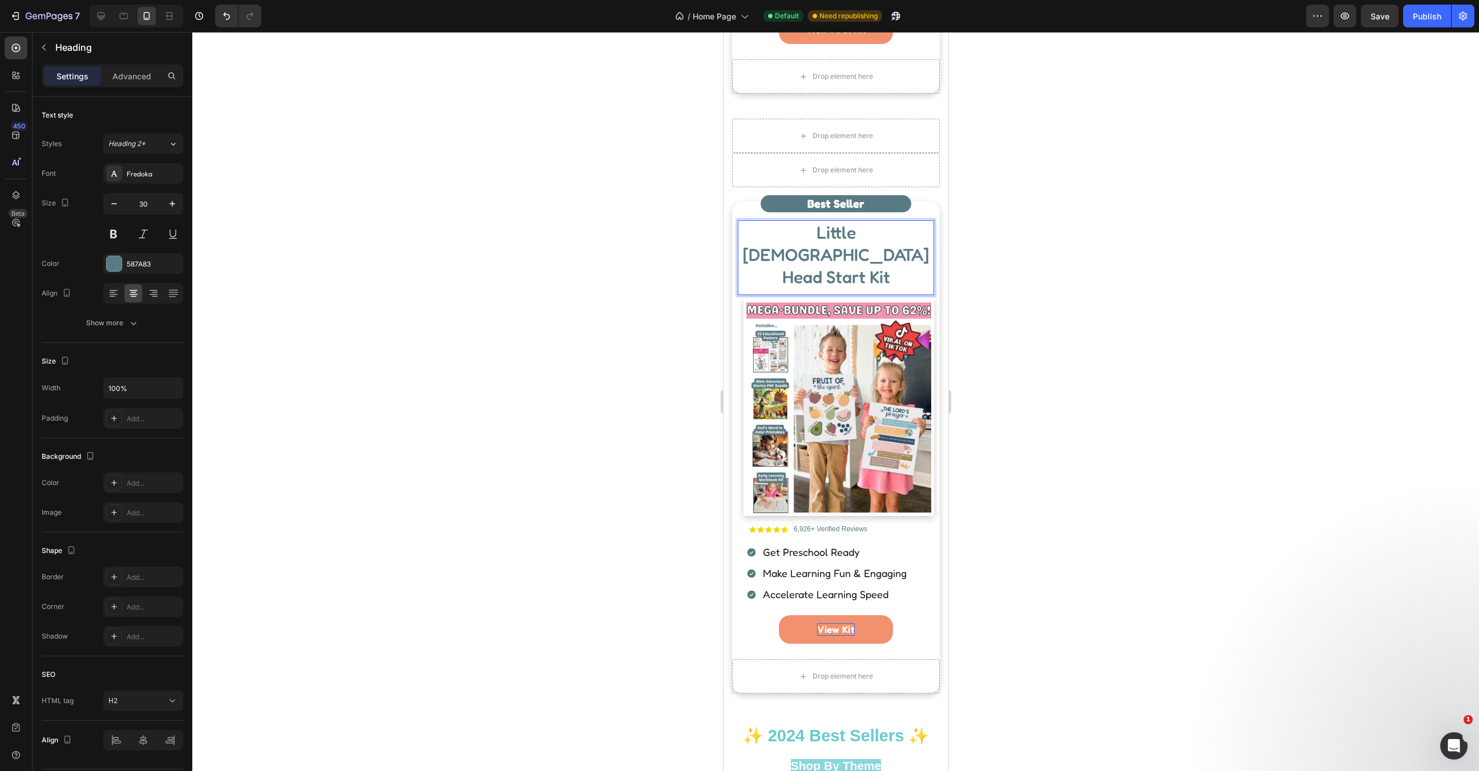
click at [871, 235] on span "Little Christian Head Start Kit" at bounding box center [836, 254] width 186 height 65
click at [1079, 309] on div at bounding box center [835, 401] width 1287 height 739
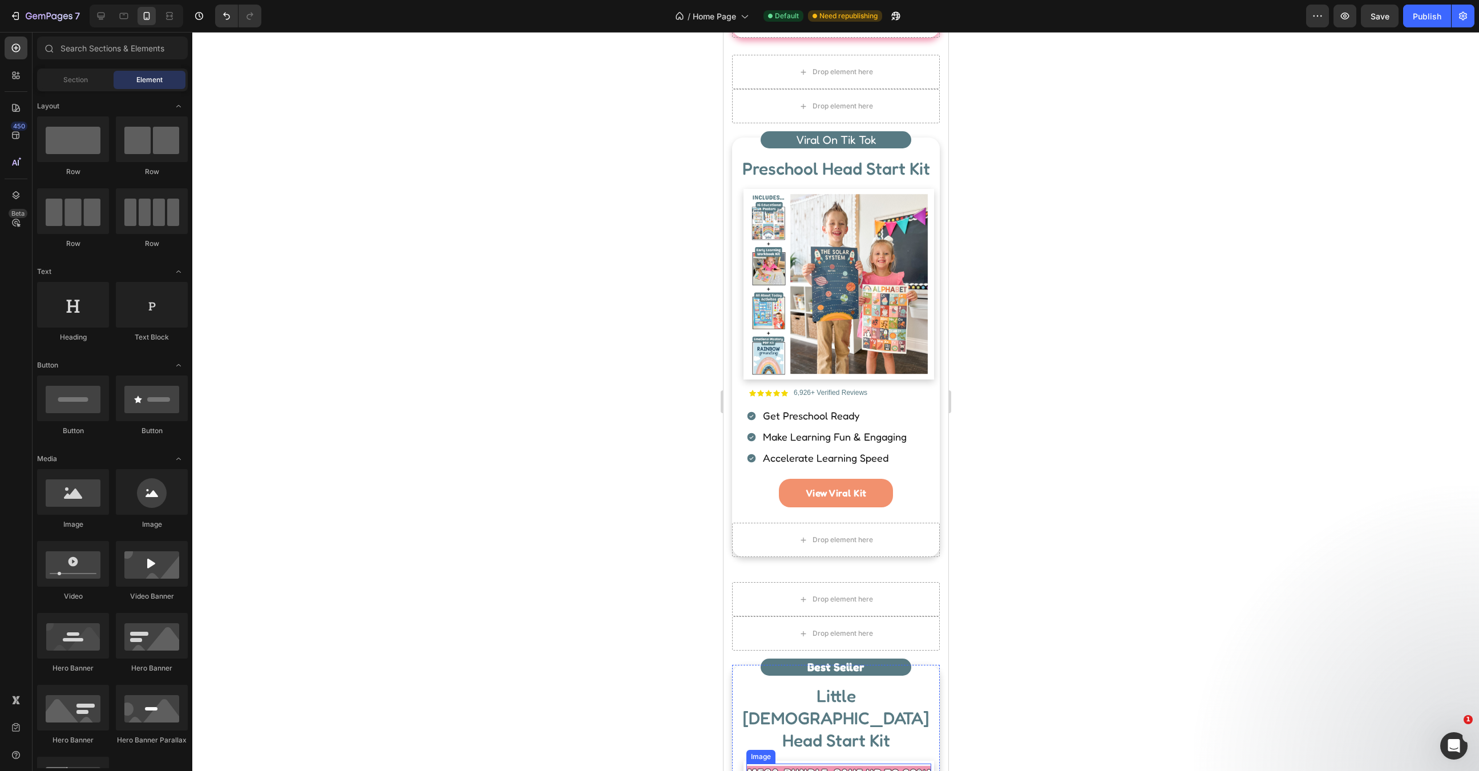
scroll to position [889, 0]
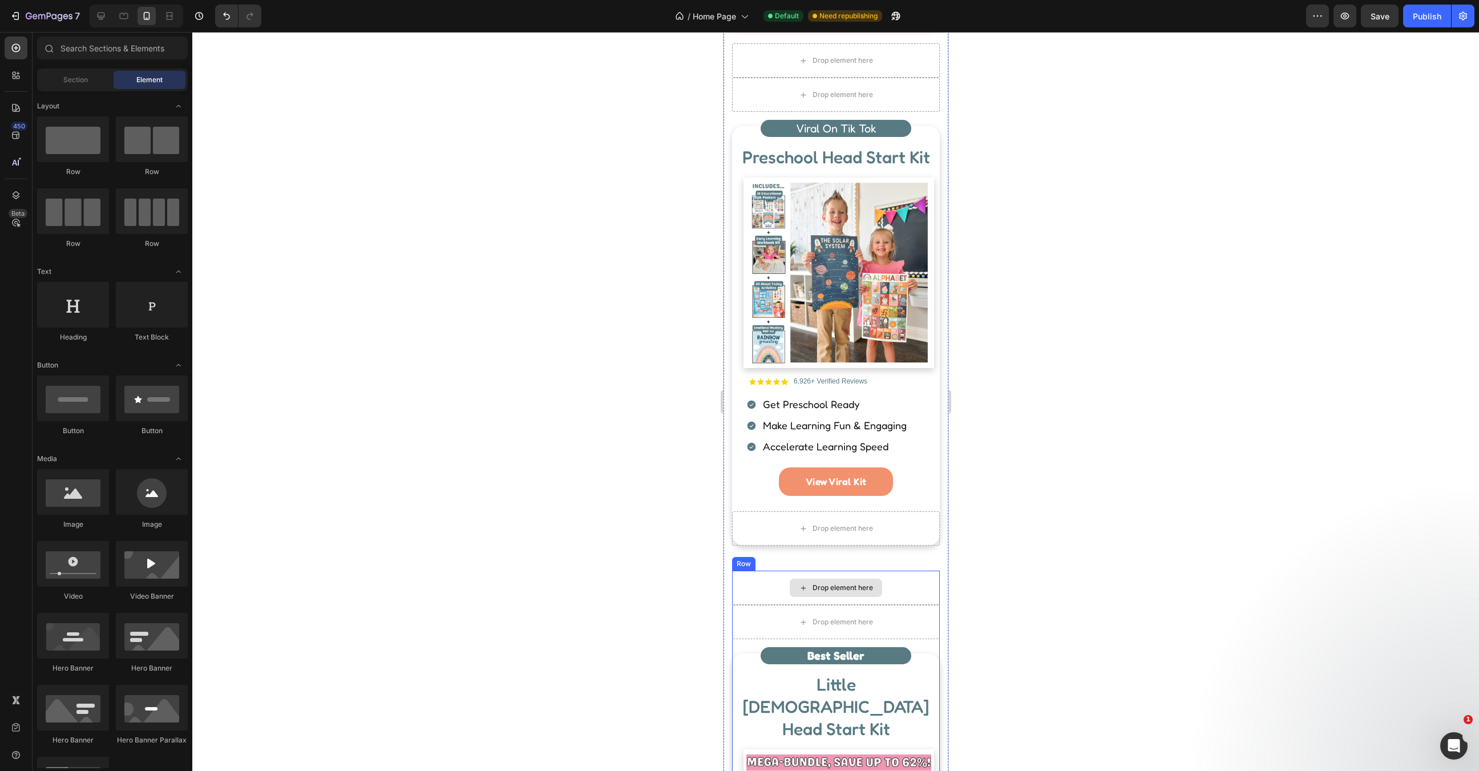
click at [883, 581] on div "Drop element here" at bounding box center [836, 588] width 208 height 34
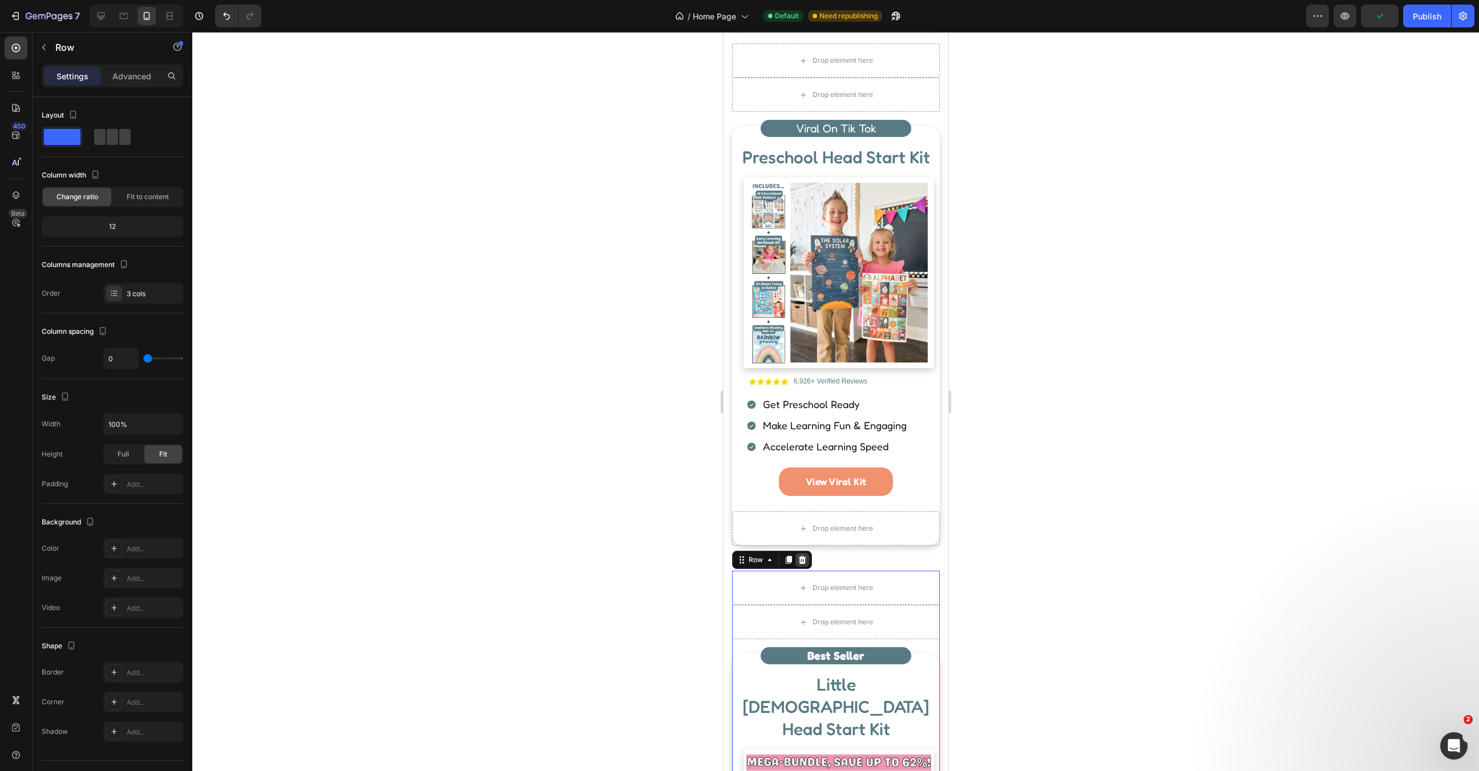
click at [801, 560] on icon at bounding box center [801, 560] width 7 height 8
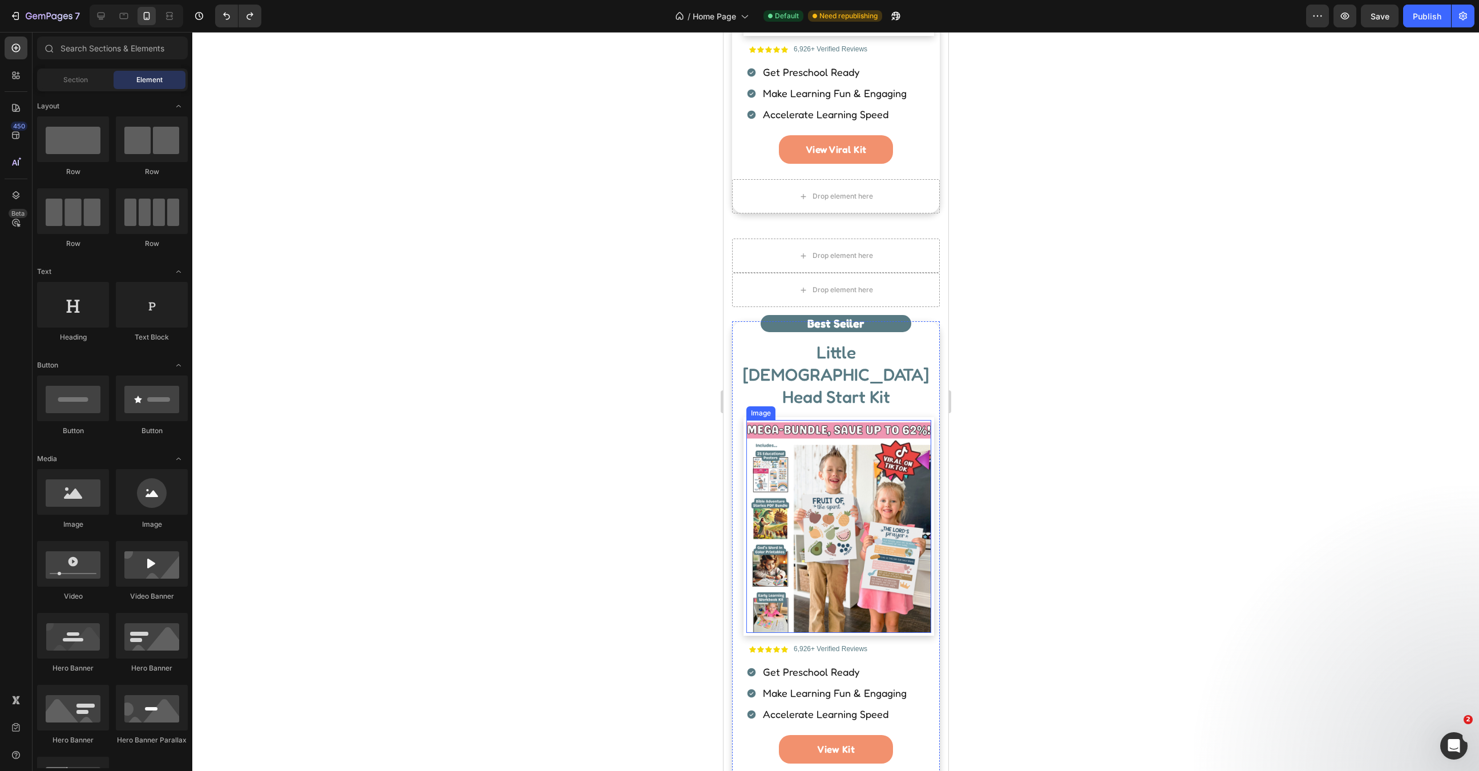
scroll to position [1370, 0]
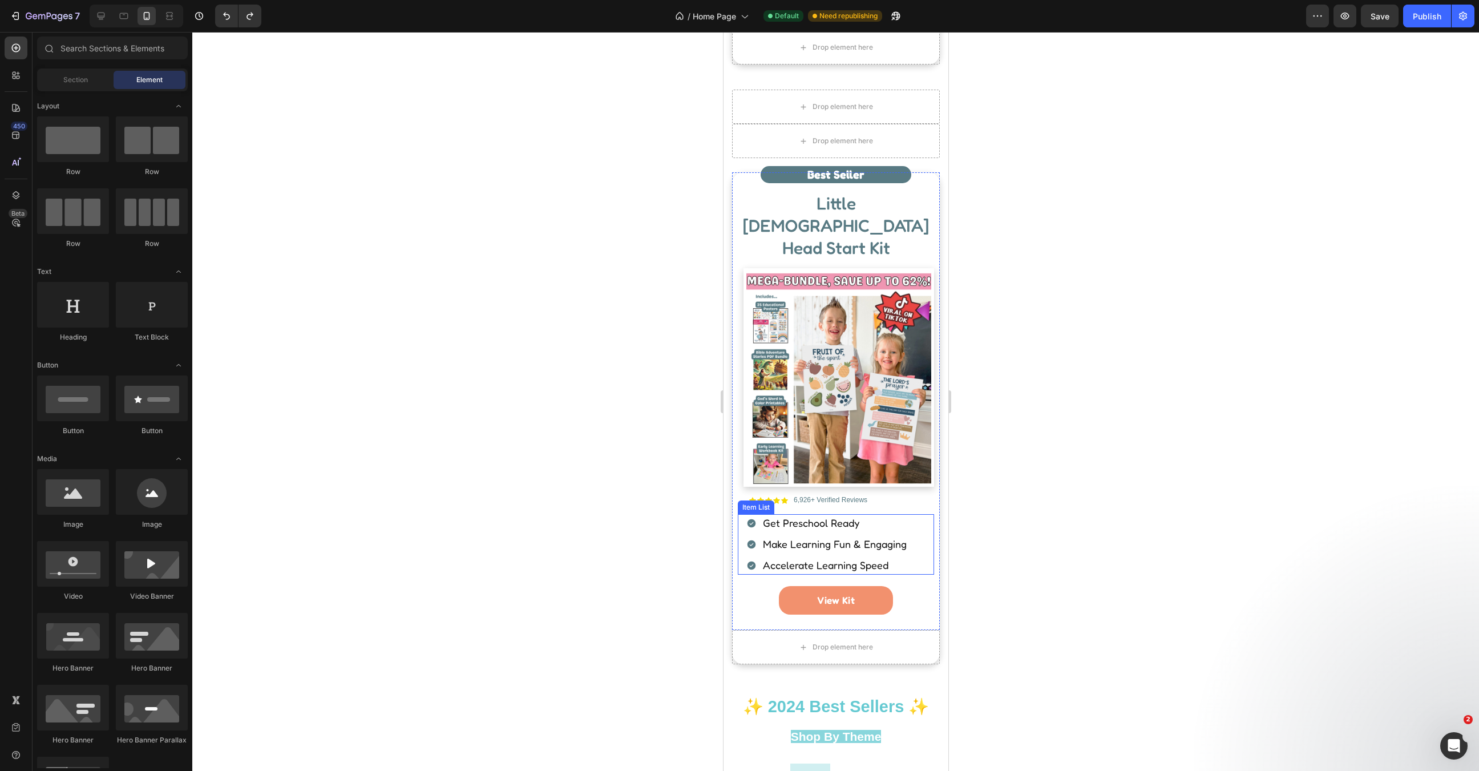
click at [840, 517] on span "Get Preschool Ready" at bounding box center [811, 523] width 96 height 13
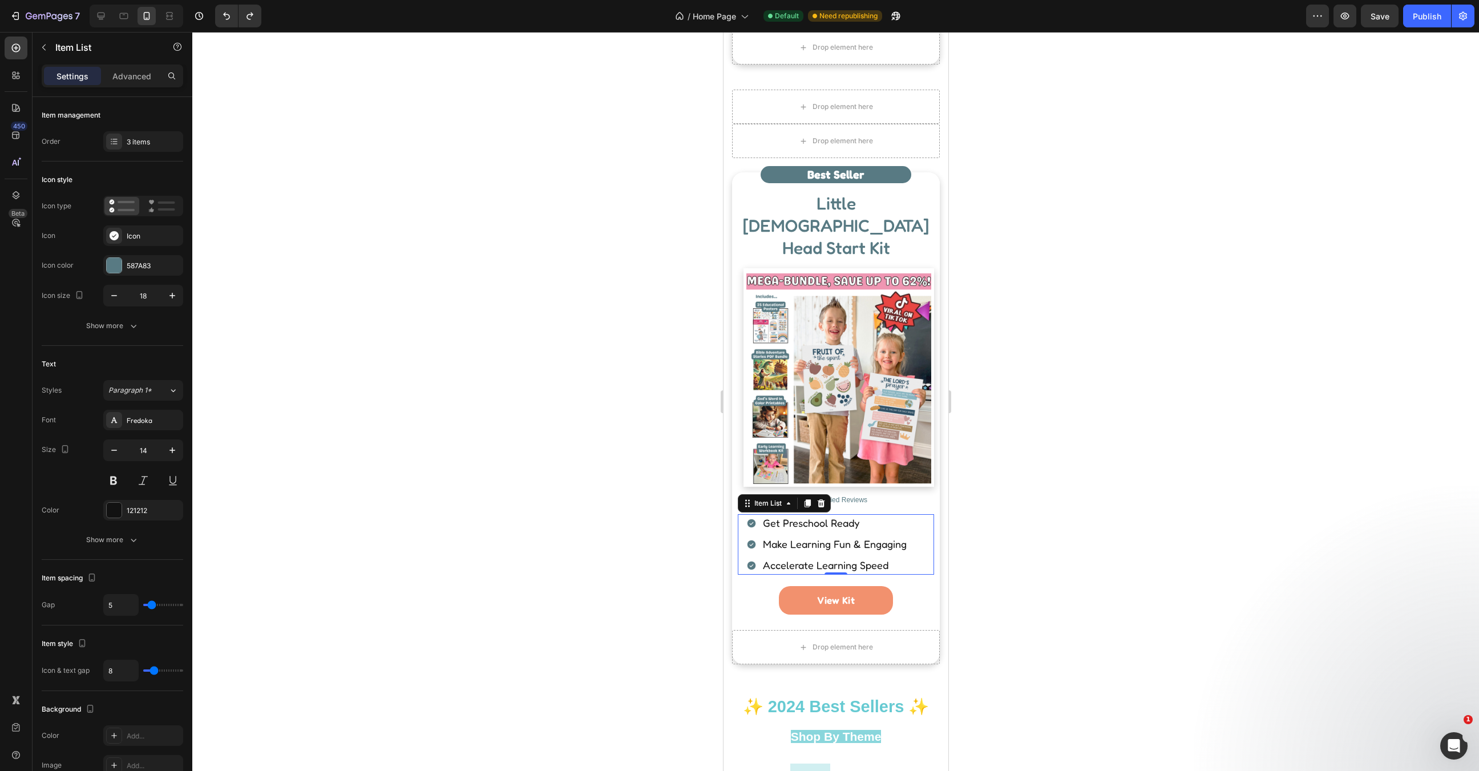
click at [828, 517] on span "Get Preschool Ready" at bounding box center [811, 523] width 96 height 13
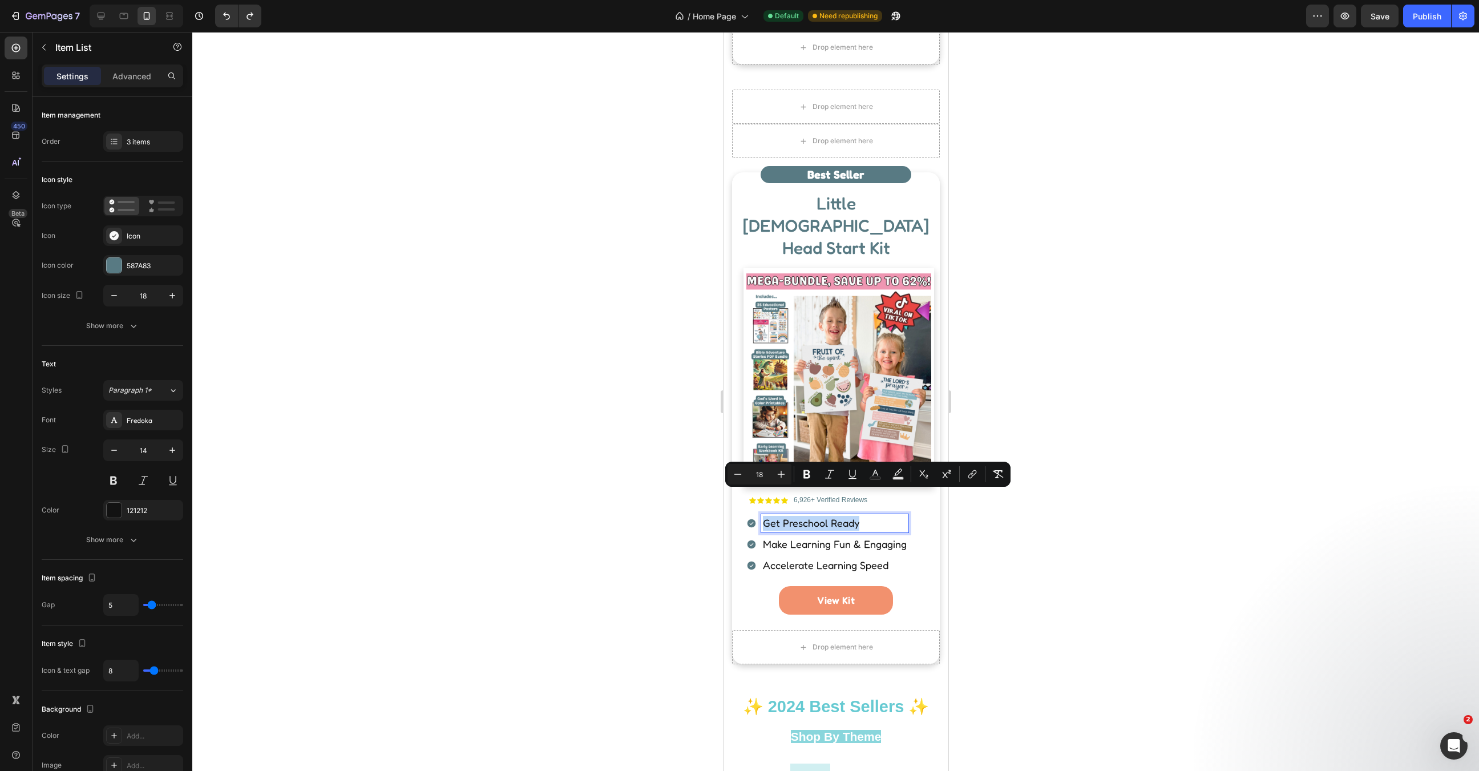
click at [828, 517] on span "Get Preschool Ready" at bounding box center [811, 523] width 96 height 13
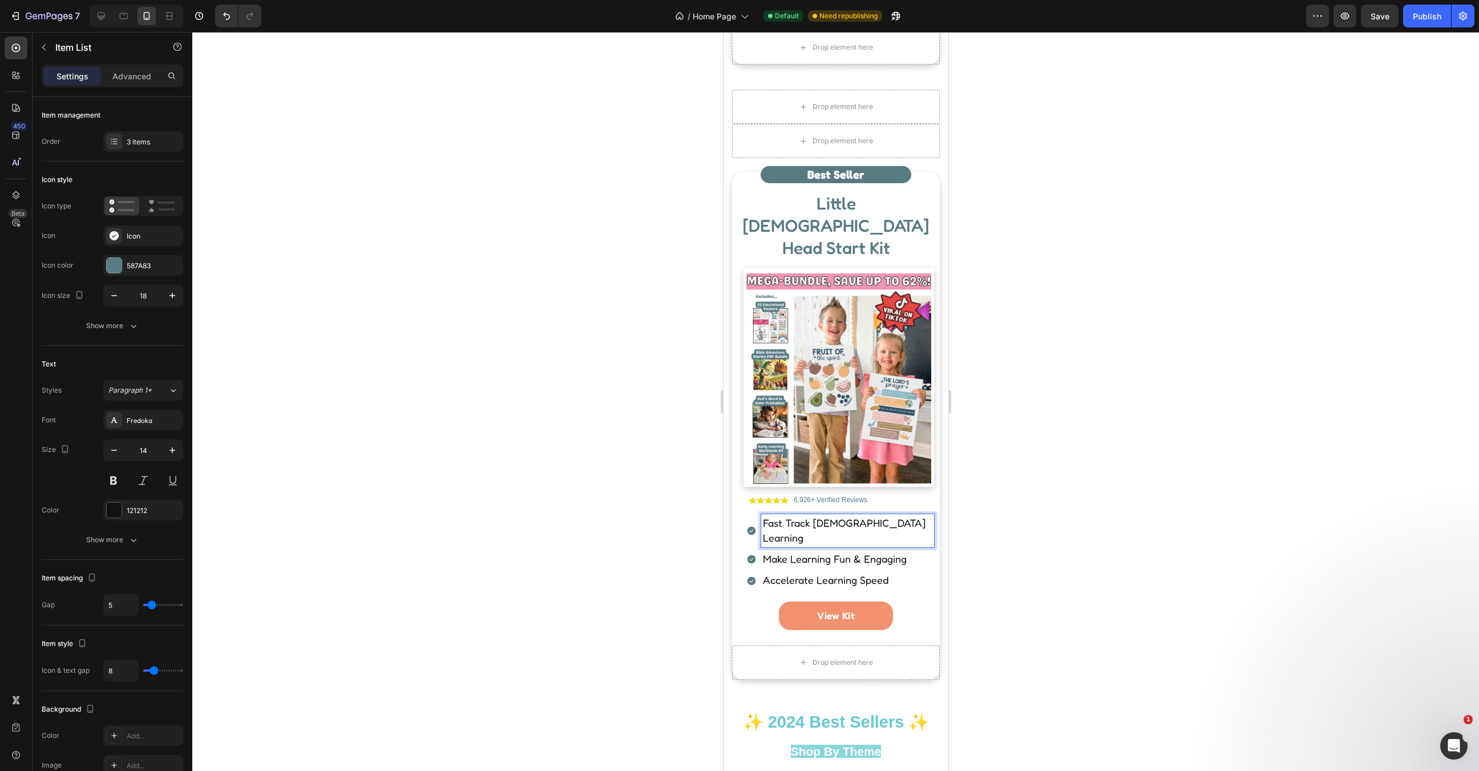
click at [791, 552] on span "Make Learning Fun & Engaging" at bounding box center [835, 558] width 144 height 13
click at [826, 574] on span "Accelerate Learning Speed" at bounding box center [826, 580] width 126 height 13
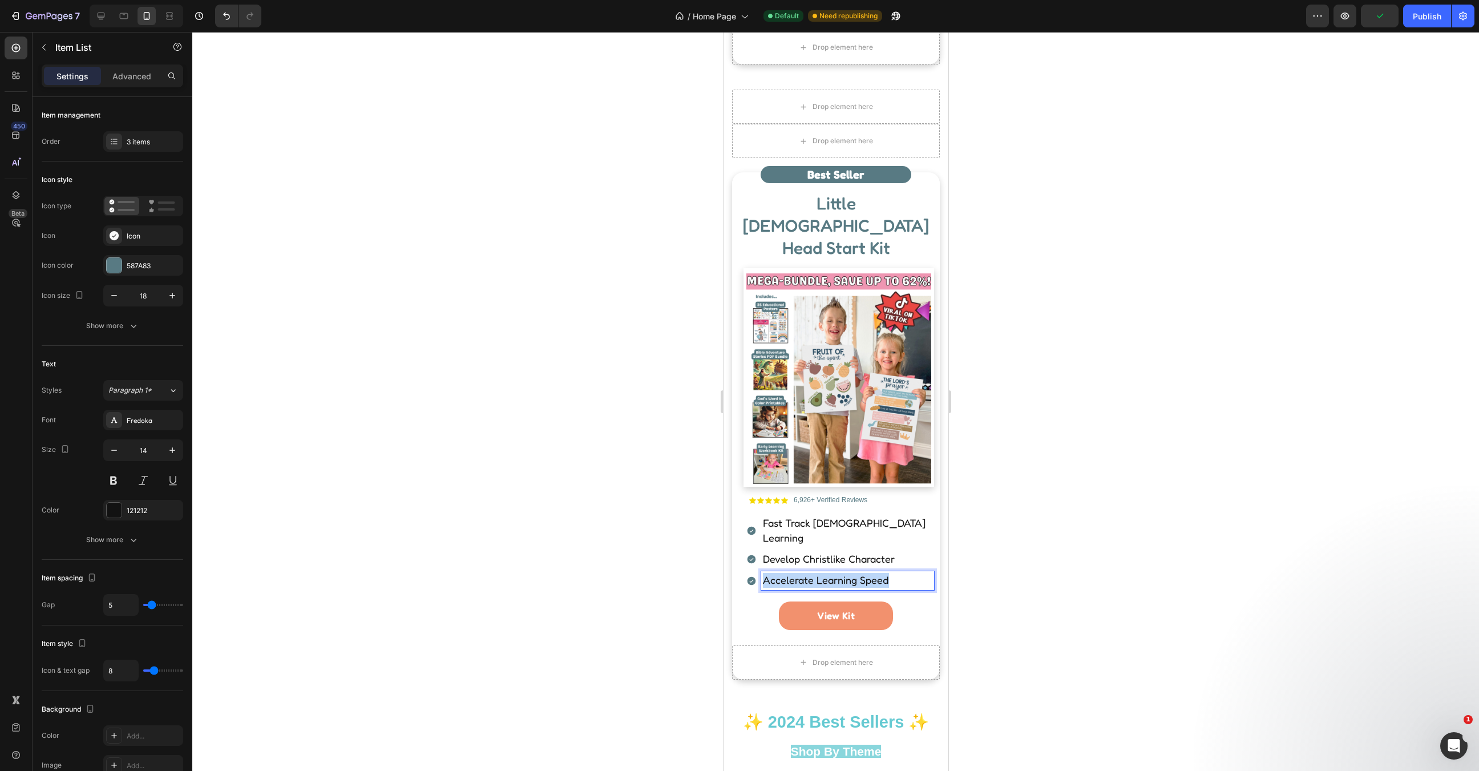
click at [826, 574] on span "Accelerate Learning Speed" at bounding box center [826, 580] width 126 height 13
click at [1168, 192] on div at bounding box center [835, 401] width 1287 height 739
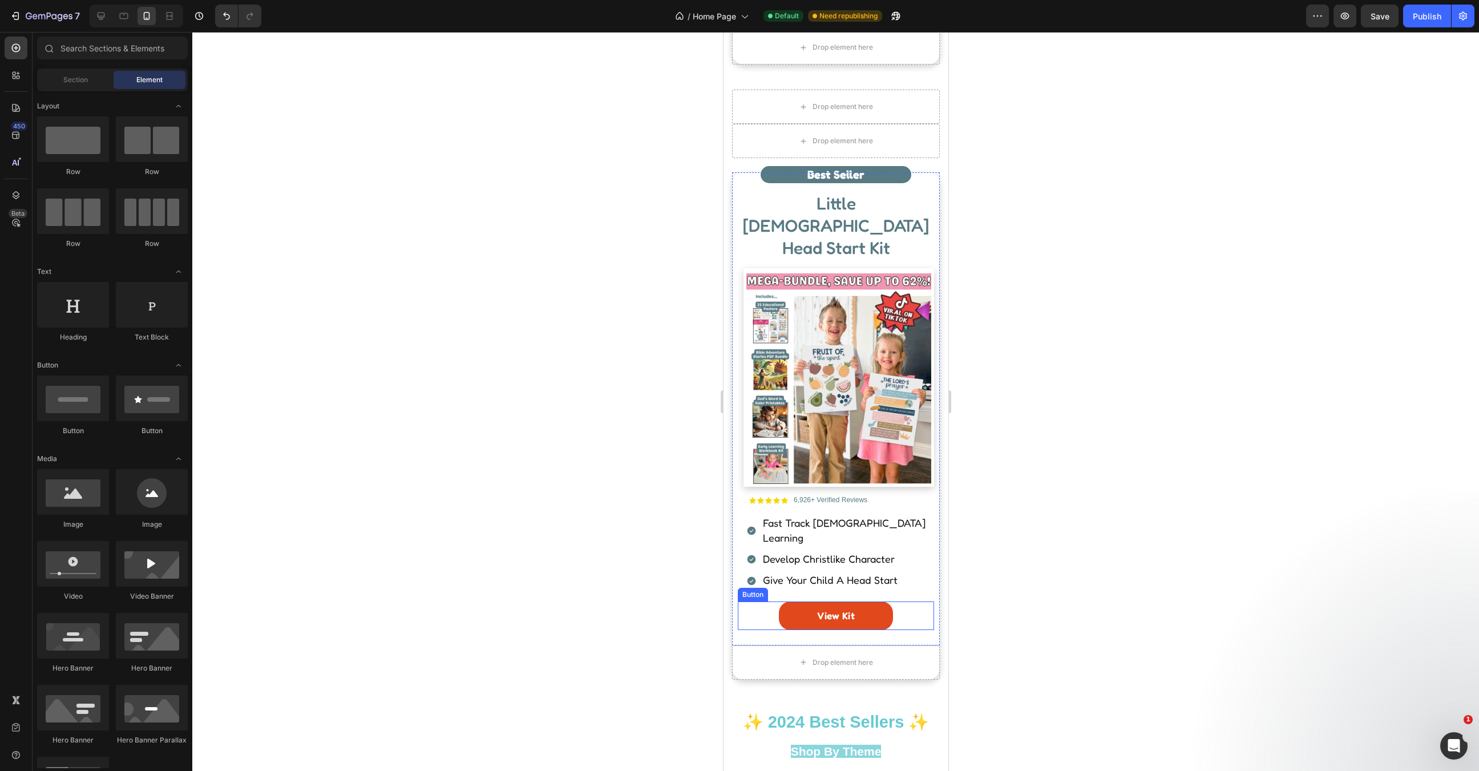
click at [878, 602] on link "View Kit" at bounding box center [835, 616] width 114 height 29
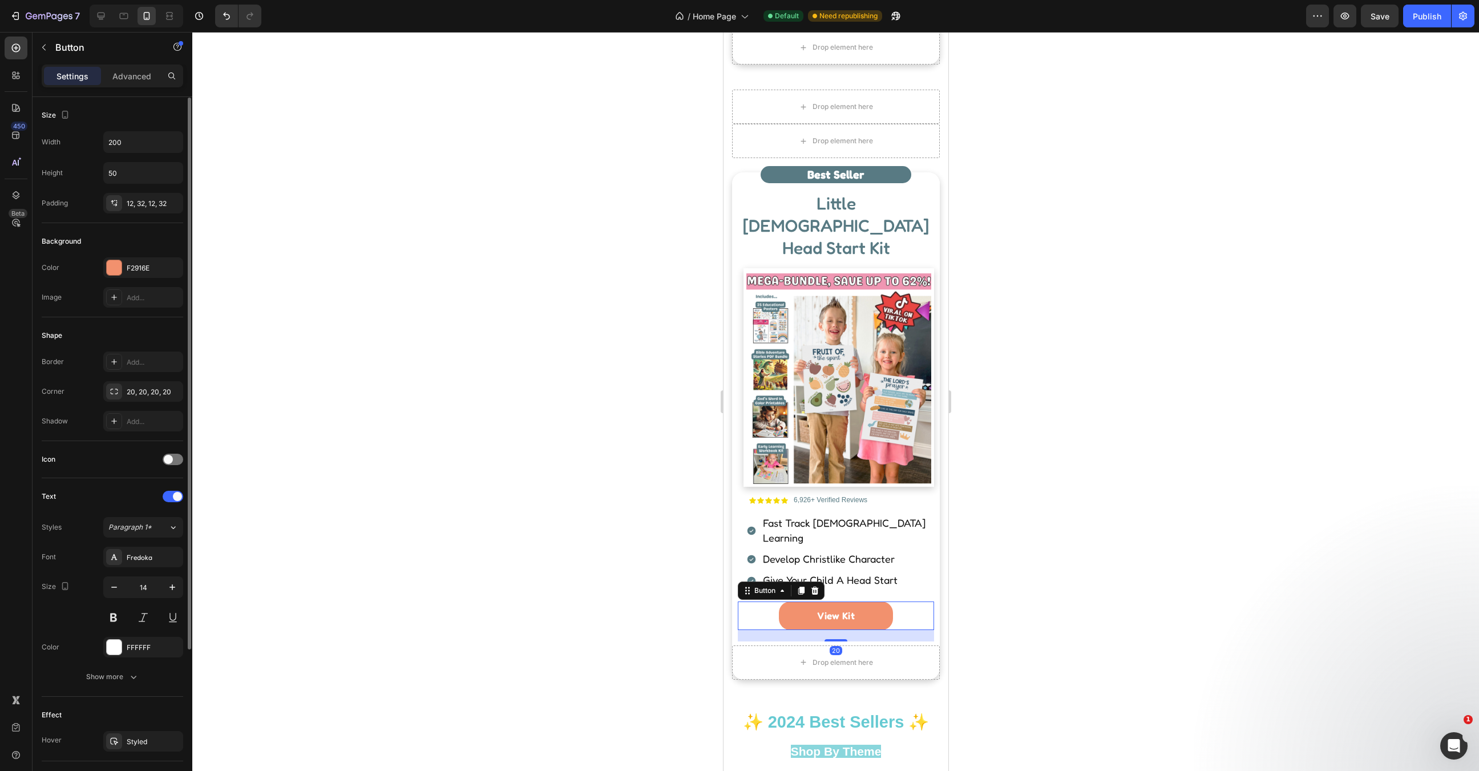
scroll to position [198, 0]
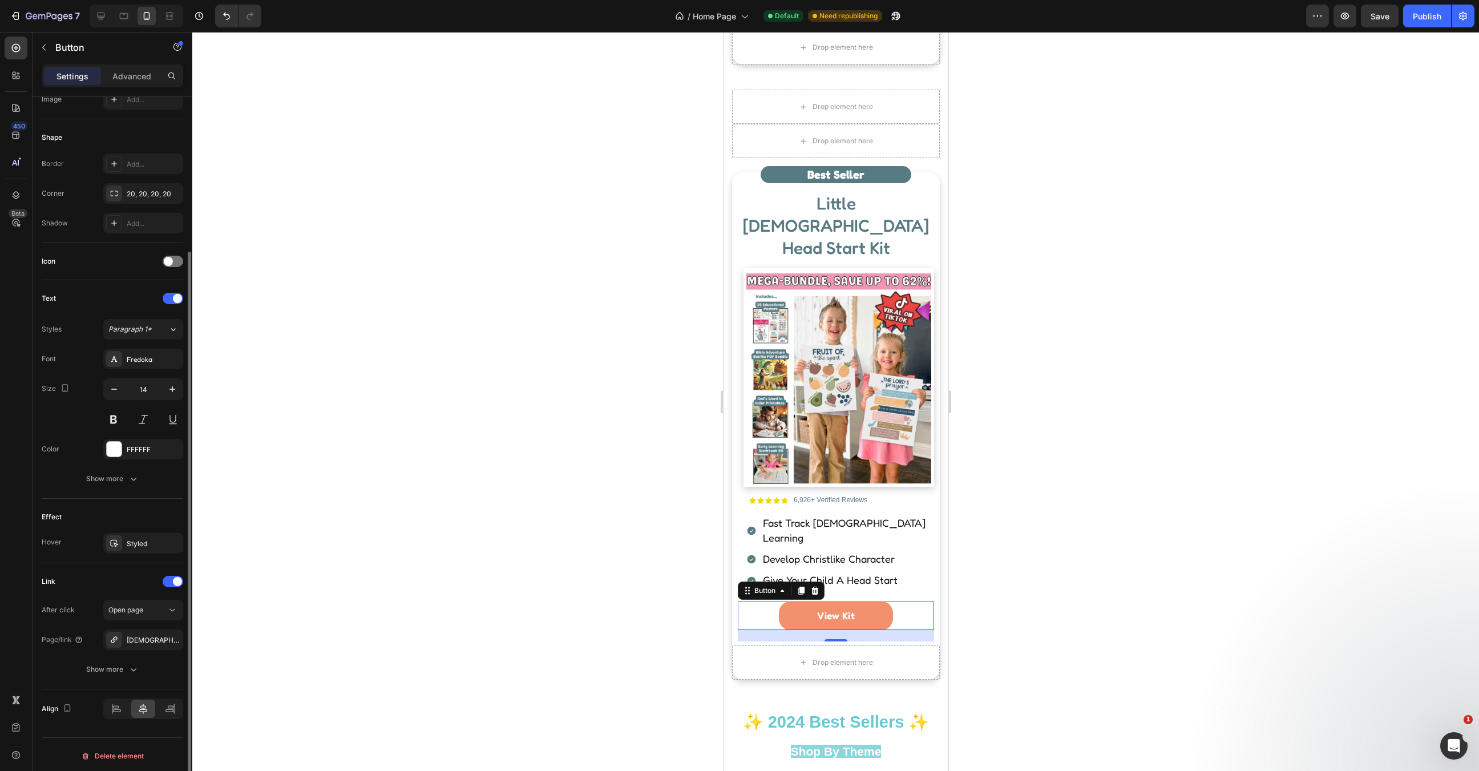
click at [127, 648] on div "After click Open page Page/link Bible-head-start Show more" at bounding box center [113, 640] width 142 height 80
click at [127, 644] on div "Bible-head-start" at bounding box center [143, 640] width 80 height 21
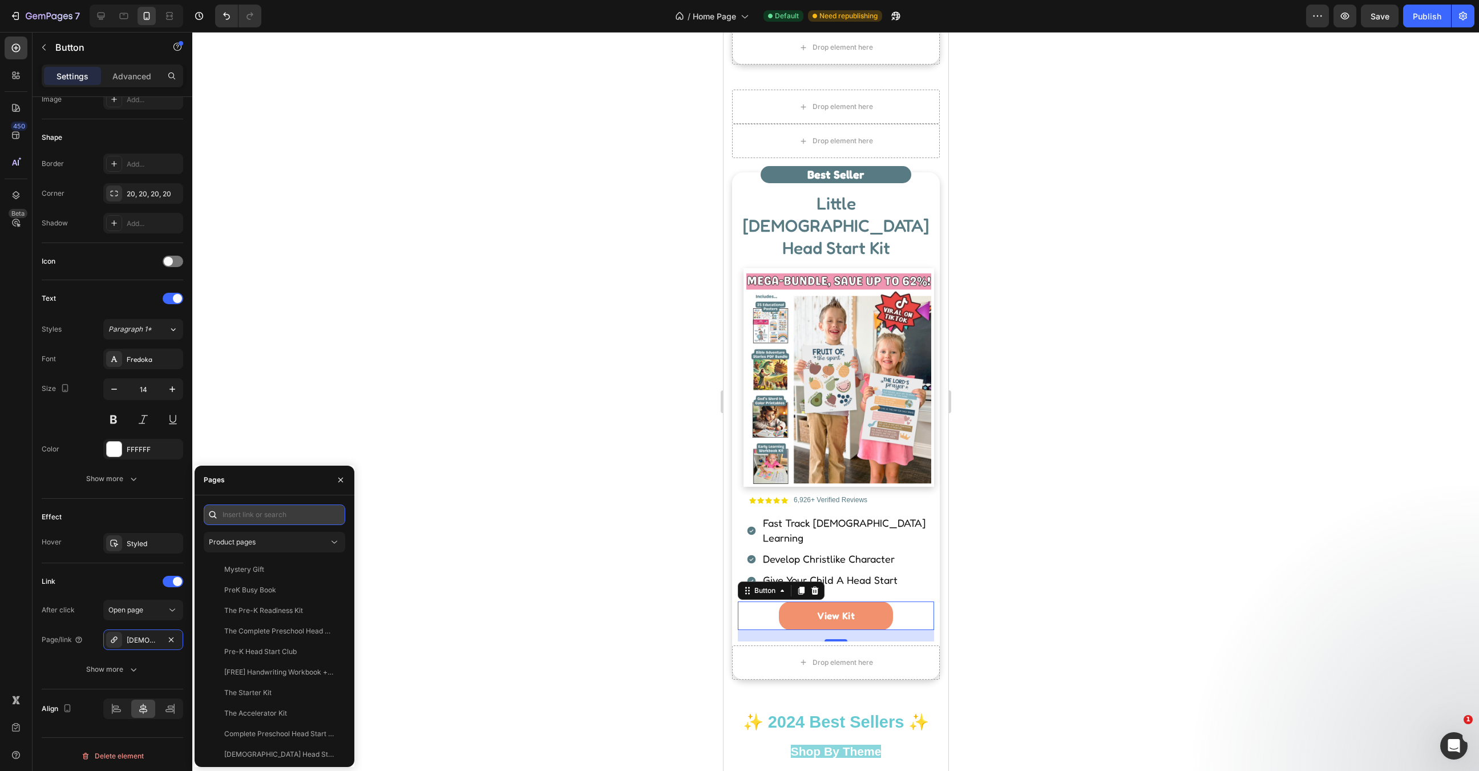
click at [257, 513] on input "text" at bounding box center [275, 515] width 142 height 21
type input "little chr"
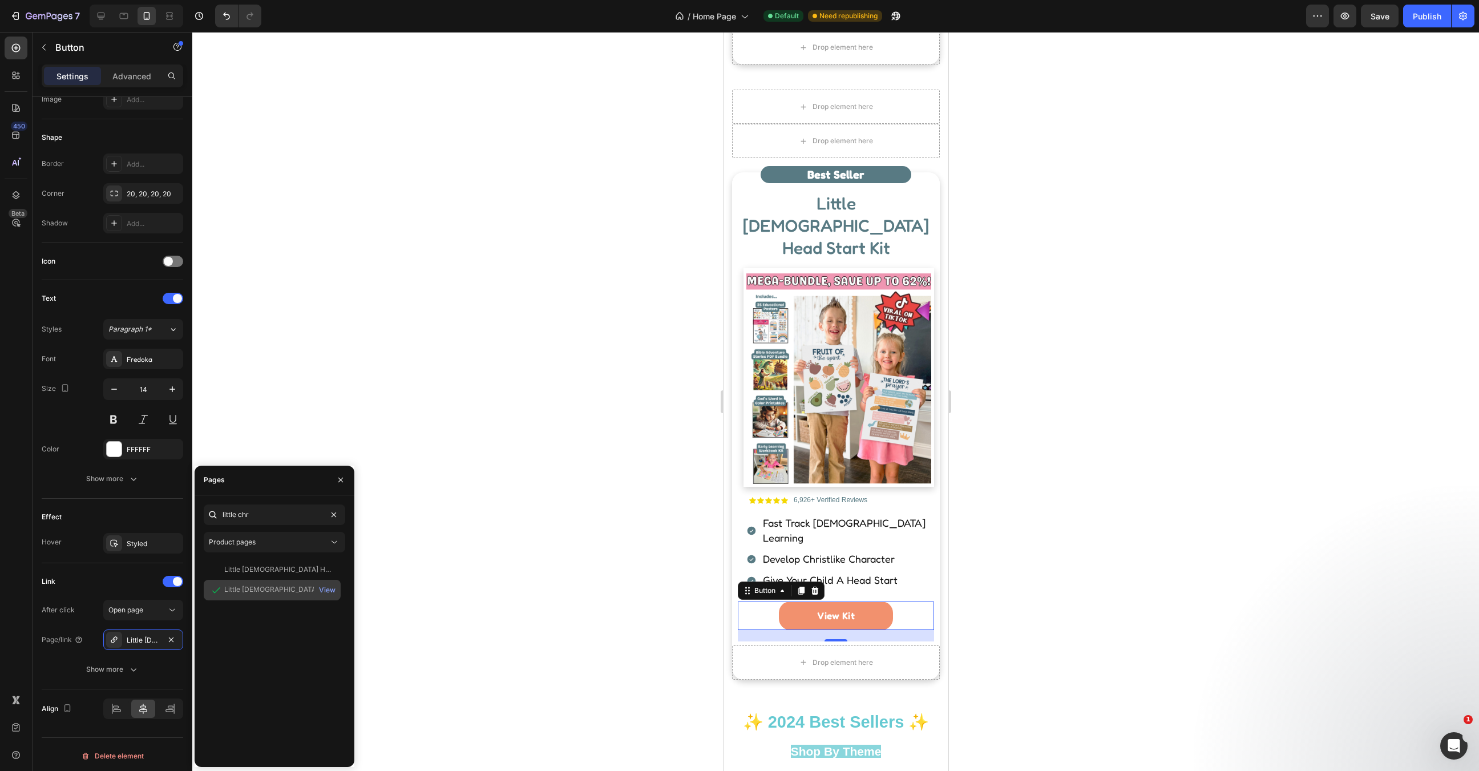
click at [270, 582] on div "Little Christians Head Start Kit View" at bounding box center [272, 590] width 137 height 21
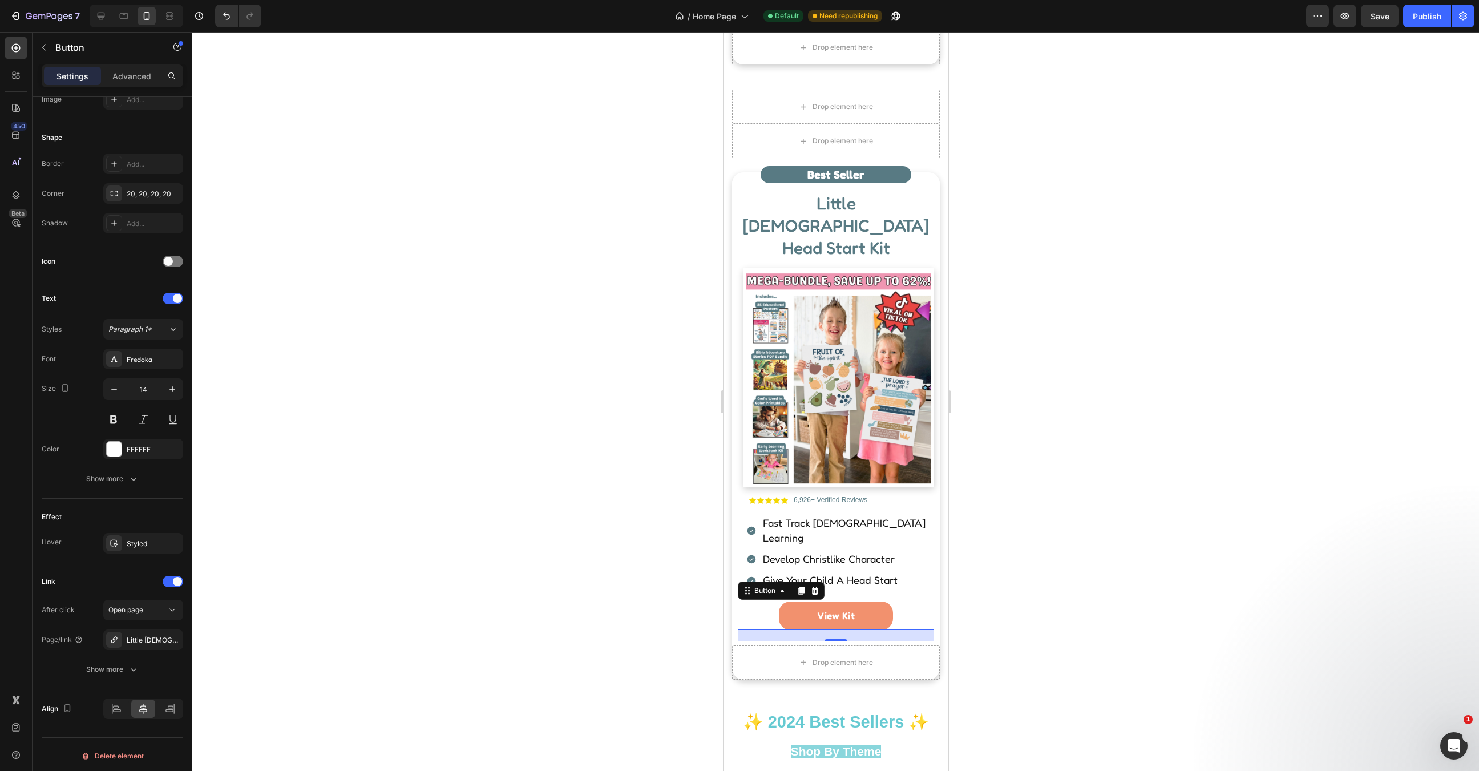
click at [491, 546] on div at bounding box center [835, 401] width 1287 height 739
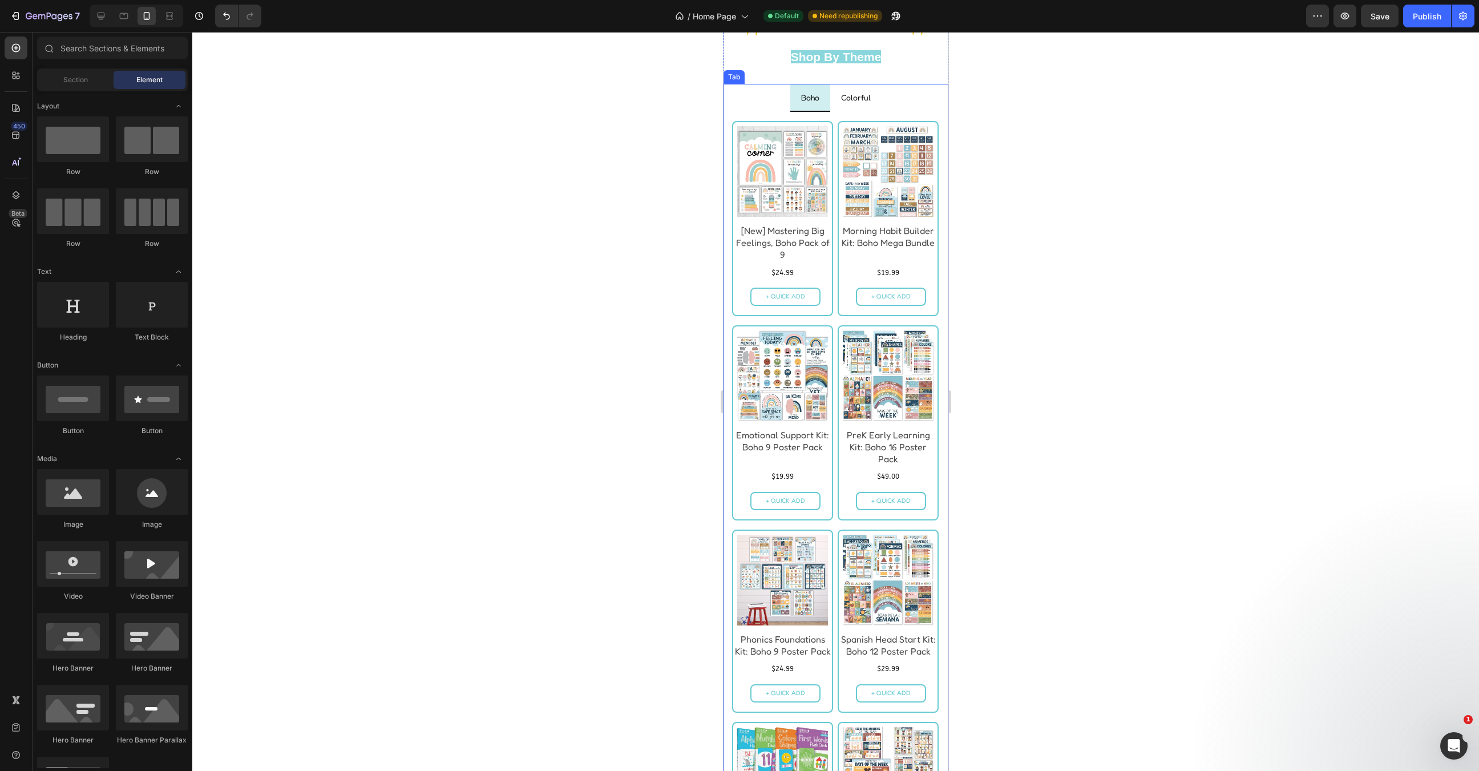
scroll to position [1941, 0]
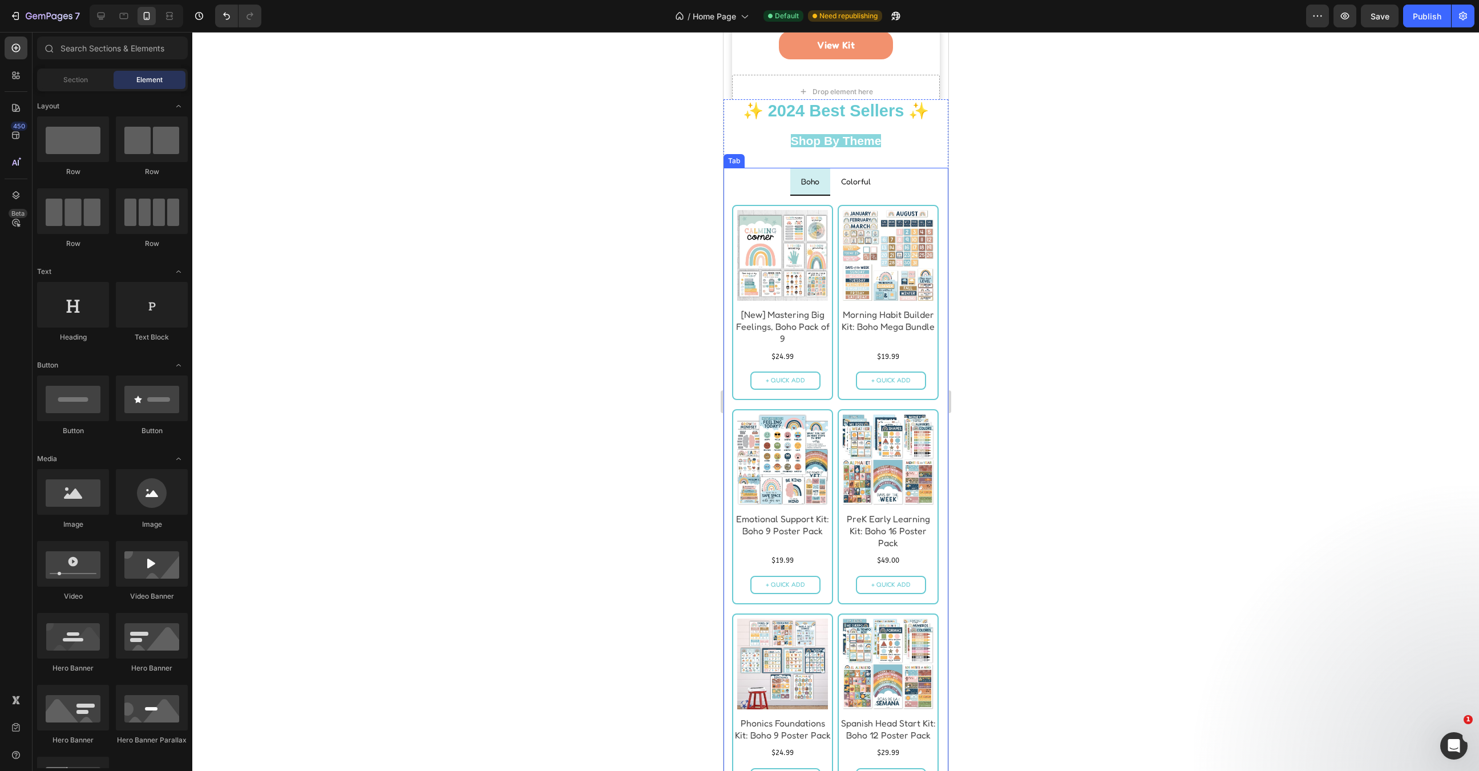
click at [859, 181] on p "Colorful" at bounding box center [856, 181] width 30 height 14
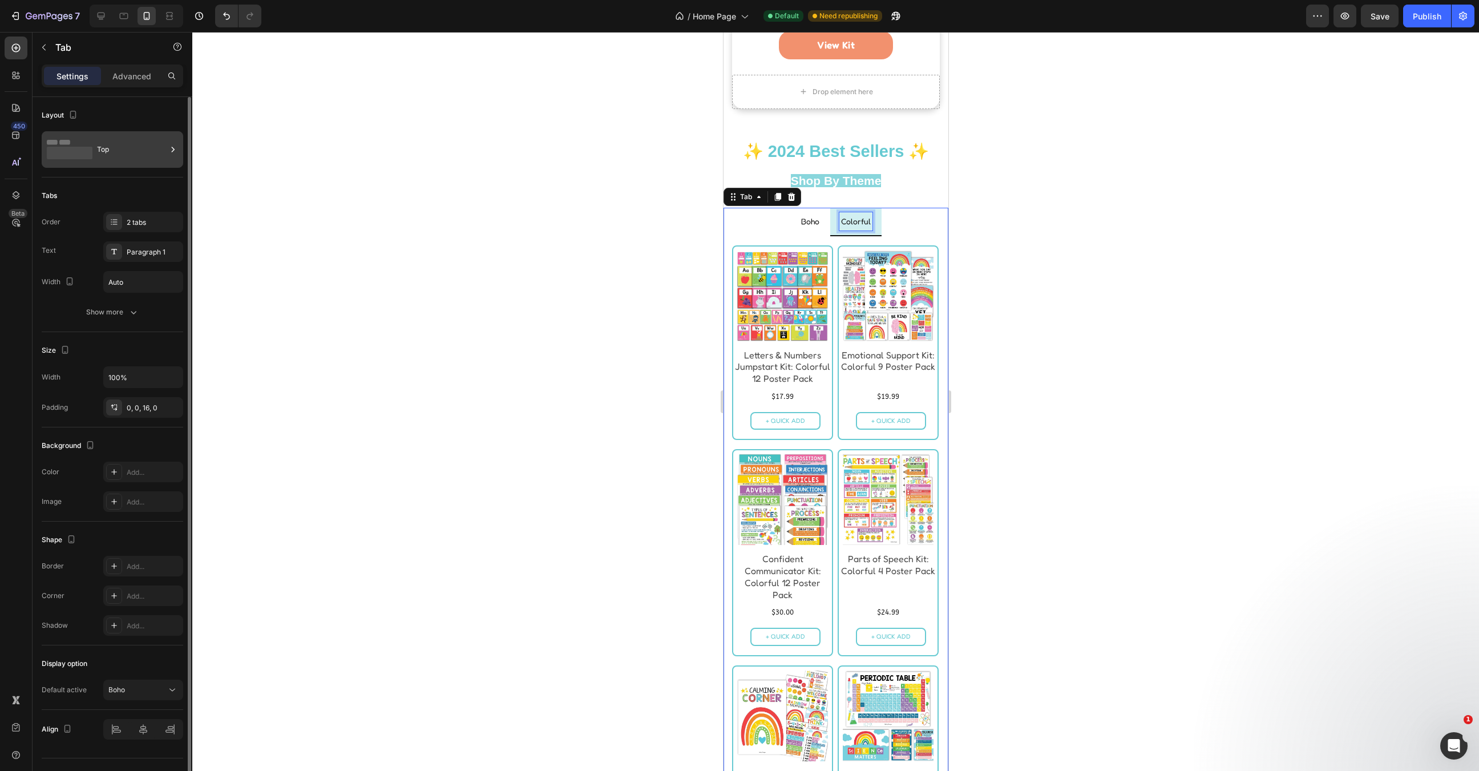
click at [106, 158] on div "Top" at bounding box center [132, 149] width 70 height 26
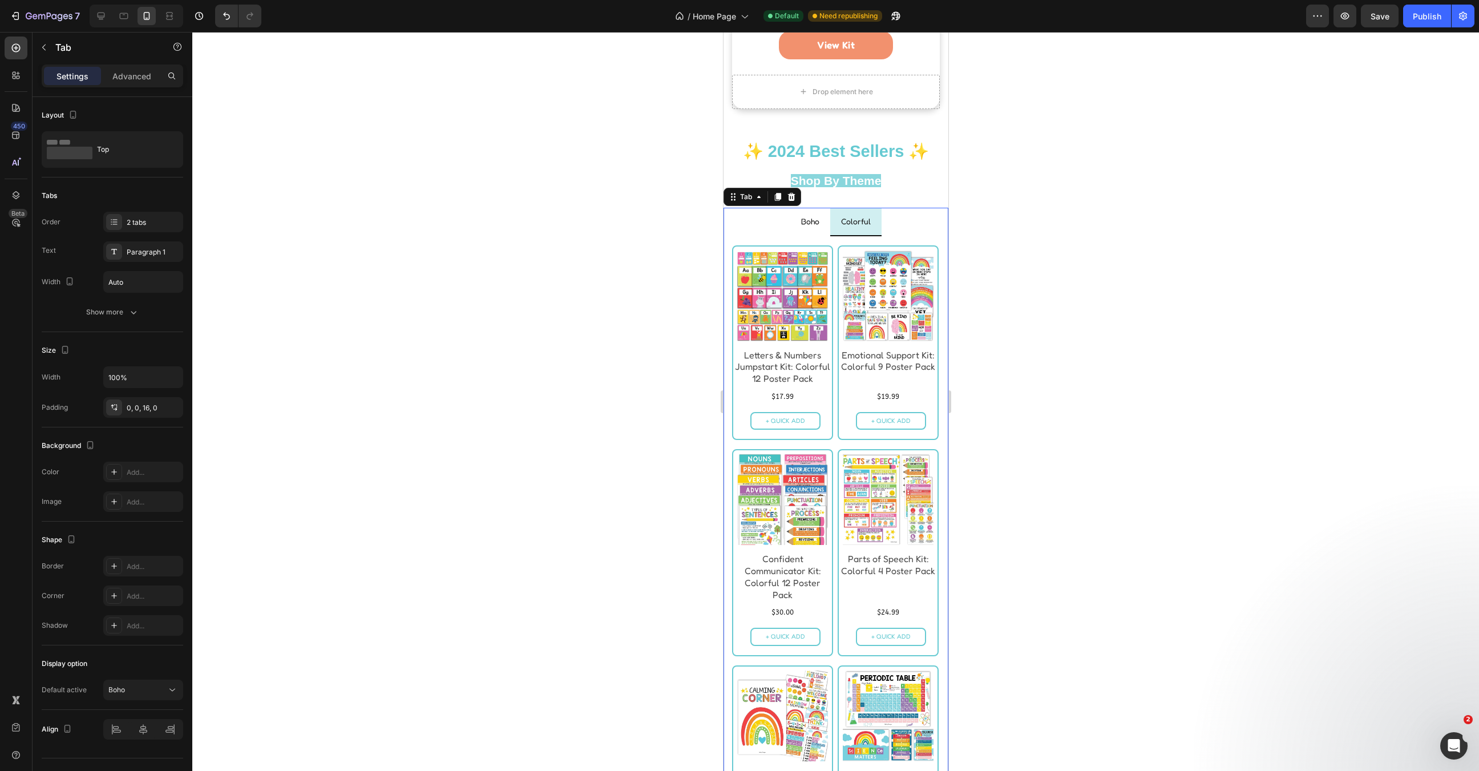
click at [893, 208] on ul "Boho Colorful" at bounding box center [835, 222] width 225 height 28
drag, startPoint x: 875, startPoint y: 184, endPoint x: 807, endPoint y: 182, distance: 68.0
click at [807, 208] on ul "Boho Colorful" at bounding box center [835, 222] width 225 height 28
click at [910, 208] on ul "Boho Colorful" at bounding box center [835, 222] width 225 height 28
click at [135, 224] on div "2 tabs" at bounding box center [154, 222] width 54 height 10
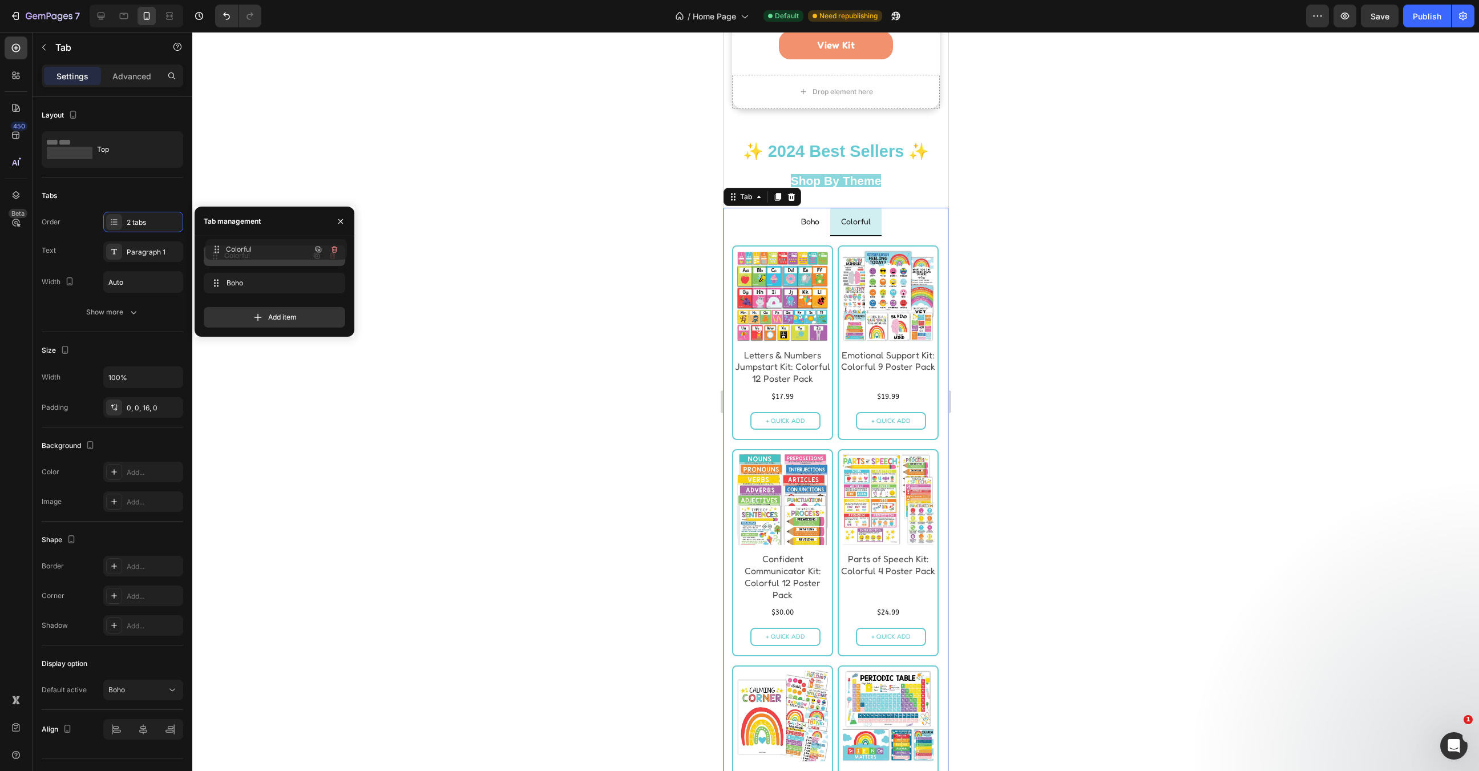
drag, startPoint x: 213, startPoint y: 280, endPoint x: 214, endPoint y: 246, distance: 33.7
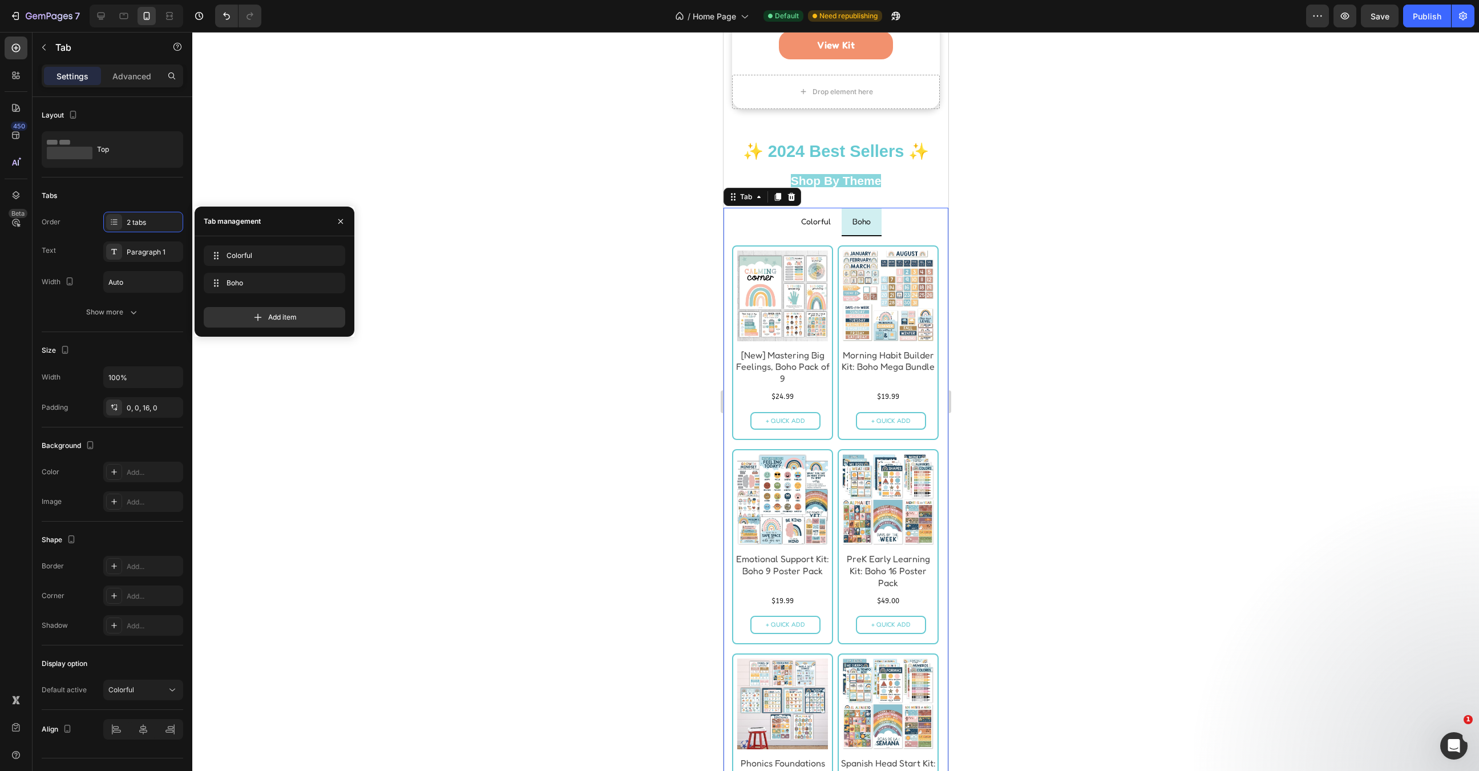
click at [504, 268] on div at bounding box center [835, 401] width 1287 height 739
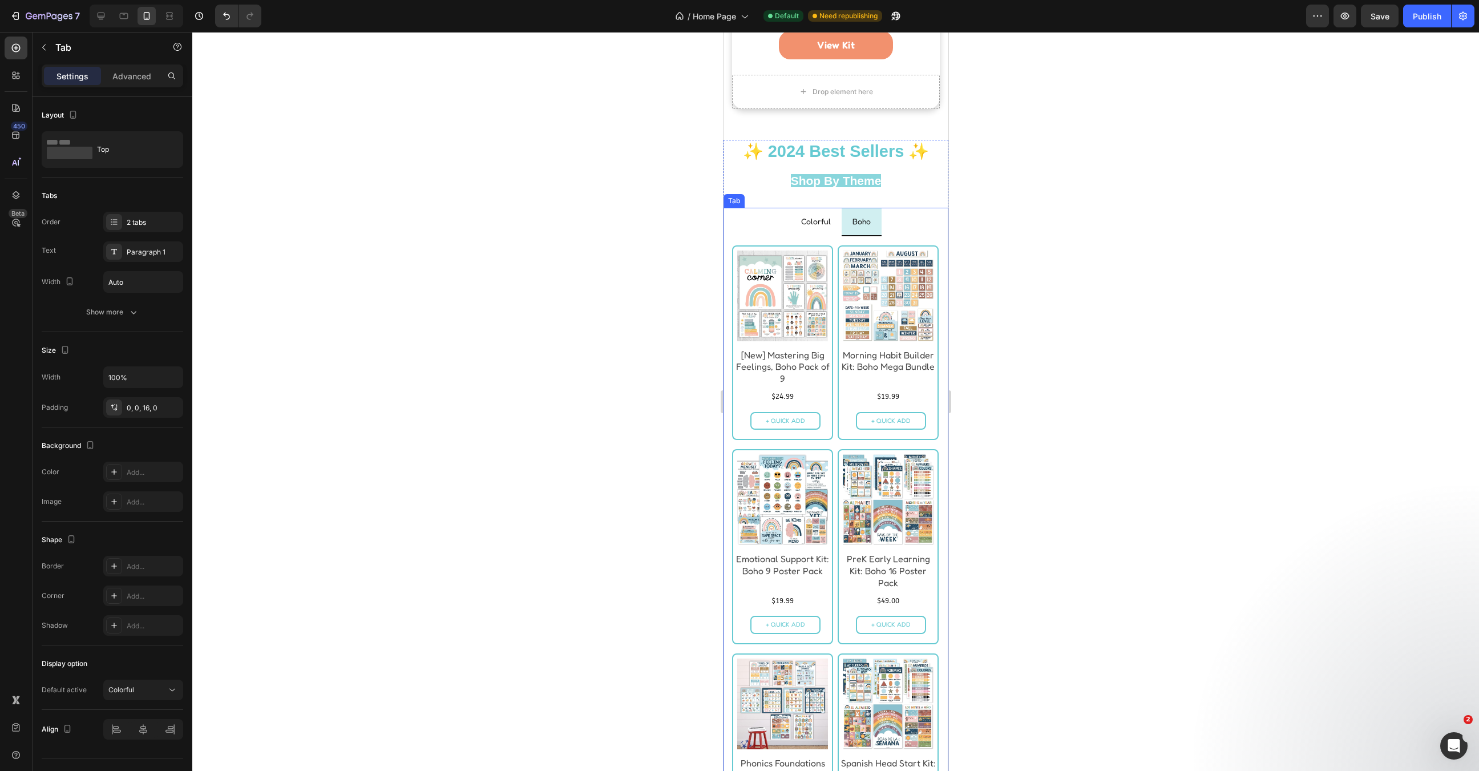
click at [828, 214] on p "Colorful" at bounding box center [816, 221] width 30 height 14
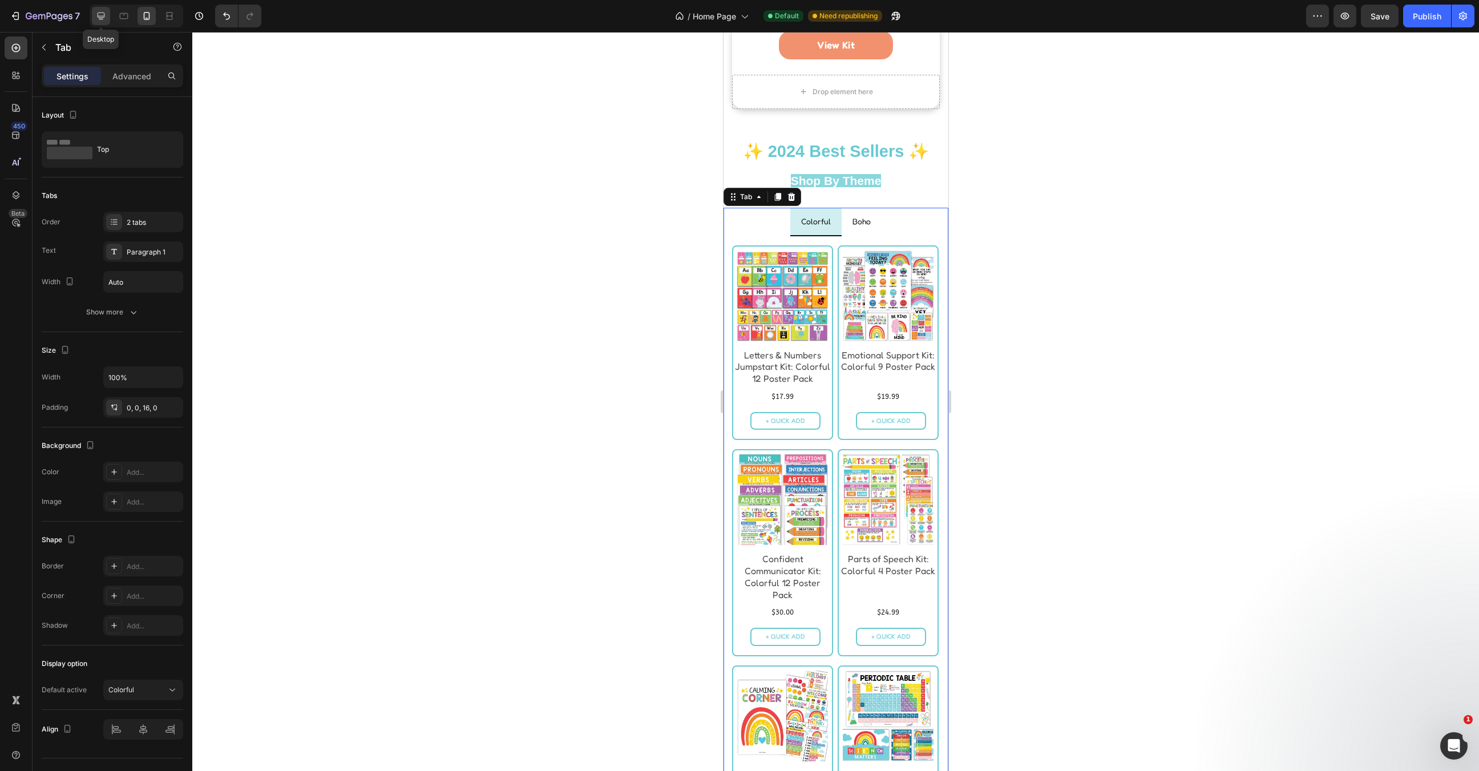
click at [100, 15] on icon at bounding box center [101, 16] width 7 height 7
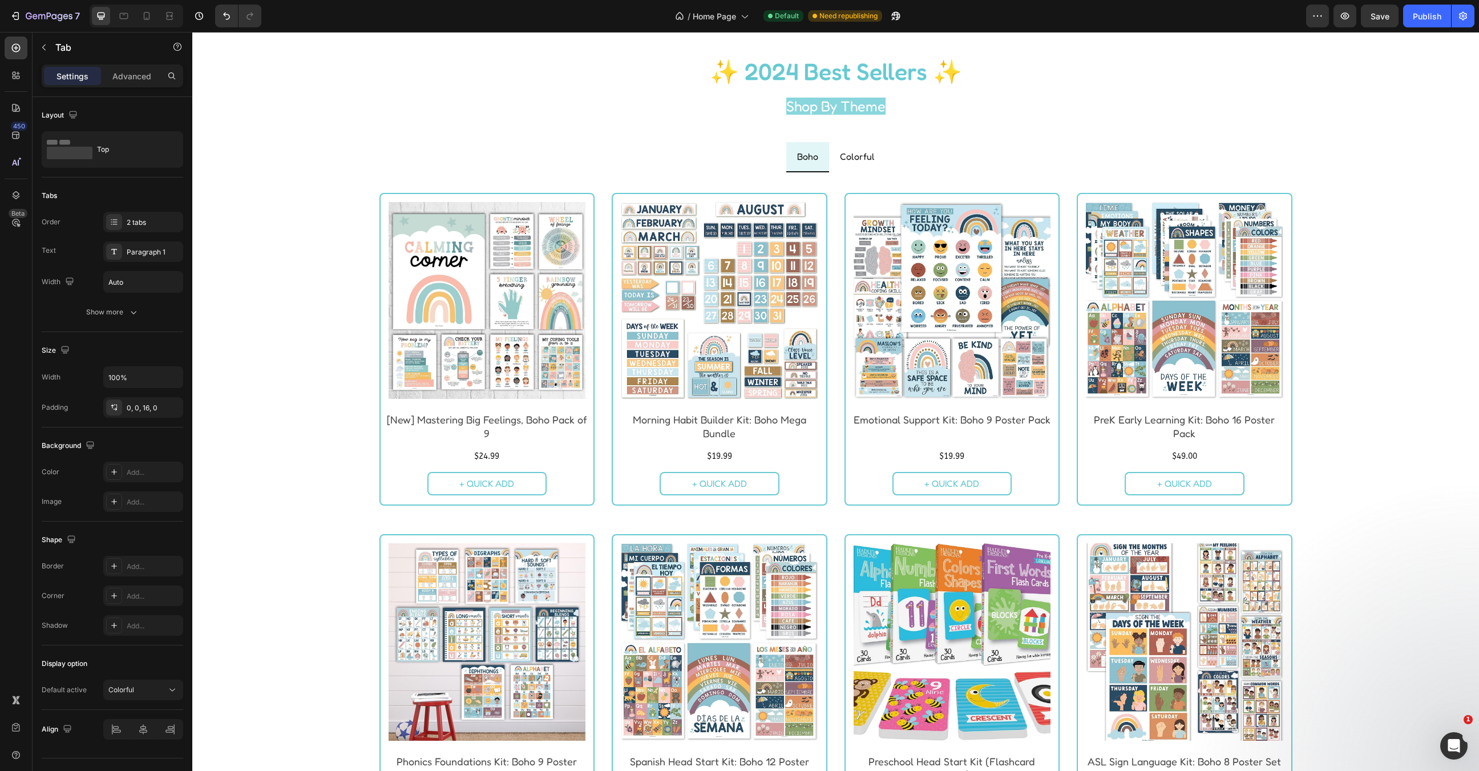
scroll to position [928, 0]
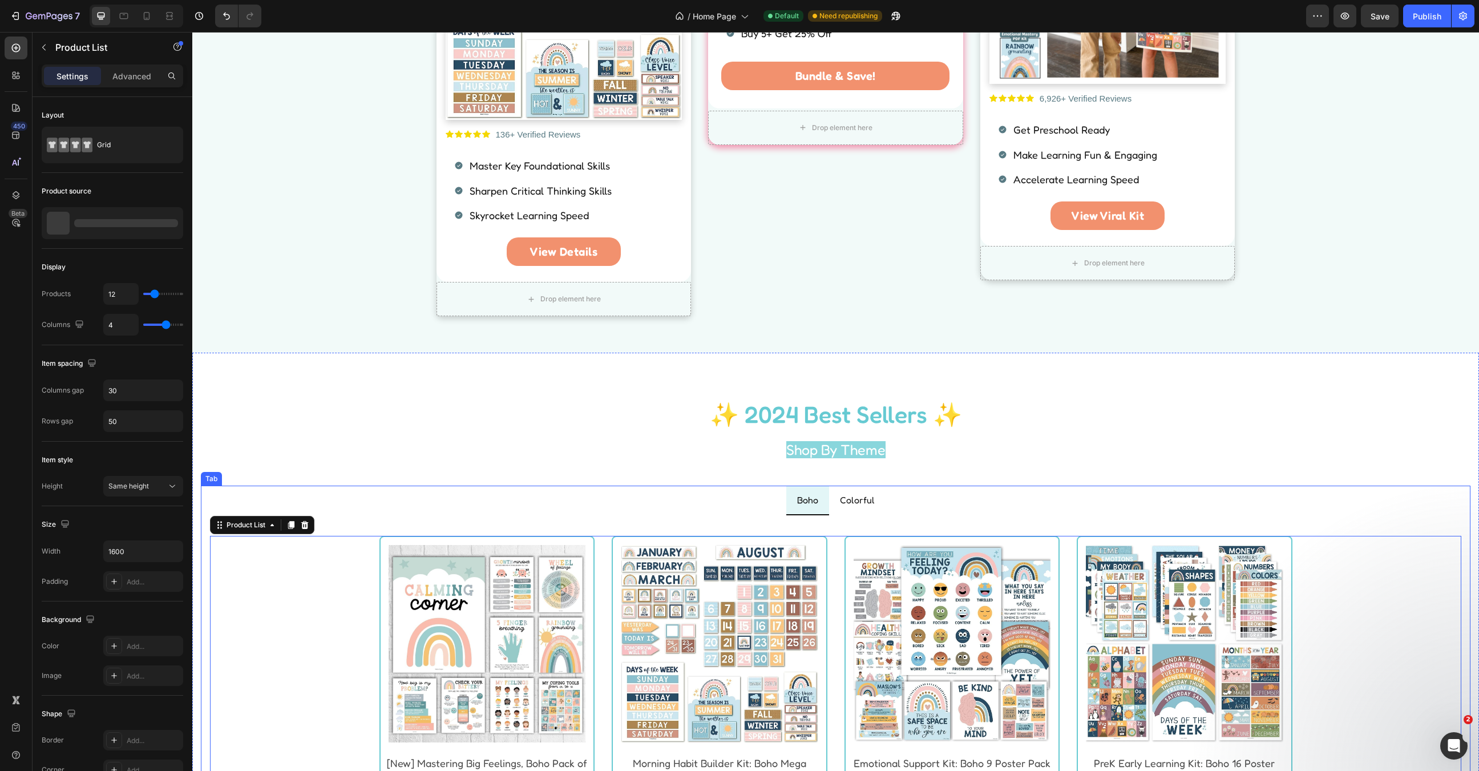
click at [891, 502] on ul "Boho Colorful" at bounding box center [836, 501] width 1270 height 30
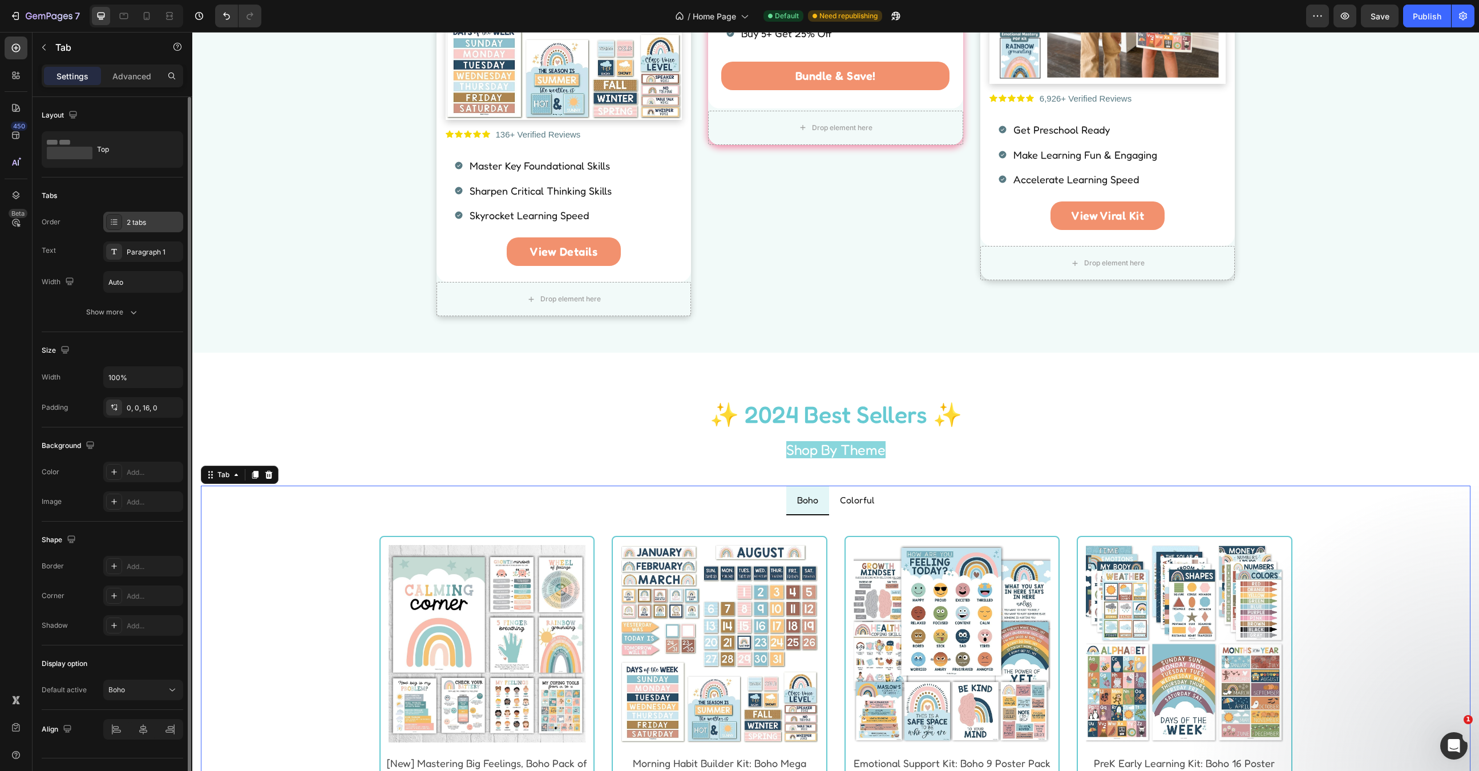
click at [127, 213] on div "2 tabs" at bounding box center [143, 222] width 80 height 21
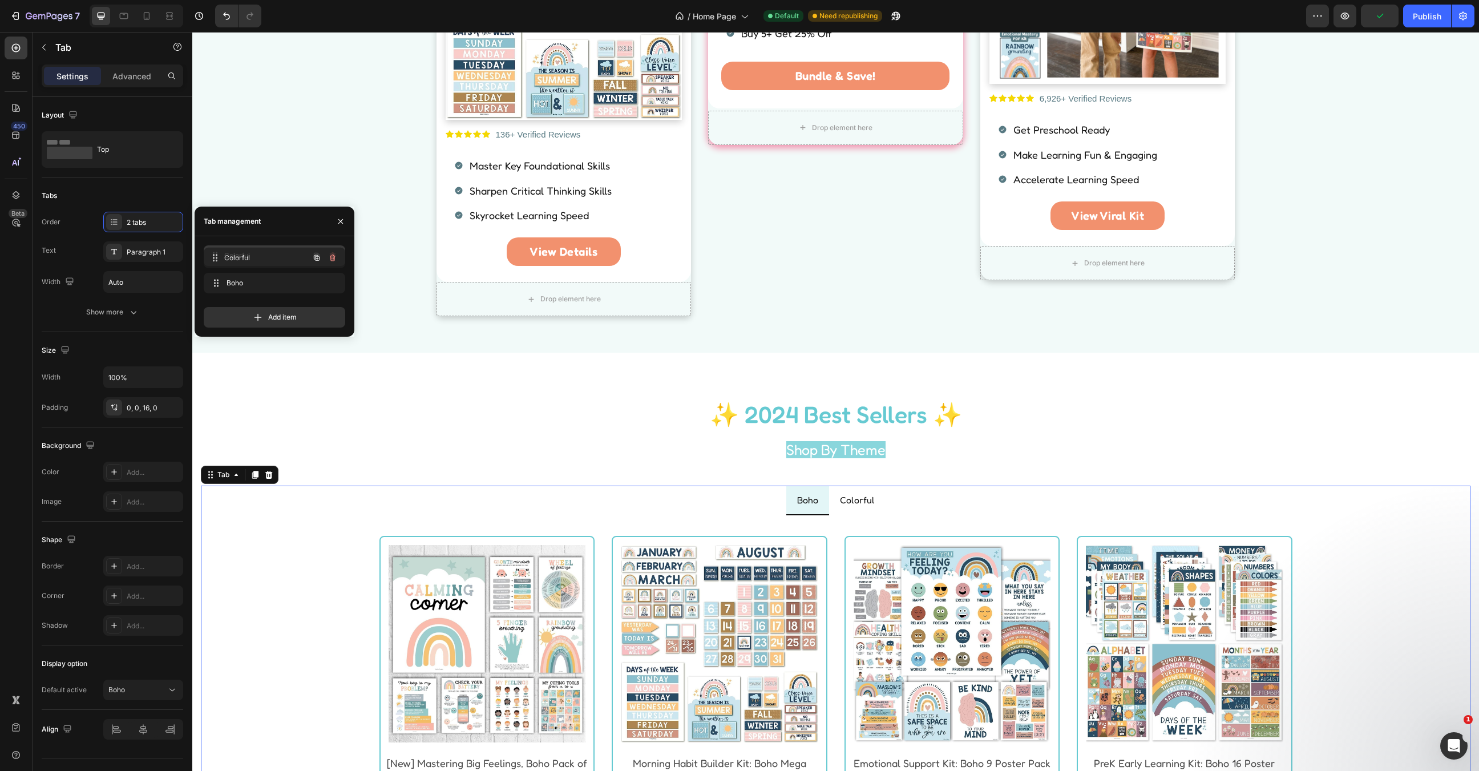
drag, startPoint x: 223, startPoint y: 281, endPoint x: 223, endPoint y: 256, distance: 25.1
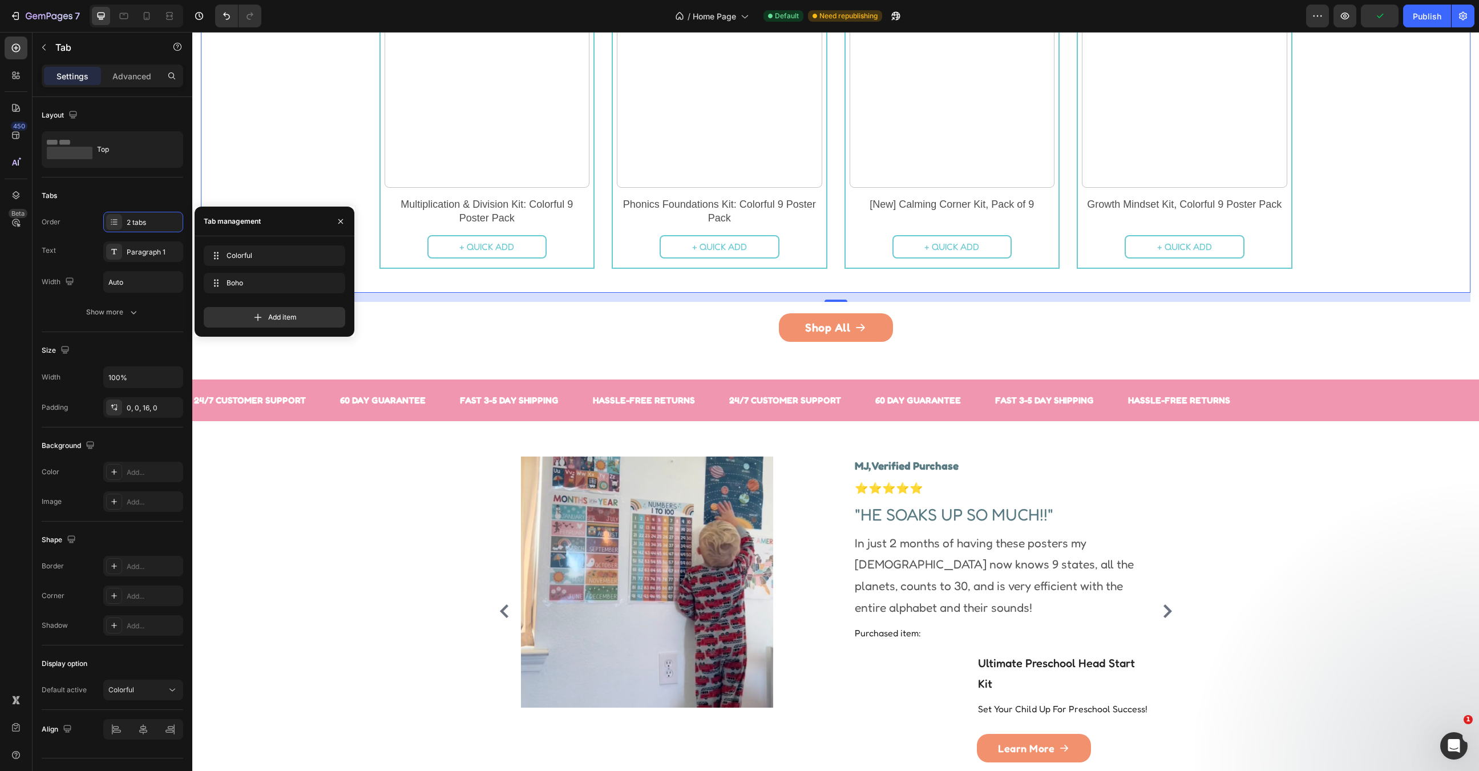
scroll to position [2483, 0]
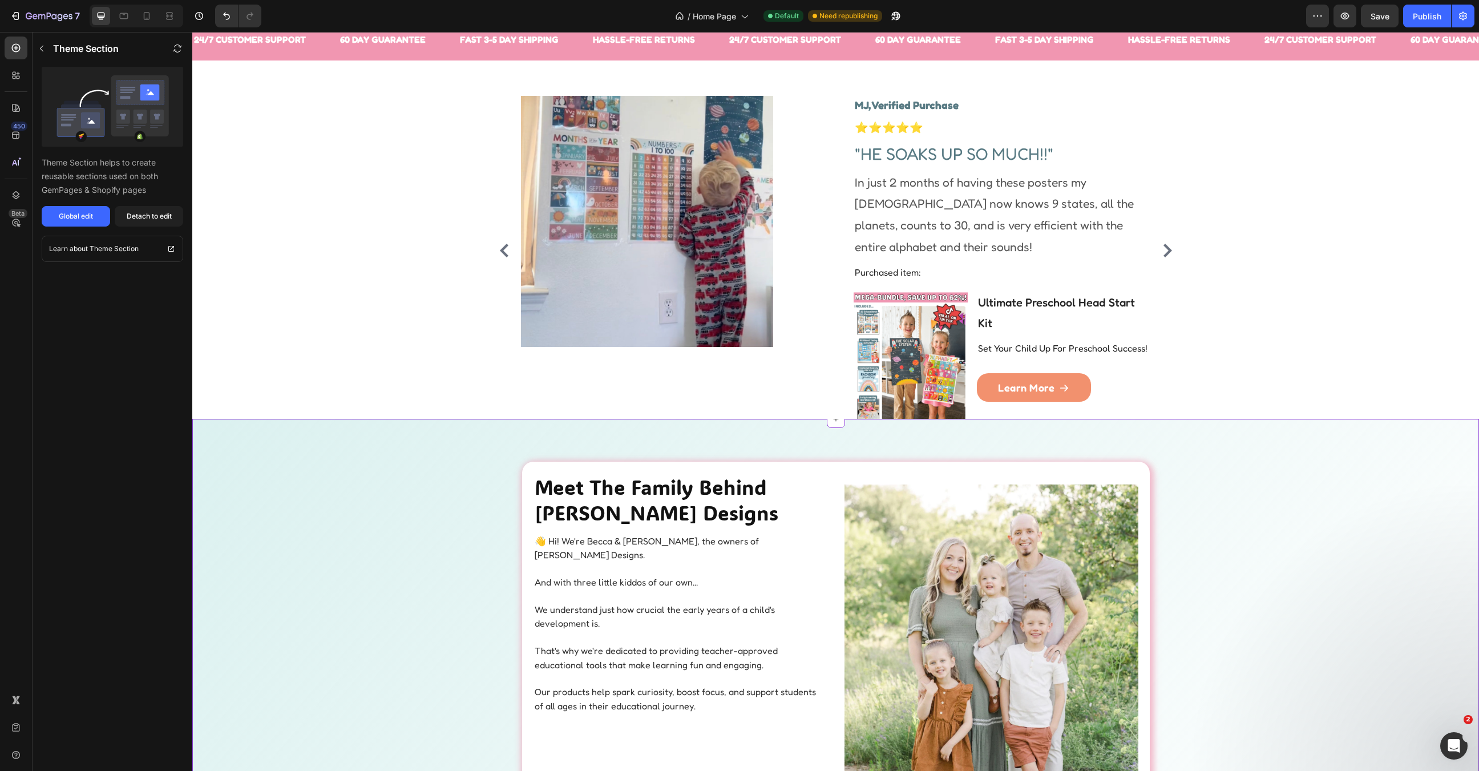
click at [1229, 463] on div "Meet The Family Behind Hadley Designs Heading 👋 Hi! We're Becca & Josh, the own…" at bounding box center [835, 626] width 1287 height 328
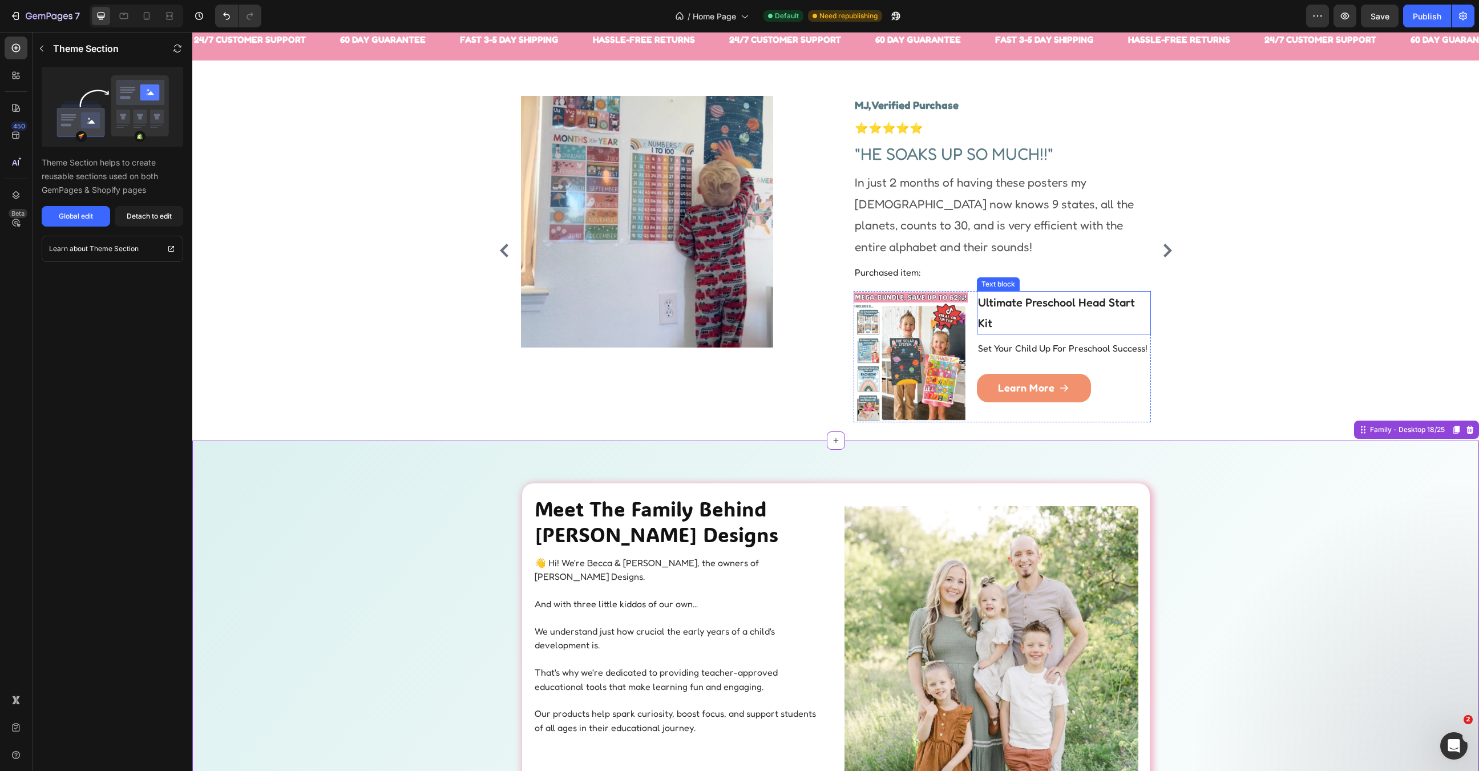
click at [1011, 314] on p "Ultimate Preschool Head Start Kit" at bounding box center [1064, 312] width 172 height 41
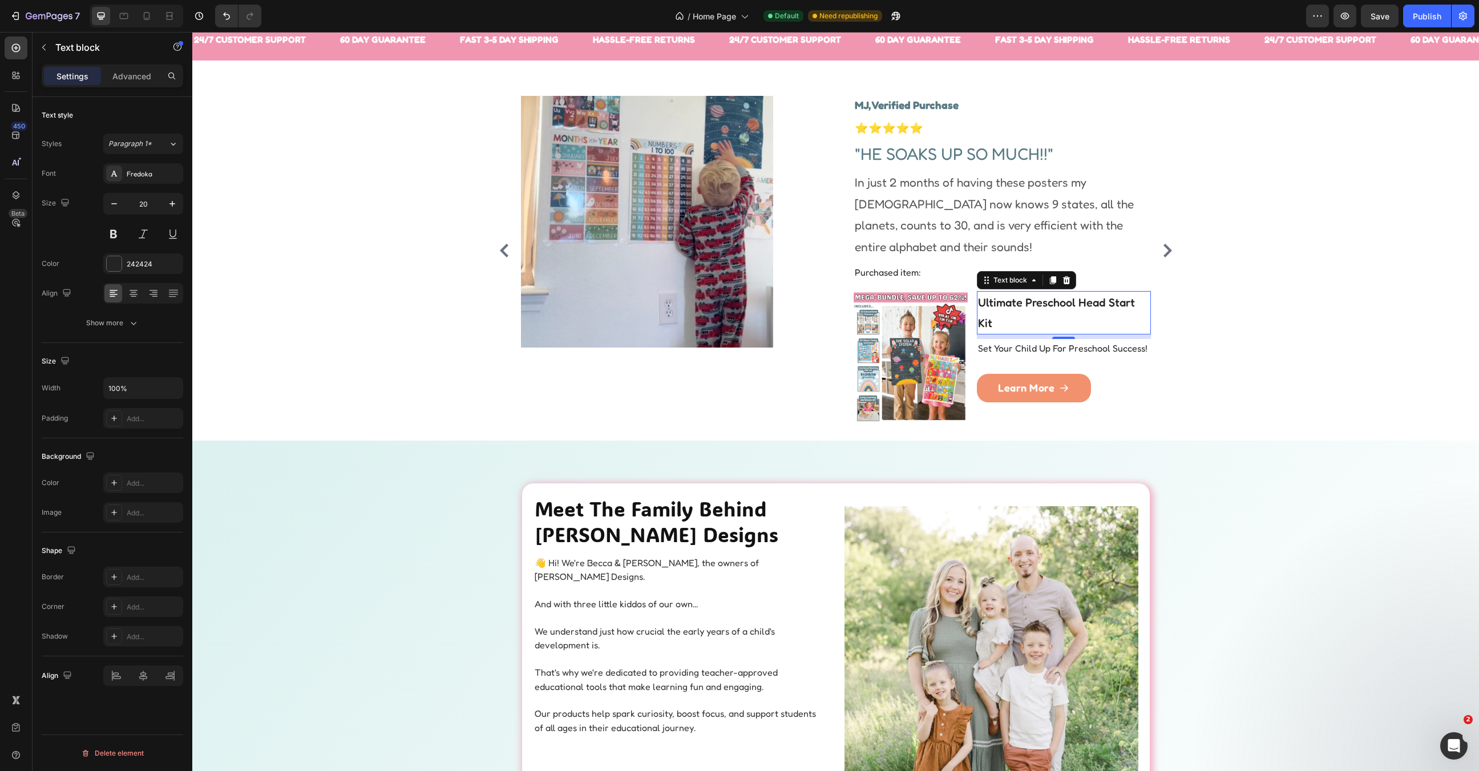
click at [1011, 314] on p "Ultimate Preschool Head Start Kit" at bounding box center [1064, 312] width 172 height 41
drag, startPoint x: 1027, startPoint y: 304, endPoint x: 963, endPoint y: 283, distance: 67.3
click at [963, 283] on div "MJ, Verified Purchase Text block ⭐⭐⭐⭐⭐ Text block "HE SOAKS UP SO MUCH!!" Headi…" at bounding box center [1002, 259] width 297 height 326
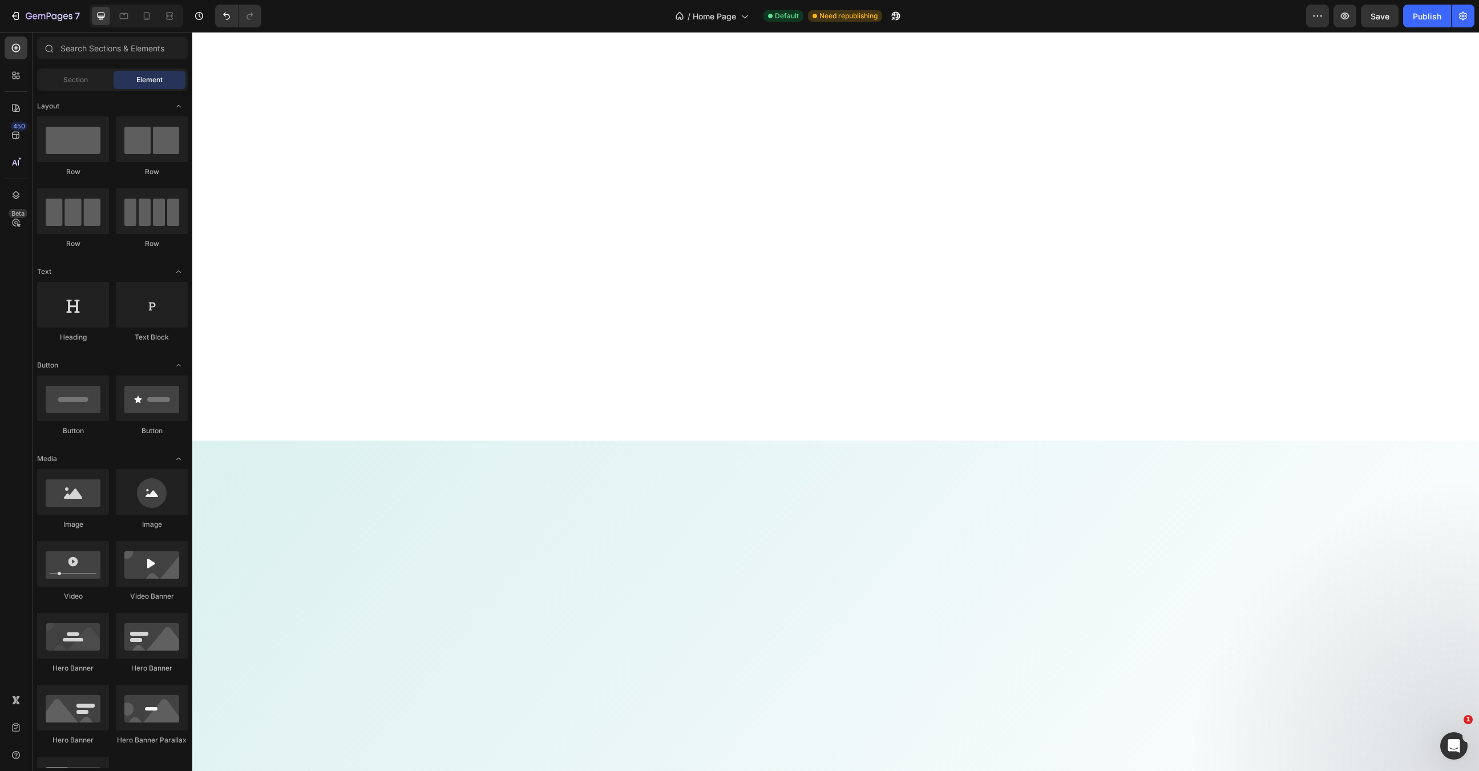
scroll to position [0, 0]
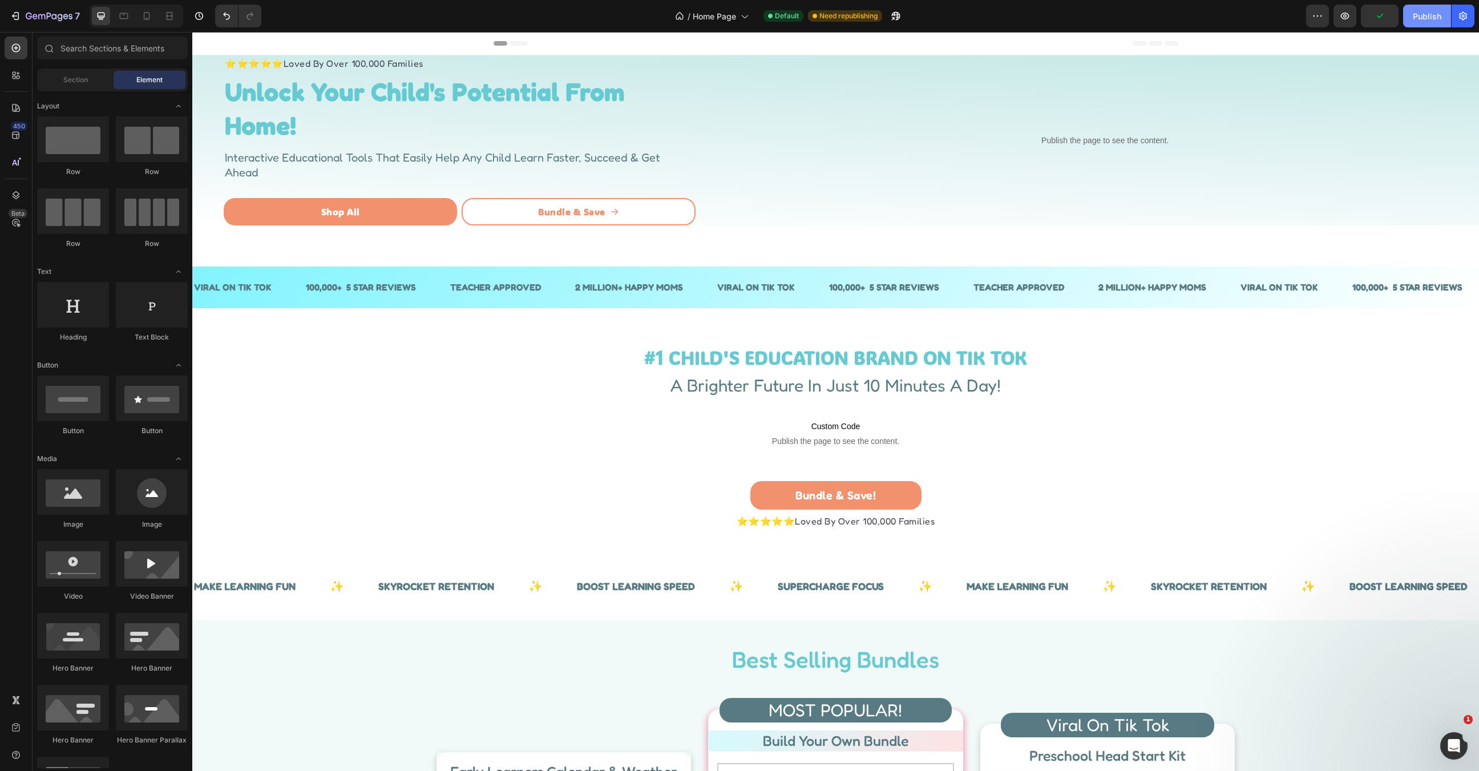
click at [1442, 13] on button "Publish" at bounding box center [1427, 16] width 48 height 23
click at [146, 20] on icon at bounding box center [147, 16] width 6 height 8
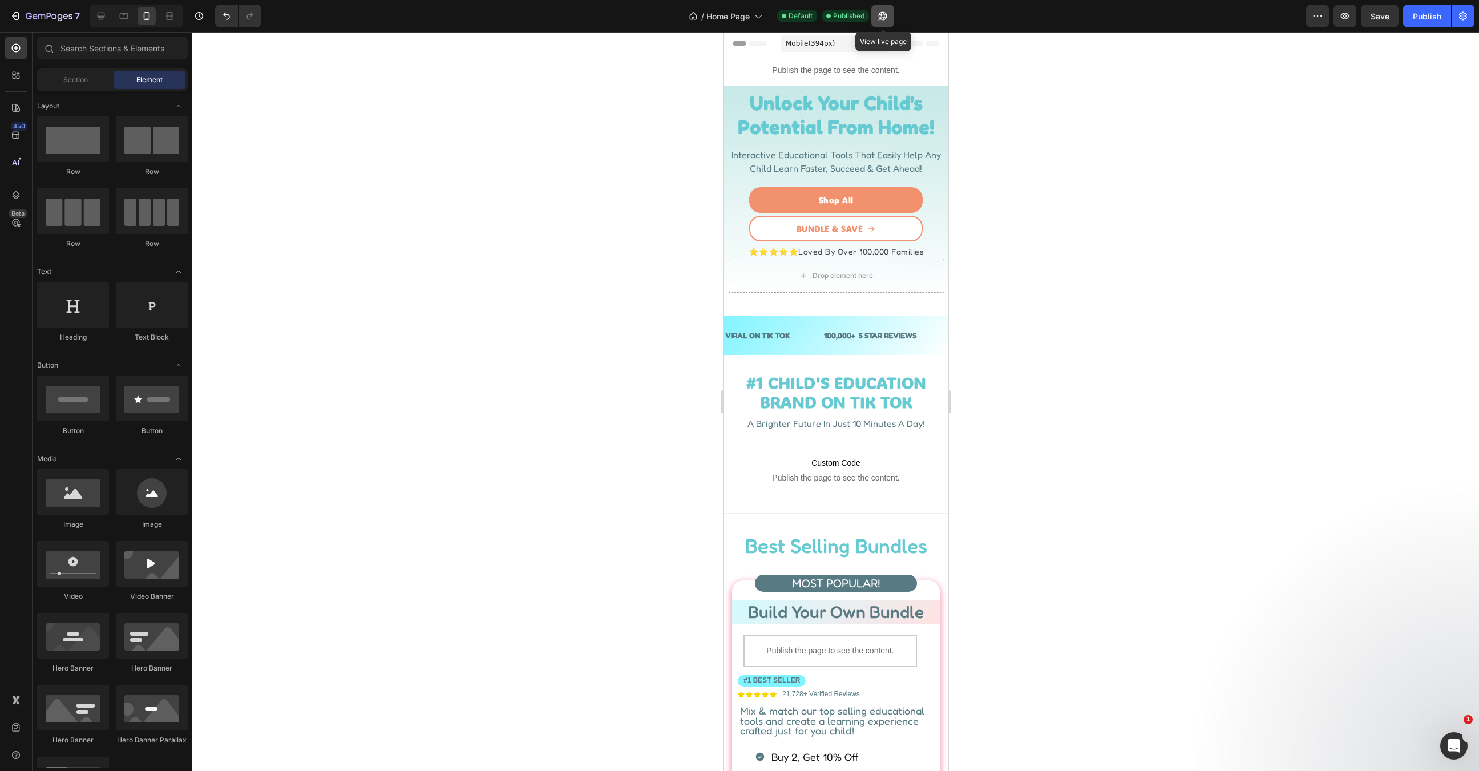
click at [878, 22] on button "button" at bounding box center [883, 16] width 23 height 23
click at [1068, 313] on div at bounding box center [835, 401] width 1287 height 739
click at [107, 17] on div at bounding box center [101, 16] width 18 height 18
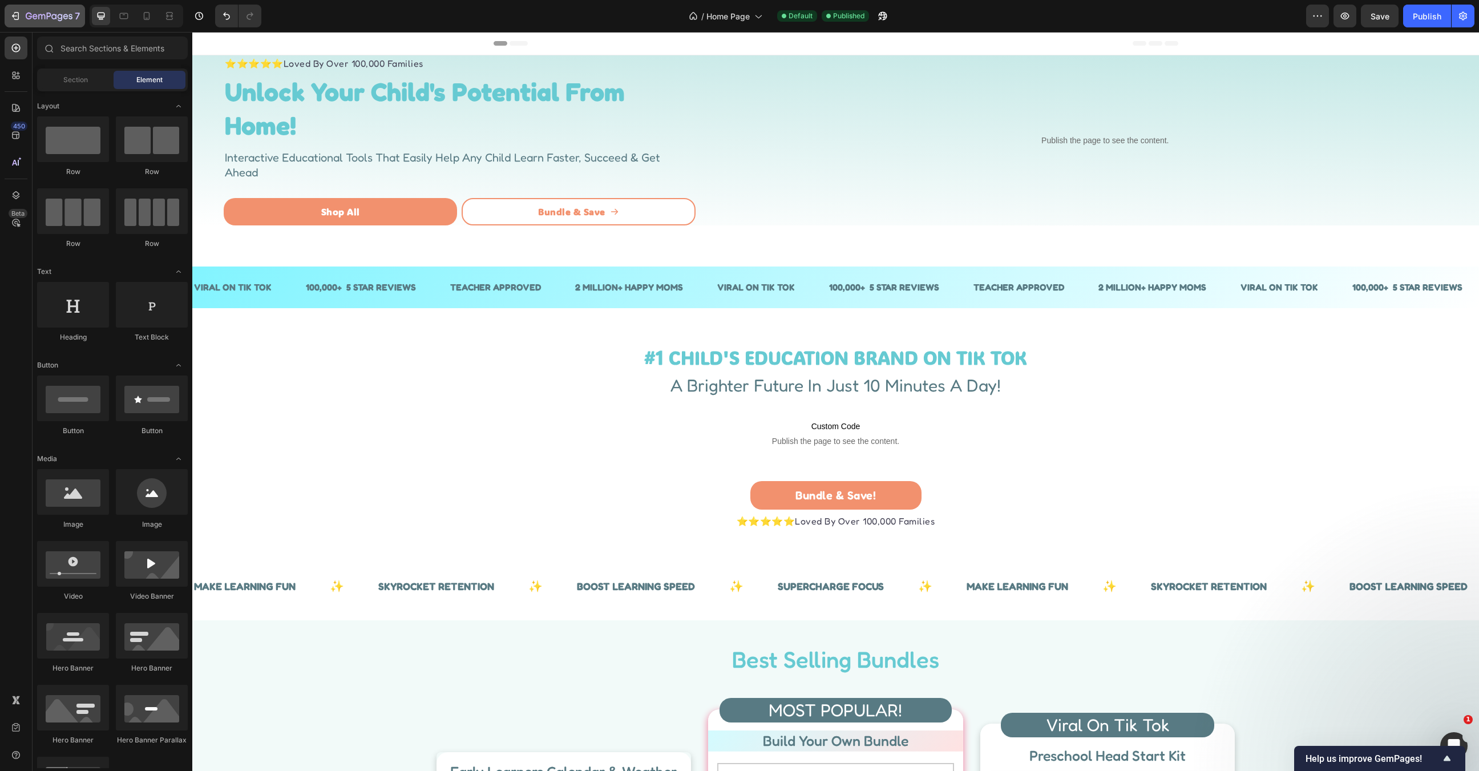
click at [58, 10] on div "7" at bounding box center [53, 16] width 54 height 14
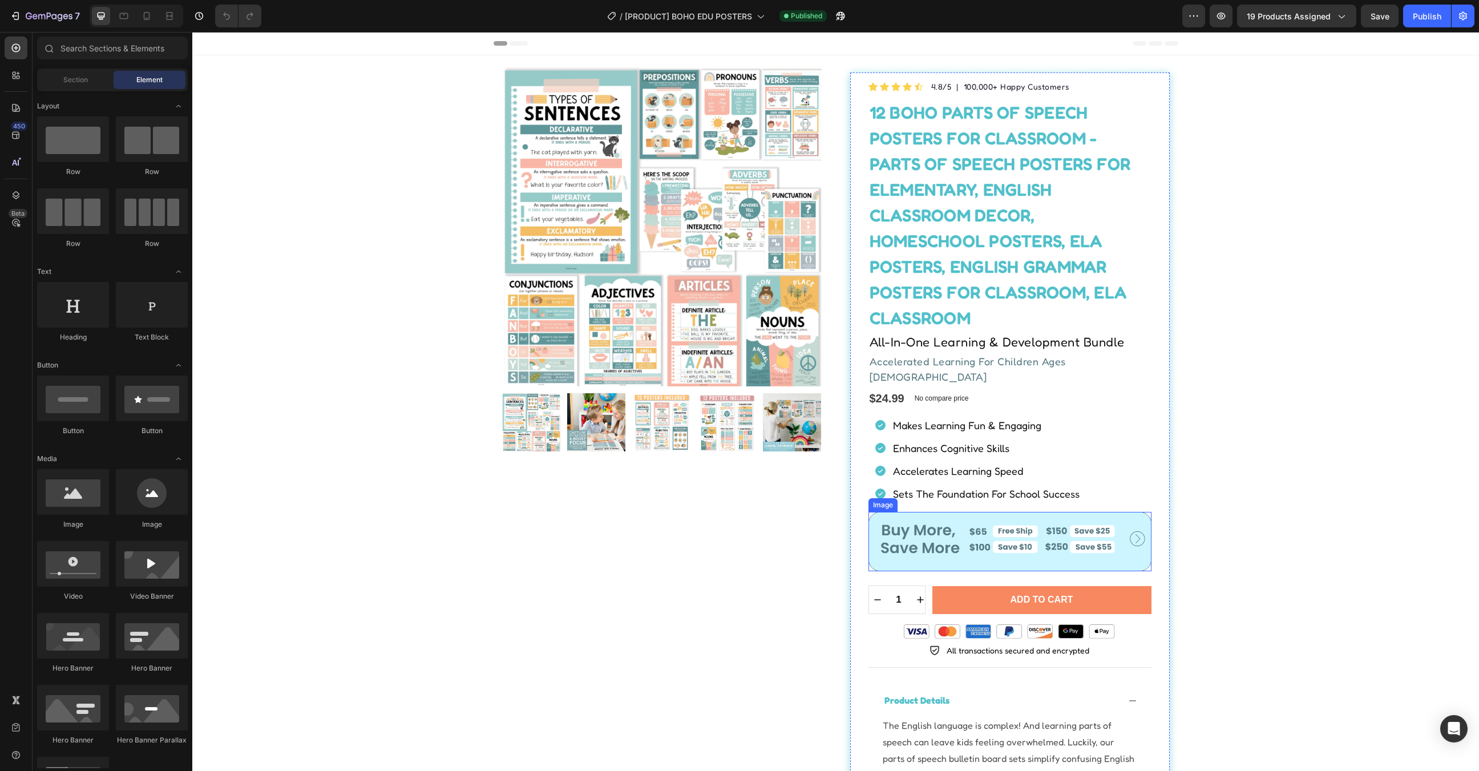
click at [1016, 523] on img at bounding box center [1010, 542] width 283 height 60
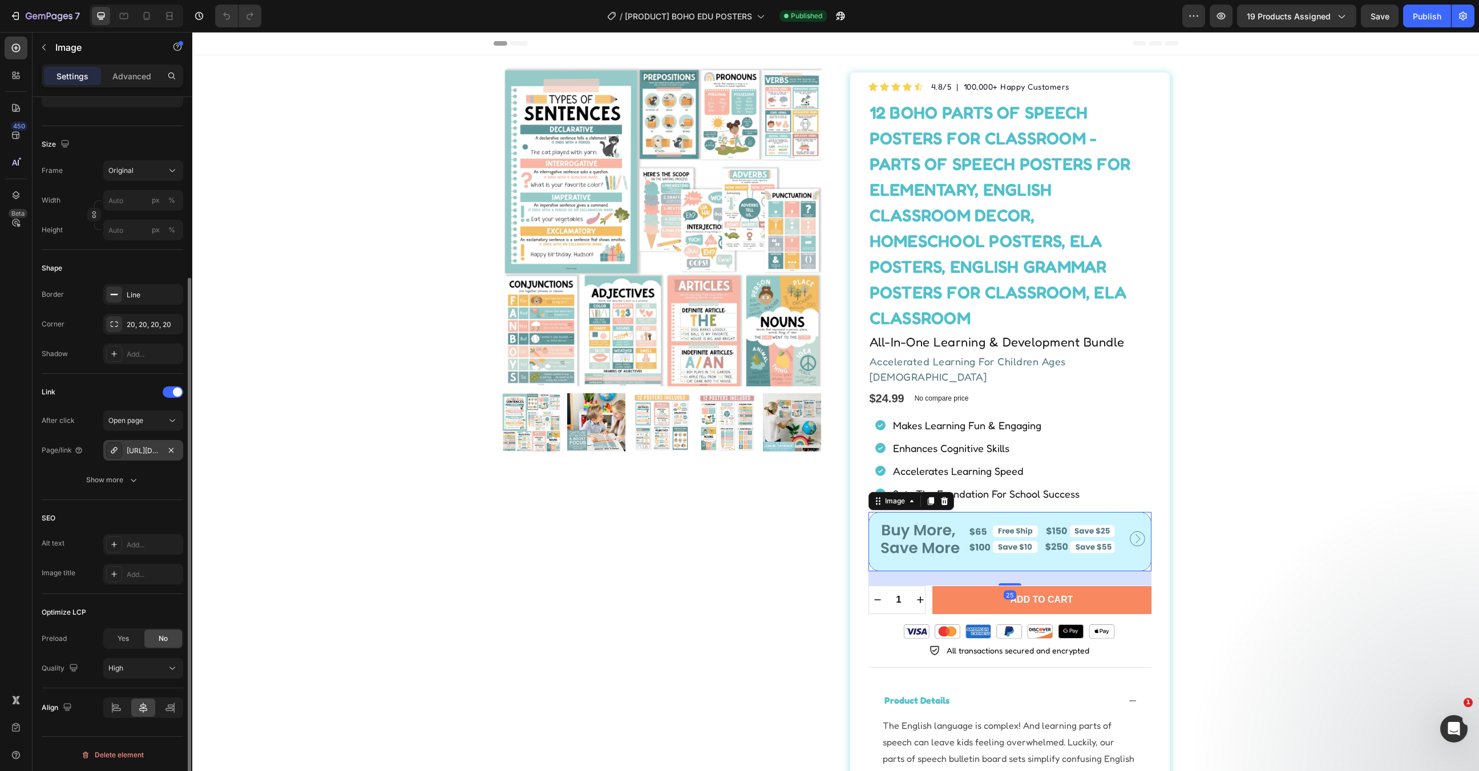
click at [147, 449] on div "https://hadleydesignsearlylearning.com/apps/gbb/easybundle/7" at bounding box center [143, 451] width 33 height 10
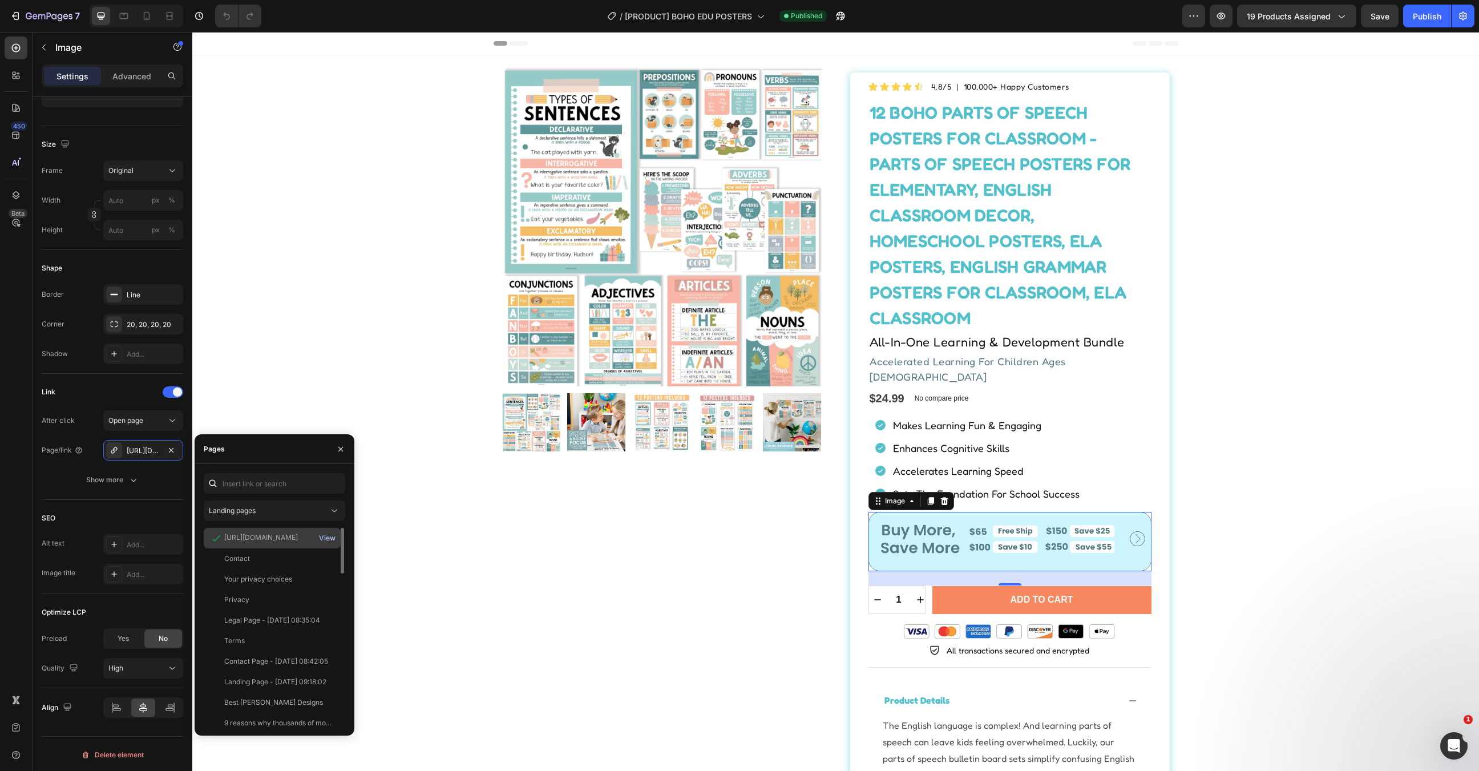
click at [329, 539] on div "View" at bounding box center [327, 538] width 17 height 10
